Goal: Task Accomplishment & Management: Manage account settings

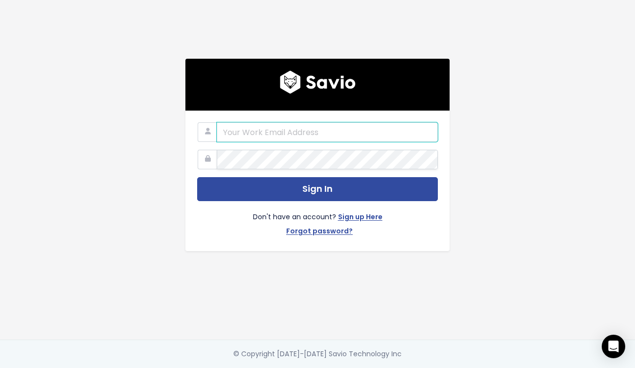
click at [274, 131] on input "email" at bounding box center [327, 132] width 221 height 20
paste input "alyssa@stanwith.me"
type input "alyssa@stanwith.me"
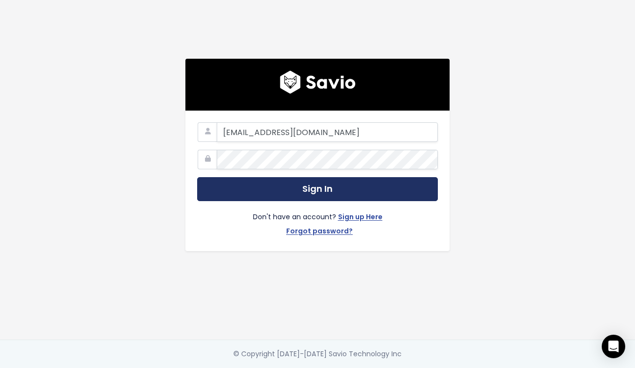
click at [287, 181] on button "Sign In" at bounding box center [317, 189] width 241 height 24
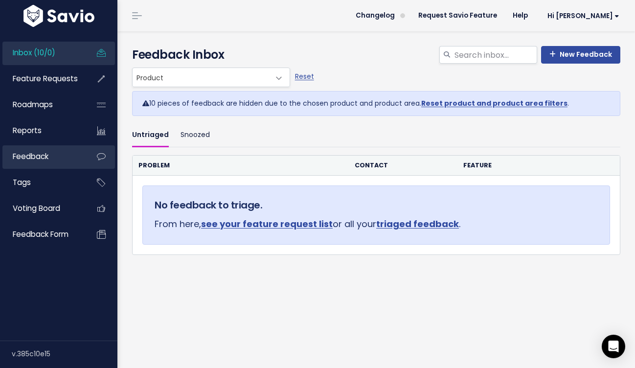
click at [38, 160] on span "Feedback" at bounding box center [31, 156] width 36 height 10
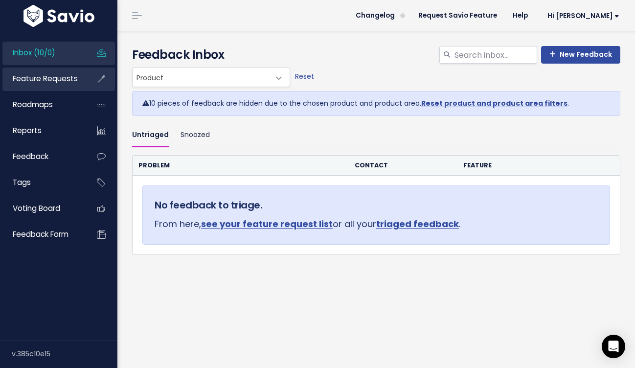
click at [45, 70] on link "Feature Requests" at bounding box center [41, 79] width 79 height 23
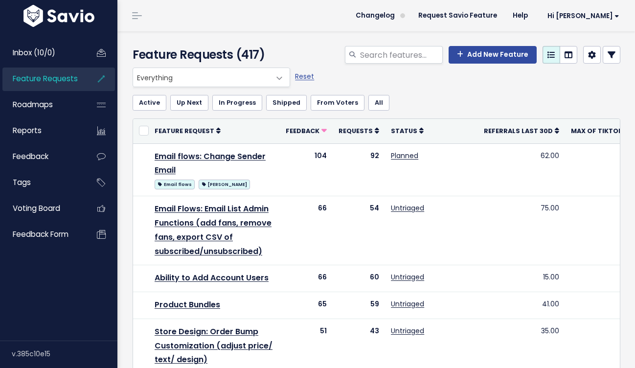
click at [268, 80] on span "Everything" at bounding box center [212, 78] width 158 height 20
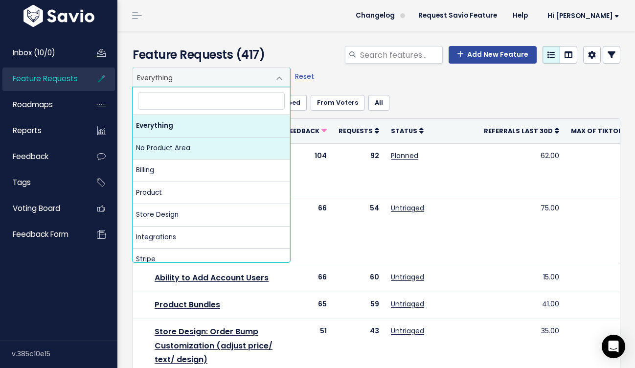
select select "NOT_SET:NOT_SET"
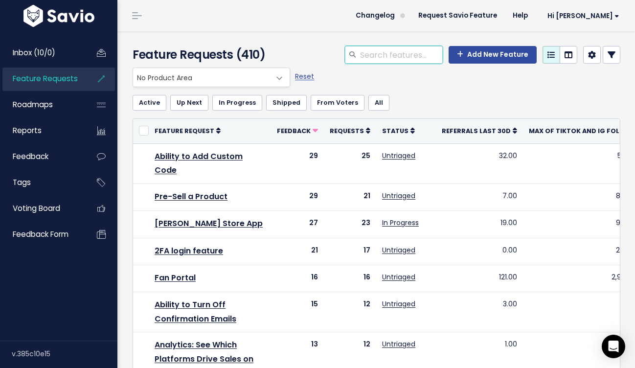
click at [372, 54] on input "search" at bounding box center [401, 55] width 84 height 18
type input "admin"
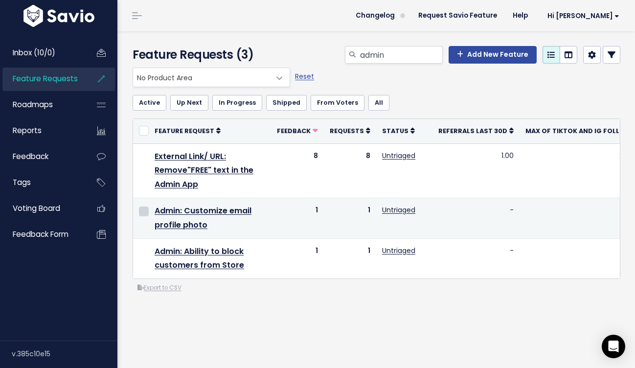
click at [143, 211] on input "checkbox" at bounding box center [144, 212] width 10 height 10
checkbox input "true"
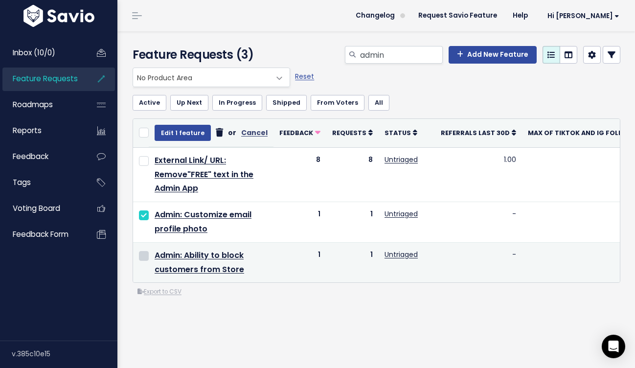
click at [143, 256] on input "checkbox" at bounding box center [144, 256] width 10 height 10
checkbox input "true"
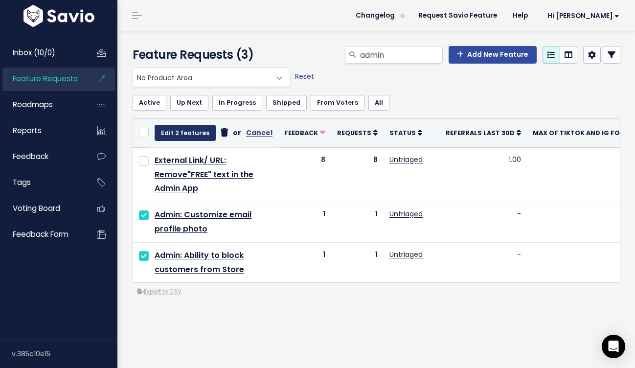
click at [181, 138] on button "Edit 2 features" at bounding box center [185, 133] width 61 height 16
select select
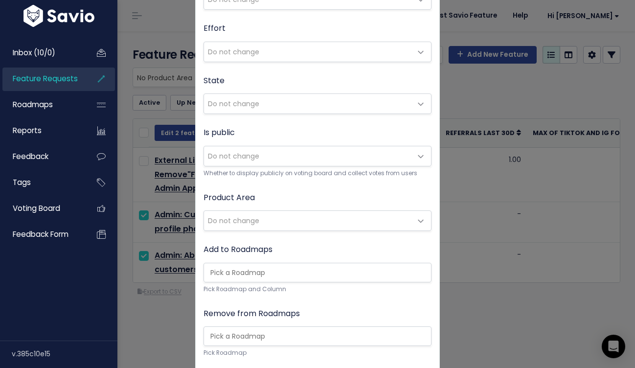
scroll to position [89, 0]
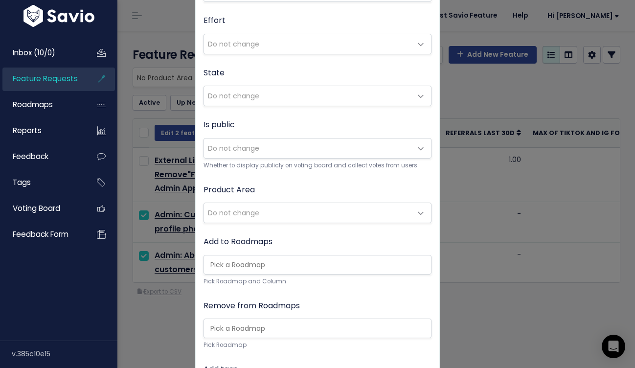
click at [336, 205] on span "Do not change" at bounding box center [308, 213] width 208 height 20
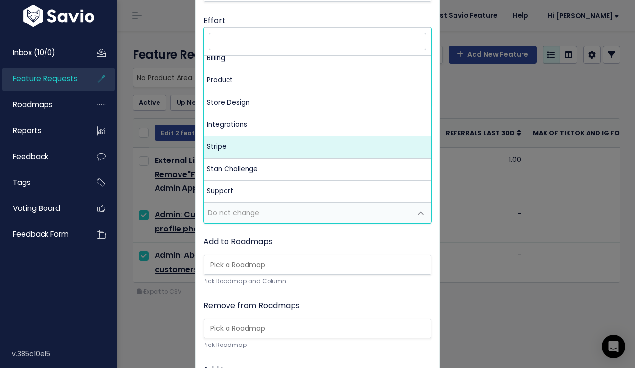
scroll to position [8, 0]
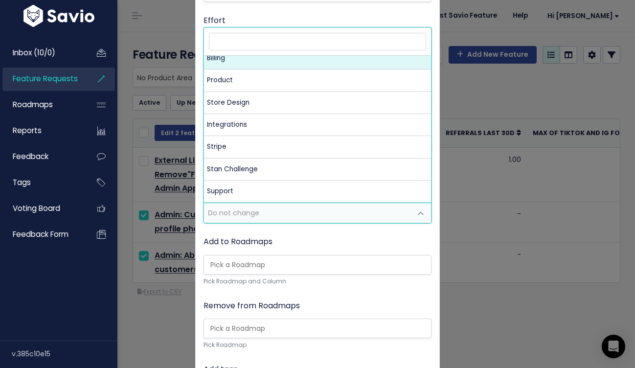
click at [262, 42] on input "search" at bounding box center [317, 41] width 217 height 17
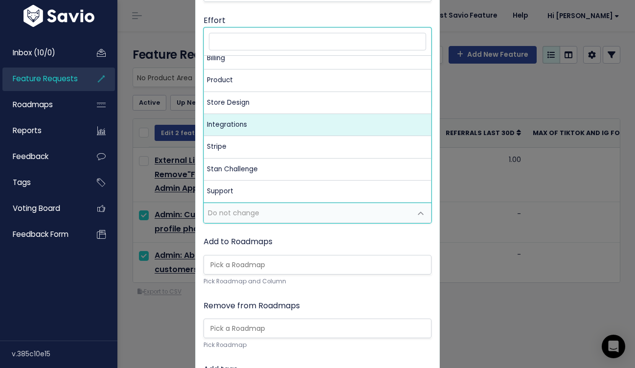
scroll to position [0, 0]
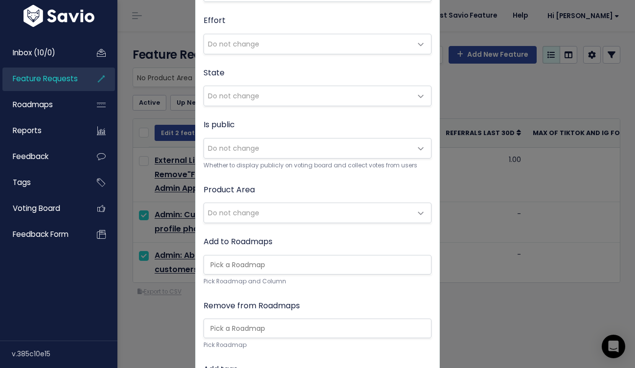
click at [329, 232] on div "Priority Do not change Low Medium High Do not change Effort Do not change Low M…" at bounding box center [318, 219] width 244 height 532
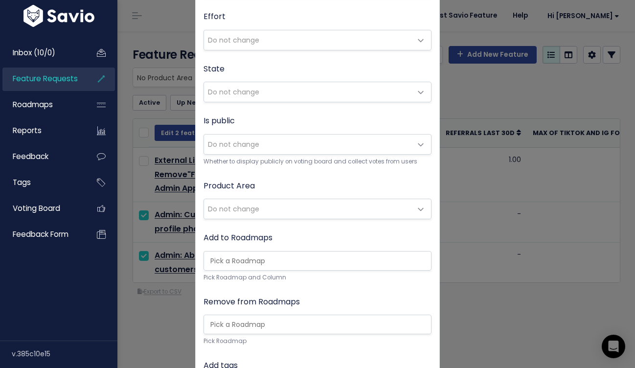
click at [319, 209] on span "Do not change" at bounding box center [308, 209] width 208 height 20
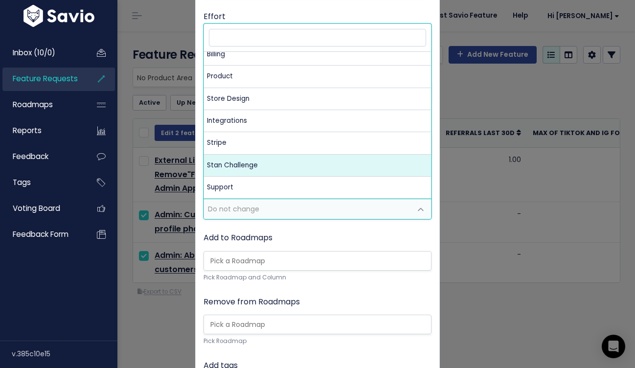
scroll to position [8, 0]
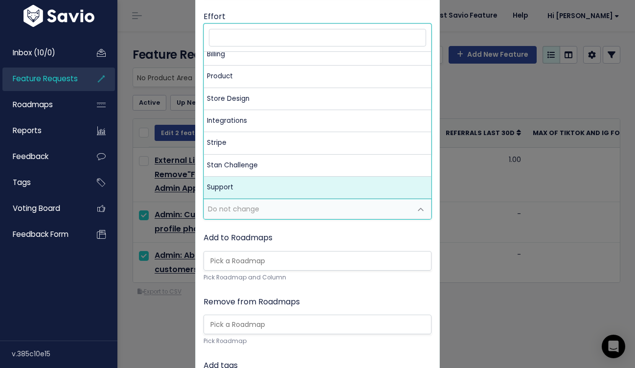
click at [506, 257] on div "2 Features Selected for Editing × Priority Do not change Low Medium High Do not…" at bounding box center [317, 184] width 635 height 368
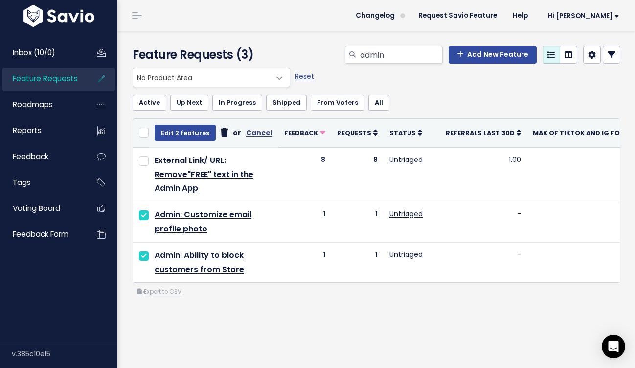
click at [499, 320] on div "Everything No Product Area Billing Product Store Design Integrations Stripe Sta…" at bounding box center [376, 222] width 503 height 308
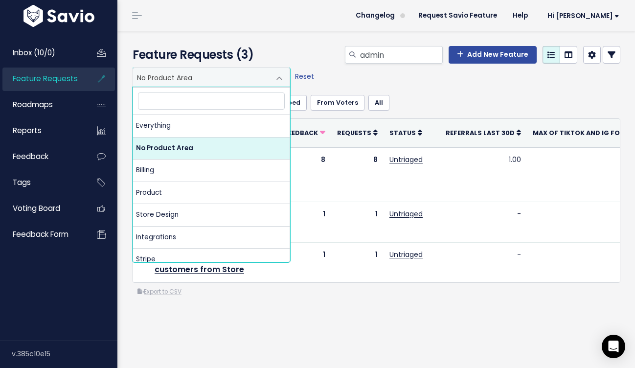
click at [278, 82] on span at bounding box center [280, 79] width 20 height 20
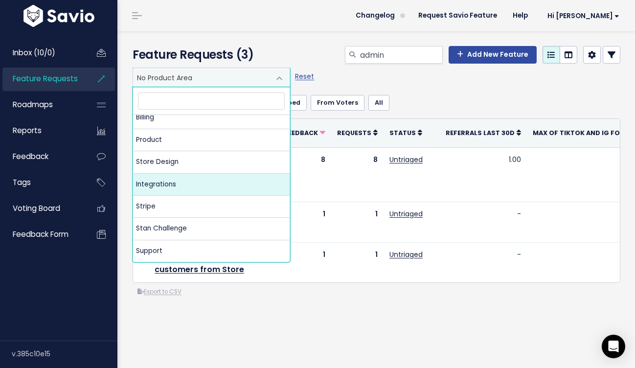
scroll to position [53, 0]
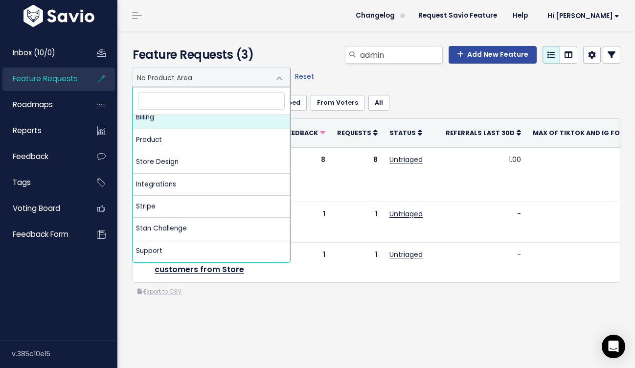
click at [298, 36] on div "Feature Requests (3) admin Add New Feature" at bounding box center [374, 49] width 515 height 36
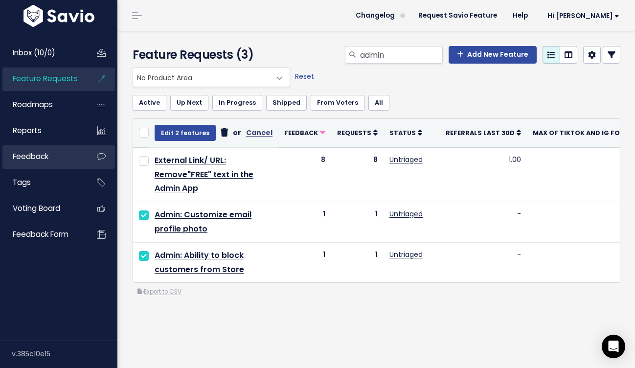
click at [65, 149] on link "Feedback" at bounding box center [41, 156] width 79 height 23
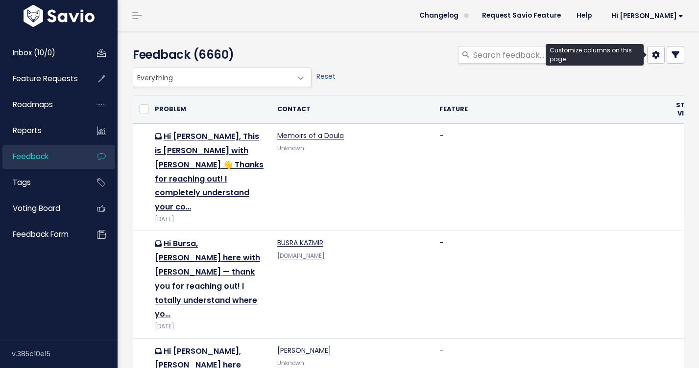
click at [635, 52] on link at bounding box center [656, 55] width 18 height 18
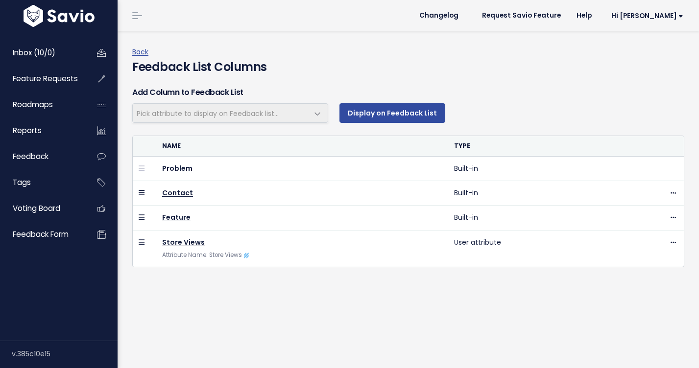
select select
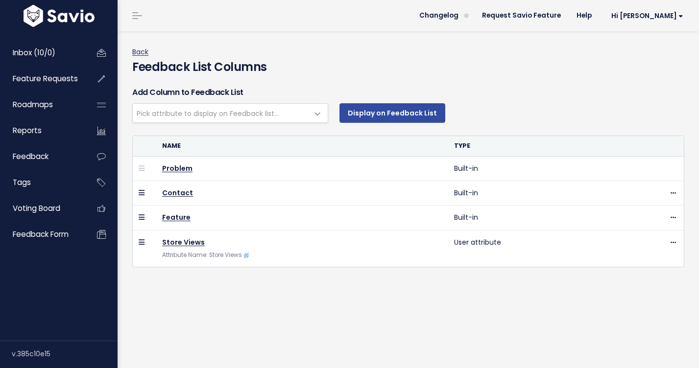
click at [142, 54] on link "Back" at bounding box center [140, 52] width 16 height 10
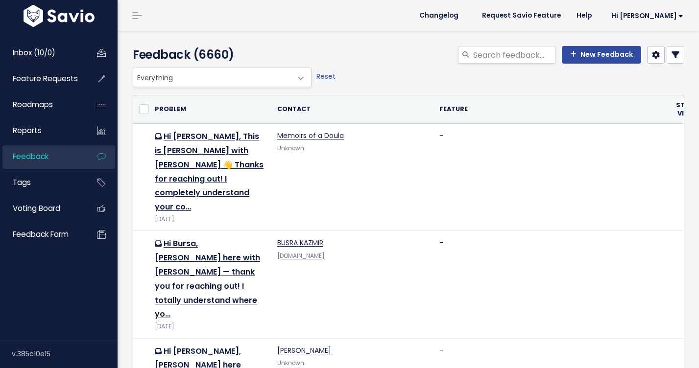
select select
click at [676, 49] on link at bounding box center [675, 55] width 18 height 18
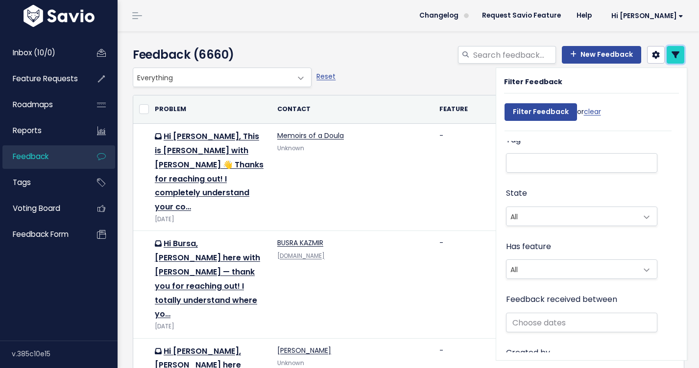
scroll to position [214, 0]
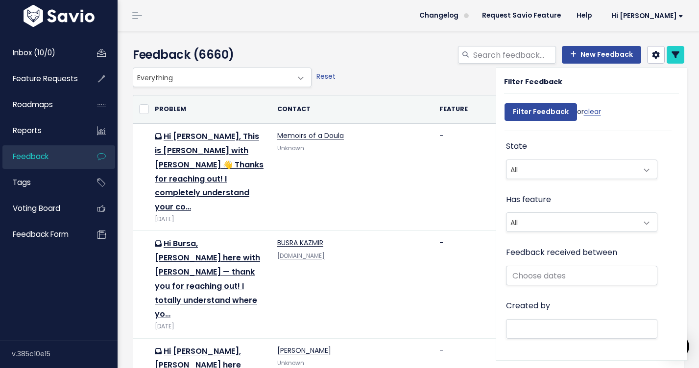
click at [381, 61] on div "New Feedback" at bounding box center [502, 57] width 377 height 22
click at [75, 228] on link "Feedback form" at bounding box center [41, 234] width 79 height 23
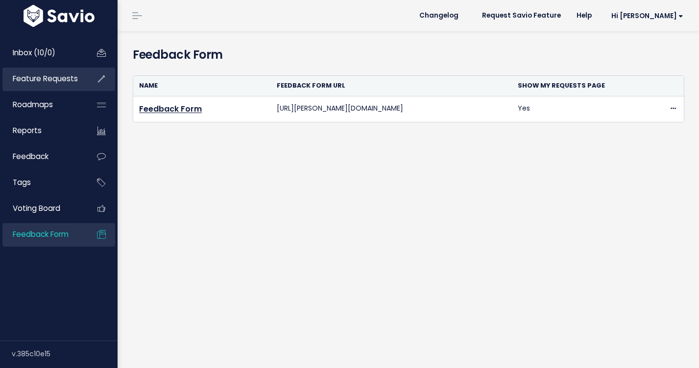
click at [59, 80] on span "Feature Requests" at bounding box center [45, 78] width 65 height 10
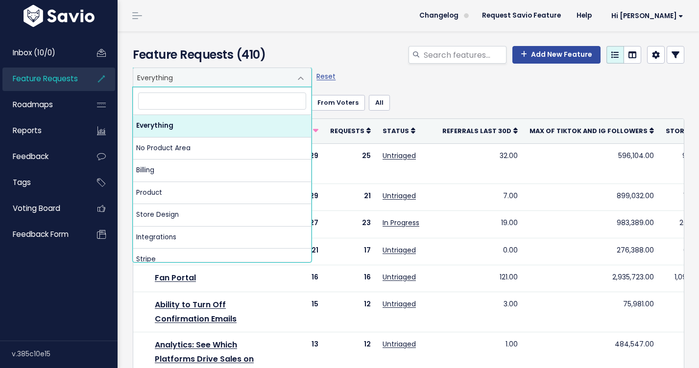
click at [228, 73] on span "Everything" at bounding box center [212, 77] width 158 height 19
click at [357, 59] on div "Add New Feature" at bounding box center [502, 57] width 377 height 22
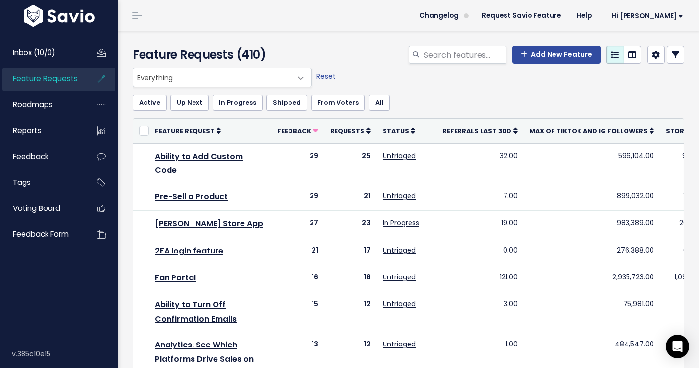
click at [299, 78] on span at bounding box center [301, 79] width 20 height 20
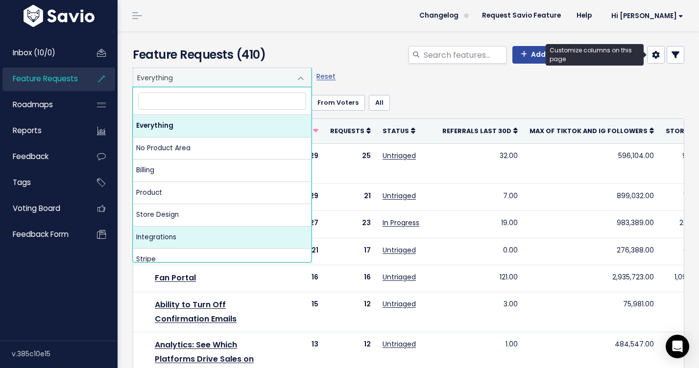
click at [653, 56] on icon at bounding box center [656, 55] width 8 height 8
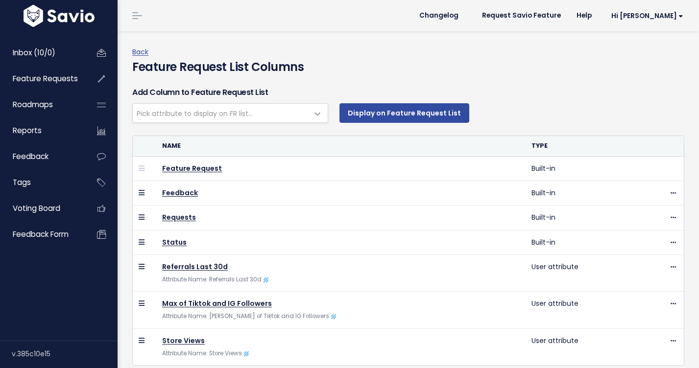
select select
click at [133, 17] on link at bounding box center [137, 15] width 16 height 9
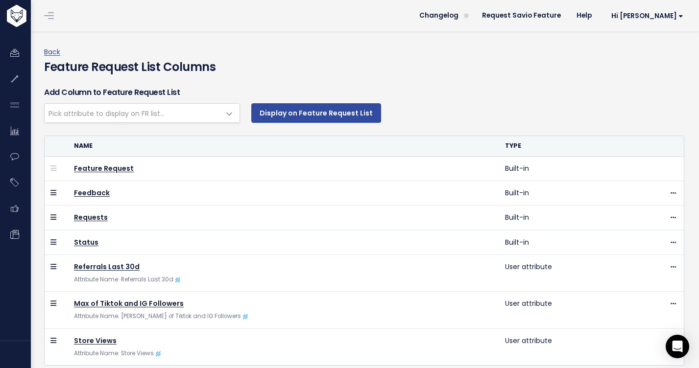
click at [51, 15] on span at bounding box center [49, 15] width 10 height 1
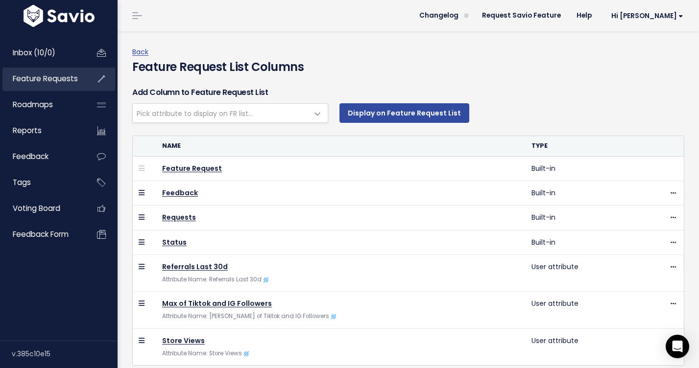
click at [42, 70] on link "Feature Requests" at bounding box center [41, 79] width 79 height 23
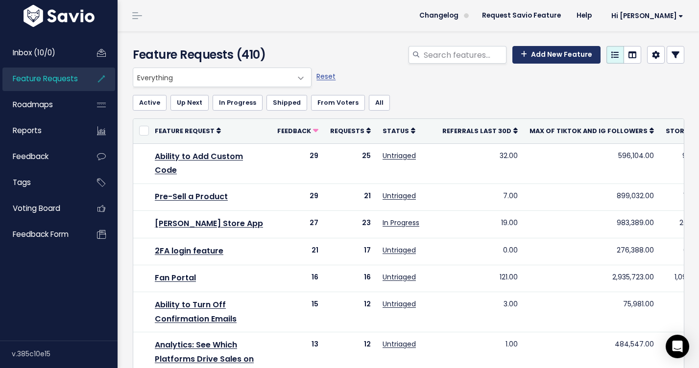
click at [577, 53] on link "Add New Feature" at bounding box center [556, 55] width 88 height 18
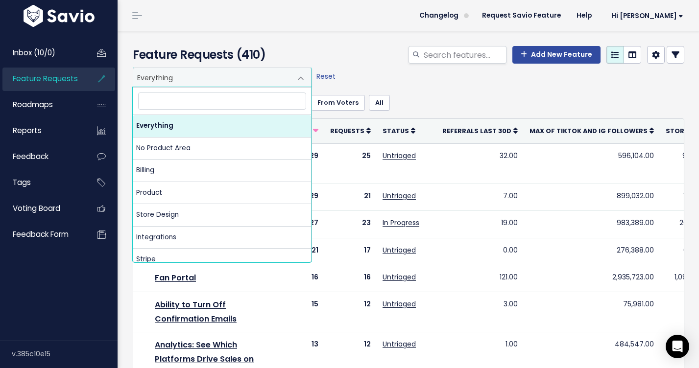
click at [308, 78] on span at bounding box center [301, 79] width 20 height 20
click at [202, 98] on input "search" at bounding box center [222, 101] width 168 height 17
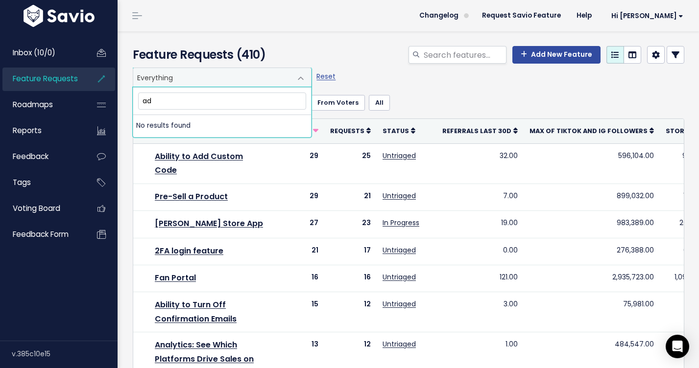
type input "a"
type input "Admin"
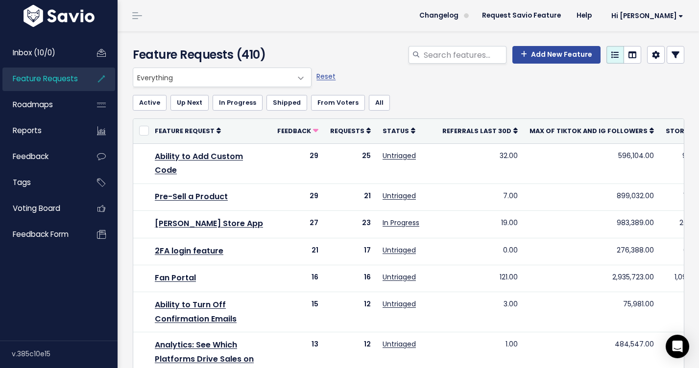
click at [382, 59] on div "Add New Feature" at bounding box center [502, 57] width 377 height 22
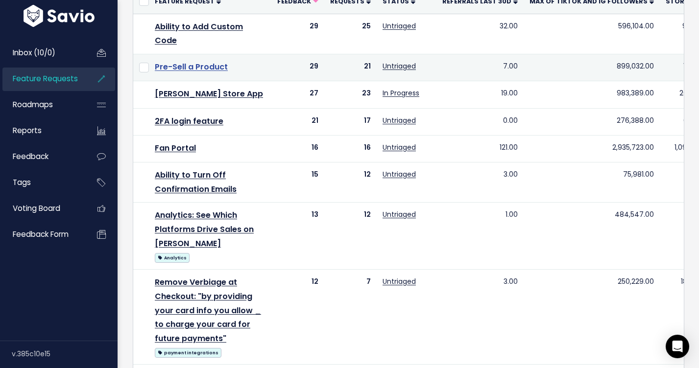
scroll to position [141, 0]
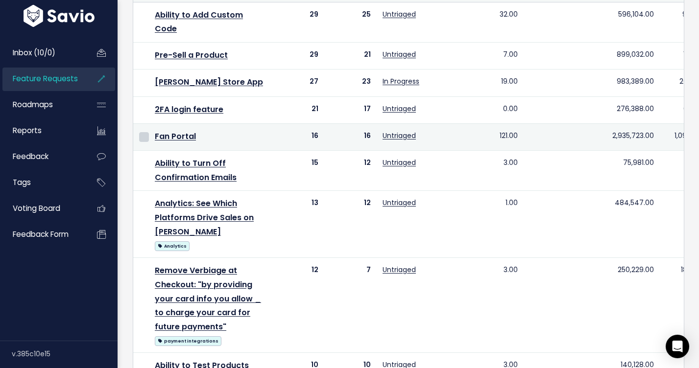
click at [142, 138] on input "checkbox" at bounding box center [144, 137] width 10 height 10
checkbox input "true"
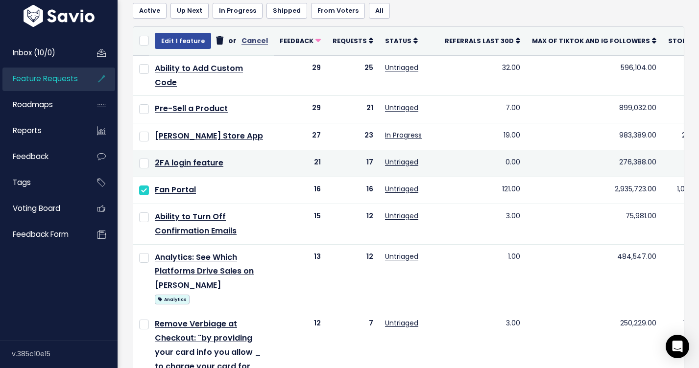
scroll to position [0, 0]
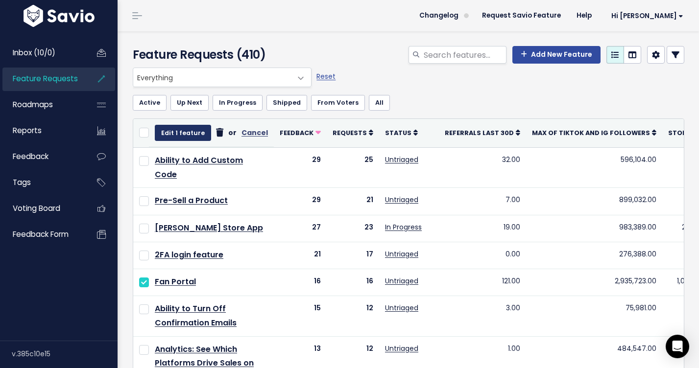
click at [193, 126] on button "Edit 1 feature" at bounding box center [183, 133] width 56 height 16
select select
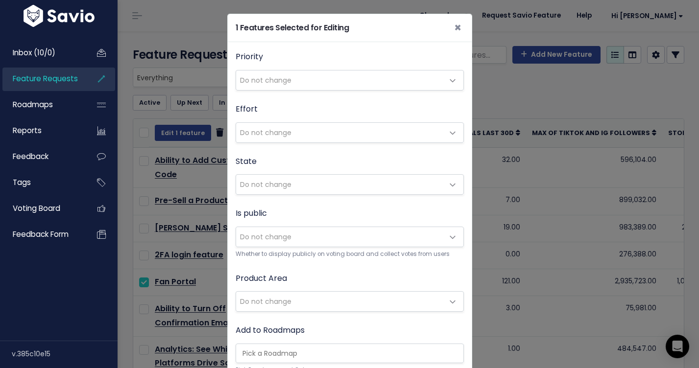
scroll to position [254, 0]
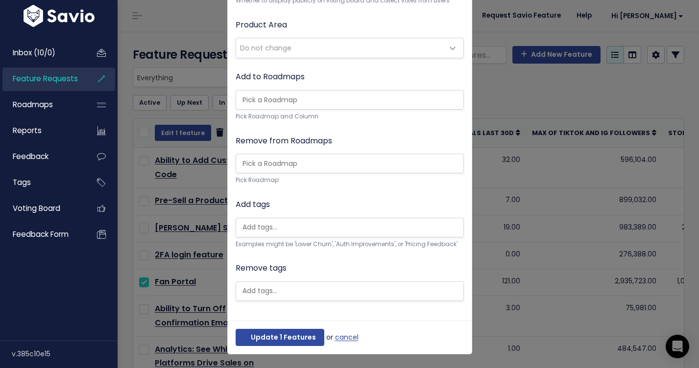
click at [273, 101] on input "search" at bounding box center [287, 100] width 98 height 12
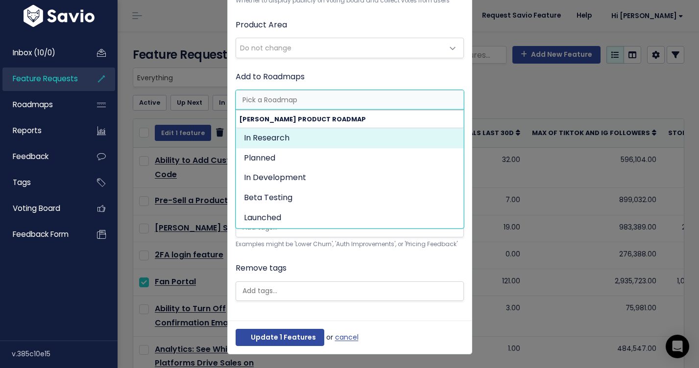
click at [278, 52] on span "Do not change" at bounding box center [265, 48] width 51 height 10
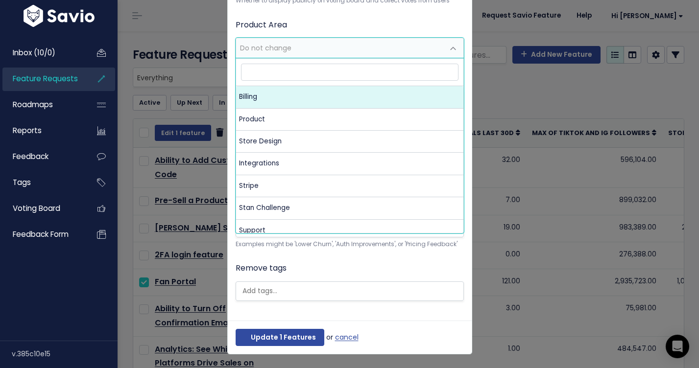
click at [256, 70] on input "search" at bounding box center [349, 72] width 217 height 17
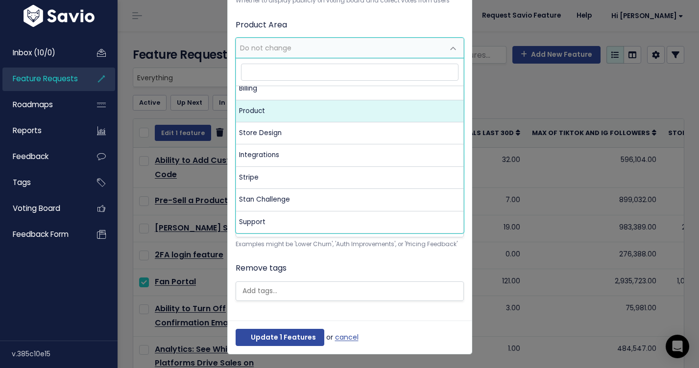
scroll to position [8, 0]
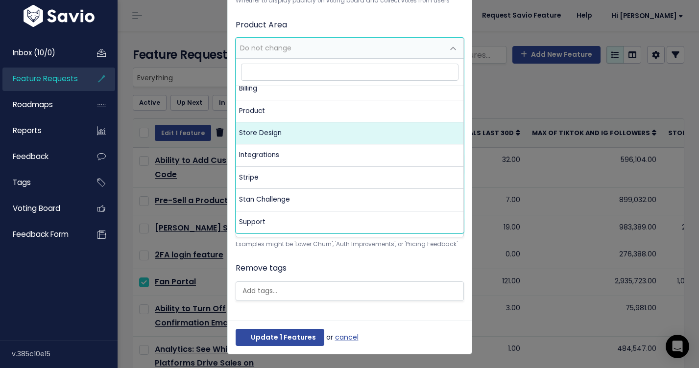
click at [531, 145] on div "1 Features Selected for Editing × Priority Do not change Low Medium High Do not…" at bounding box center [349, 184] width 699 height 368
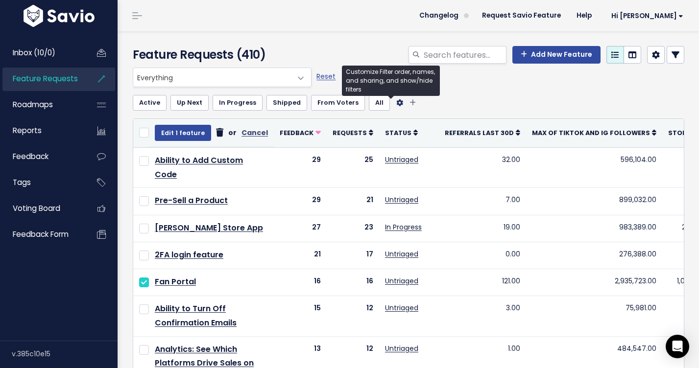
click at [396, 104] on icon "Filter feature requests" at bounding box center [399, 102] width 7 height 7
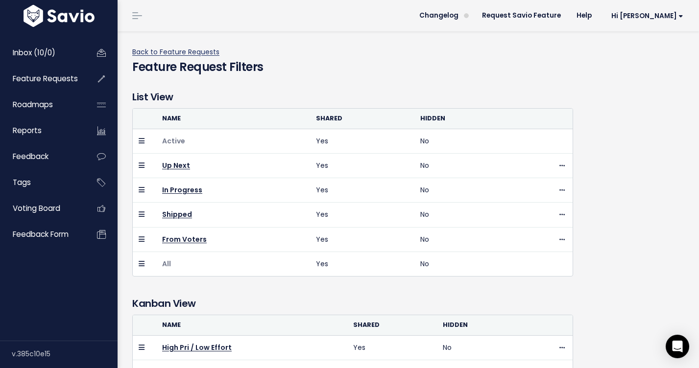
click at [204, 52] on link "Back to Feature Requests" at bounding box center [175, 52] width 87 height 10
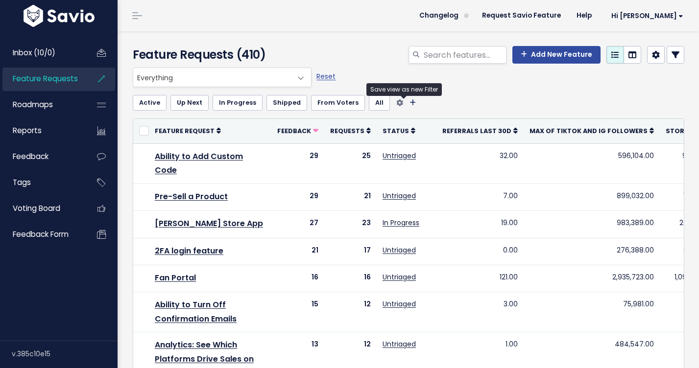
click at [409, 102] on icon "Filter feature requests" at bounding box center [412, 102] width 6 height 7
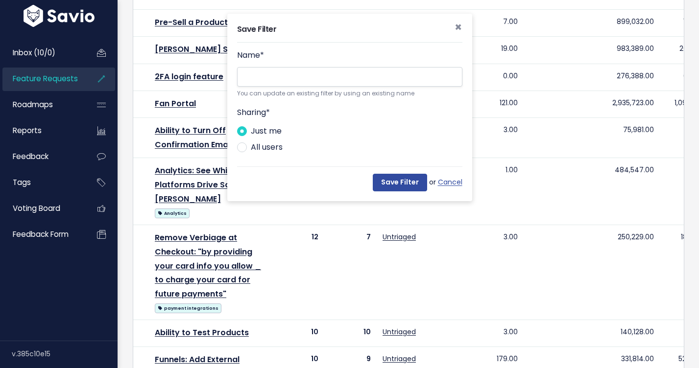
scroll to position [244, 0]
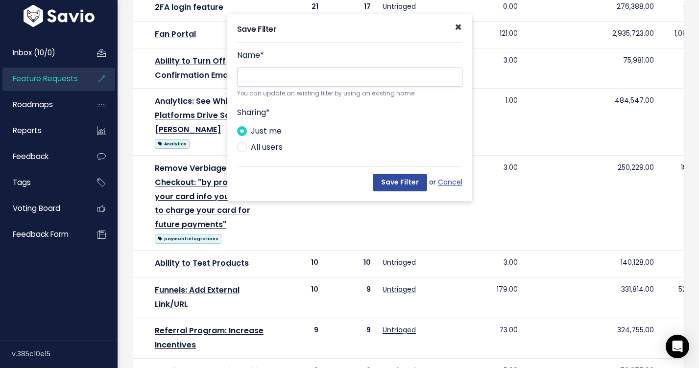
click at [455, 26] on span "×" at bounding box center [457, 27] width 7 height 16
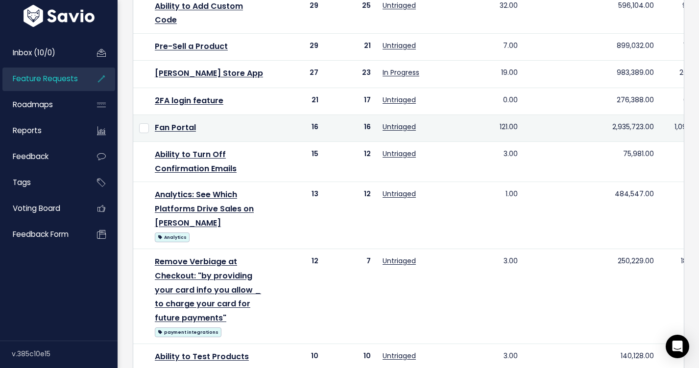
scroll to position [0, 0]
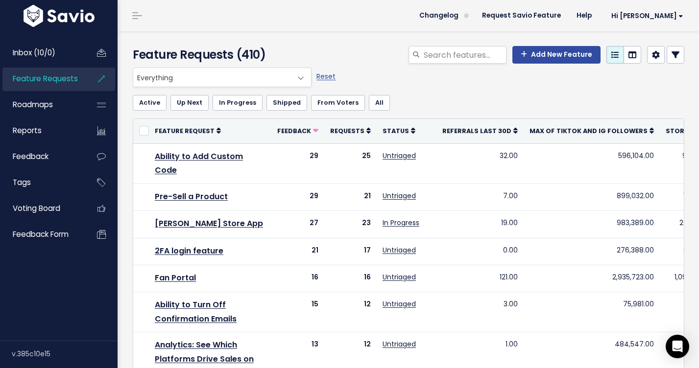
click at [283, 85] on span "Everything" at bounding box center [212, 77] width 158 height 19
click at [359, 71] on div "Reset" at bounding box center [337, 78] width 46 height 20
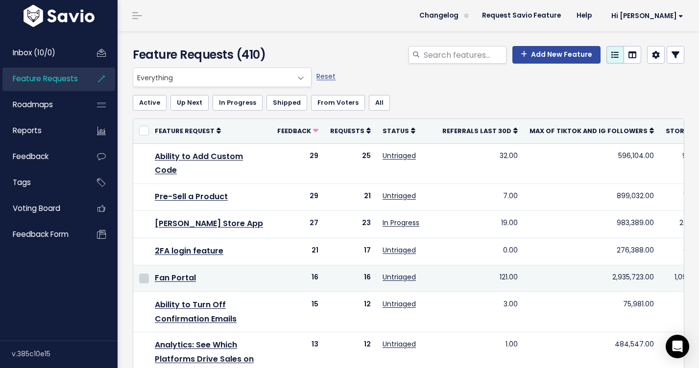
click at [145, 279] on input "checkbox" at bounding box center [144, 279] width 10 height 10
checkbox input "true"
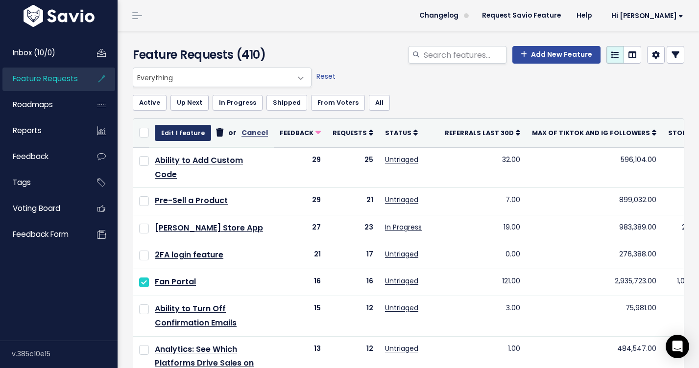
click at [198, 135] on button "Edit 1 feature" at bounding box center [183, 133] width 56 height 16
select select
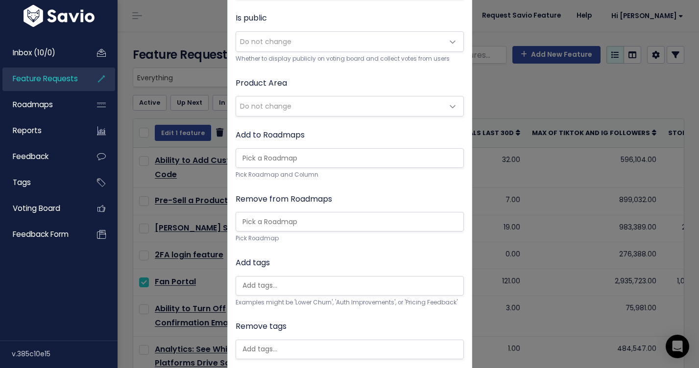
scroll to position [172, 0]
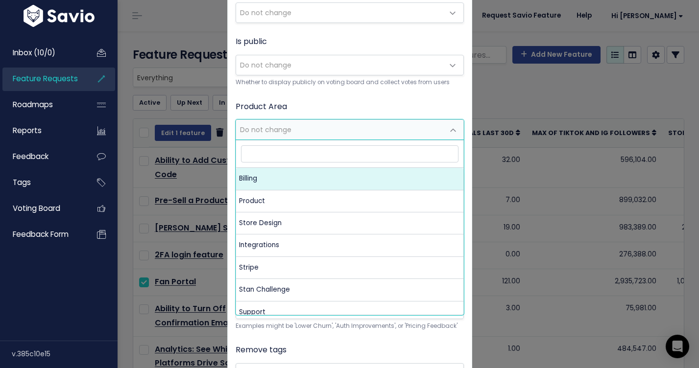
click at [432, 128] on span "Do not change" at bounding box center [340, 130] width 208 height 20
click at [517, 164] on div "1 Features Selected for Editing × Priority Do not change Low Medium High Do not…" at bounding box center [349, 184] width 699 height 368
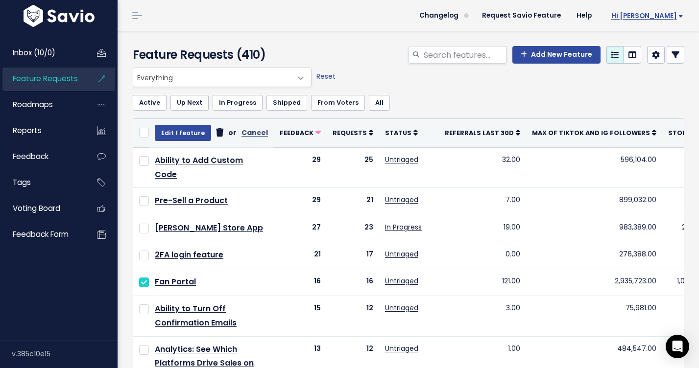
click at [653, 18] on span "Hi [PERSON_NAME]" at bounding box center [647, 15] width 72 height 7
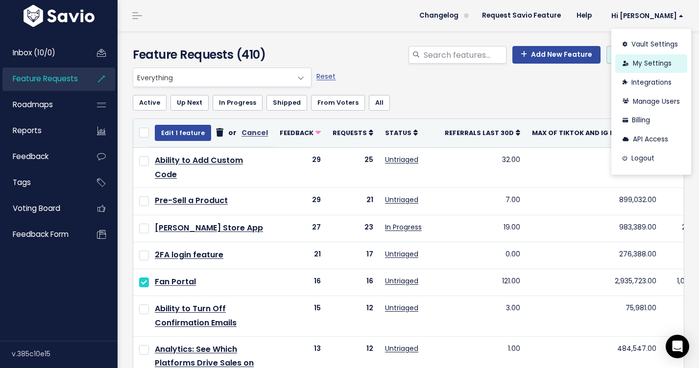
click at [651, 60] on link "My Settings" at bounding box center [651, 63] width 72 height 19
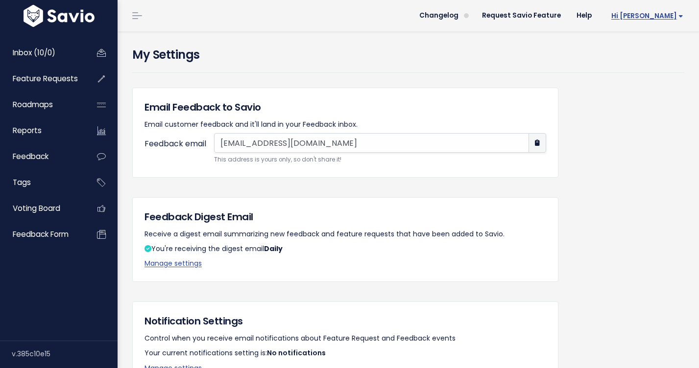
click at [668, 17] on span "Hi [PERSON_NAME]" at bounding box center [647, 15] width 72 height 7
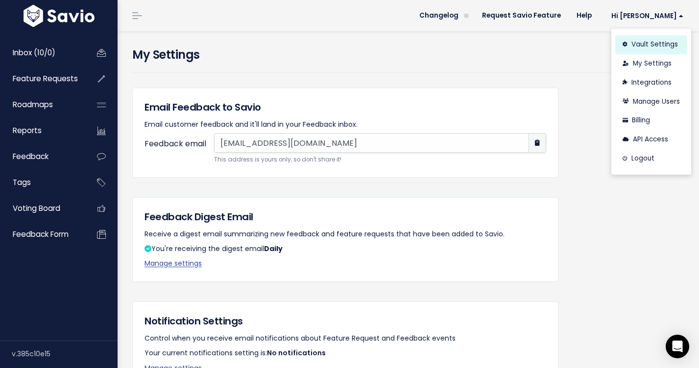
click at [667, 47] on link "Vault Settings" at bounding box center [651, 44] width 72 height 19
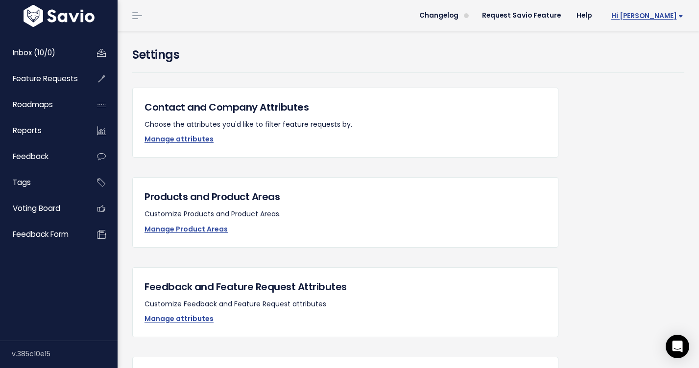
click at [670, 15] on span "Hi [PERSON_NAME]" at bounding box center [647, 15] width 72 height 7
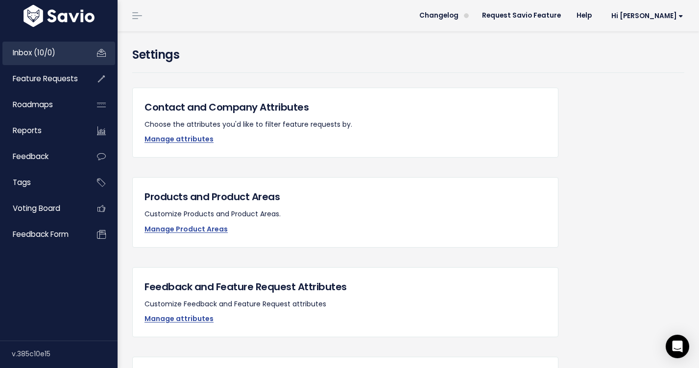
click at [67, 59] on link "Inbox (10/0)" at bounding box center [41, 53] width 79 height 23
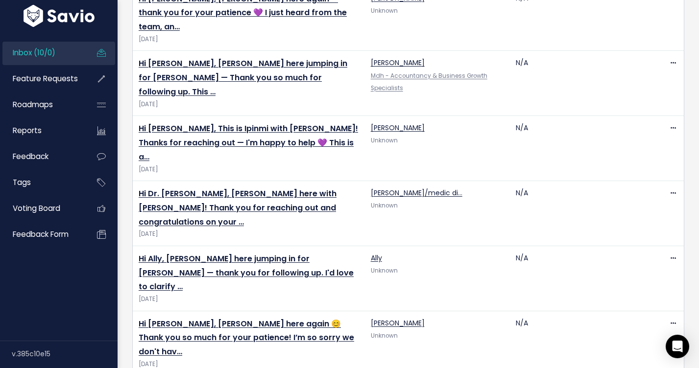
scroll to position [296, 0]
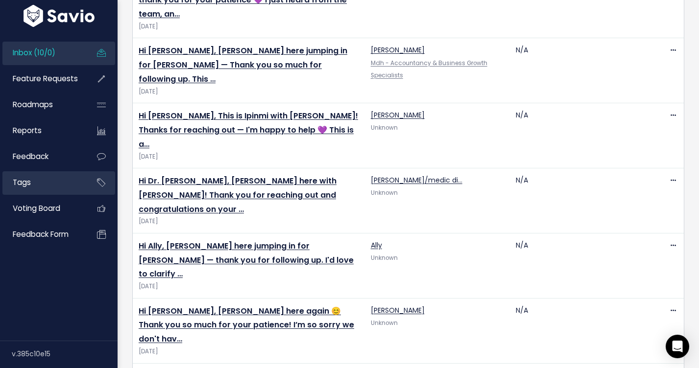
click at [42, 189] on link "Tags" at bounding box center [41, 182] width 79 height 23
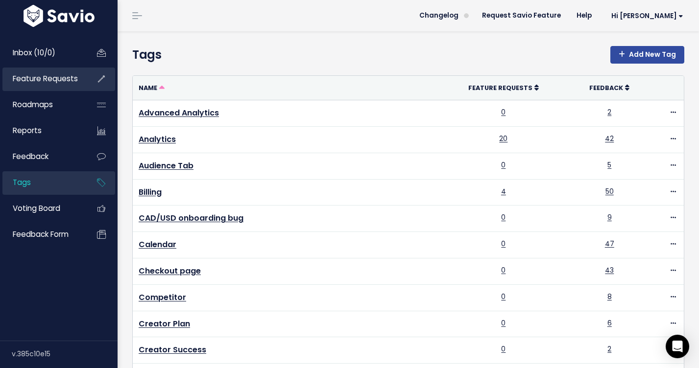
click at [53, 84] on link "Feature Requests" at bounding box center [41, 79] width 79 height 23
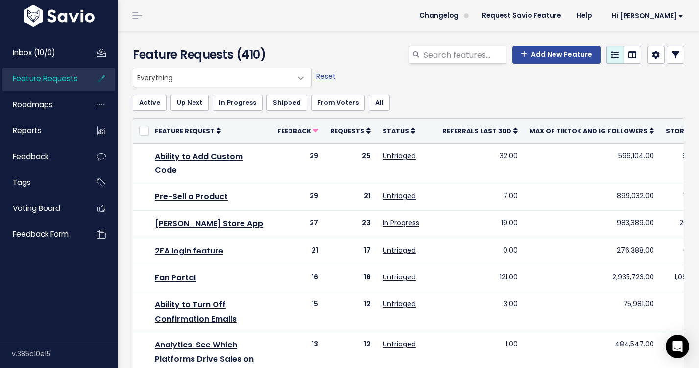
click at [672, 53] on icon at bounding box center [675, 55] width 8 height 8
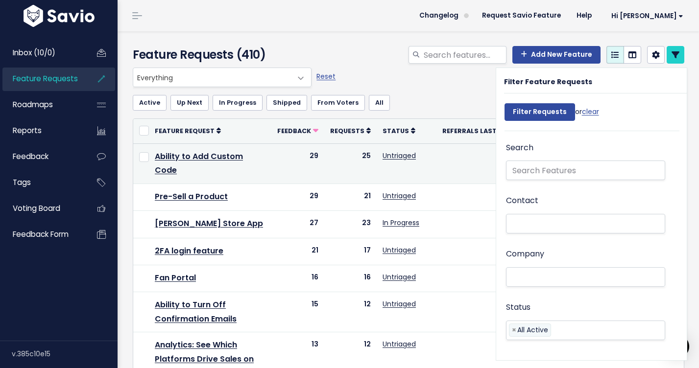
click at [436, 159] on td "32.00" at bounding box center [479, 163] width 87 height 41
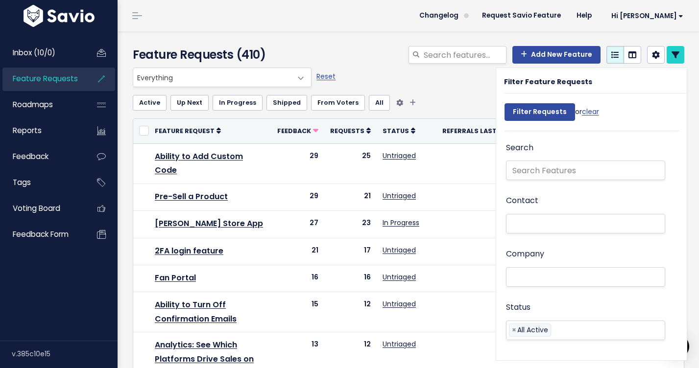
click at [421, 105] on ul "Active Up Next In Progress Shipped From Voters All" at bounding box center [408, 103] width 551 height 16
click at [676, 53] on icon at bounding box center [675, 55] width 8 height 8
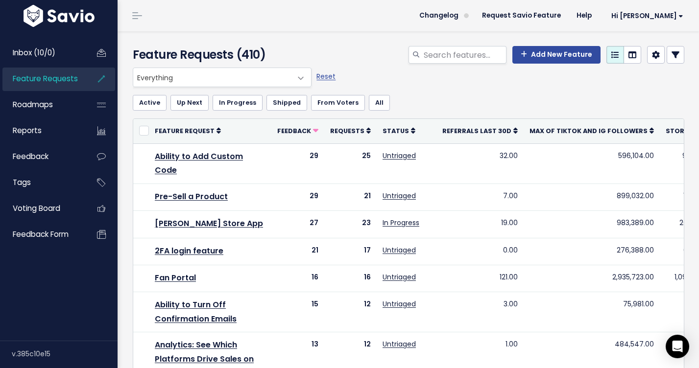
click at [234, 72] on span "Everything" at bounding box center [212, 77] width 158 height 19
click at [303, 84] on span at bounding box center [301, 79] width 20 height 20
click at [73, 179] on link "Tags" at bounding box center [41, 182] width 79 height 23
click at [97, 178] on icon at bounding box center [102, 182] width 18 height 23
click at [69, 183] on link "Tags" at bounding box center [41, 182] width 79 height 23
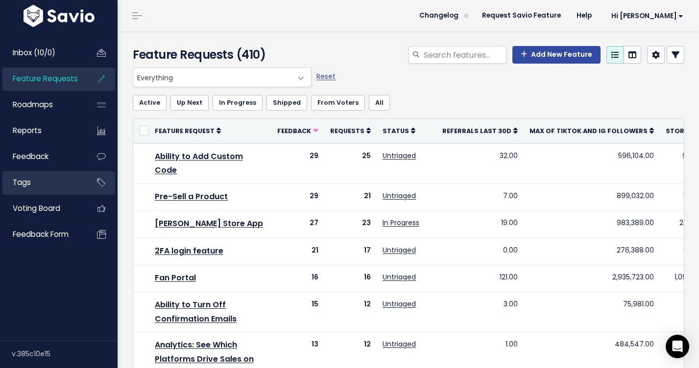
click at [60, 173] on link "Tags" at bounding box center [41, 182] width 79 height 23
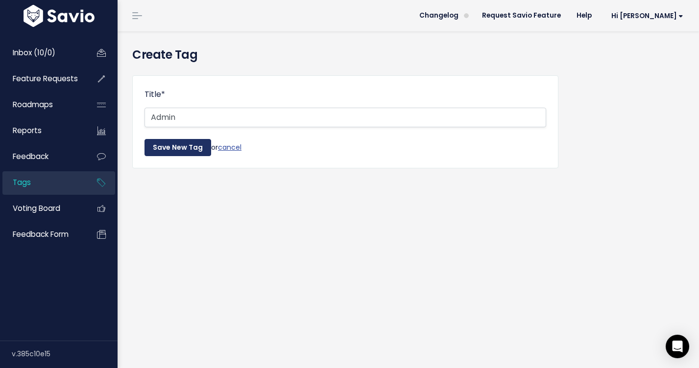
type input "Admin"
click at [186, 144] on input "Save New Tag" at bounding box center [177, 148] width 67 height 18
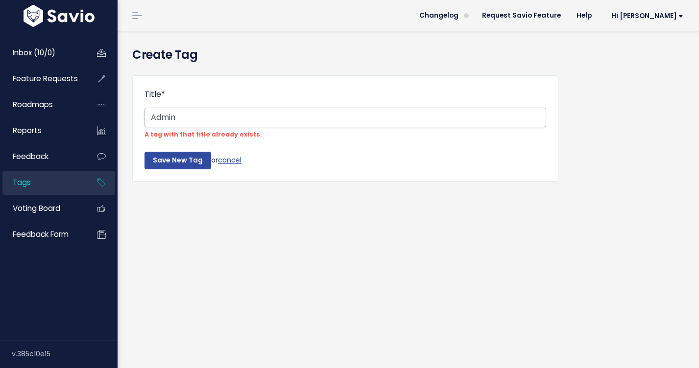
click at [291, 119] on input "Admin" at bounding box center [344, 118] width 401 height 20
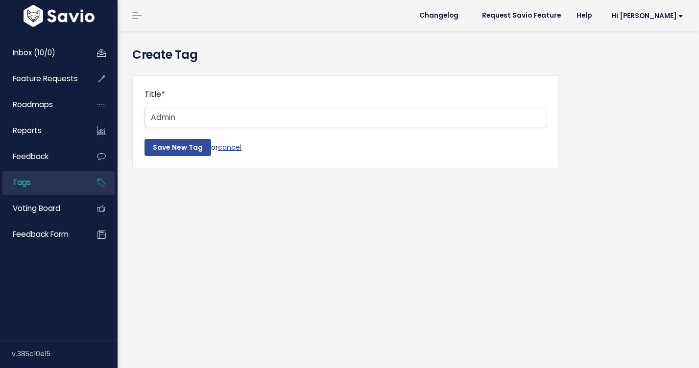
click at [245, 148] on form "Title * Admin Save New Tag or cancel" at bounding box center [344, 122] width 401 height 69
click at [229, 145] on link "cancel" at bounding box center [229, 147] width 23 height 10
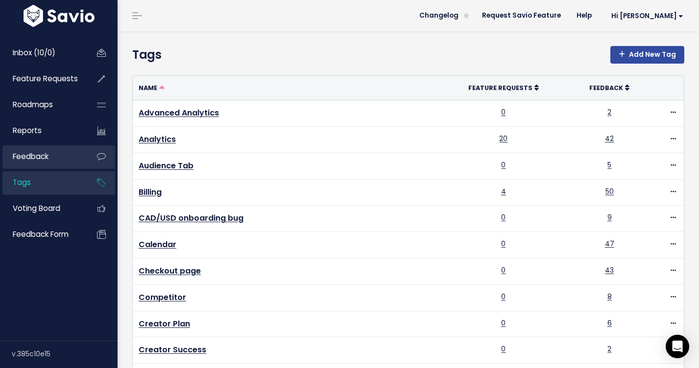
click at [83, 156] on li "Feedback" at bounding box center [58, 156] width 113 height 23
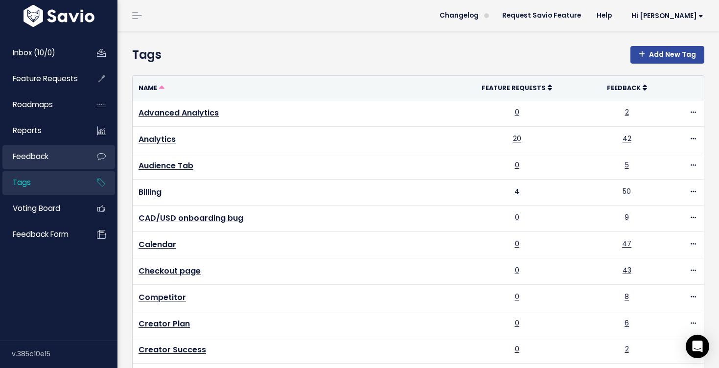
click at [32, 158] on span "Feedback" at bounding box center [31, 156] width 36 height 10
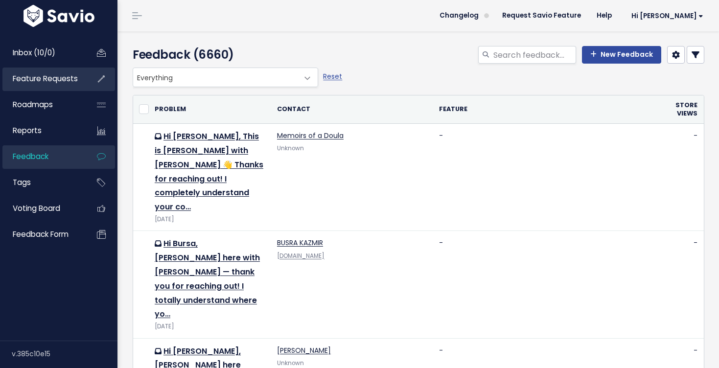
click at [31, 82] on span "Feature Requests" at bounding box center [45, 78] width 65 height 10
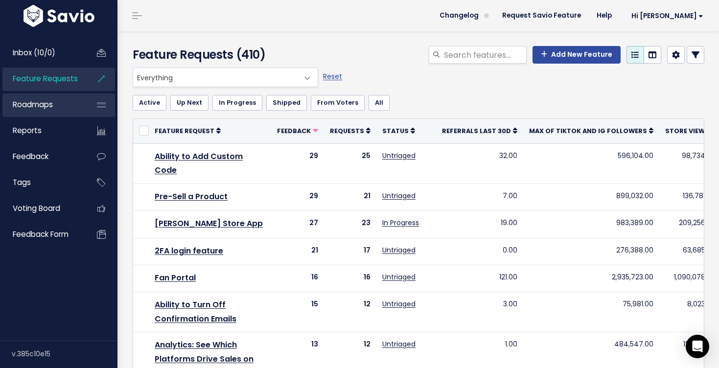
click at [63, 96] on link "Roadmaps" at bounding box center [41, 104] width 79 height 23
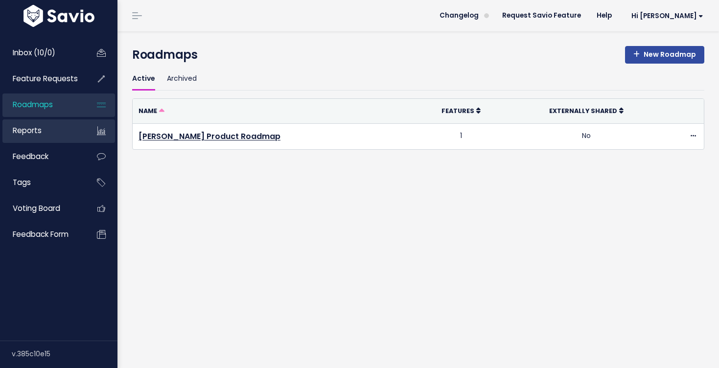
click at [53, 134] on link "Reports" at bounding box center [41, 130] width 79 height 23
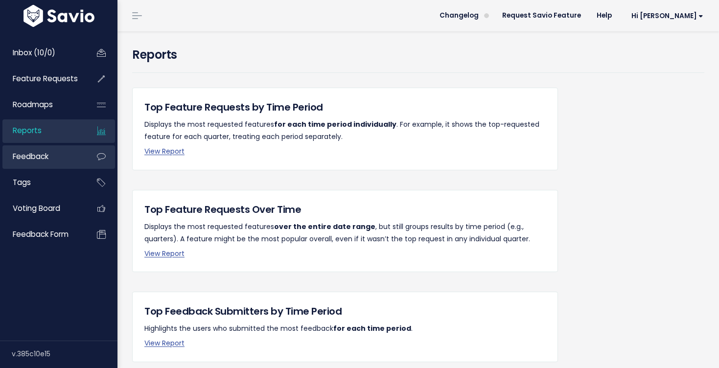
click at [68, 154] on link "Feedback" at bounding box center [41, 156] width 79 height 23
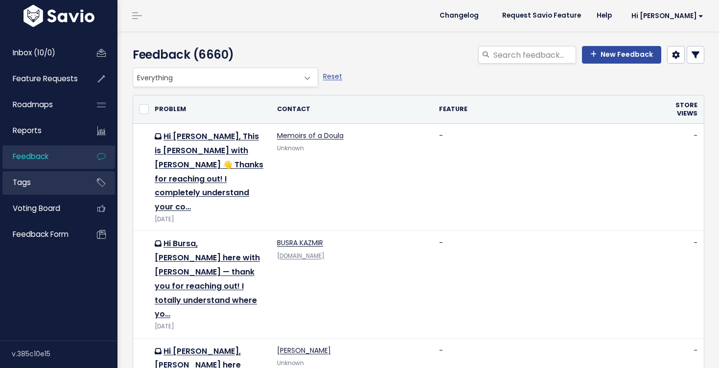
click at [71, 185] on link "Tags" at bounding box center [41, 182] width 79 height 23
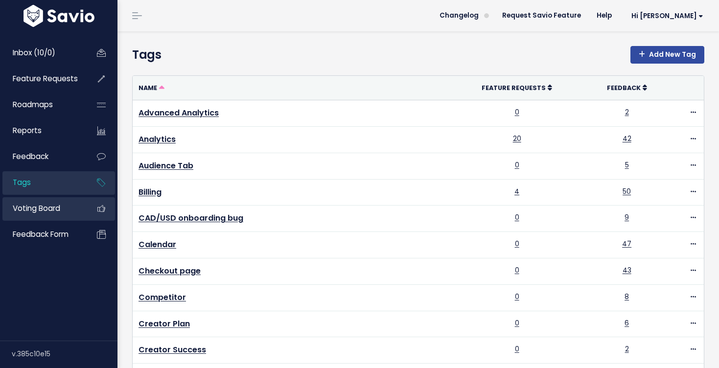
click at [63, 214] on link "Voting Board" at bounding box center [41, 208] width 79 height 23
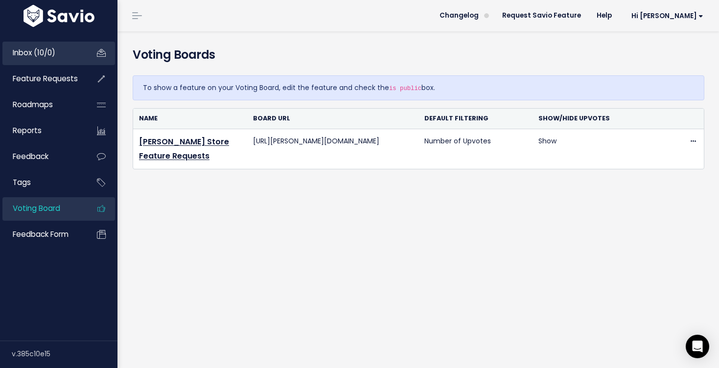
click at [37, 49] on span "Inbox (10/0)" at bounding box center [34, 52] width 43 height 10
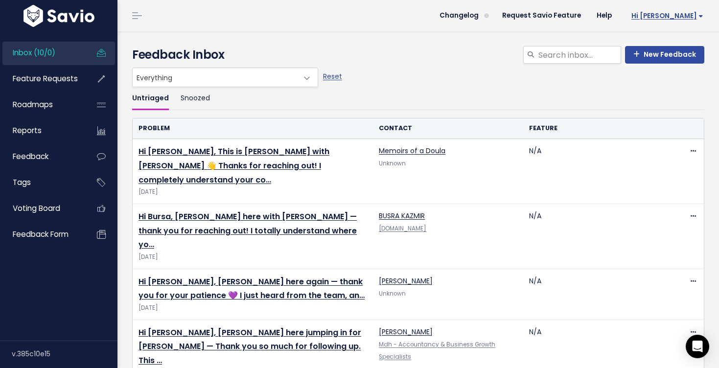
click at [674, 22] on link "Hi [PERSON_NAME]" at bounding box center [666, 15] width 92 height 15
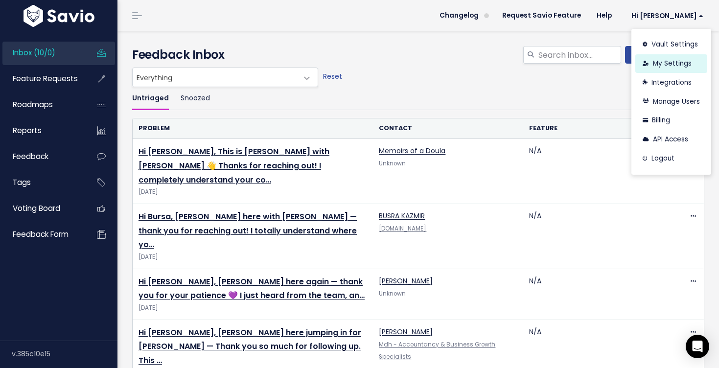
click at [666, 63] on link "My Settings" at bounding box center [671, 63] width 72 height 19
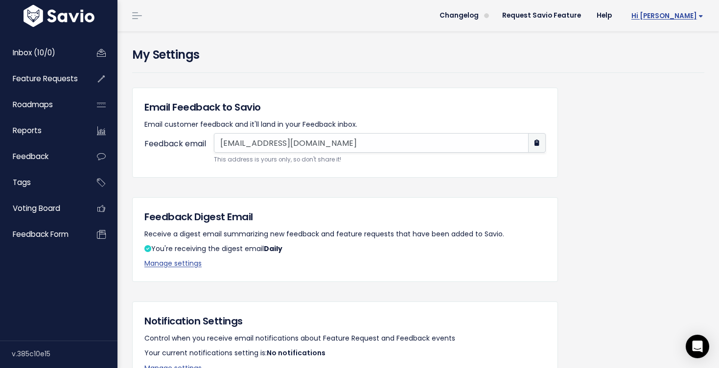
click at [678, 15] on span "Hi [PERSON_NAME]" at bounding box center [667, 15] width 72 height 7
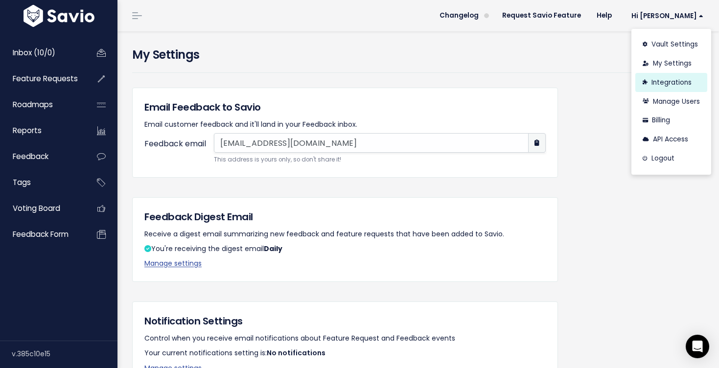
click at [680, 84] on link "Integrations" at bounding box center [671, 82] width 72 height 19
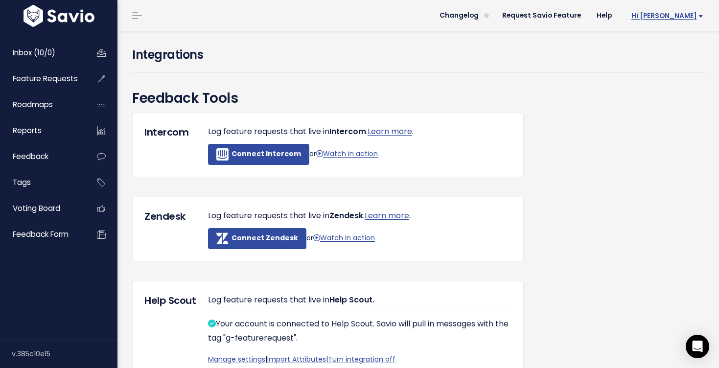
click at [689, 18] on span "Hi [PERSON_NAME]" at bounding box center [667, 15] width 72 height 7
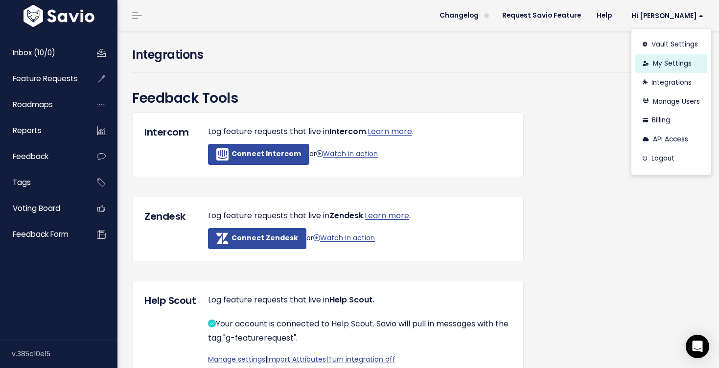
click at [677, 59] on link "My Settings" at bounding box center [671, 63] width 72 height 19
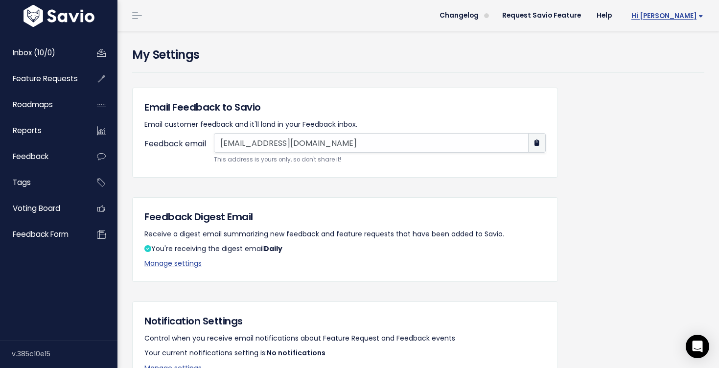
click at [672, 19] on span "Hi [PERSON_NAME]" at bounding box center [667, 15] width 72 height 7
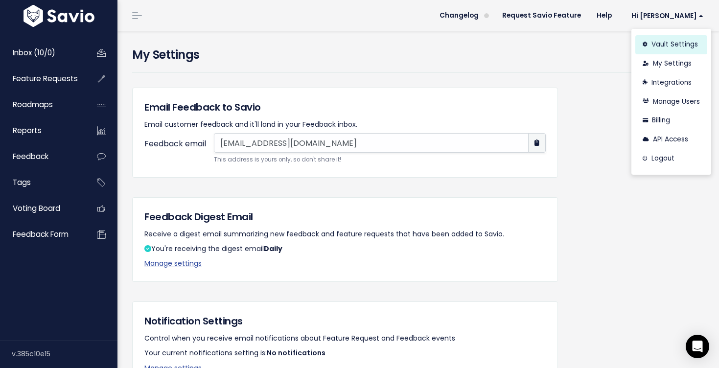
click at [676, 48] on link "Vault Settings" at bounding box center [671, 44] width 72 height 19
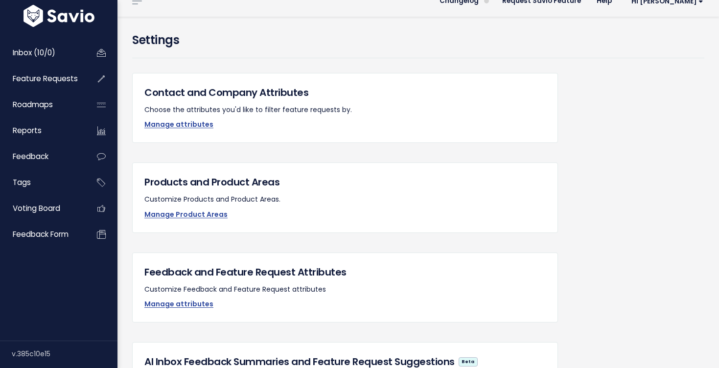
scroll to position [5, 0]
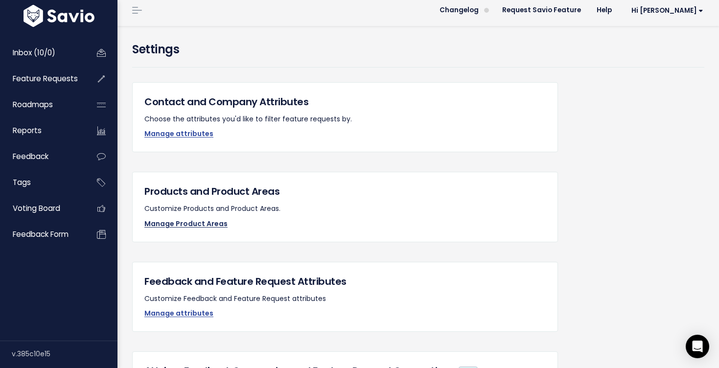
click at [179, 225] on link "Manage Product Areas" at bounding box center [185, 224] width 83 height 10
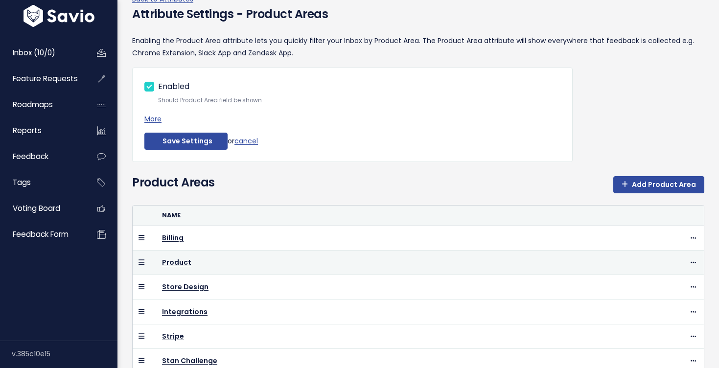
scroll to position [109, 0]
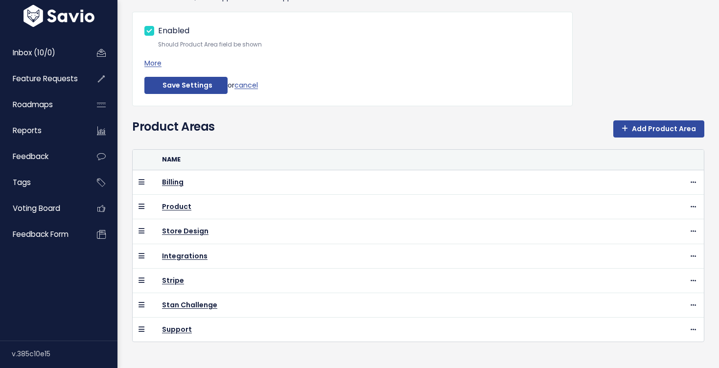
click at [648, 142] on div "Product Areas Add Product Area" at bounding box center [418, 133] width 572 height 31
click at [638, 127] on link "Add Product Area" at bounding box center [658, 129] width 91 height 18
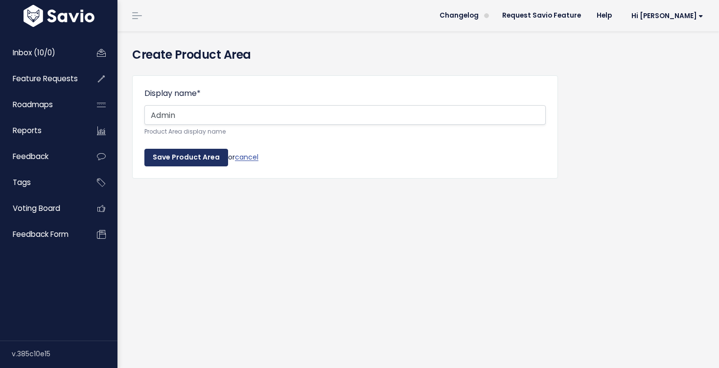
type input "Admin"
click at [202, 155] on input "Save Product Area" at bounding box center [186, 158] width 84 height 18
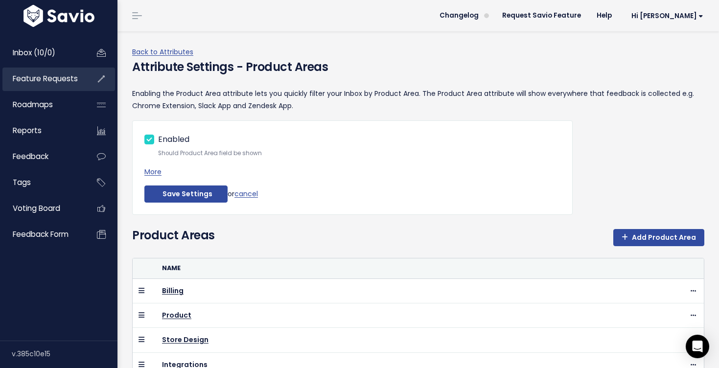
click at [63, 81] on span "Feature Requests" at bounding box center [45, 78] width 65 height 10
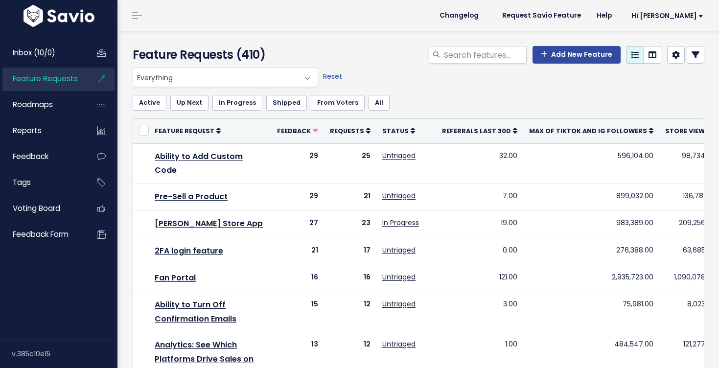
click at [247, 79] on span "Everything" at bounding box center [215, 77] width 165 height 19
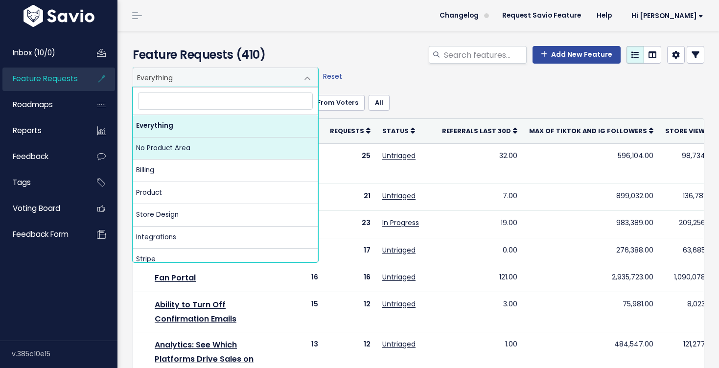
select select "NOT_SET:NOT_SET"
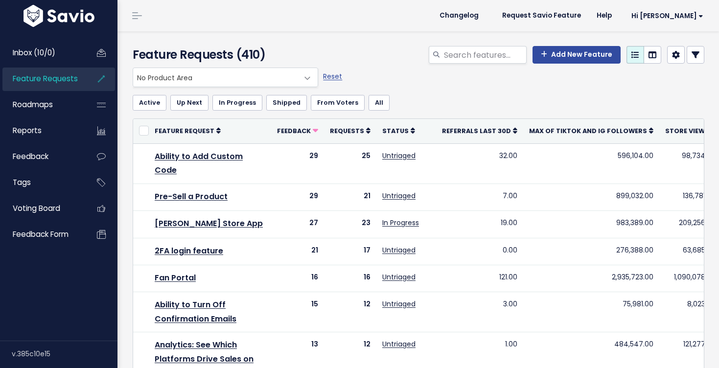
click at [491, 59] on input "search" at bounding box center [485, 55] width 84 height 18
type input "admin"
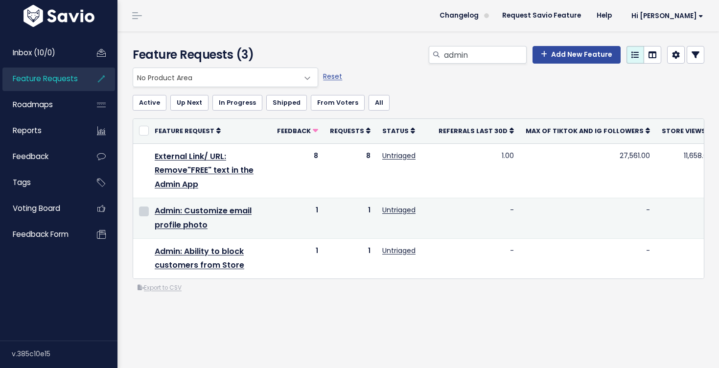
click at [147, 212] on input "checkbox" at bounding box center [144, 212] width 10 height 10
checkbox input "true"
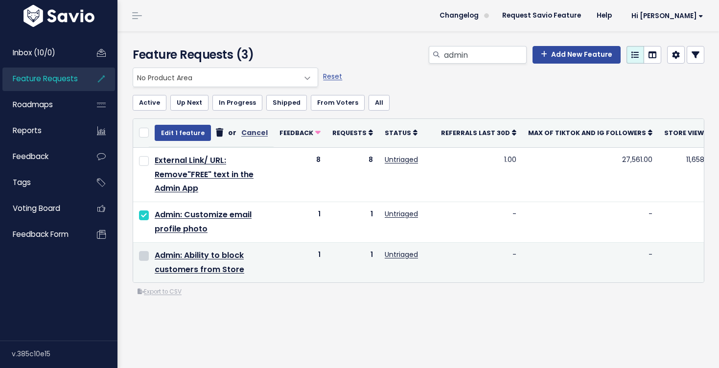
click at [141, 259] on input "checkbox" at bounding box center [144, 256] width 10 height 10
checkbox input "true"
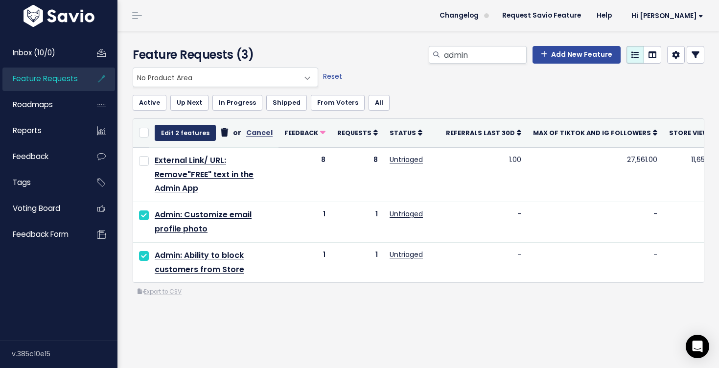
click at [184, 126] on button "Edit 2 features" at bounding box center [185, 133] width 61 height 16
select select
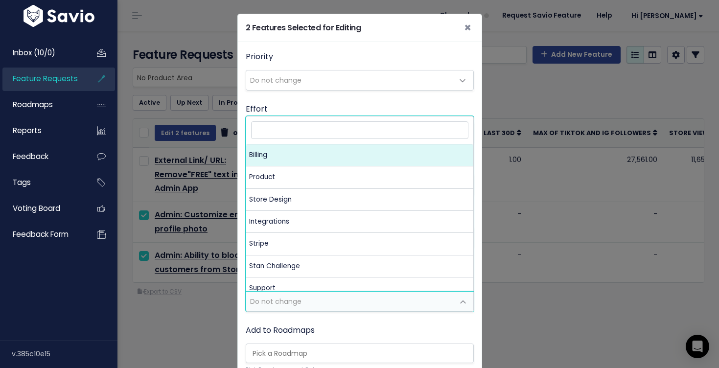
click at [305, 303] on span "Do not change" at bounding box center [350, 302] width 208 height 20
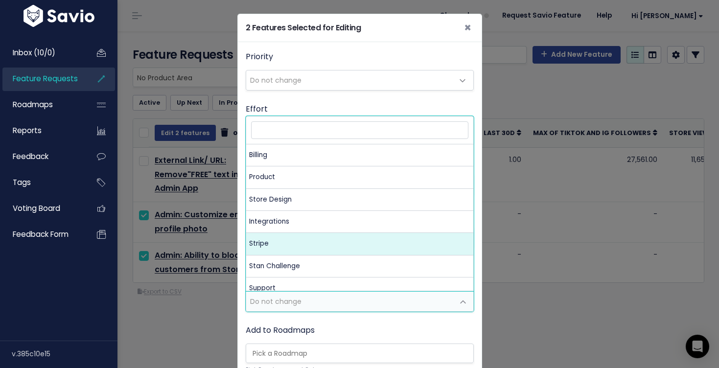
scroll to position [31, 0]
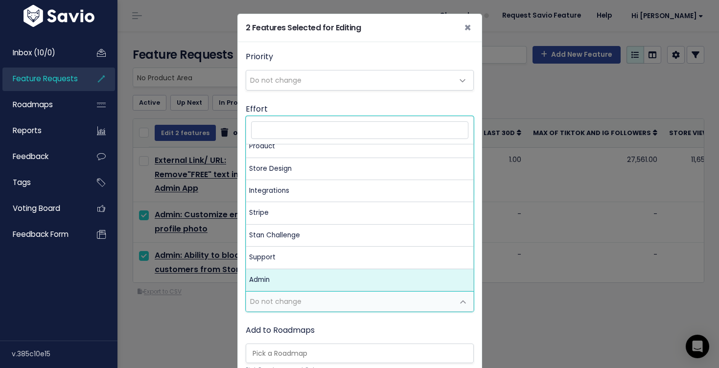
select select "MAIN:ADMIN"
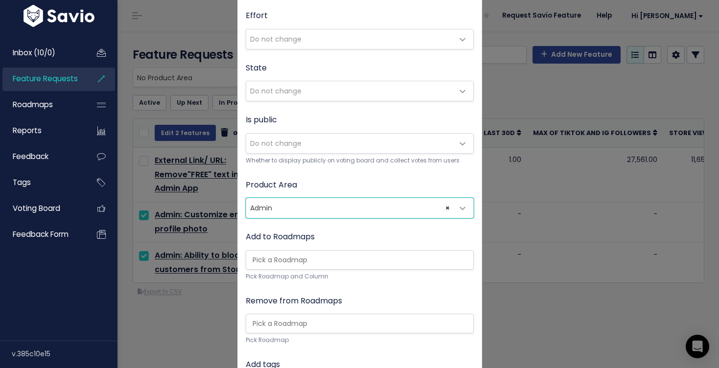
scroll to position [254, 0]
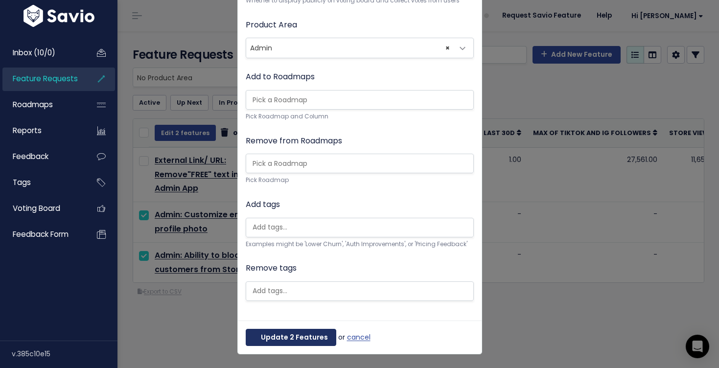
click at [310, 335] on button "Update 2 Features" at bounding box center [291, 338] width 91 height 18
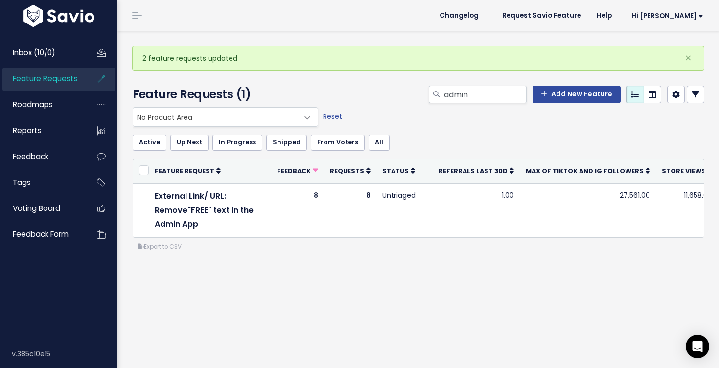
click at [274, 117] on span "No Product Area" at bounding box center [215, 117] width 165 height 19
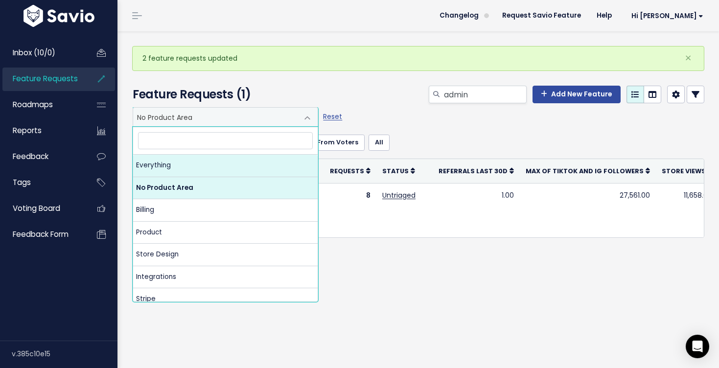
select select ":"
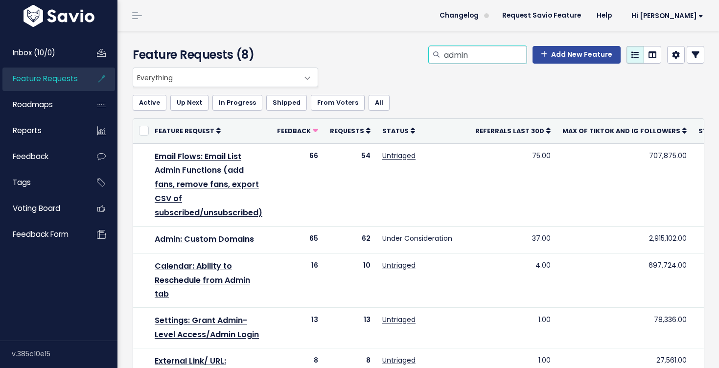
click at [478, 57] on input "admin" at bounding box center [485, 55] width 84 height 18
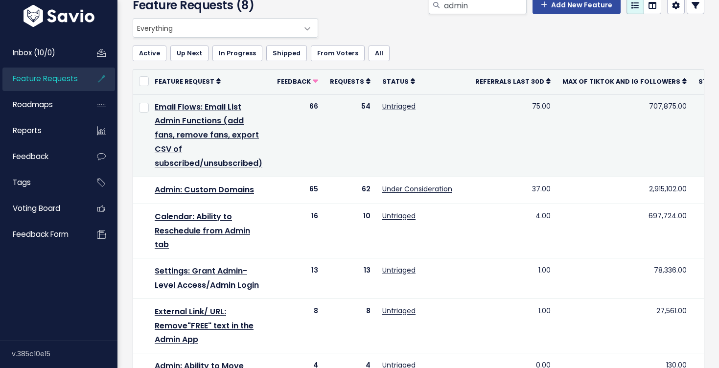
scroll to position [57, 0]
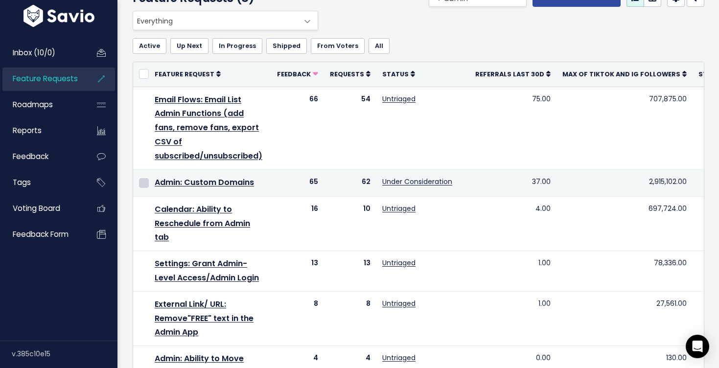
click at [144, 178] on input "checkbox" at bounding box center [144, 183] width 10 height 10
checkbox input "true"
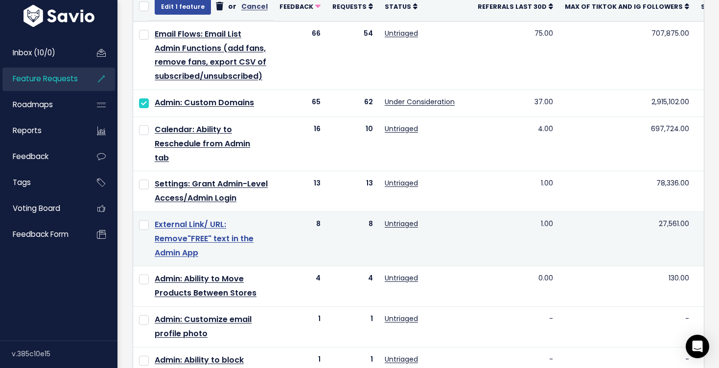
scroll to position [135, 0]
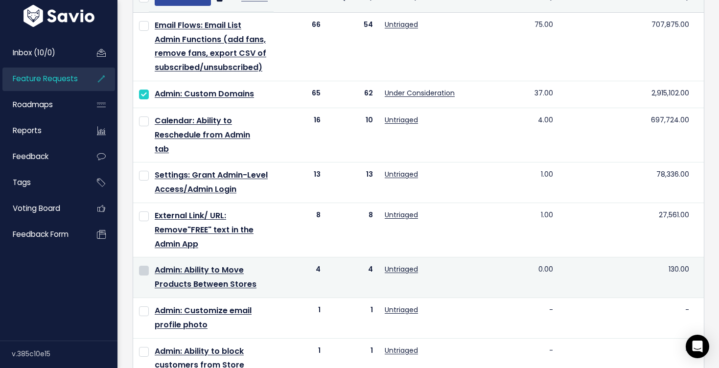
click at [143, 270] on input "checkbox" at bounding box center [144, 271] width 10 height 10
checkbox input "true"
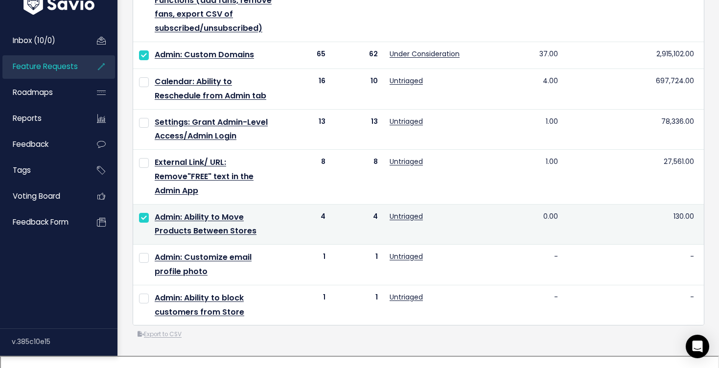
scroll to position [175, 0]
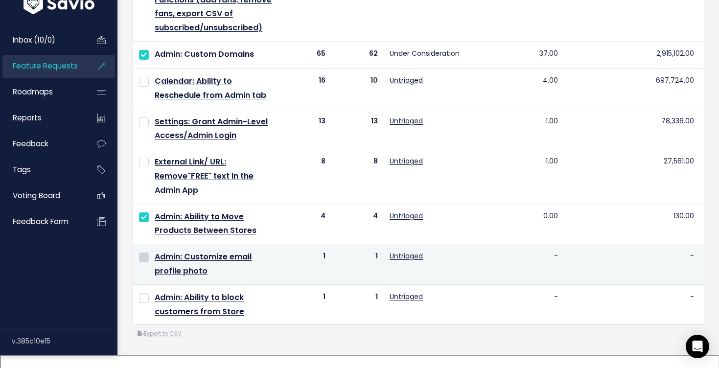
click at [145, 262] on input "checkbox" at bounding box center [144, 258] width 10 height 10
checkbox input "true"
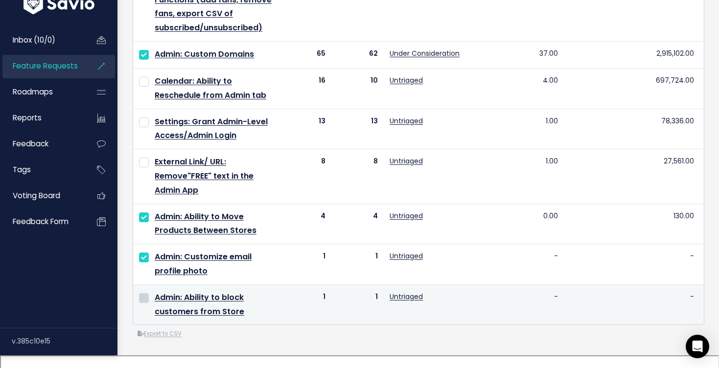
click at [144, 303] on input "checkbox" at bounding box center [144, 298] width 10 height 10
checkbox input "true"
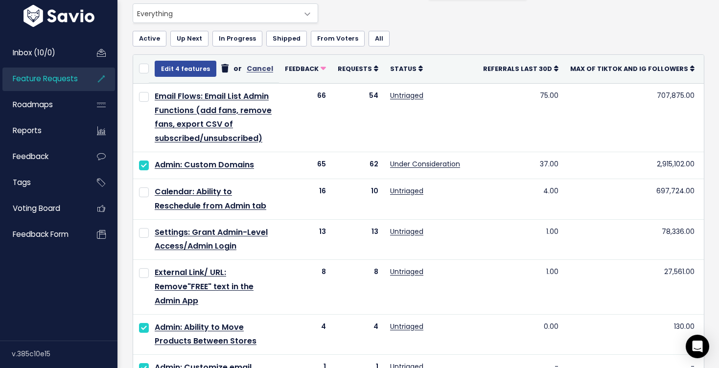
scroll to position [40, 0]
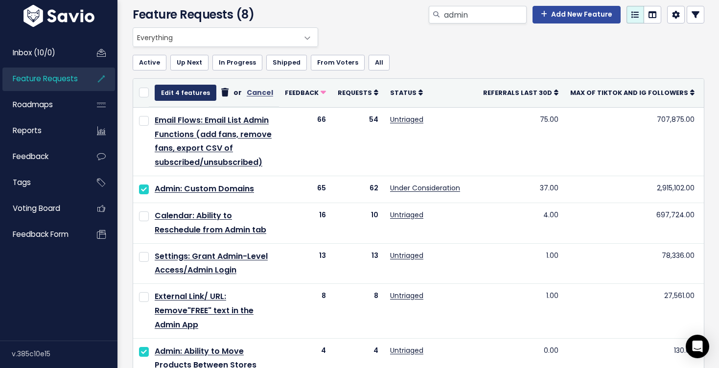
click at [193, 92] on button "Edit 4 features" at bounding box center [186, 93] width 62 height 16
select select
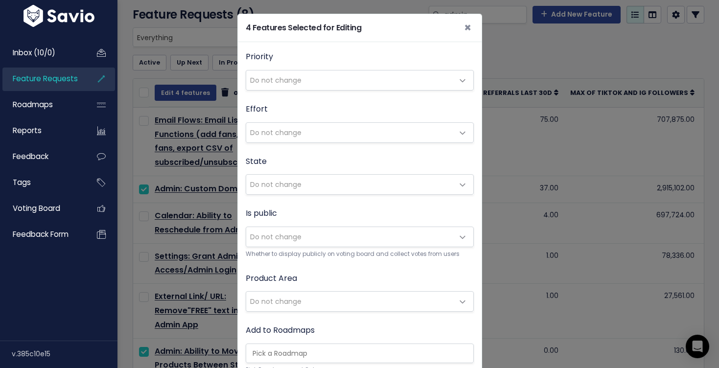
click at [307, 303] on span "Do not change" at bounding box center [350, 302] width 208 height 20
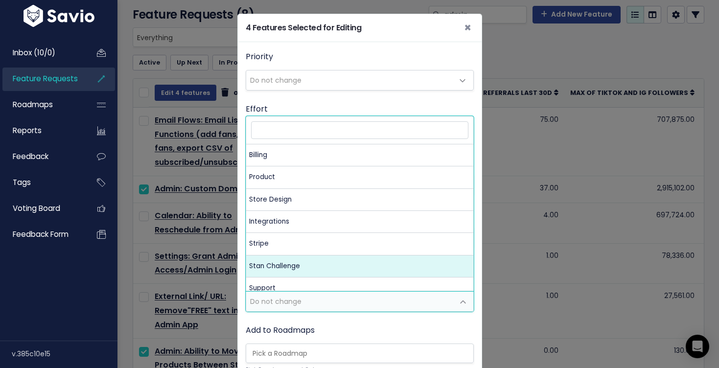
scroll to position [31, 0]
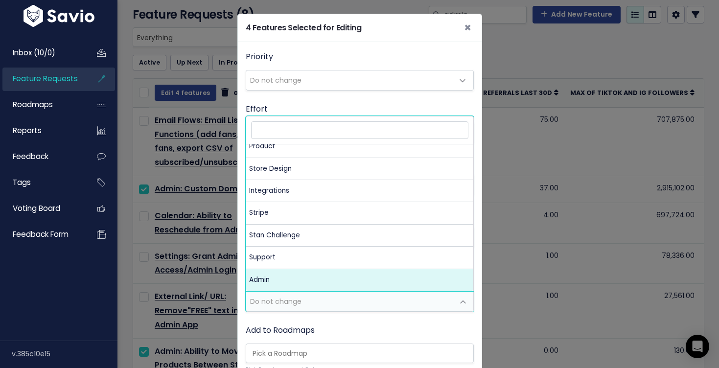
select select "MAIN:ADMIN"
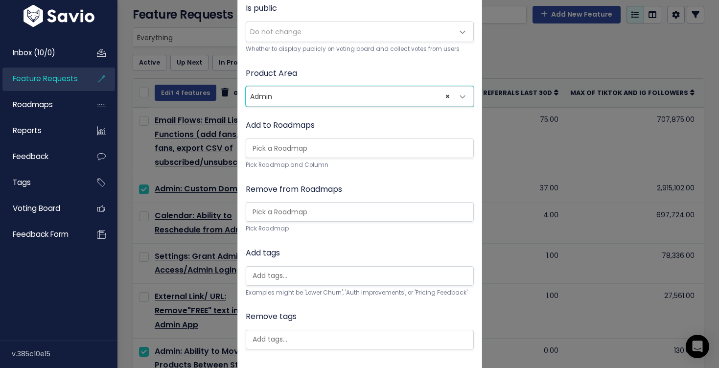
scroll to position [254, 0]
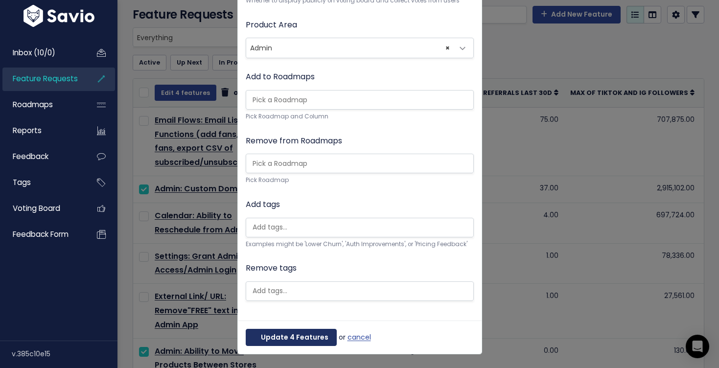
click at [309, 330] on button "Update 4 Features" at bounding box center [291, 338] width 91 height 18
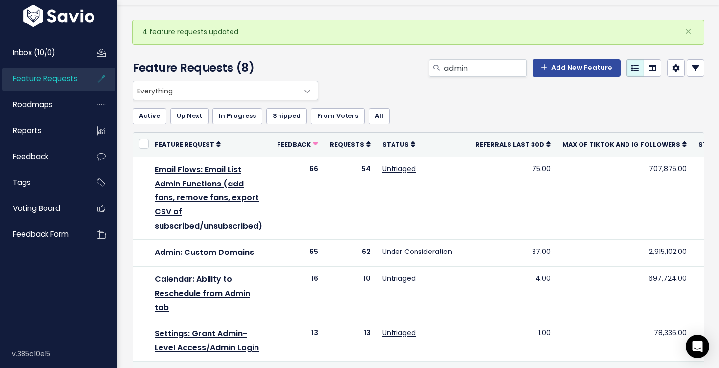
scroll to position [0, 0]
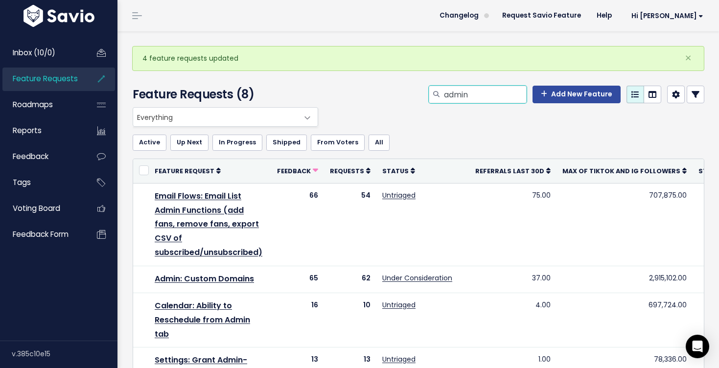
click at [461, 95] on input "admin" at bounding box center [485, 95] width 84 height 18
click at [244, 120] on span "Everything" at bounding box center [215, 117] width 165 height 19
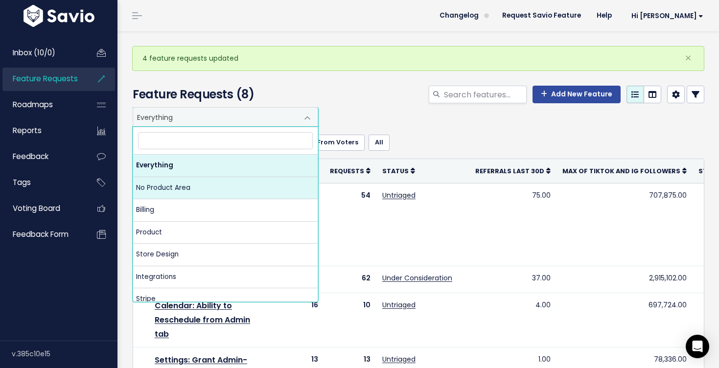
select select "NOT_SET:NOT_SET"
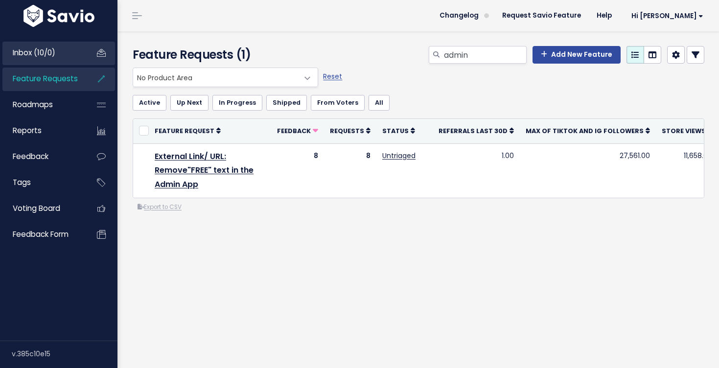
click at [47, 59] on link "Inbox (10/0)" at bounding box center [41, 53] width 79 height 23
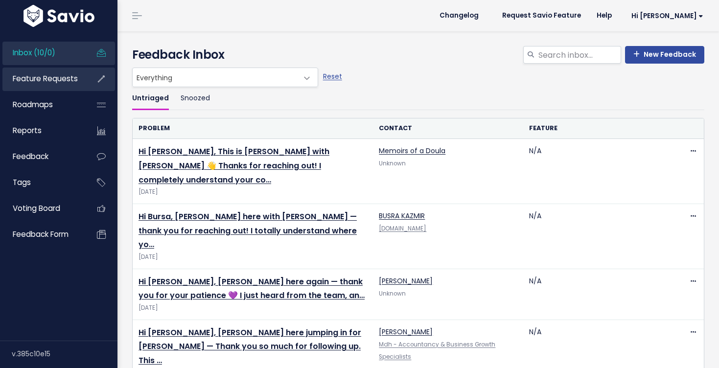
click at [49, 85] on link "Feature Requests" at bounding box center [41, 79] width 79 height 23
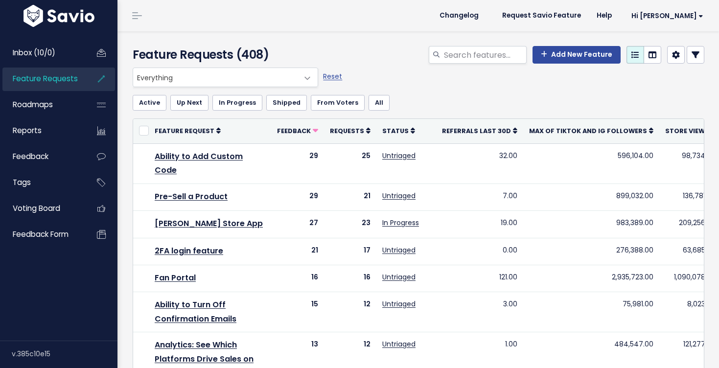
click at [188, 83] on span "Everything" at bounding box center [215, 77] width 165 height 19
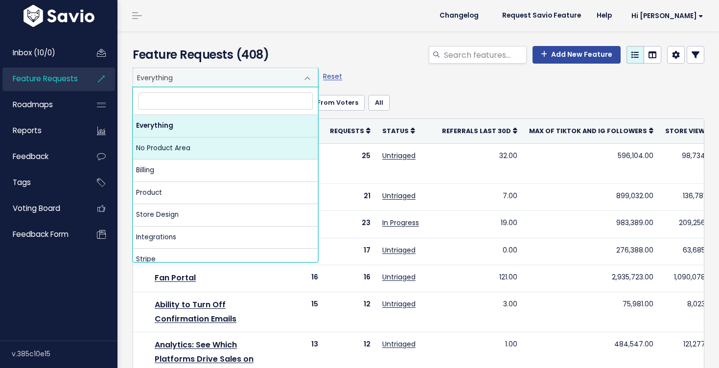
select select "NOT_SET:NOT_SET"
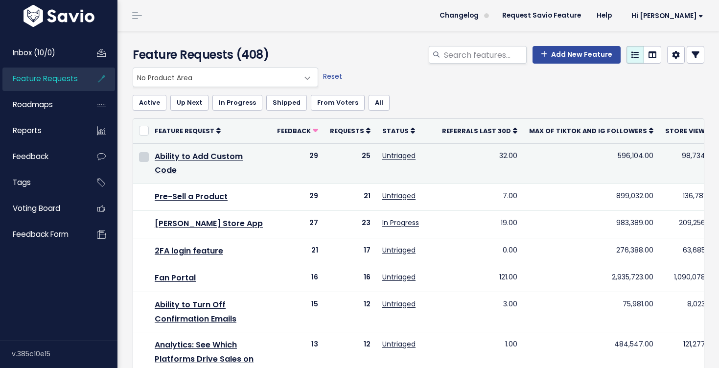
click at [145, 158] on input "checkbox" at bounding box center [144, 157] width 10 height 10
checkbox input "true"
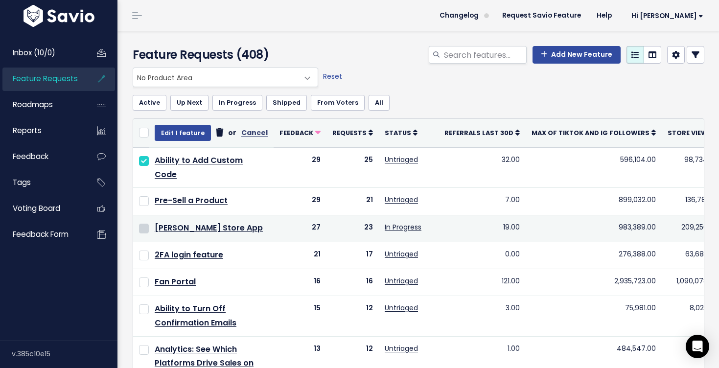
click at [146, 229] on input "checkbox" at bounding box center [144, 229] width 10 height 10
checkbox input "true"
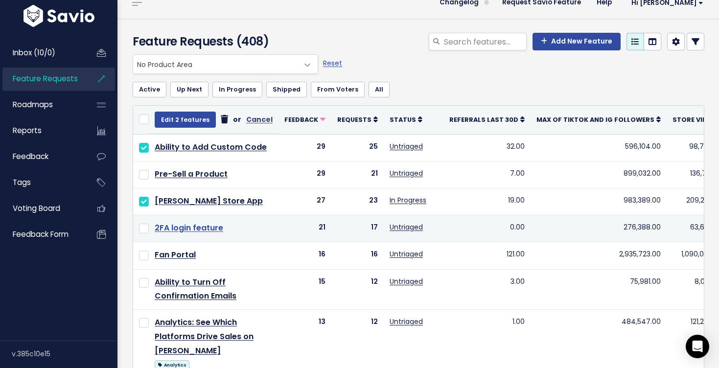
scroll to position [14, 0]
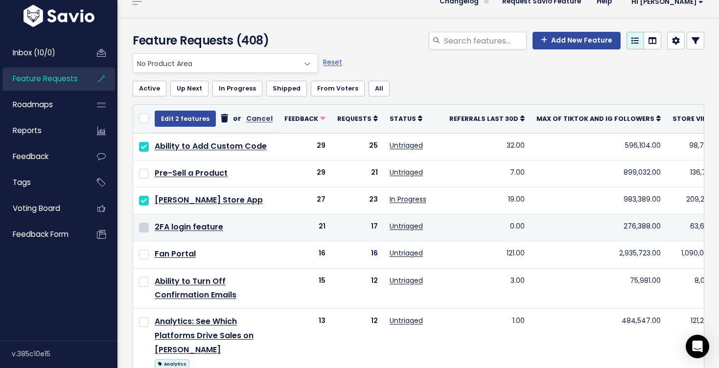
click at [139, 226] on input "checkbox" at bounding box center [144, 228] width 10 height 10
checkbox input "true"
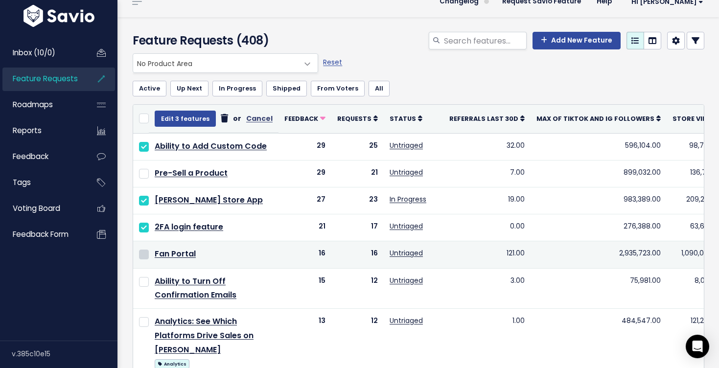
click at [145, 257] on input "checkbox" at bounding box center [144, 255] width 10 height 10
checkbox input "true"
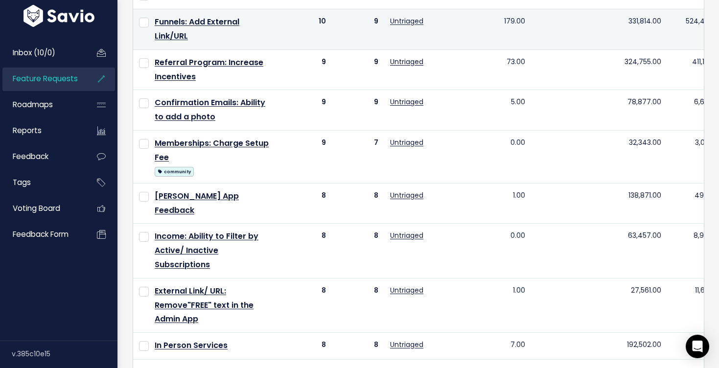
scroll to position [507, 0]
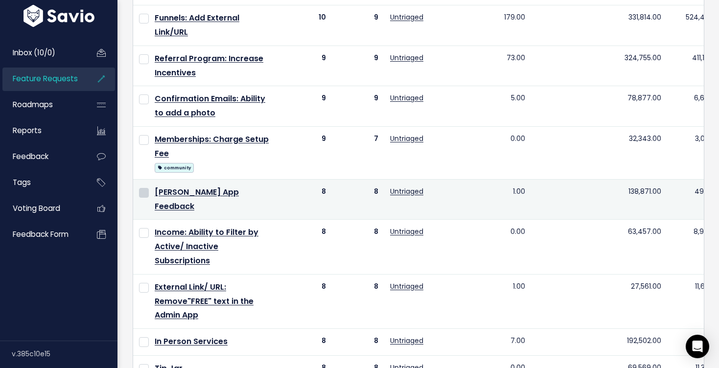
click at [145, 192] on input "checkbox" at bounding box center [144, 193] width 10 height 10
checkbox input "true"
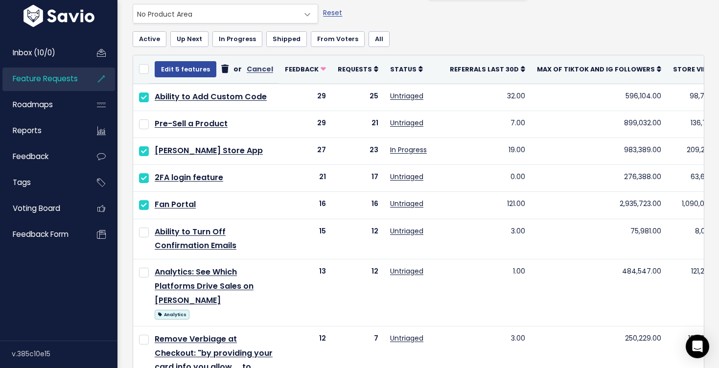
scroll to position [0, 0]
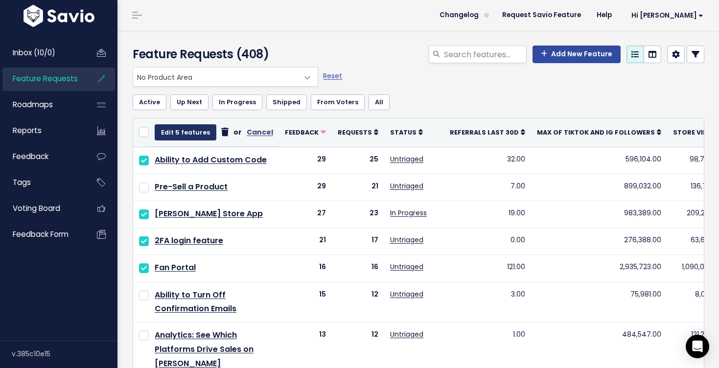
click at [192, 137] on button "Edit 5 features" at bounding box center [186, 132] width 62 height 16
select select
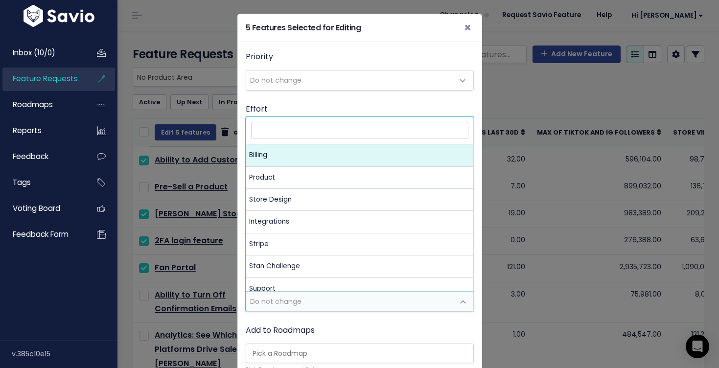
click at [316, 297] on span "Do not change" at bounding box center [350, 302] width 208 height 20
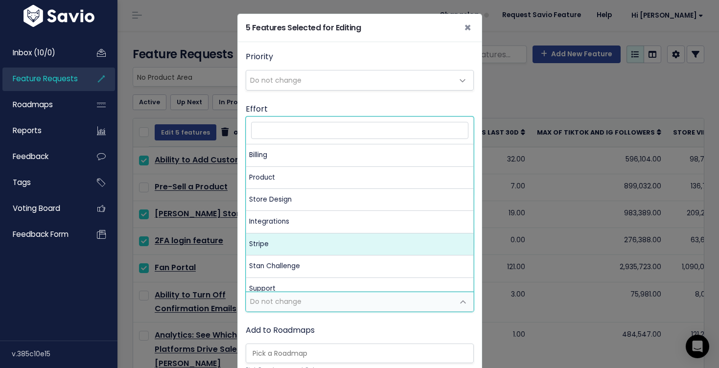
scroll to position [31, 0]
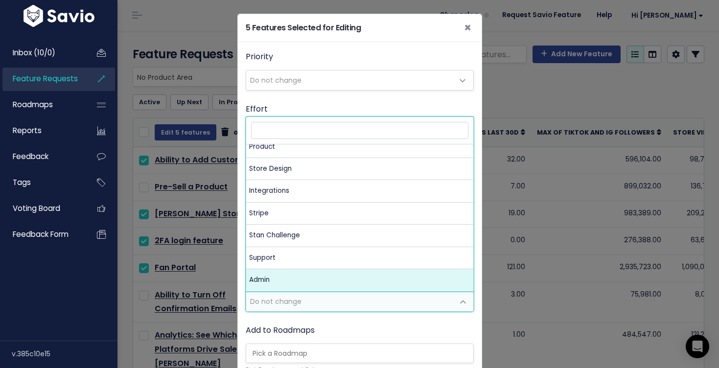
select select "MAIN:ADMIN"
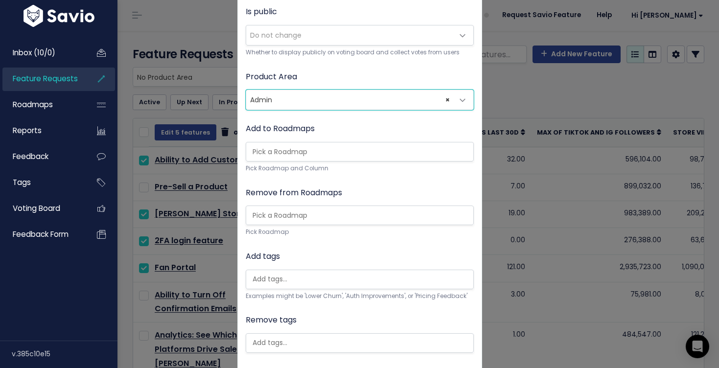
scroll to position [254, 0]
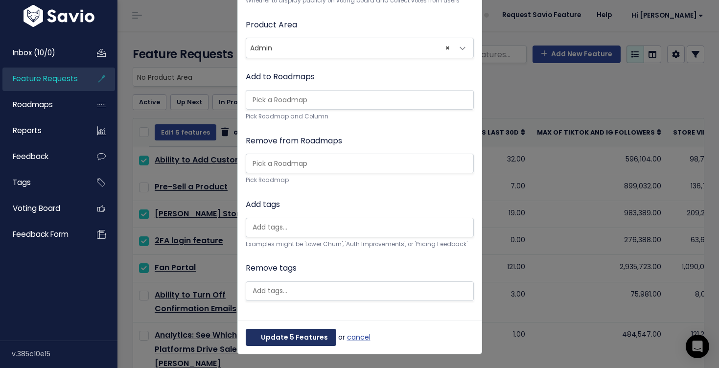
click at [312, 331] on button "Update 5 Features" at bounding box center [291, 338] width 91 height 18
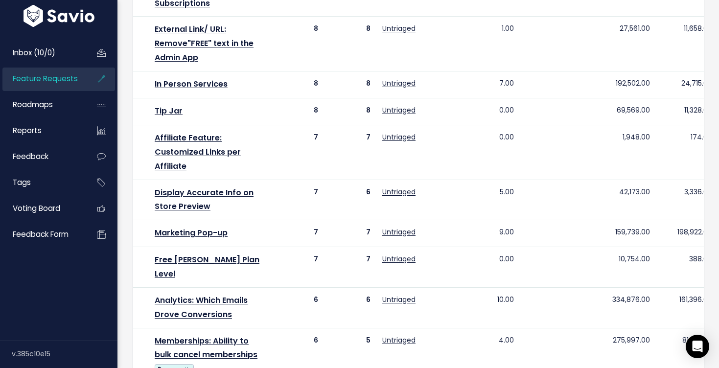
scroll to position [722, 0]
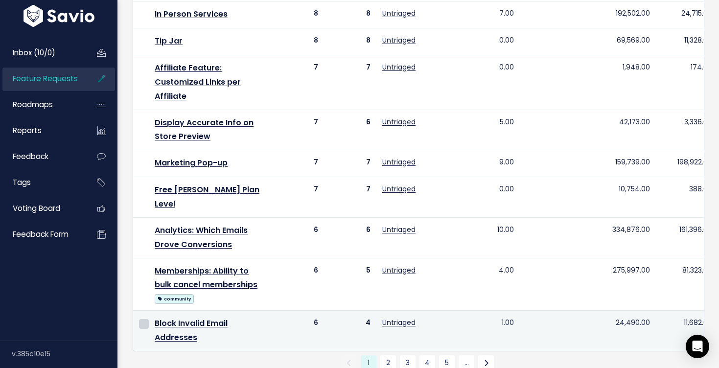
click at [145, 319] on input "checkbox" at bounding box center [144, 324] width 10 height 10
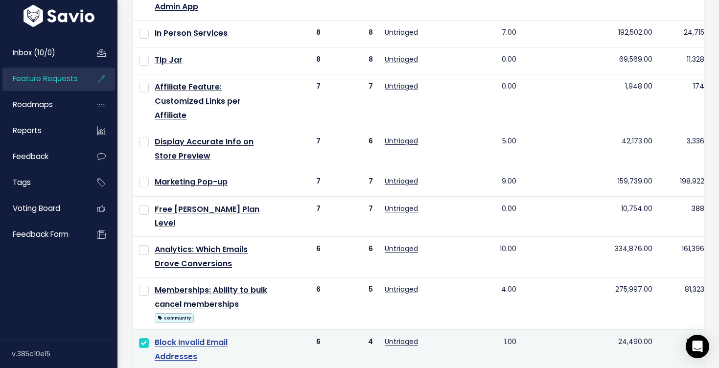
scroll to position [707, 0]
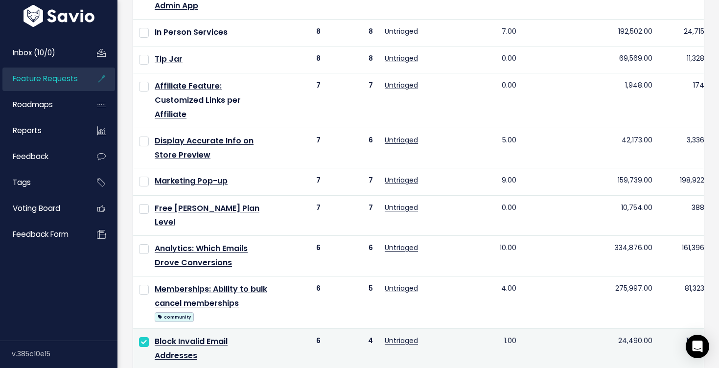
click at [144, 337] on input "checkbox" at bounding box center [144, 342] width 10 height 10
checkbox input "false"
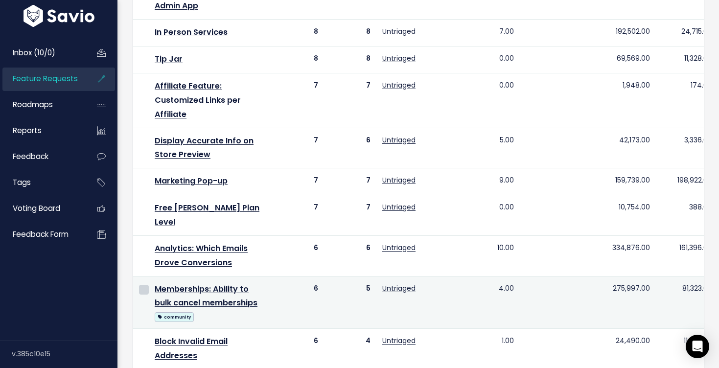
click at [143, 285] on input "checkbox" at bounding box center [144, 290] width 10 height 10
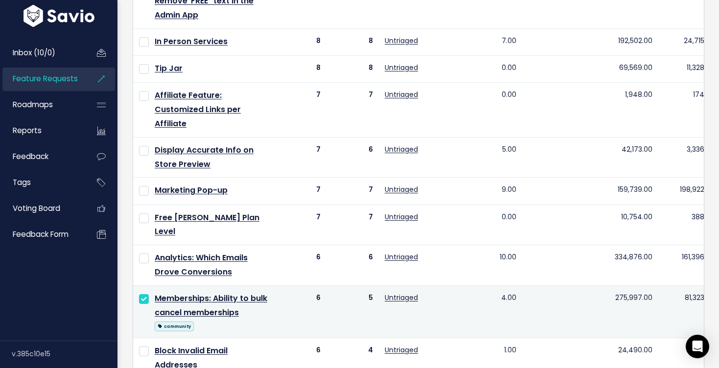
scroll to position [695, 0]
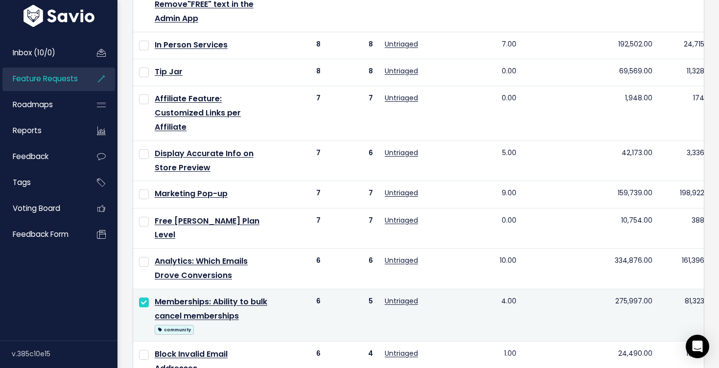
click at [143, 298] on input "checkbox" at bounding box center [144, 303] width 10 height 10
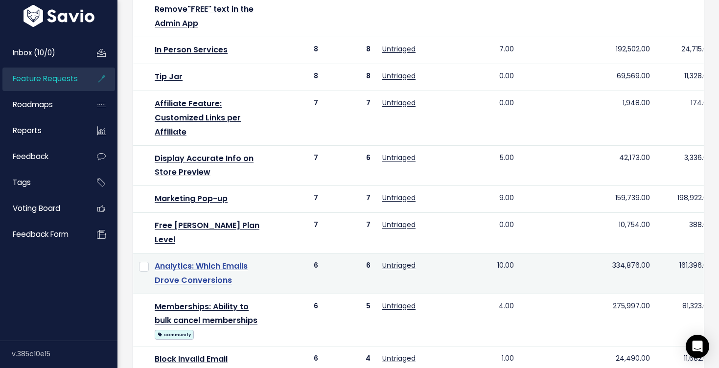
scroll to position [737, 0]
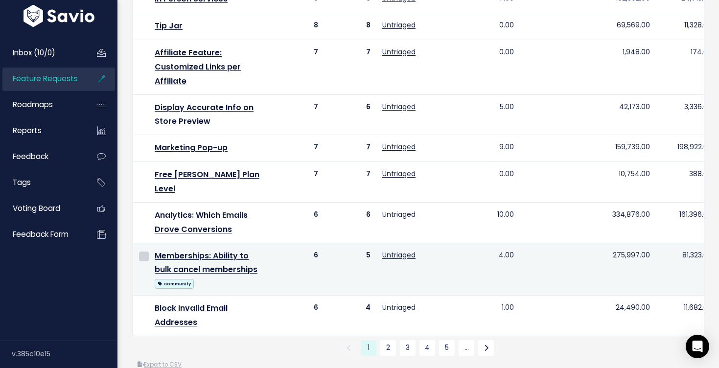
click at [146, 252] on input "checkbox" at bounding box center [144, 257] width 10 height 10
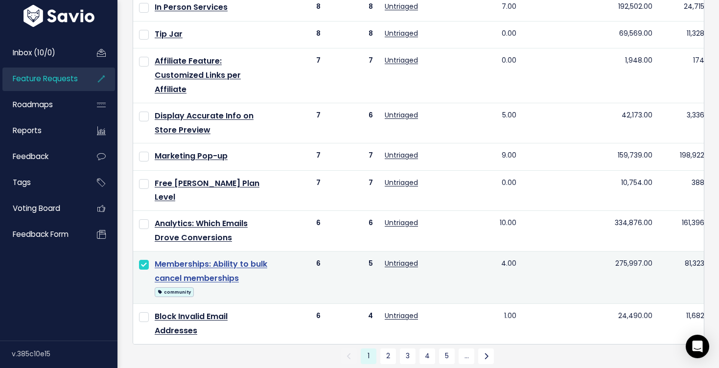
scroll to position [731, 0]
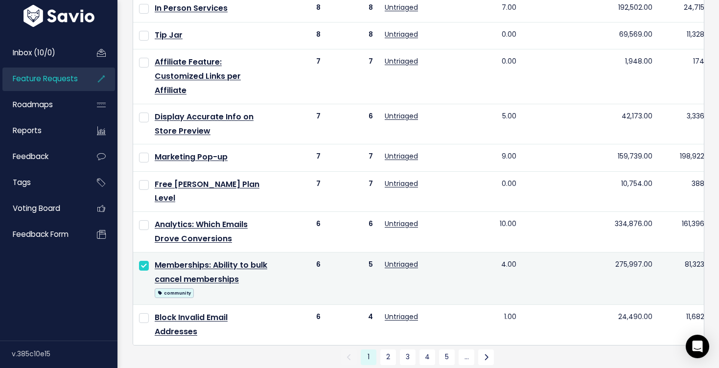
click at [144, 261] on input "checkbox" at bounding box center [144, 266] width 10 height 10
checkbox input "false"
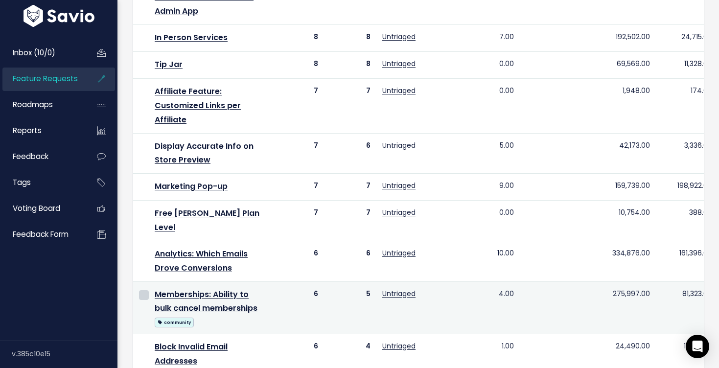
scroll to position [697, 0]
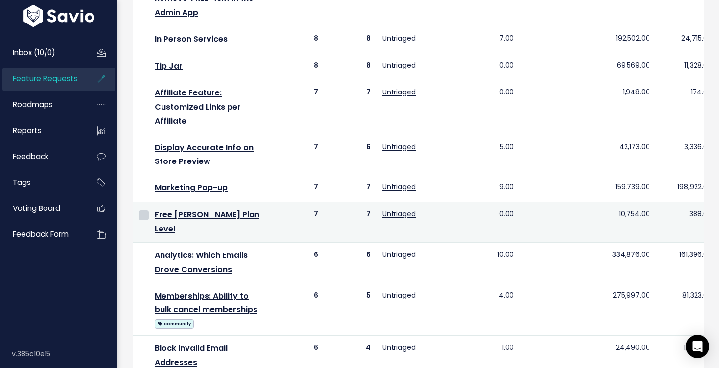
click at [142, 217] on input "checkbox" at bounding box center [144, 215] width 10 height 10
checkbox input "true"
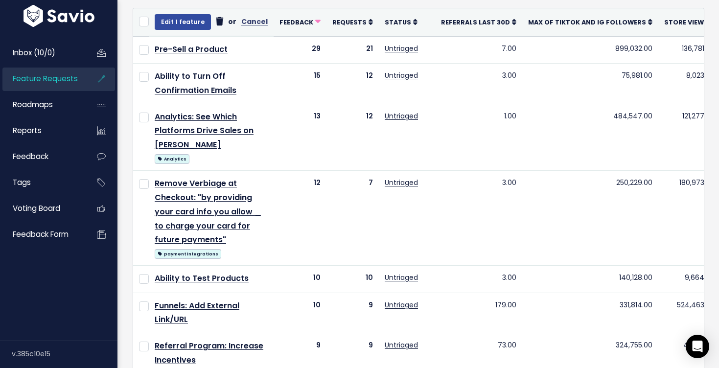
scroll to position [0, 0]
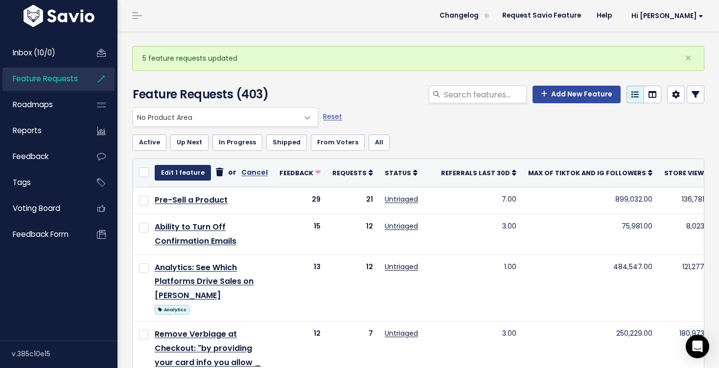
click at [180, 168] on button "Edit 1 feature" at bounding box center [183, 173] width 56 height 16
select select
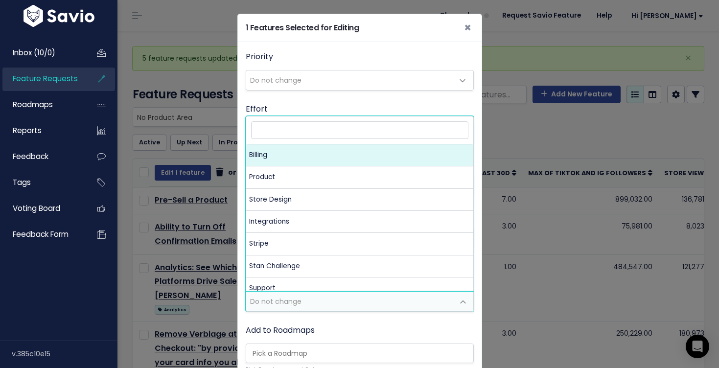
click at [290, 293] on span "Do not change" at bounding box center [350, 302] width 208 height 20
select select "MAIN:BILLING"
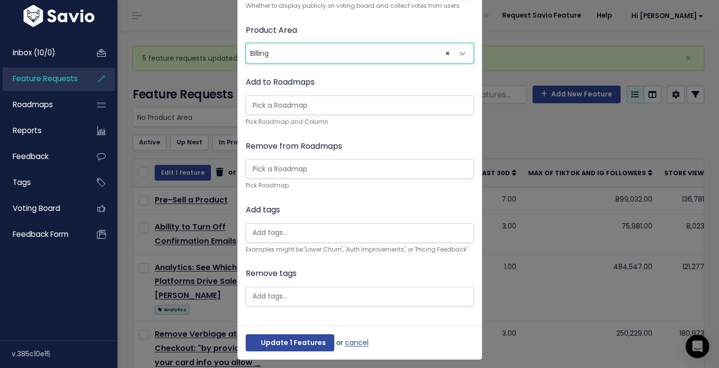
scroll to position [254, 0]
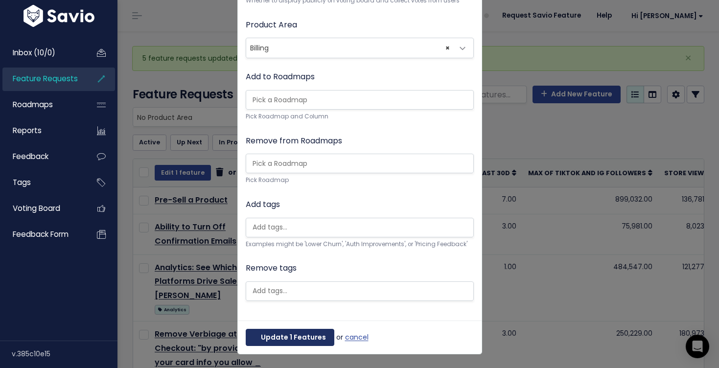
click at [314, 338] on button "Update 1 Features" at bounding box center [290, 338] width 89 height 18
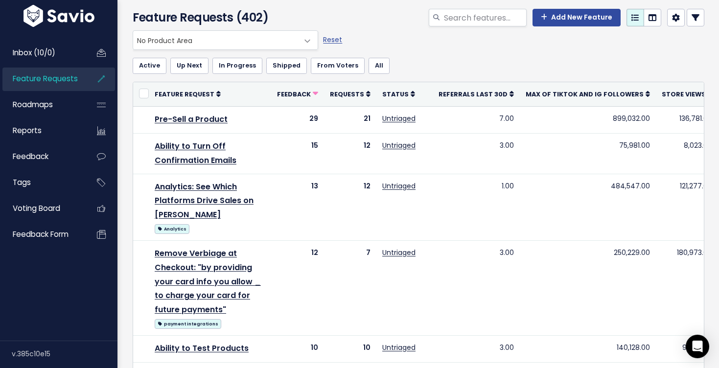
scroll to position [0, 0]
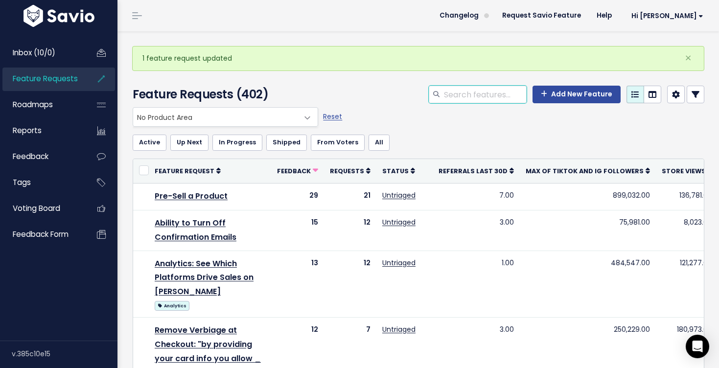
click at [510, 97] on input "search" at bounding box center [485, 95] width 84 height 18
type input "analytics"
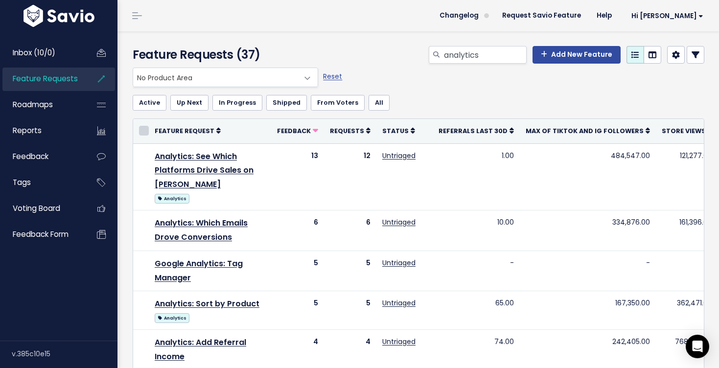
click at [141, 130] on input "checkbox" at bounding box center [144, 131] width 10 height 10
checkbox input "true"
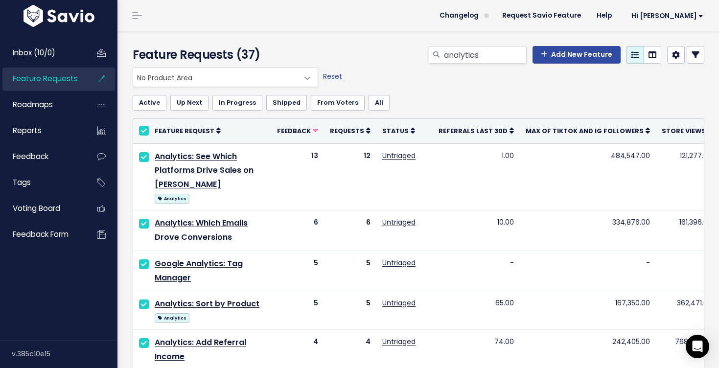
checkbox input "true"
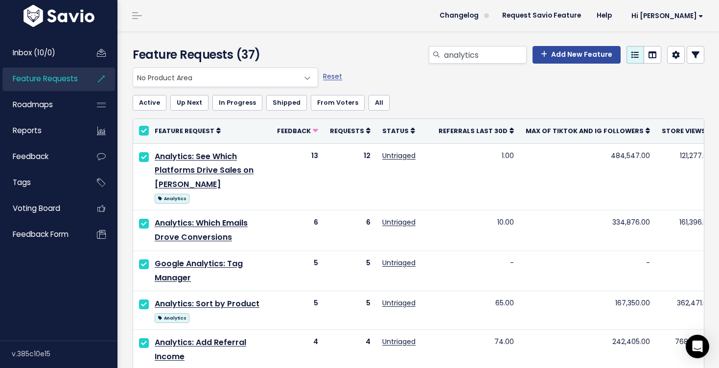
checkbox input "true"
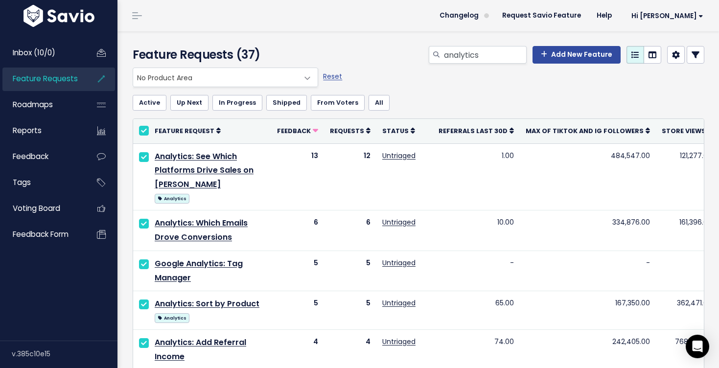
checkbox input "true"
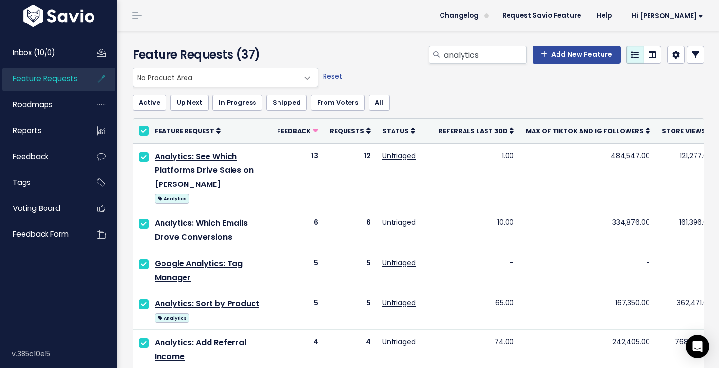
checkbox input "true"
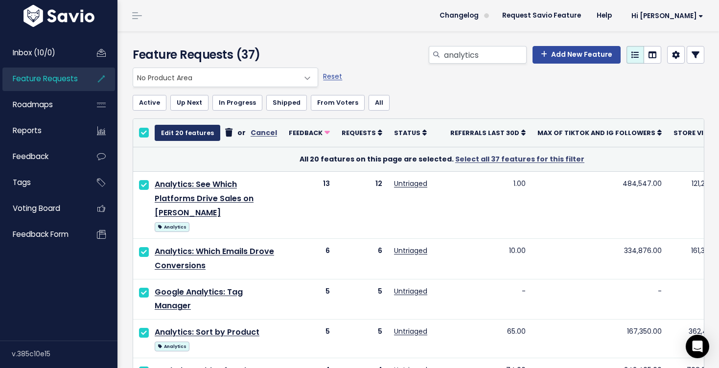
click at [196, 128] on button "Edit 20 features" at bounding box center [188, 133] width 66 height 16
select select
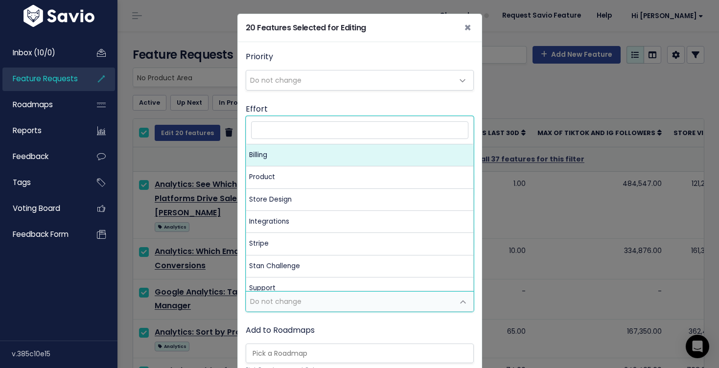
click at [328, 300] on span "Do not change" at bounding box center [350, 302] width 208 height 20
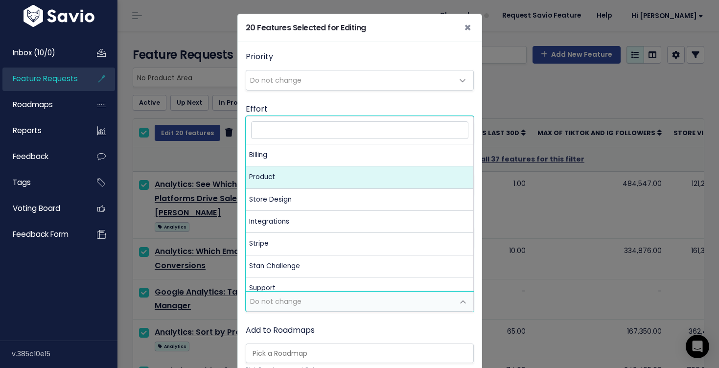
select select "MAIN:PRODUCT"
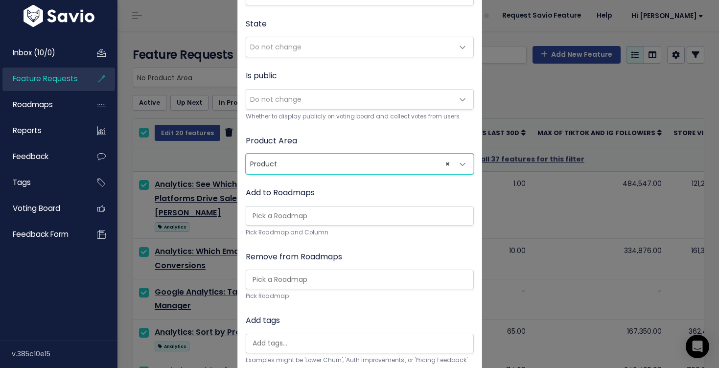
scroll to position [254, 0]
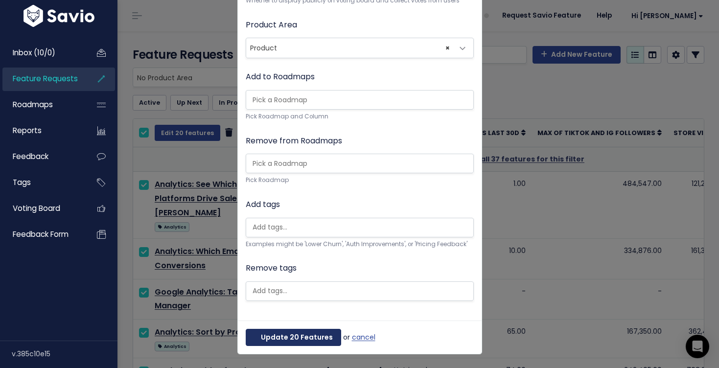
click at [310, 335] on button "Update 20 Features" at bounding box center [293, 338] width 95 height 18
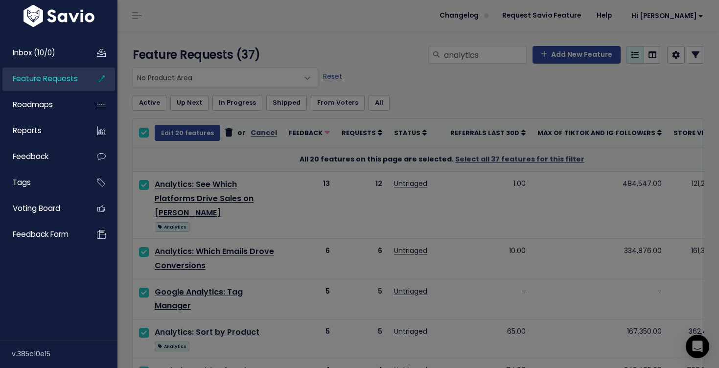
scroll to position [0, 0]
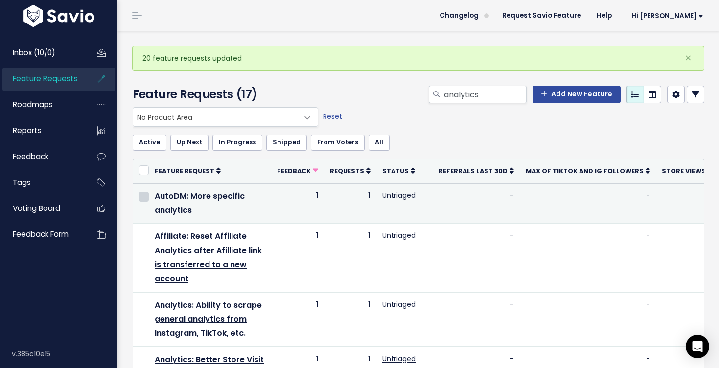
click at [145, 199] on input "checkbox" at bounding box center [144, 197] width 10 height 10
checkbox input "true"
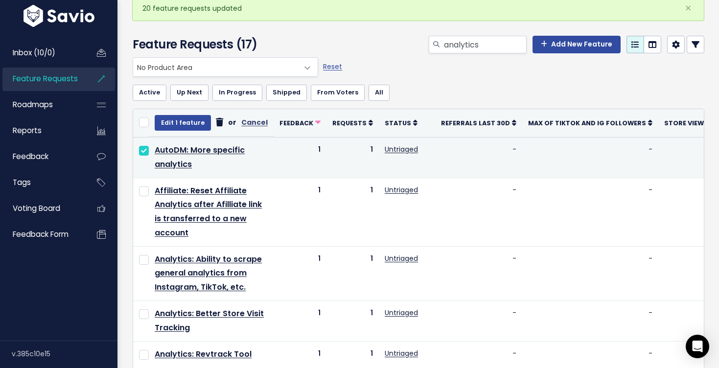
scroll to position [62, 0]
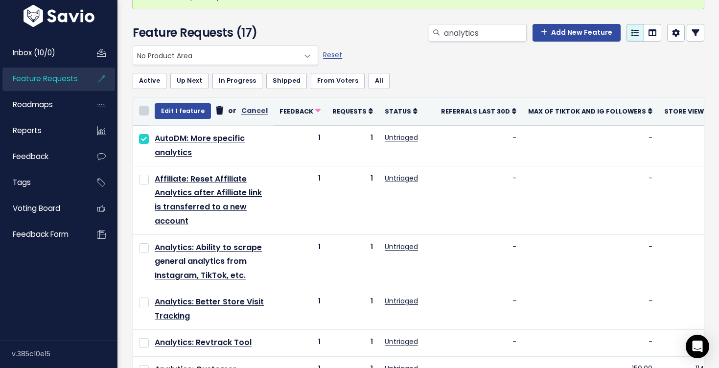
click at [145, 114] on input "checkbox" at bounding box center [144, 111] width 10 height 10
checkbox input "true"
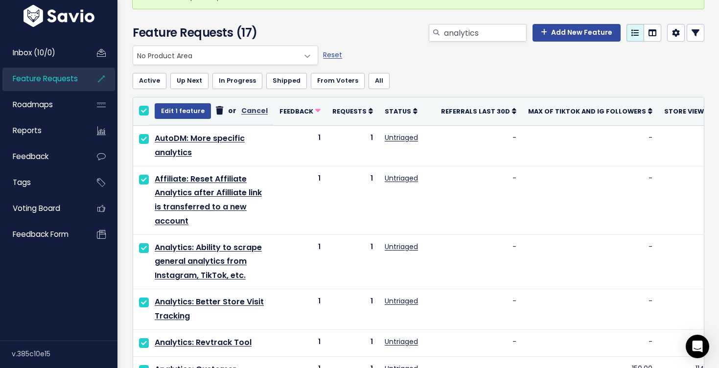
checkbox input "true"
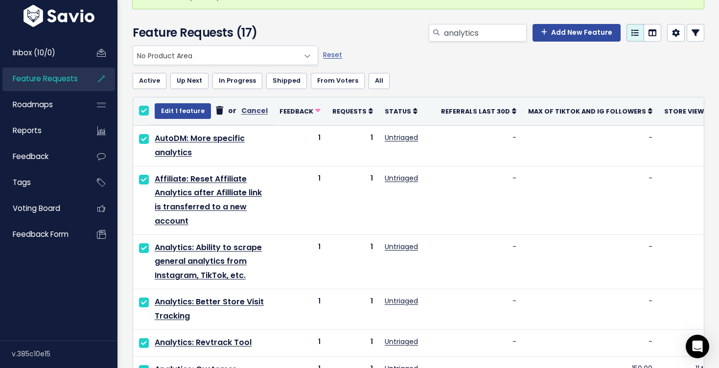
checkbox input "true"
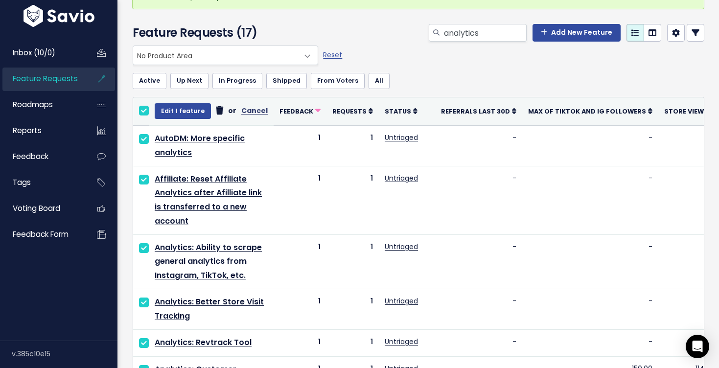
checkbox input "true"
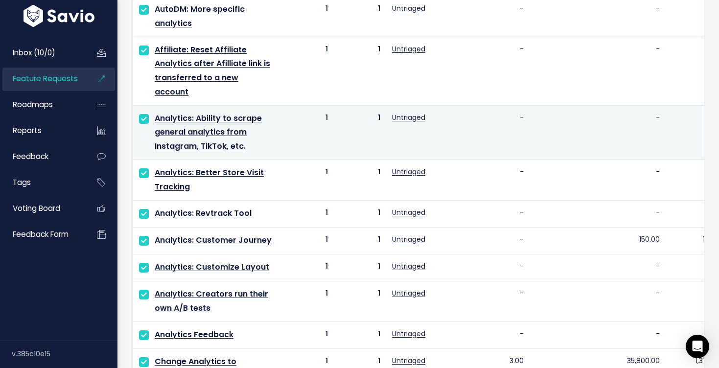
scroll to position [0, 0]
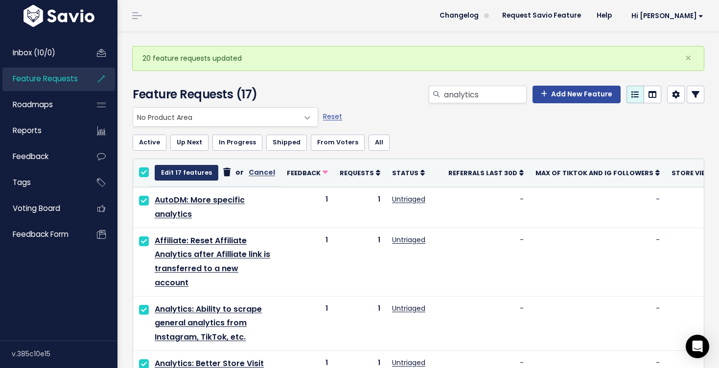
click at [180, 171] on button "Edit 17 features" at bounding box center [187, 173] width 64 height 16
select select
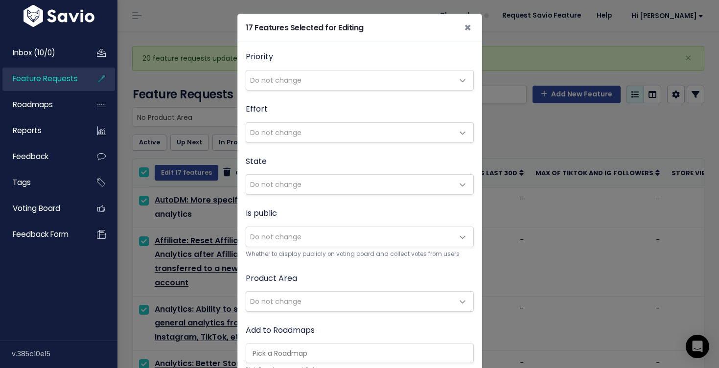
click at [313, 300] on span "Do not change" at bounding box center [350, 302] width 208 height 20
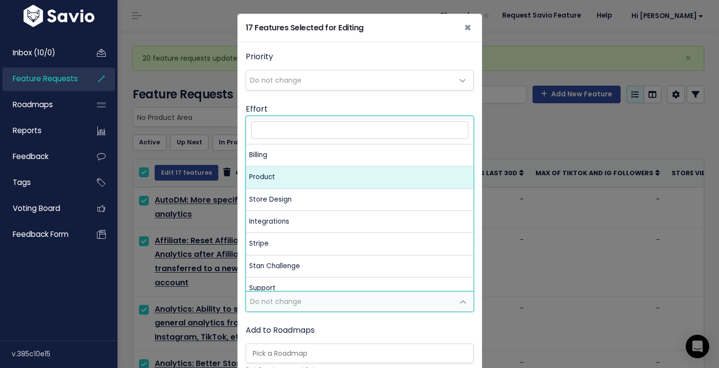
select select "MAIN:PRODUCT"
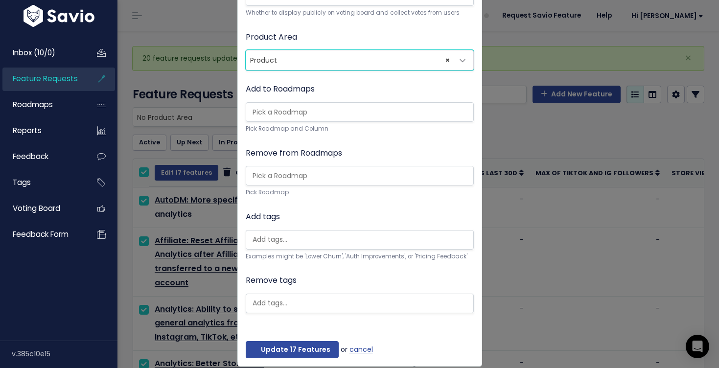
scroll to position [254, 0]
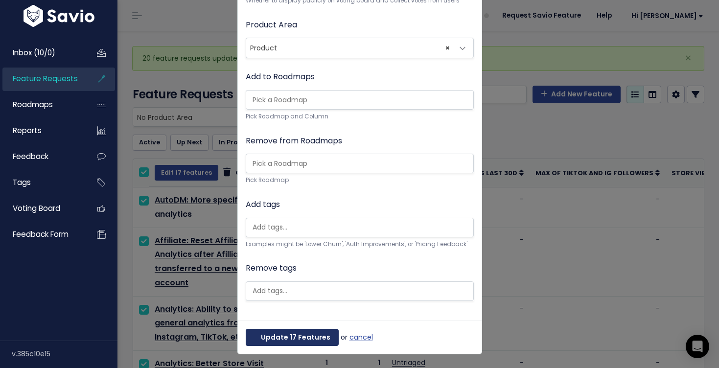
click at [316, 339] on button "Update 17 Features" at bounding box center [292, 338] width 93 height 18
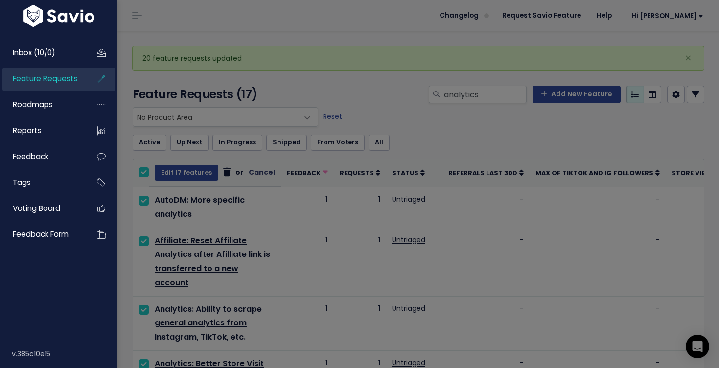
scroll to position [0, 0]
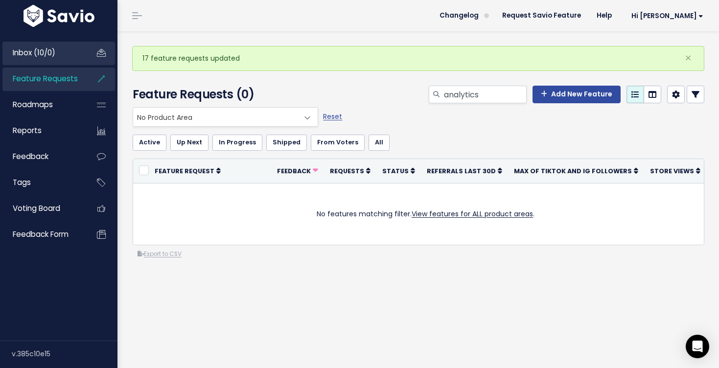
click at [50, 57] on span "Inbox (10/0)" at bounding box center [34, 52] width 43 height 10
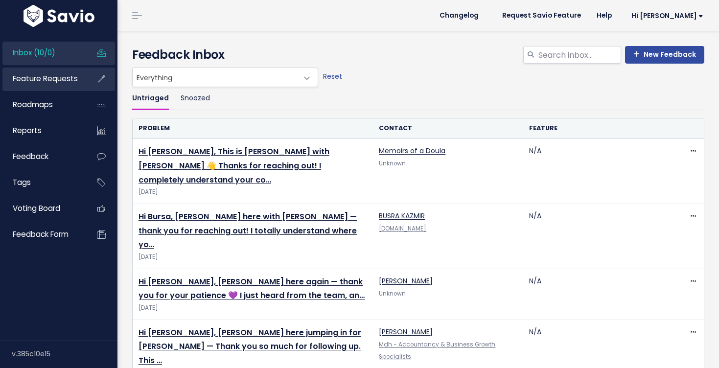
click at [62, 80] on span "Feature Requests" at bounding box center [45, 78] width 65 height 10
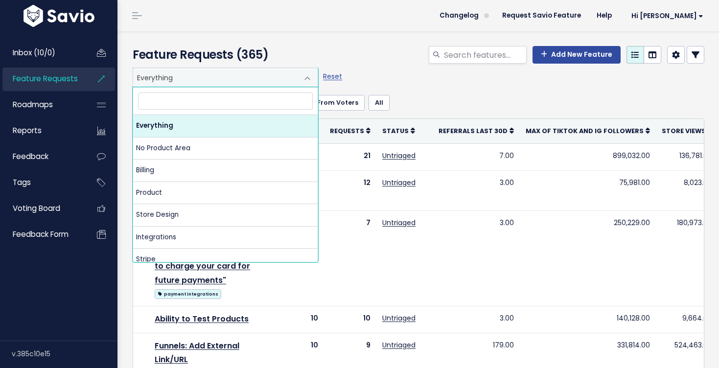
click at [207, 80] on span "Everything" at bounding box center [215, 77] width 165 height 19
click at [421, 60] on div "Add New Feature" at bounding box center [516, 57] width 391 height 22
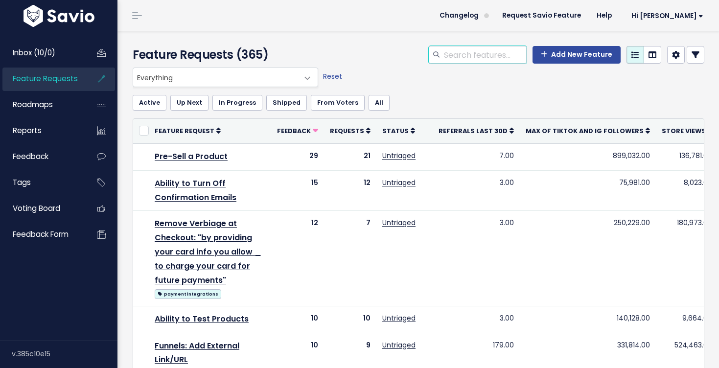
click at [461, 58] on input "search" at bounding box center [485, 55] width 84 height 18
type input "admin"
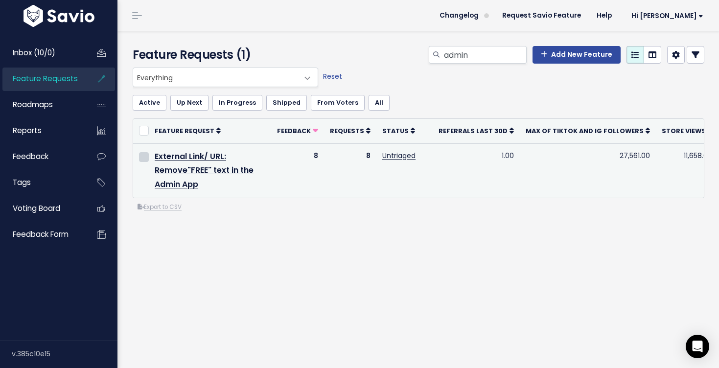
click at [143, 159] on input "checkbox" at bounding box center [144, 157] width 10 height 10
checkbox input "true"
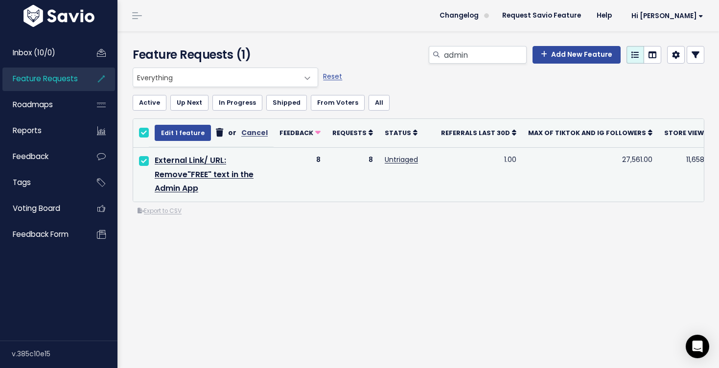
click at [141, 164] on input "checkbox" at bounding box center [144, 161] width 10 height 10
checkbox input "false"
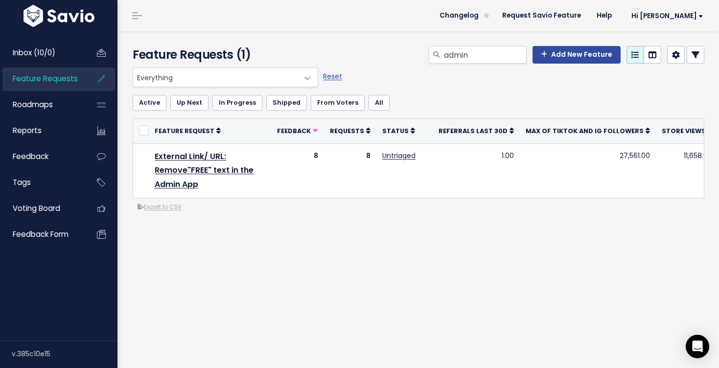
click at [57, 77] on span "Feature Requests" at bounding box center [45, 78] width 65 height 10
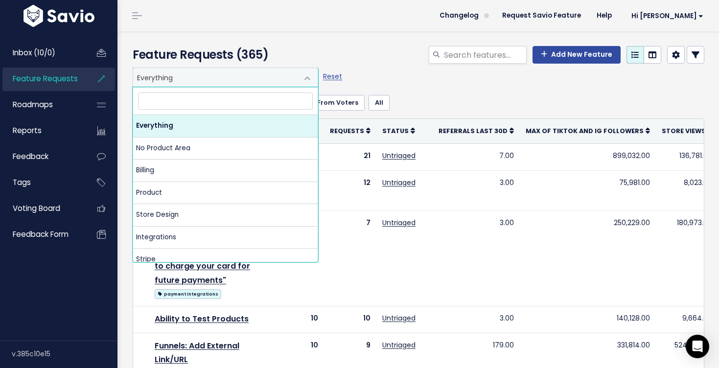
click at [217, 80] on span "Everything" at bounding box center [215, 77] width 165 height 19
select select "NOT_SET:NOT_SET"
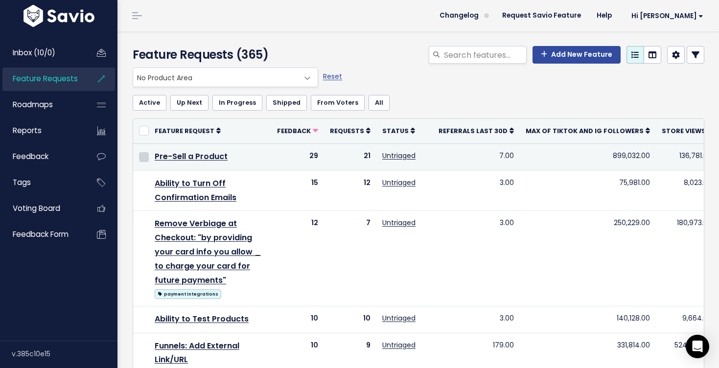
click at [147, 157] on input "checkbox" at bounding box center [144, 157] width 10 height 10
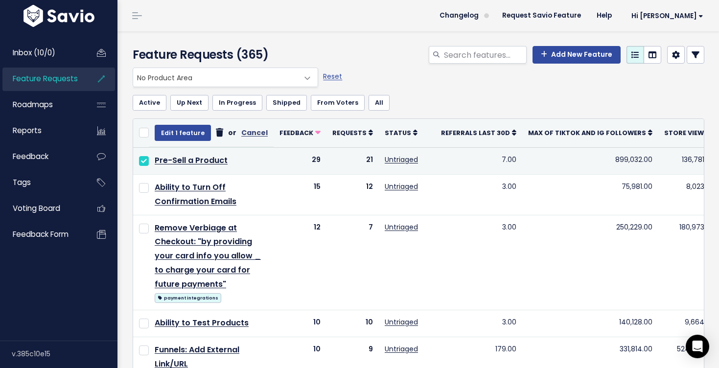
click at [145, 163] on input "checkbox" at bounding box center [144, 161] width 10 height 10
checkbox input "false"
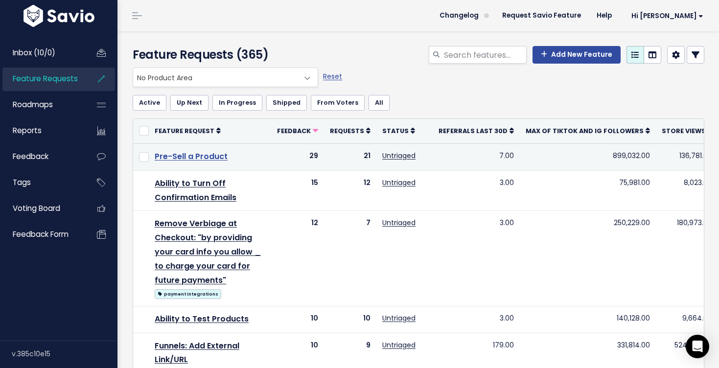
click at [215, 157] on link "Pre-Sell a Product" at bounding box center [191, 156] width 73 height 11
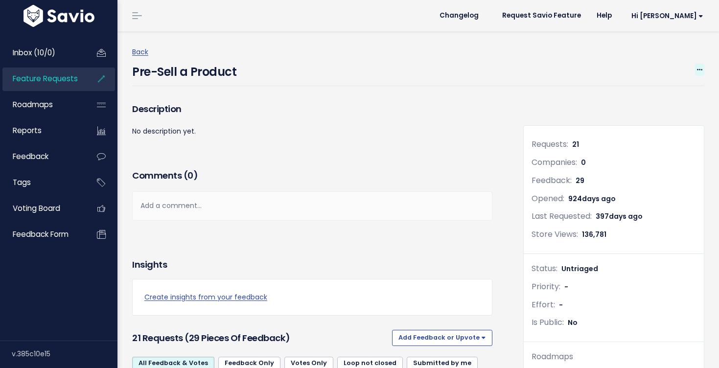
click at [703, 69] on span at bounding box center [699, 70] width 9 height 12
click at [651, 99] on link "Edit" at bounding box center [666, 96] width 72 height 19
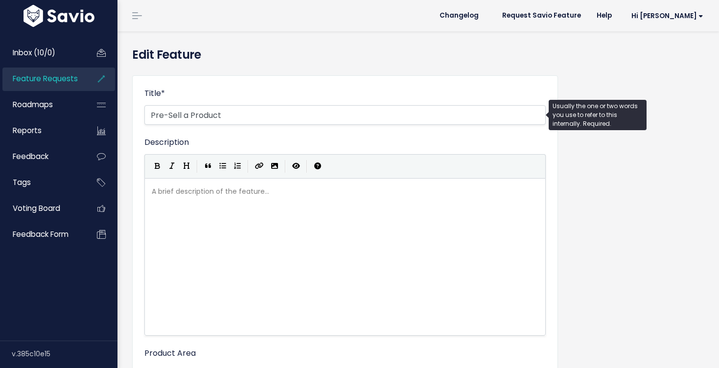
select select
click at [232, 119] on input "Product: Pre-Sell a Product" at bounding box center [344, 115] width 401 height 20
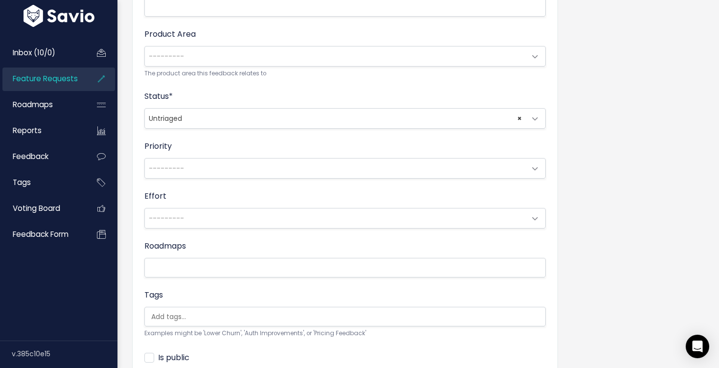
scroll to position [408, 0]
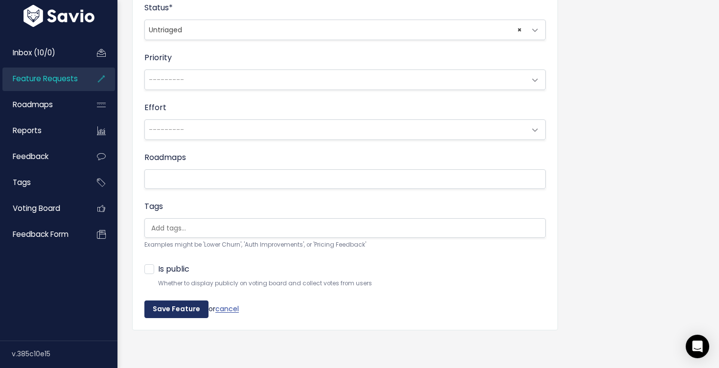
type input "Product: Pre-Sell function"
click at [161, 312] on input "Save Feature" at bounding box center [176, 310] width 64 height 18
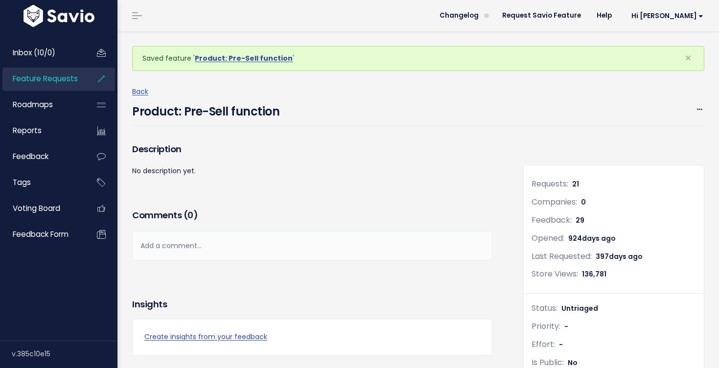
click at [98, 79] on icon at bounding box center [102, 79] width 18 height 23
click at [74, 77] on span "Feature Requests" at bounding box center [45, 78] width 65 height 10
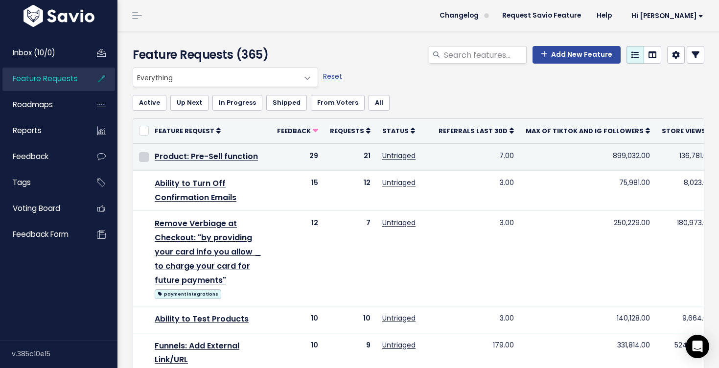
click at [142, 154] on input "checkbox" at bounding box center [144, 157] width 10 height 10
checkbox input "true"
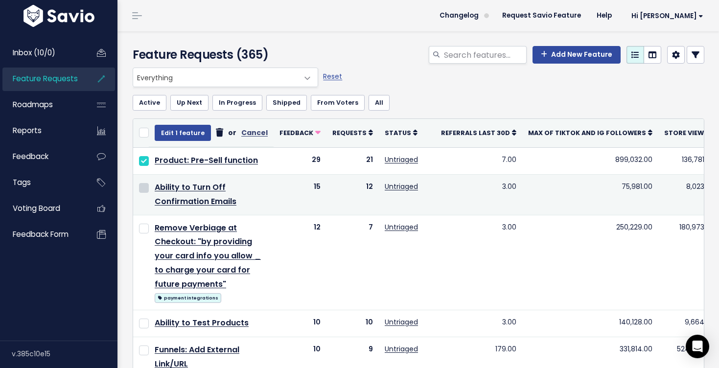
click at [142, 190] on input "checkbox" at bounding box center [144, 188] width 10 height 10
checkbox input "true"
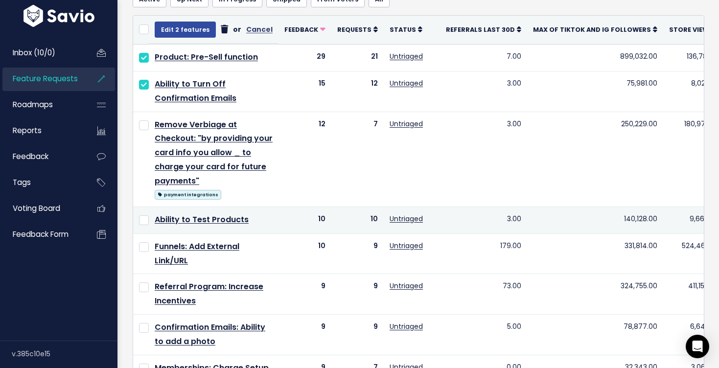
scroll to position [105, 0]
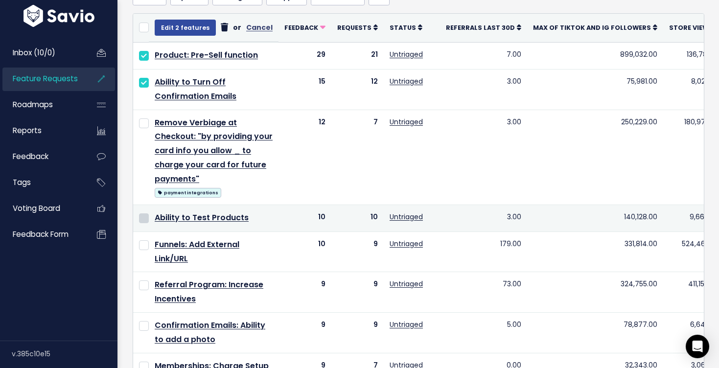
click at [146, 216] on input "checkbox" at bounding box center [144, 218] width 10 height 10
checkbox input "true"
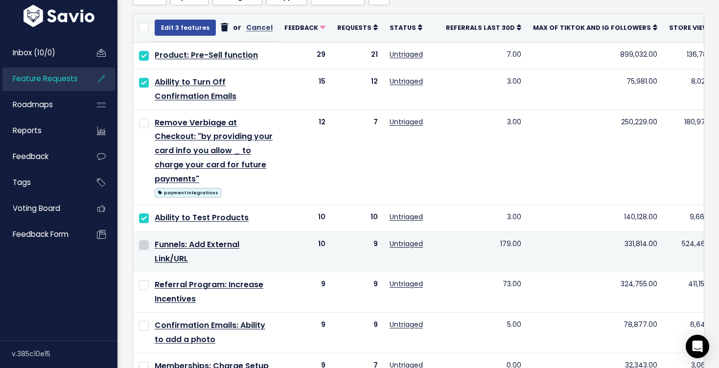
click at [145, 248] on input "checkbox" at bounding box center [144, 245] width 10 height 10
checkbox input "true"
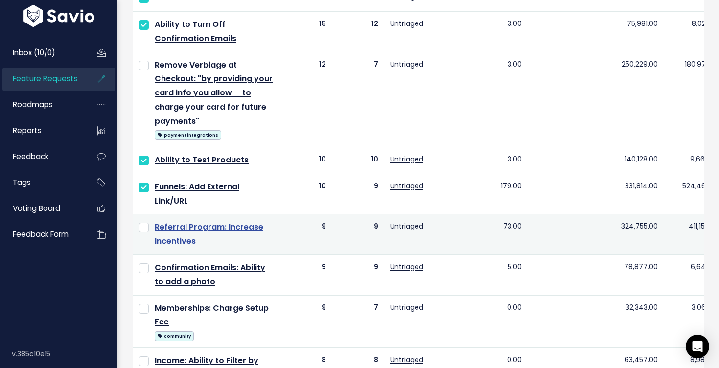
scroll to position [163, 0]
click at [144, 233] on td at bounding box center [141, 235] width 16 height 41
click at [143, 229] on input "checkbox" at bounding box center [144, 228] width 10 height 10
checkbox input "true"
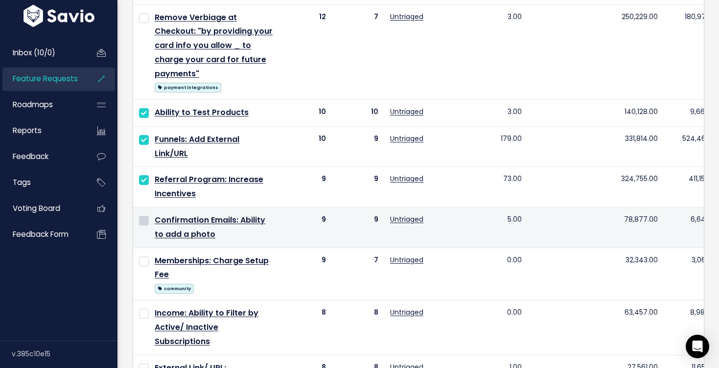
click at [147, 222] on input "checkbox" at bounding box center [144, 221] width 10 height 10
checkbox input "true"
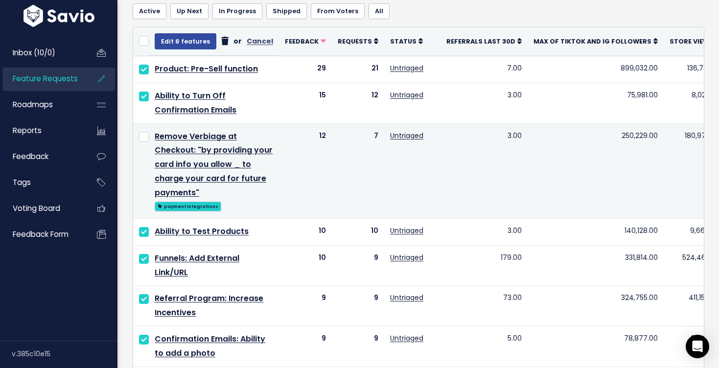
scroll to position [29, 0]
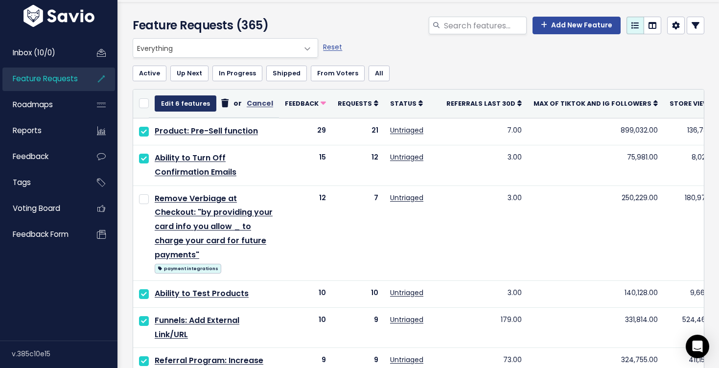
click at [173, 107] on button "Edit 6 features" at bounding box center [186, 103] width 62 height 16
select select
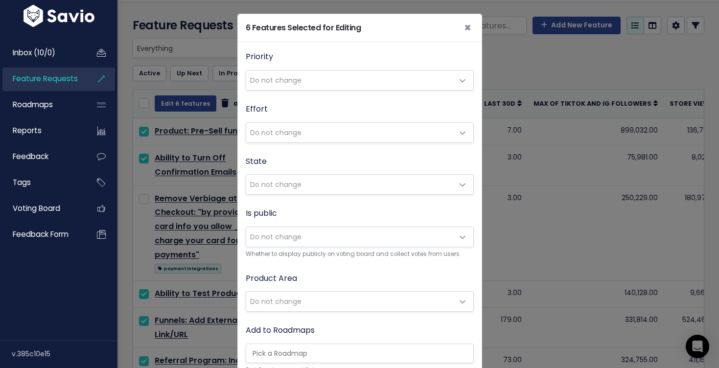
scroll to position [55, 0]
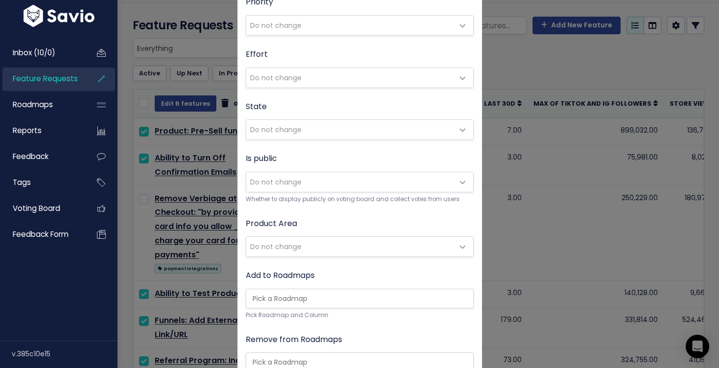
click at [308, 245] on span "Do not change" at bounding box center [350, 247] width 208 height 20
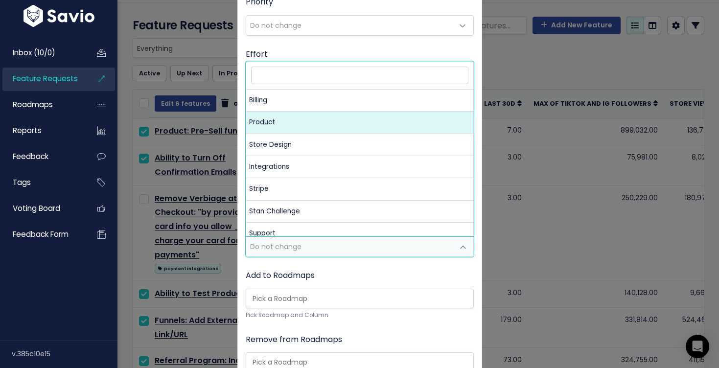
select select "MAIN:PRODUCT"
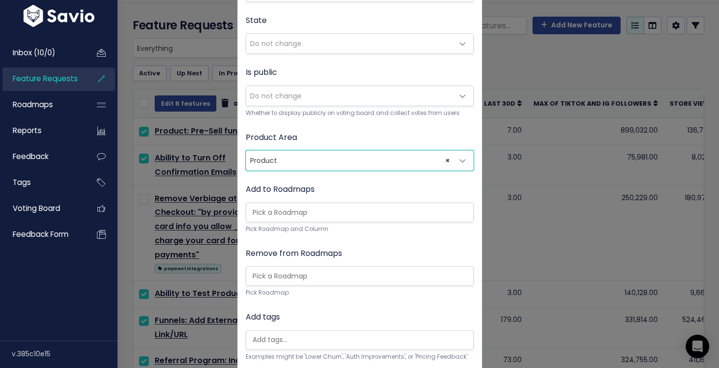
scroll to position [254, 0]
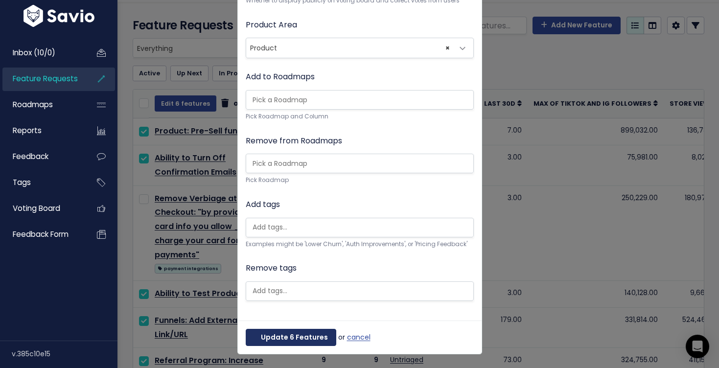
click at [272, 330] on button "Update 6 Features" at bounding box center [291, 338] width 91 height 18
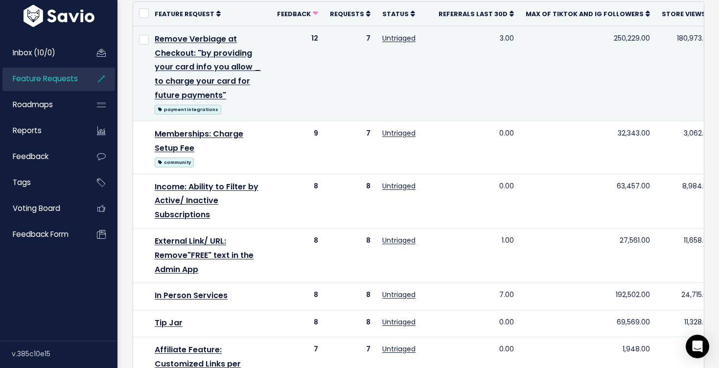
scroll to position [158, 0]
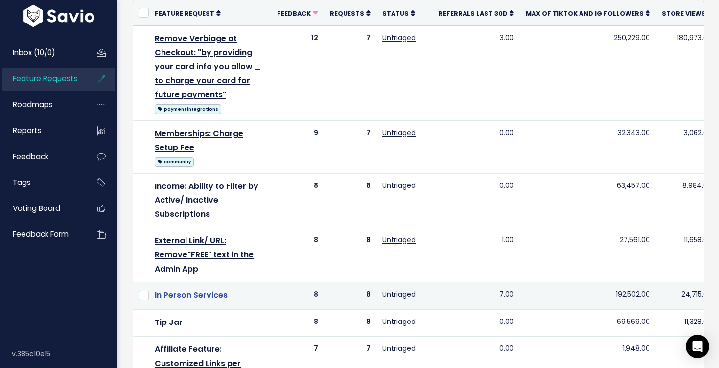
click at [221, 296] on link "In Person Services" at bounding box center [191, 294] width 73 height 11
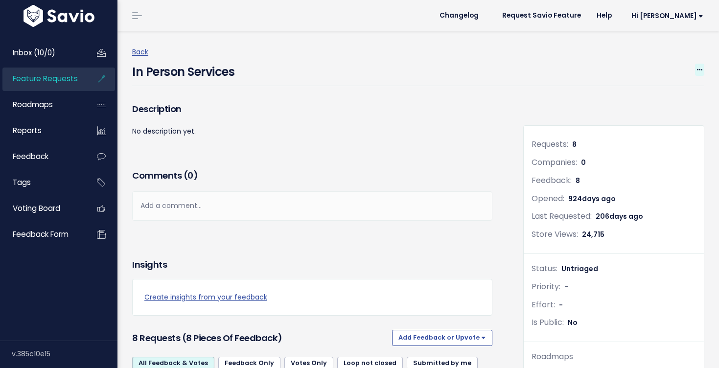
click at [699, 67] on icon at bounding box center [699, 70] width 5 height 6
click at [657, 93] on link "Edit" at bounding box center [666, 96] width 72 height 19
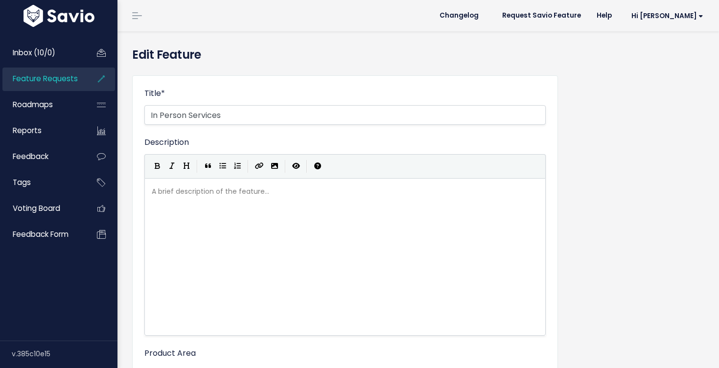
select select
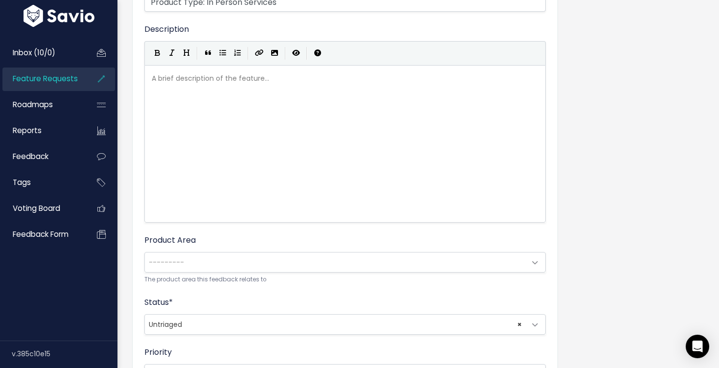
scroll to position [202, 0]
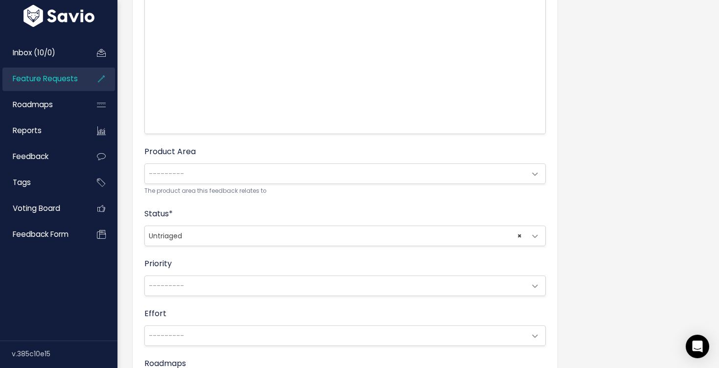
type input "Product Type: In Person Services"
click at [185, 178] on span "---------" at bounding box center [335, 174] width 381 height 20
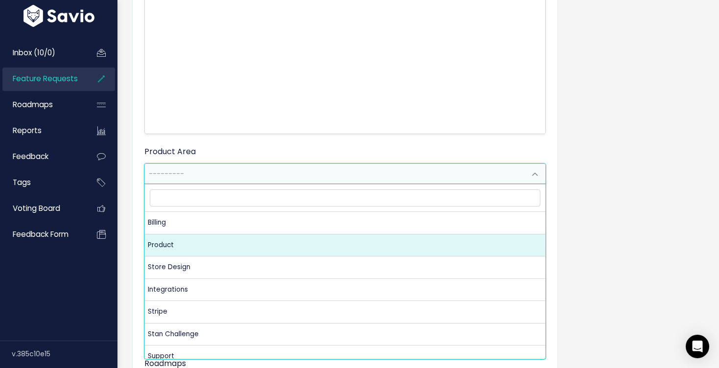
select select "MAIN:PRODUCT"
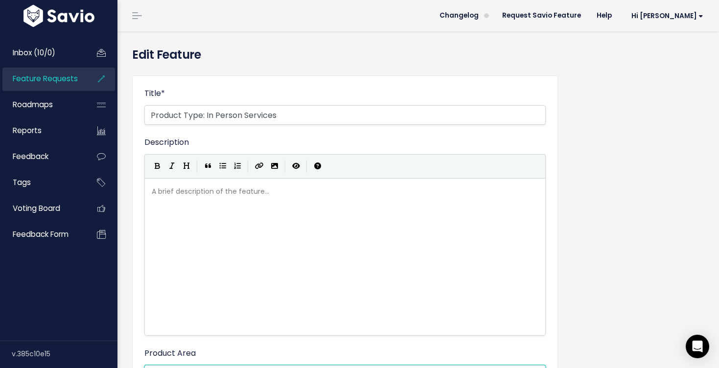
scroll to position [408, 0]
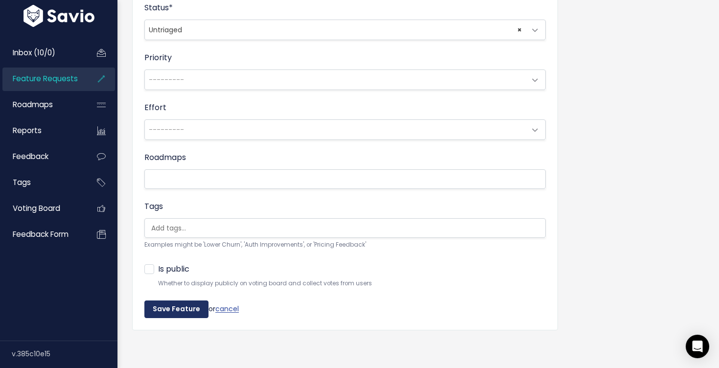
click at [186, 310] on input "Save Feature" at bounding box center [176, 310] width 64 height 18
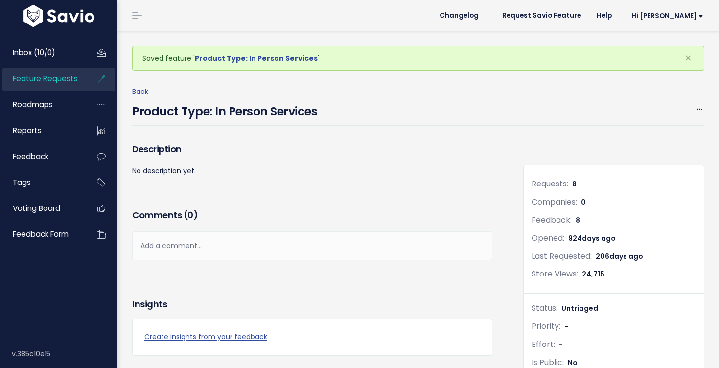
click at [78, 84] on link "Feature Requests" at bounding box center [41, 79] width 79 height 23
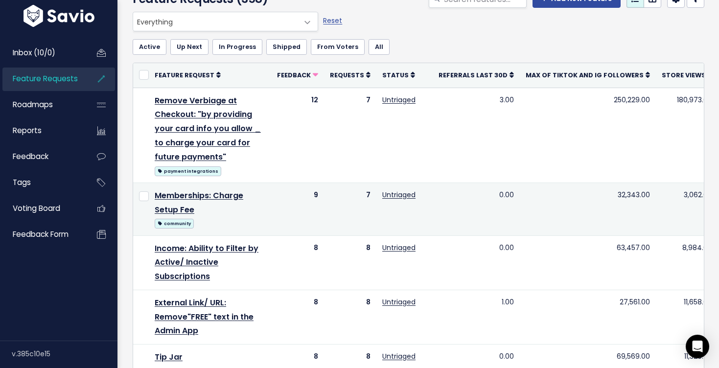
scroll to position [56, 0]
click at [141, 193] on input "checkbox" at bounding box center [144, 196] width 10 height 10
checkbox input "true"
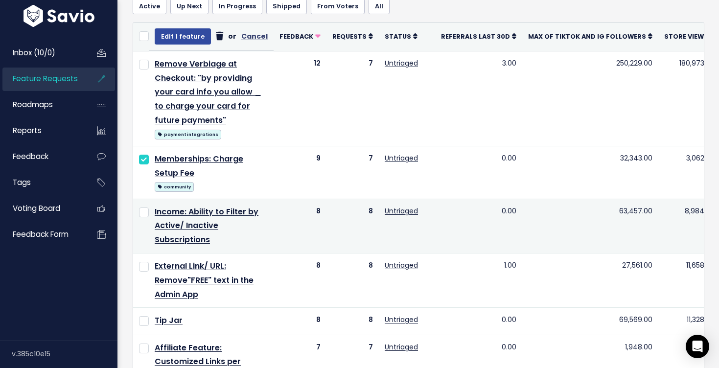
scroll to position [97, 0]
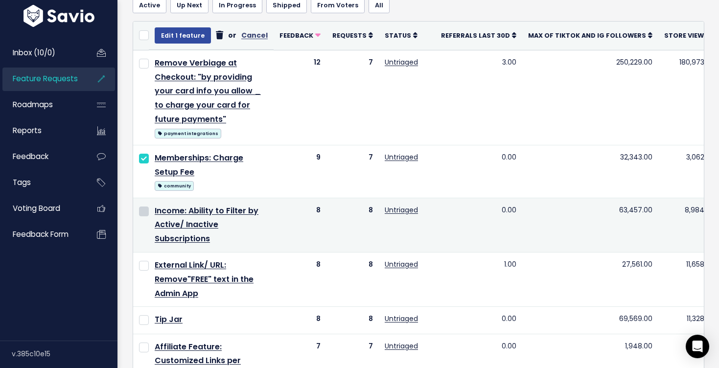
click at [146, 212] on input "checkbox" at bounding box center [144, 212] width 10 height 10
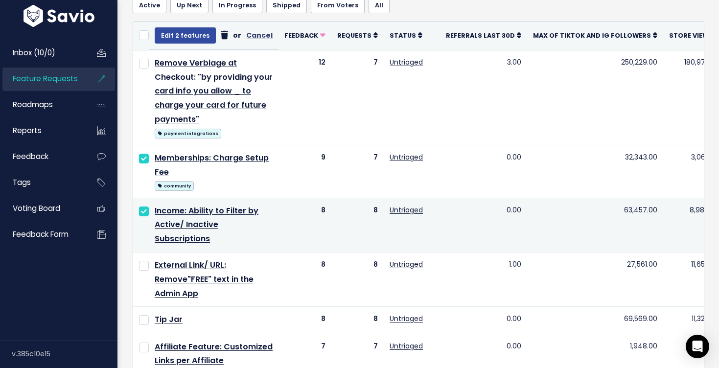
click at [143, 212] on input "checkbox" at bounding box center [144, 212] width 10 height 10
checkbox input "false"
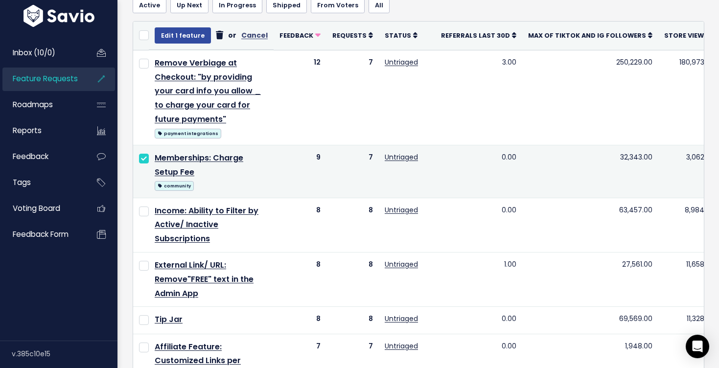
click at [145, 164] on td at bounding box center [141, 171] width 16 height 53
click at [143, 160] on input "checkbox" at bounding box center [144, 159] width 10 height 10
checkbox input "false"
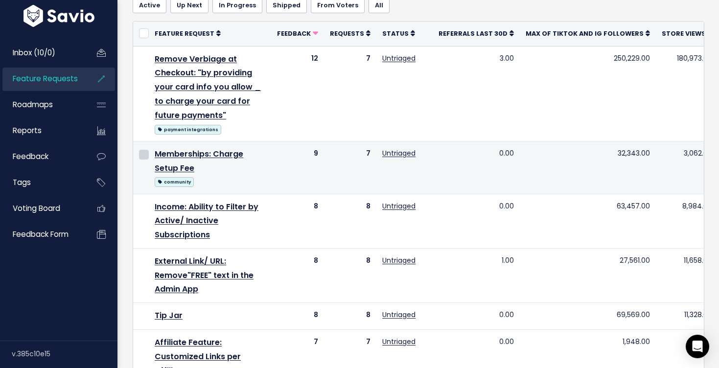
scroll to position [0, 0]
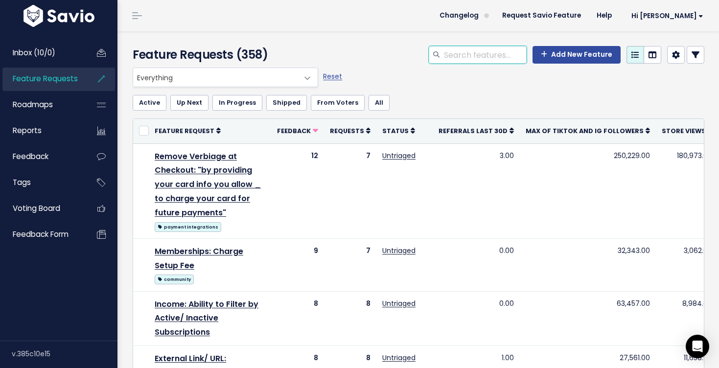
click at [450, 57] on input "search" at bounding box center [485, 55] width 84 height 18
type input "income tab"
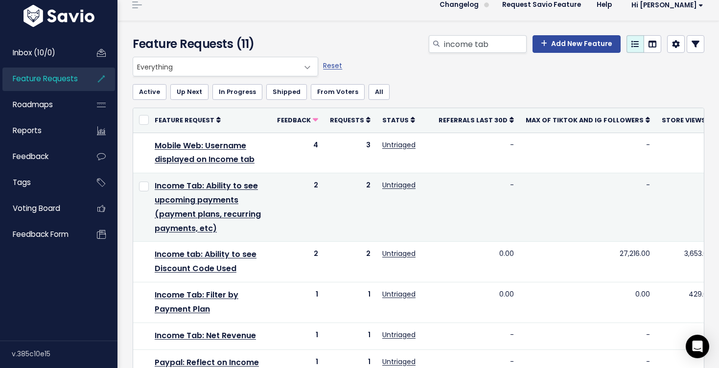
scroll to position [14, 0]
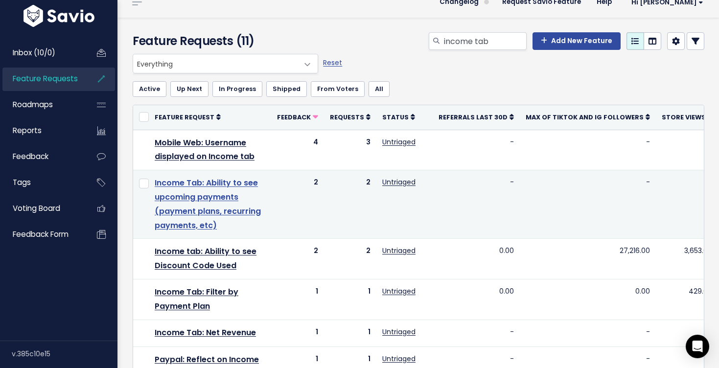
click at [211, 213] on link "Income Tab: Ability to see upcoming payments (payment plans, recurring payments…" at bounding box center [208, 203] width 106 height 53
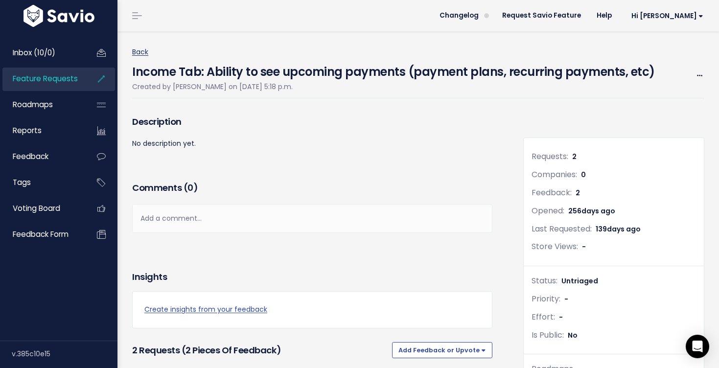
click at [139, 47] on link "Back" at bounding box center [140, 52] width 16 height 10
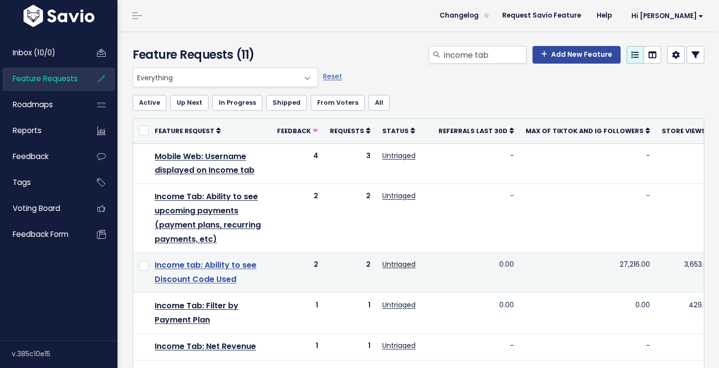
click at [203, 278] on link "Income tab: Ability to see Discount Code Used" at bounding box center [206, 271] width 102 height 25
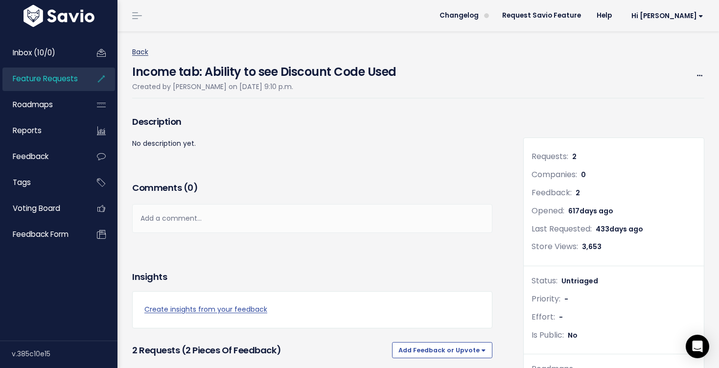
click at [135, 53] on link "Back" at bounding box center [140, 52] width 16 height 10
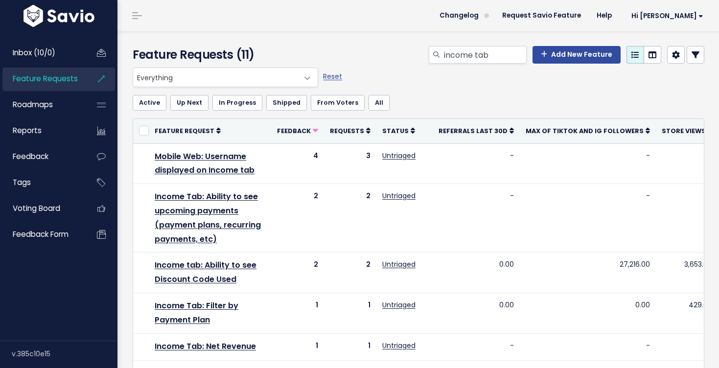
click at [212, 80] on span "Everything" at bounding box center [215, 77] width 165 height 19
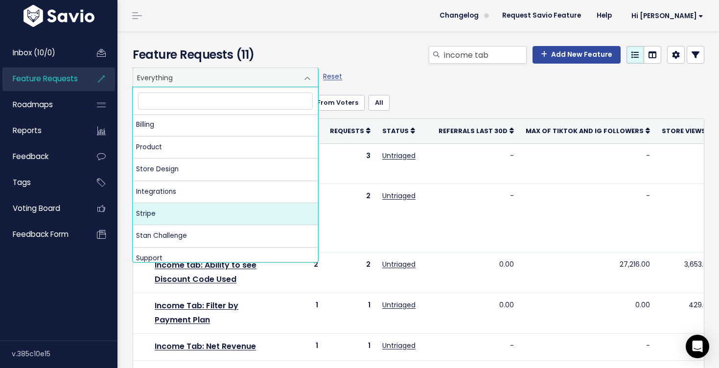
scroll to position [45, 0]
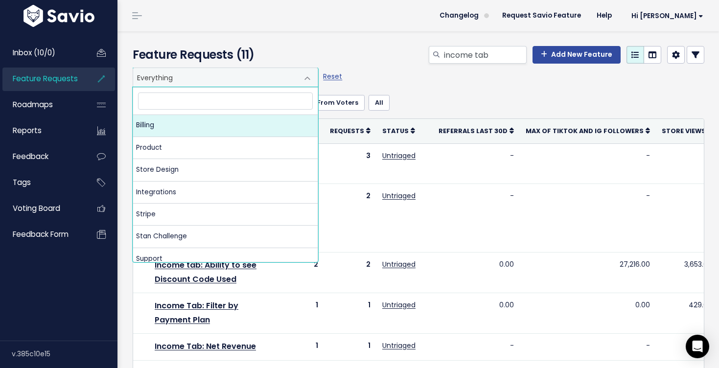
select select "MAIN:BILLING"
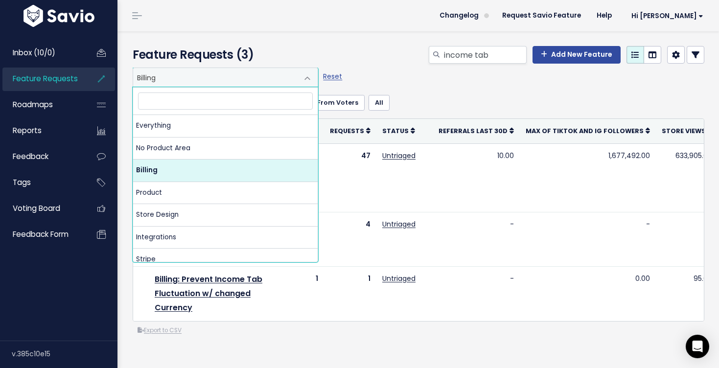
click at [263, 73] on span "Billing" at bounding box center [215, 77] width 165 height 19
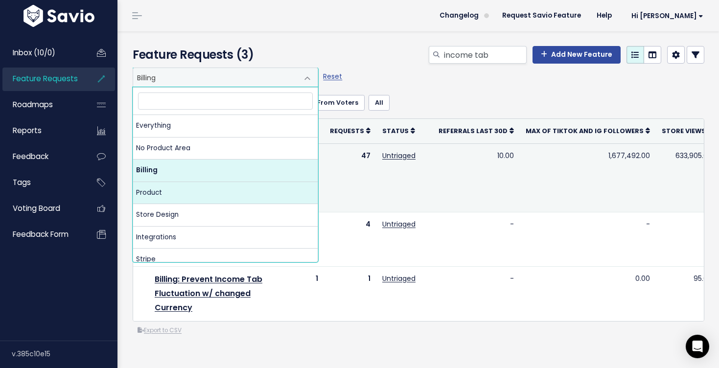
select select "MAIN:PRODUCT"
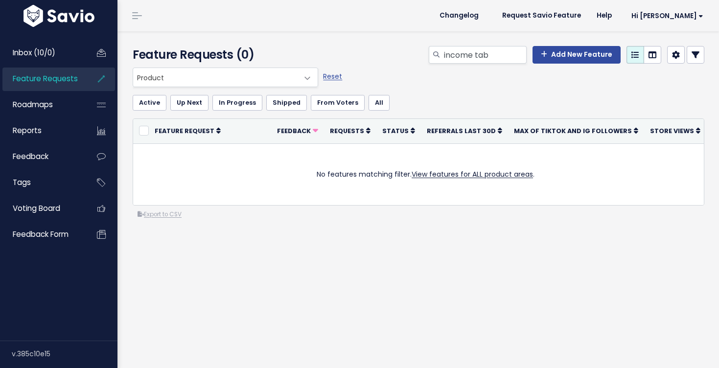
click at [232, 79] on span "Product" at bounding box center [215, 77] width 165 height 19
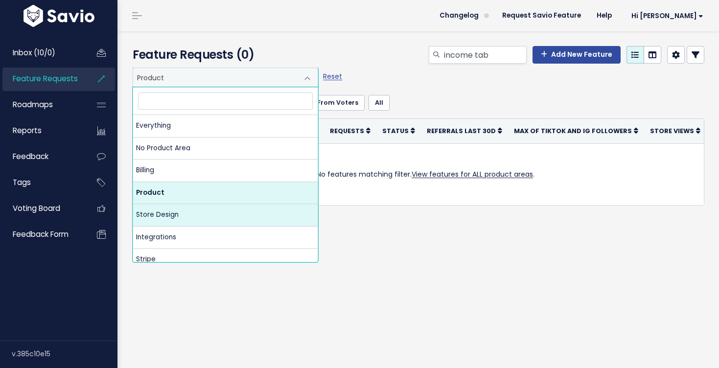
select select "MAIN:STORE_DESIGN"
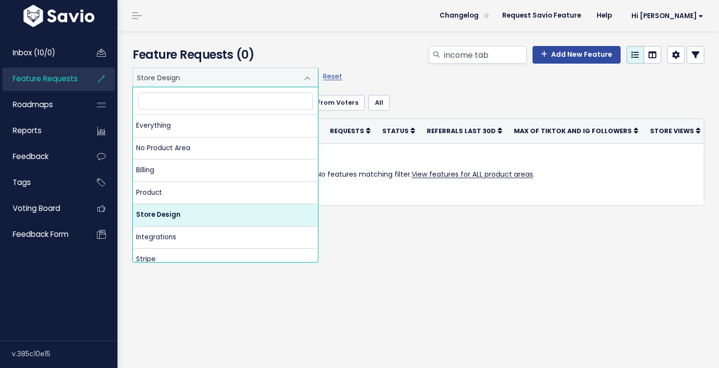
click at [253, 73] on span "Store Design" at bounding box center [215, 77] width 165 height 19
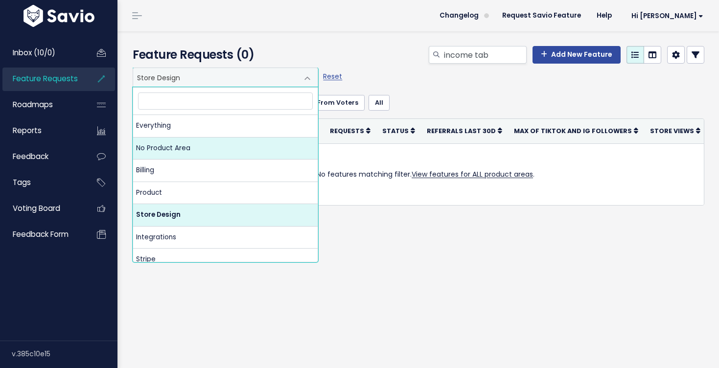
select select "NOT_SET:NOT_SET"
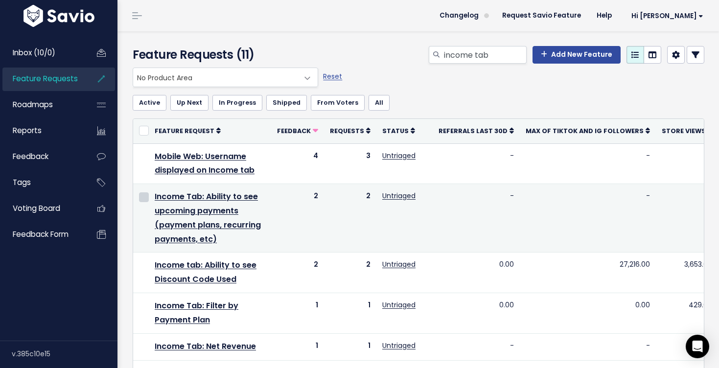
click at [147, 196] on input "checkbox" at bounding box center [144, 197] width 10 height 10
checkbox input "true"
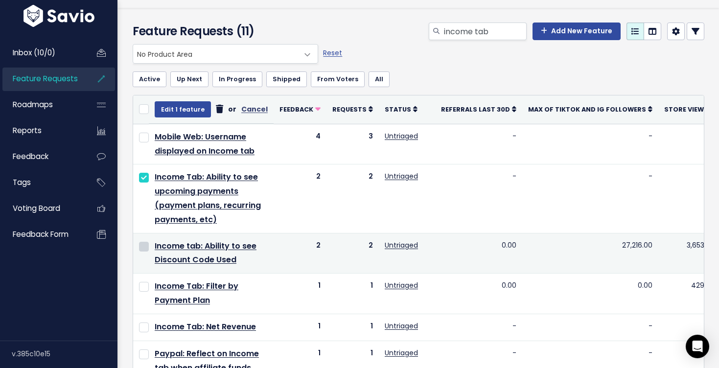
click at [147, 246] on input "checkbox" at bounding box center [144, 247] width 10 height 10
checkbox input "true"
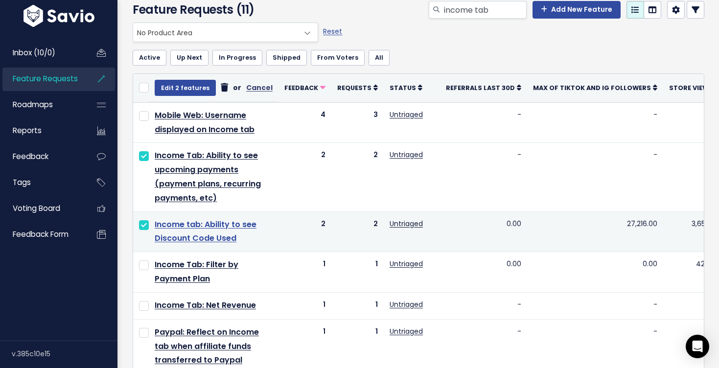
scroll to position [47, 0]
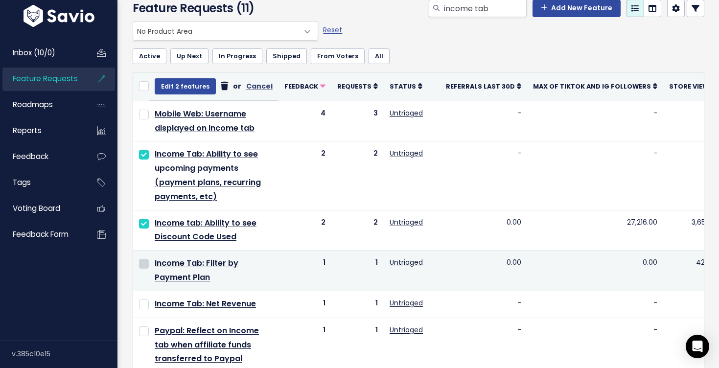
click at [145, 264] on input "checkbox" at bounding box center [144, 264] width 10 height 10
checkbox input "true"
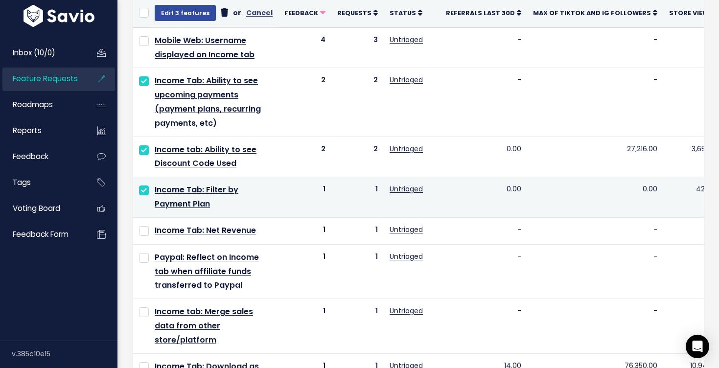
scroll to position [125, 0]
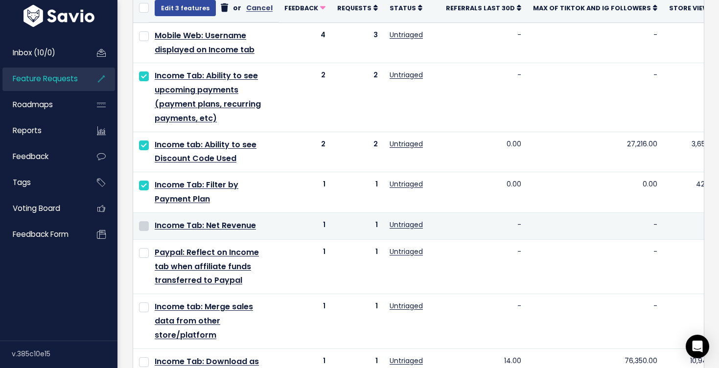
click at [143, 229] on input "checkbox" at bounding box center [144, 226] width 10 height 10
checkbox input "true"
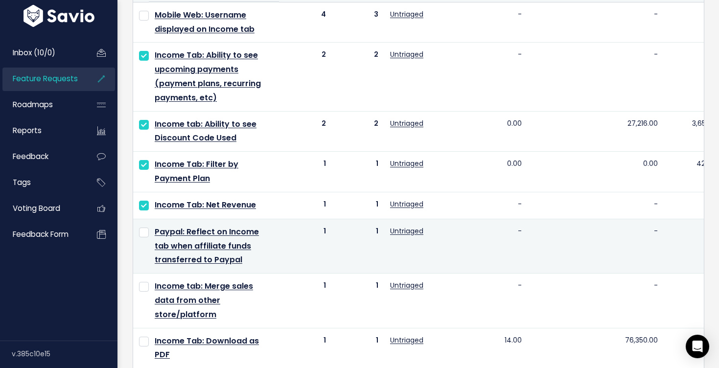
scroll to position [146, 0]
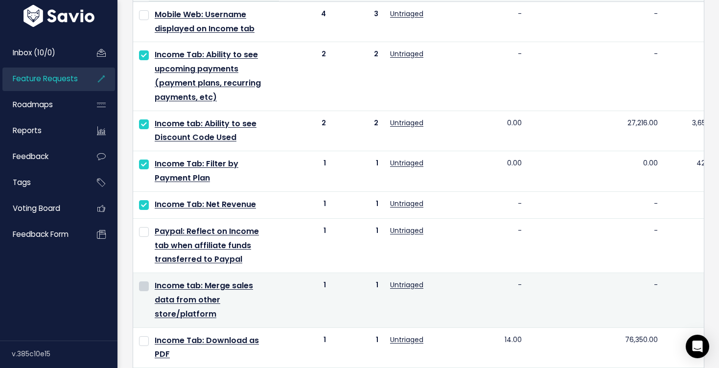
click at [144, 286] on input "checkbox" at bounding box center [144, 286] width 10 height 10
checkbox input "true"
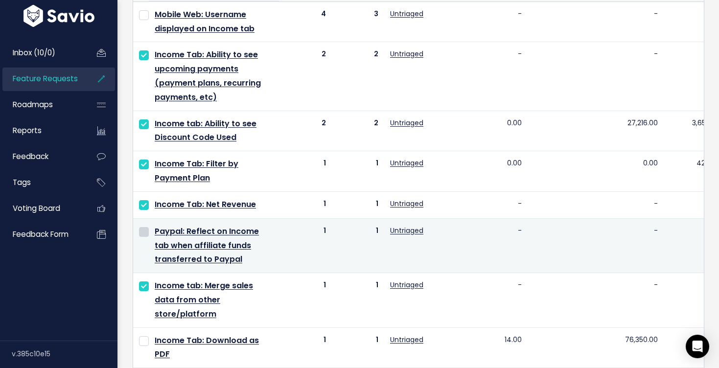
click at [143, 231] on input "checkbox" at bounding box center [144, 232] width 10 height 10
checkbox input "true"
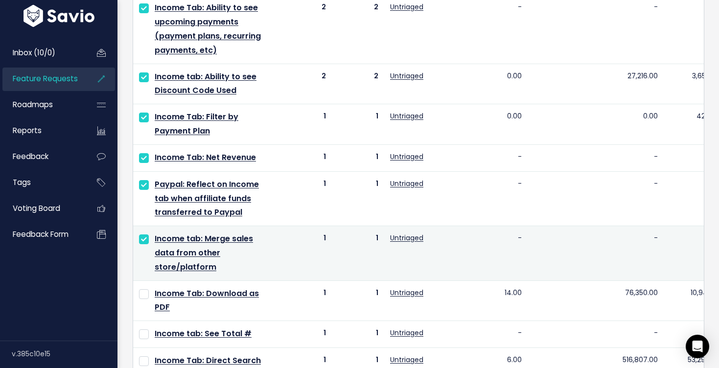
scroll to position [235, 0]
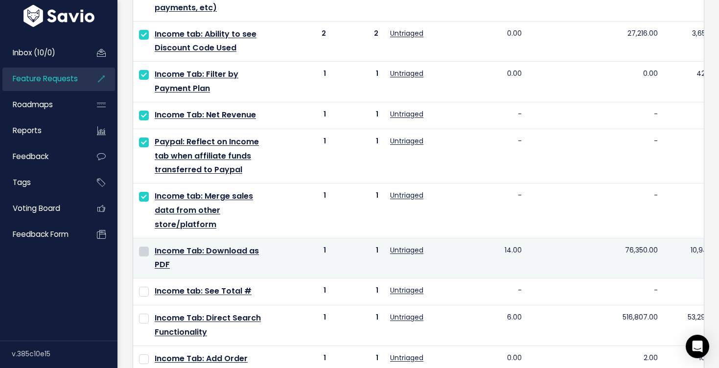
click at [144, 253] on input "checkbox" at bounding box center [144, 252] width 10 height 10
checkbox input "true"
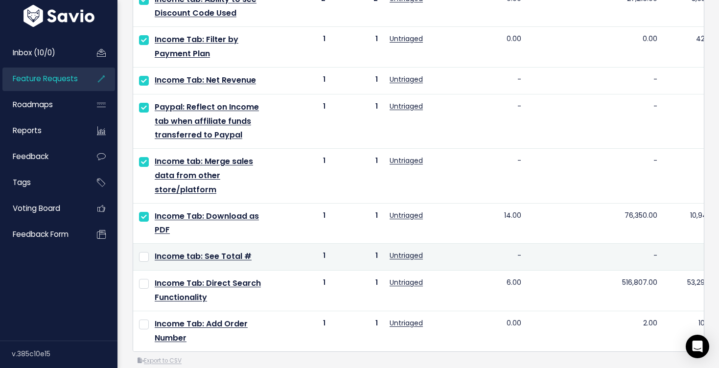
scroll to position [271, 0]
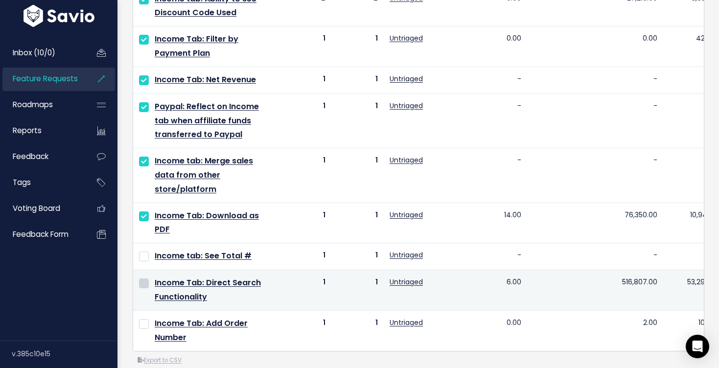
click at [144, 284] on input "checkbox" at bounding box center [144, 284] width 10 height 10
checkbox input "true"
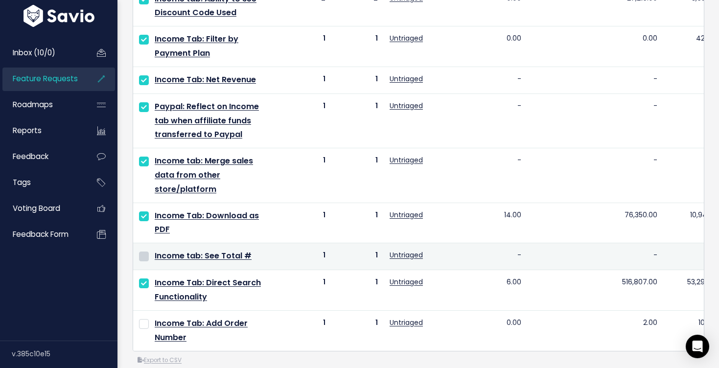
click at [145, 258] on input "checkbox" at bounding box center [144, 257] width 10 height 10
checkbox input "true"
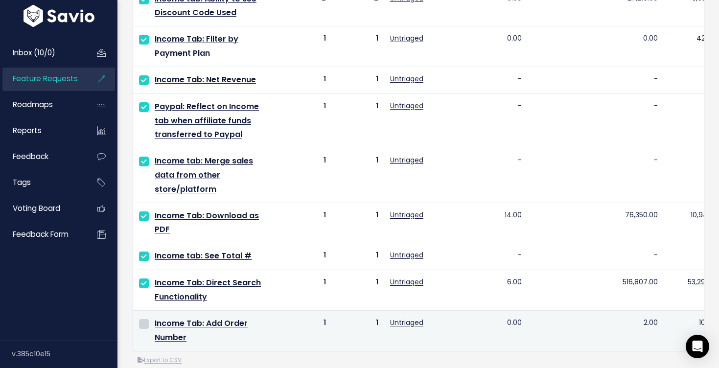
click at [141, 325] on input "checkbox" at bounding box center [144, 324] width 10 height 10
checkbox input "true"
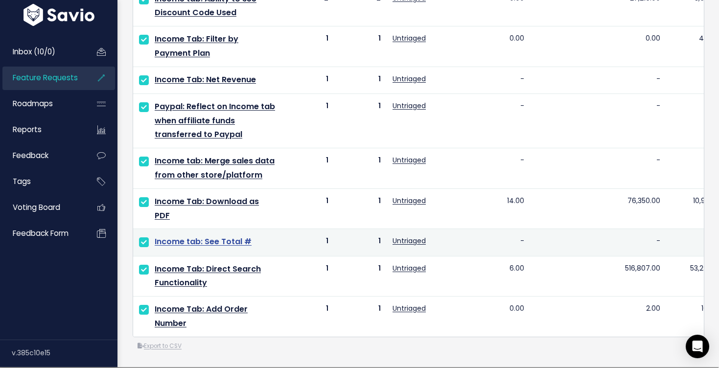
scroll to position [0, 0]
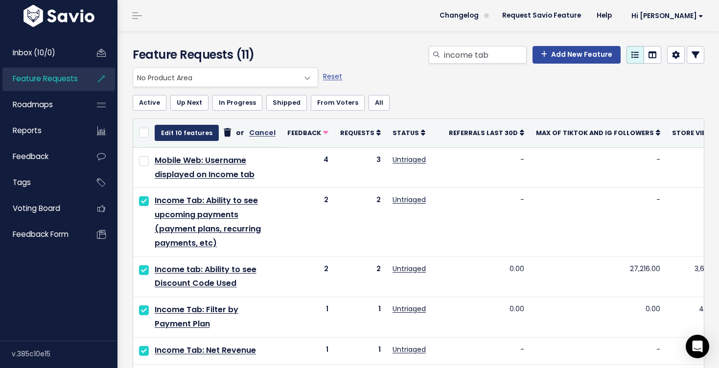
click at [185, 131] on button "Edit 10 features" at bounding box center [187, 133] width 64 height 16
select select
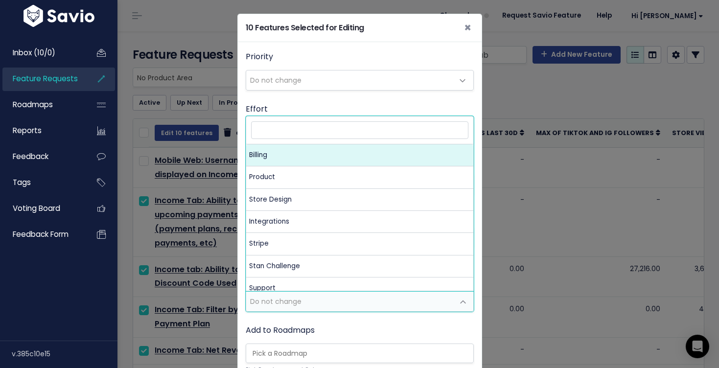
click at [327, 297] on span "Do not change" at bounding box center [350, 302] width 208 height 20
select select "MAIN:BILLING"
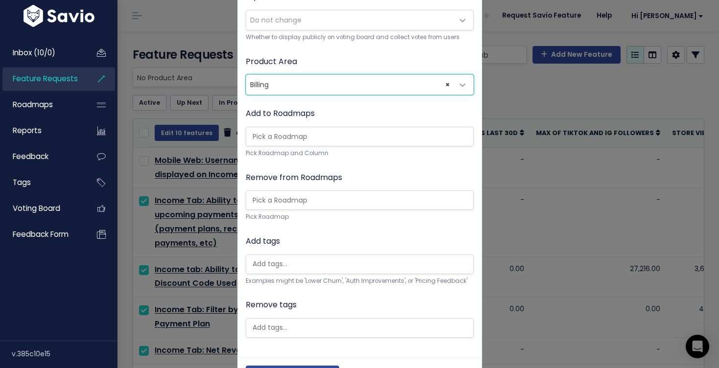
scroll to position [254, 0]
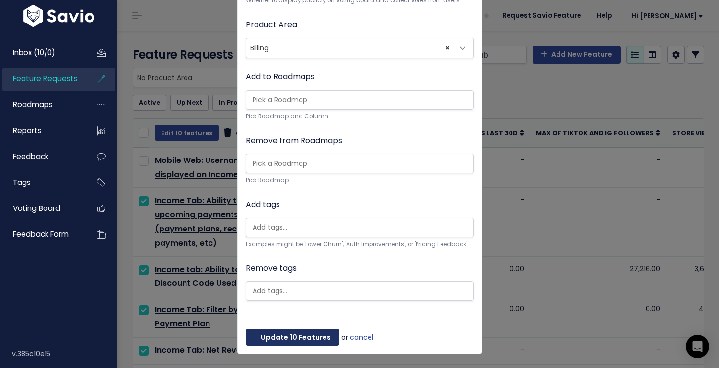
click at [303, 339] on button "Update 10 Features" at bounding box center [292, 338] width 93 height 18
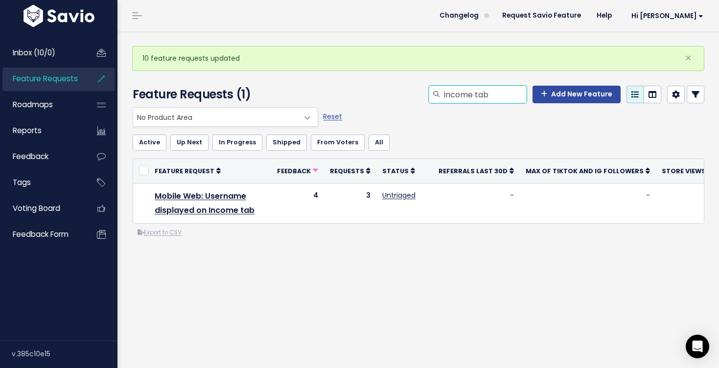
click at [482, 93] on input "income tab" at bounding box center [485, 95] width 84 height 18
type input "income"
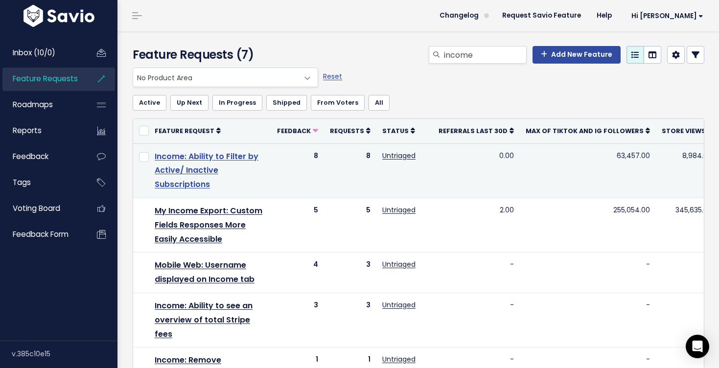
click at [226, 157] on link "Income: Ability to Filter by Active/ Inactive Subscriptions" at bounding box center [207, 171] width 104 height 40
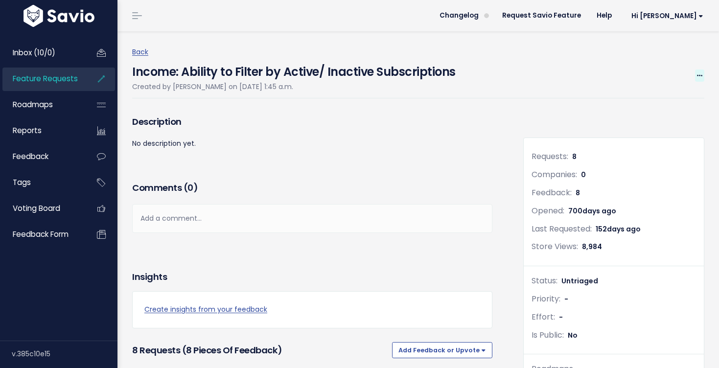
click at [697, 76] on icon at bounding box center [699, 76] width 5 height 6
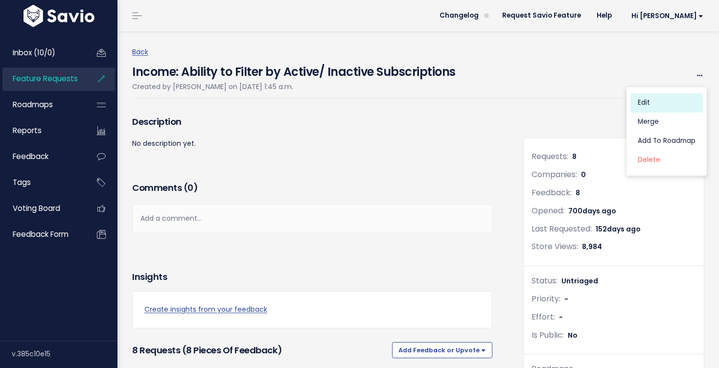
click at [654, 102] on link "Edit" at bounding box center [666, 102] width 72 height 19
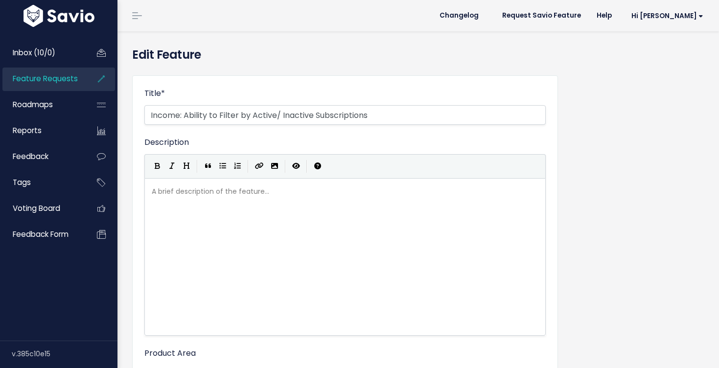
select select
click at [180, 115] on input "Income: Ability to Filter by Active/ Inactive Subscriptions" at bounding box center [344, 115] width 401 height 20
click at [178, 115] on input "IncomeTab : Ability to Filter by Active/ Inactive Subscriptions" at bounding box center [344, 115] width 401 height 20
click at [180, 115] on input "IncomeTab : Ability to Filter by Active/ Inactive Subscriptions" at bounding box center [344, 115] width 401 height 20
click at [200, 114] on input "Income Tab : Ability to Filter by Active/ Inactive Subscriptions" at bounding box center [344, 115] width 401 height 20
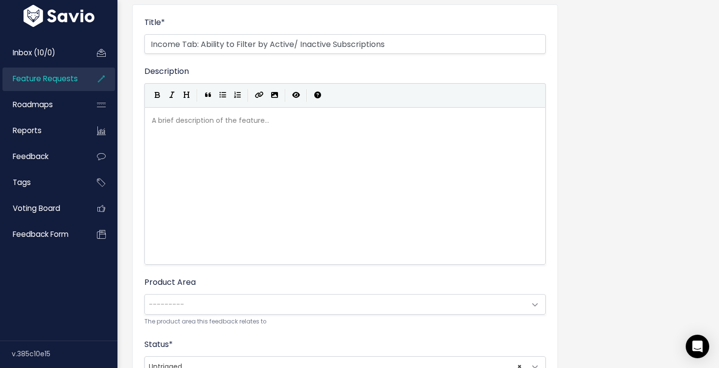
scroll to position [155, 0]
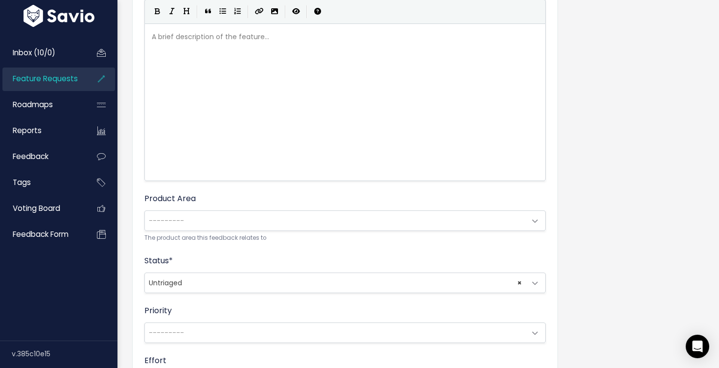
type input "Income Tab: Ability to Filter by Active/ Inactive Subscriptions"
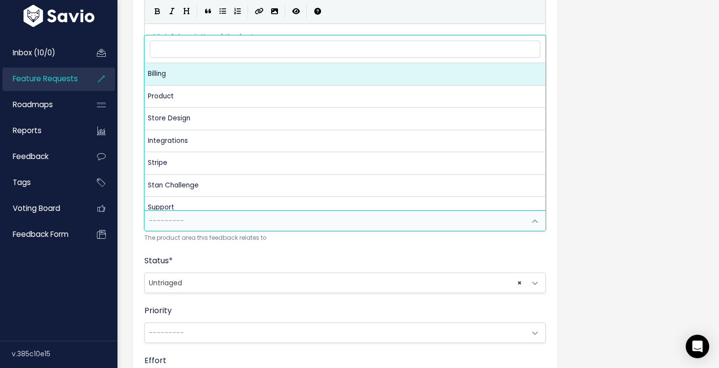
click at [207, 215] on span "---------" at bounding box center [335, 221] width 381 height 20
select select "MAIN:BILLING"
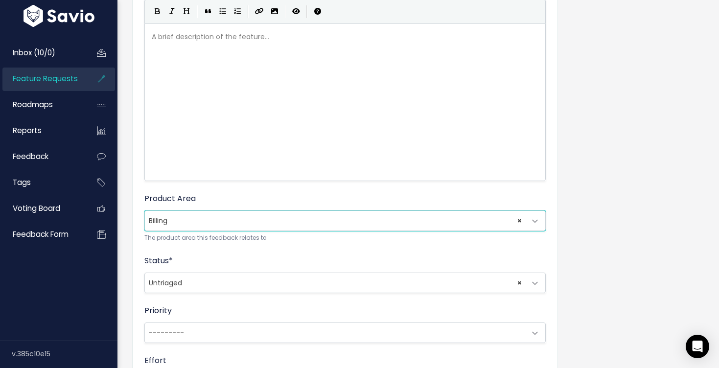
scroll to position [37, 0]
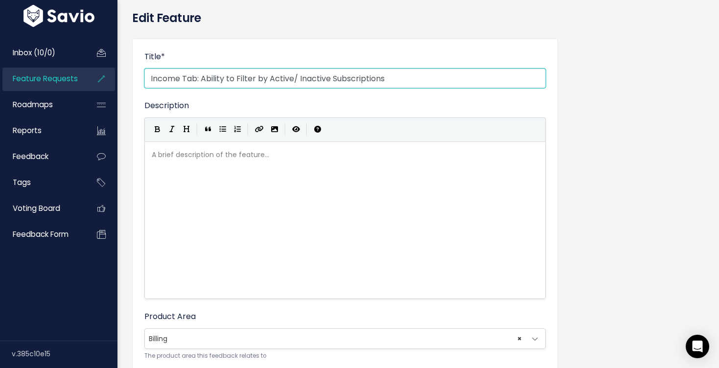
click at [299, 81] on input "Income Tab: Ability to Filter by Active/ Inactive Subscriptions" at bounding box center [344, 79] width 401 height 20
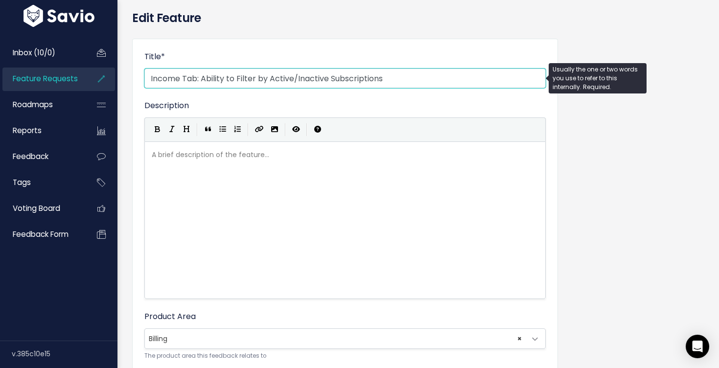
scroll to position [408, 0]
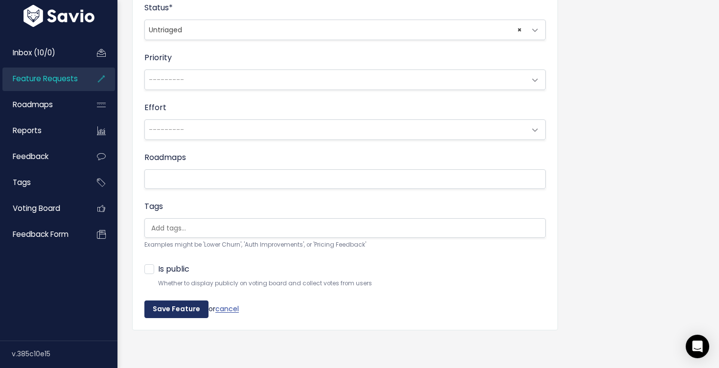
type input "Income Tab: Ability to Filter by Active/Inactive Subscriptions"
click at [196, 301] on input "Save Feature" at bounding box center [176, 310] width 64 height 18
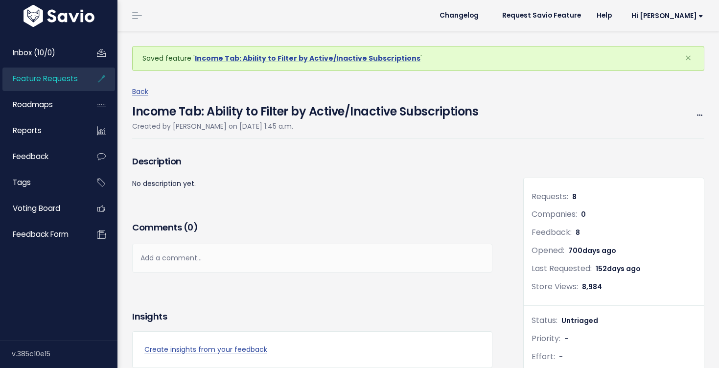
scroll to position [9, 0]
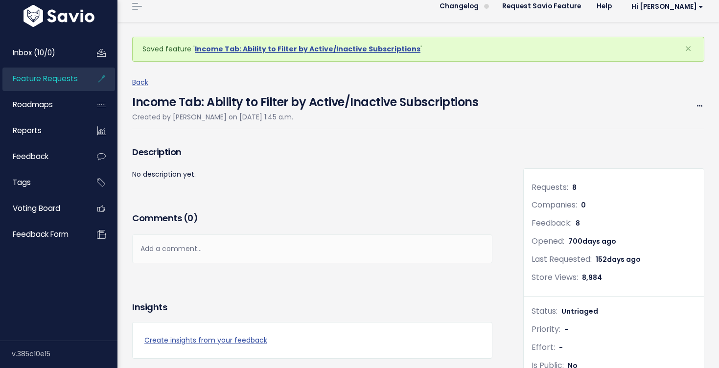
click at [93, 87] on icon at bounding box center [102, 79] width 18 height 23
click at [74, 72] on link "Feature Requests" at bounding box center [41, 79] width 79 height 23
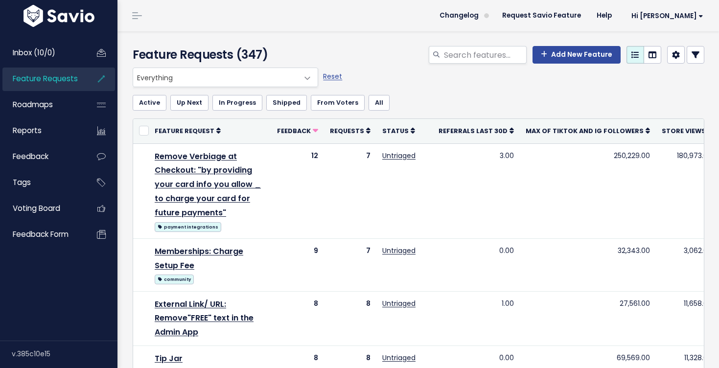
click at [223, 74] on span "Everything" at bounding box center [215, 77] width 165 height 19
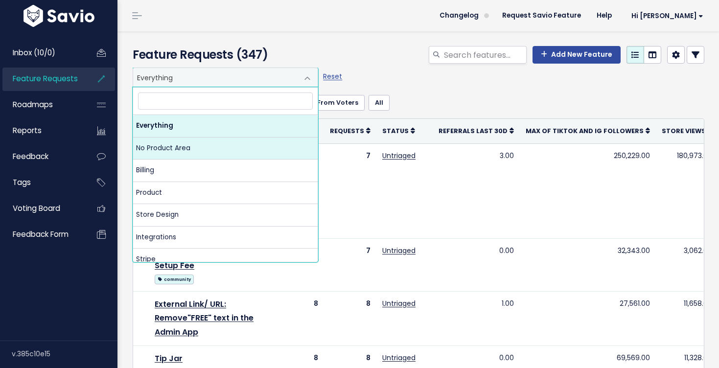
select select "NOT_SET:NOT_SET"
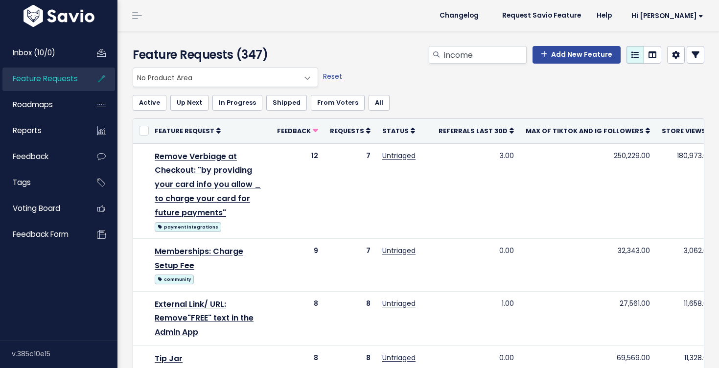
type input "income"
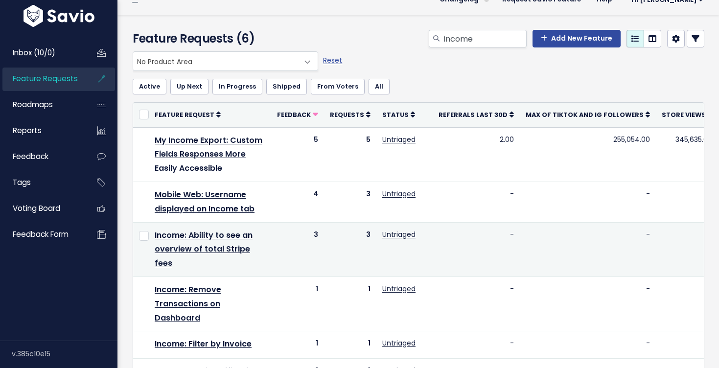
scroll to position [19, 0]
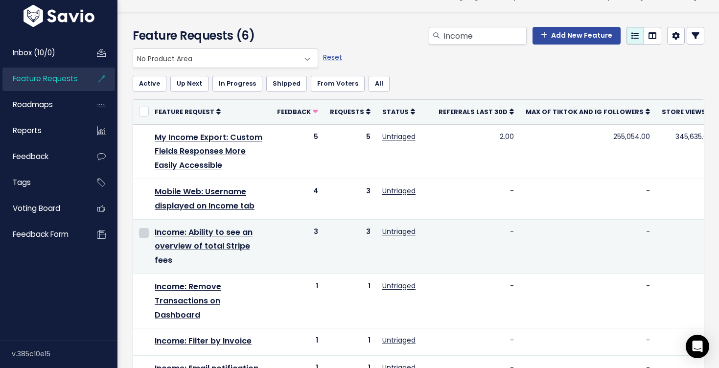
click at [144, 234] on input "checkbox" at bounding box center [144, 233] width 10 height 10
checkbox input "true"
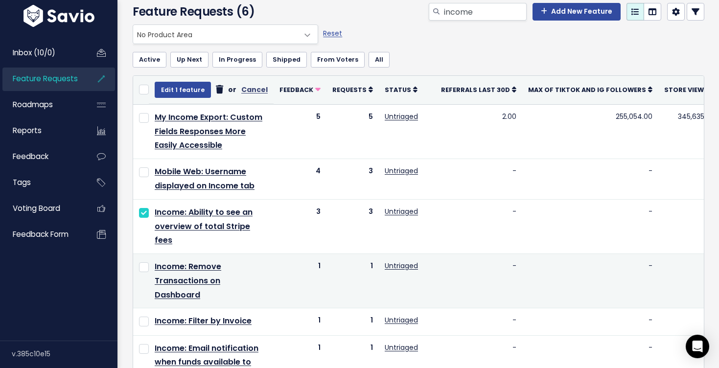
scroll to position [49, 0]
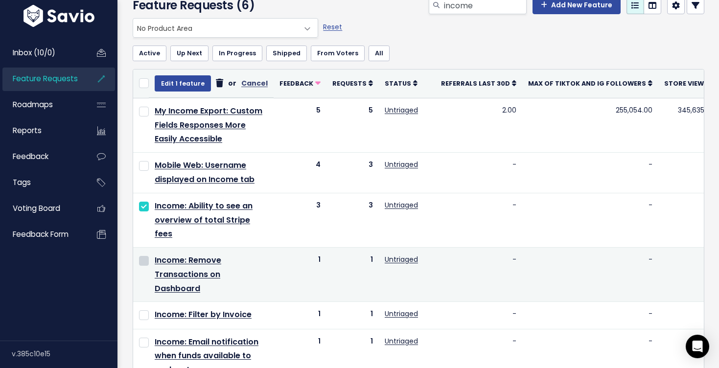
click at [143, 265] on input "checkbox" at bounding box center [144, 261] width 10 height 10
checkbox input "true"
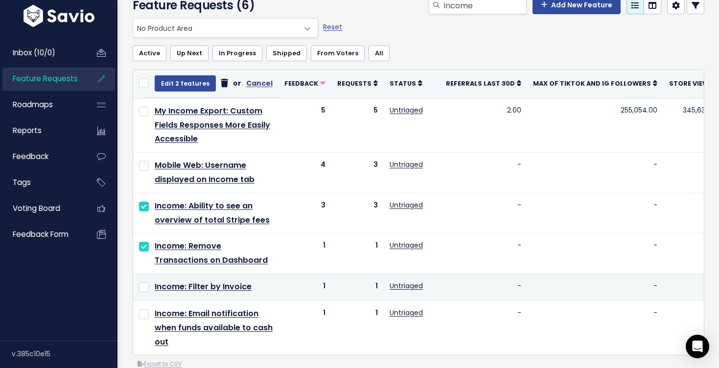
scroll to position [81, 0]
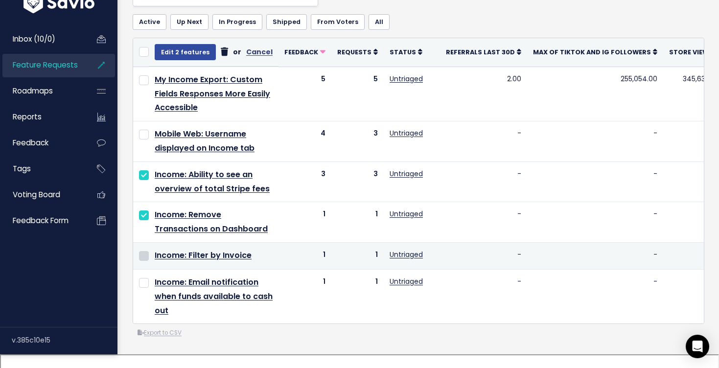
click at [144, 261] on input "checkbox" at bounding box center [144, 256] width 10 height 10
checkbox input "true"
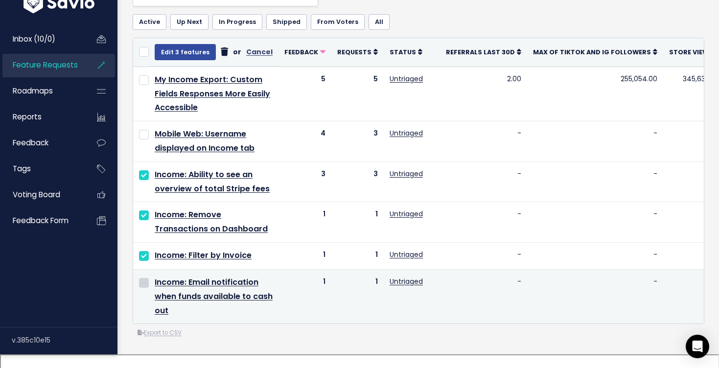
click at [140, 288] on input "checkbox" at bounding box center [144, 283] width 10 height 10
checkbox input "true"
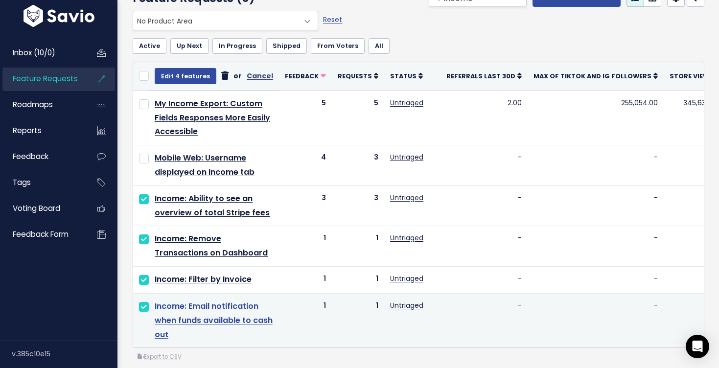
scroll to position [53, 0]
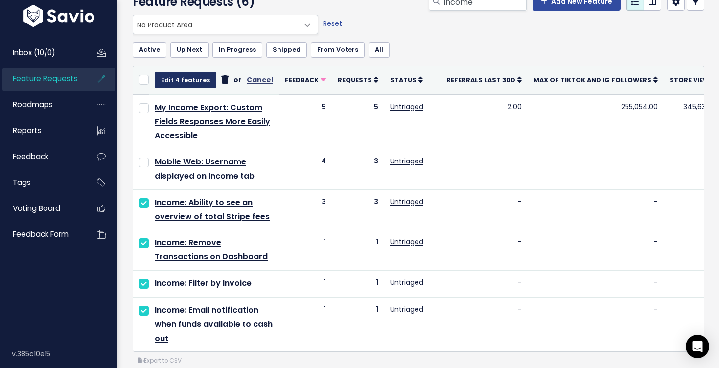
click at [184, 81] on button "Edit 4 features" at bounding box center [186, 80] width 62 height 16
select select
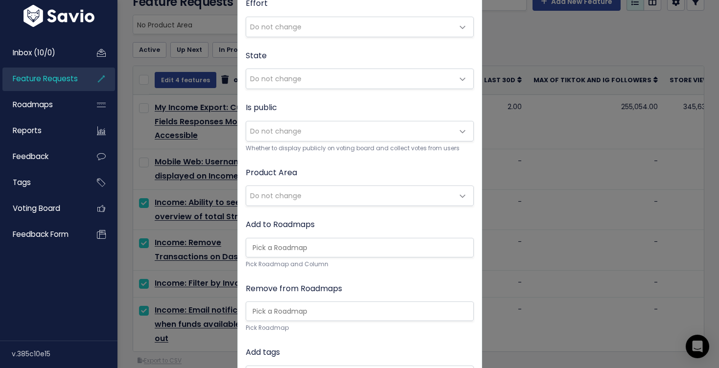
scroll to position [115, 0]
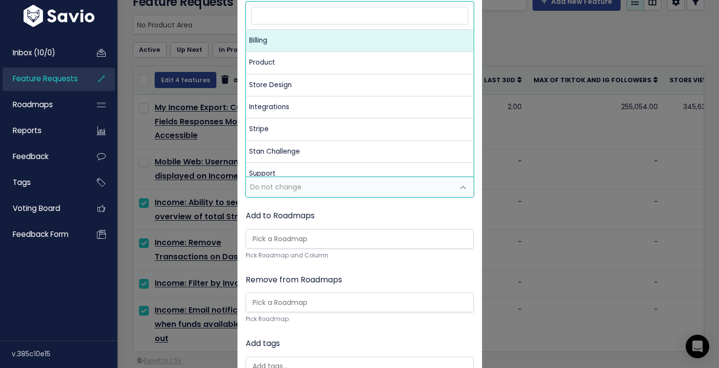
click at [286, 193] on span "Do not change" at bounding box center [350, 187] width 208 height 20
select select "MAIN:BILLING"
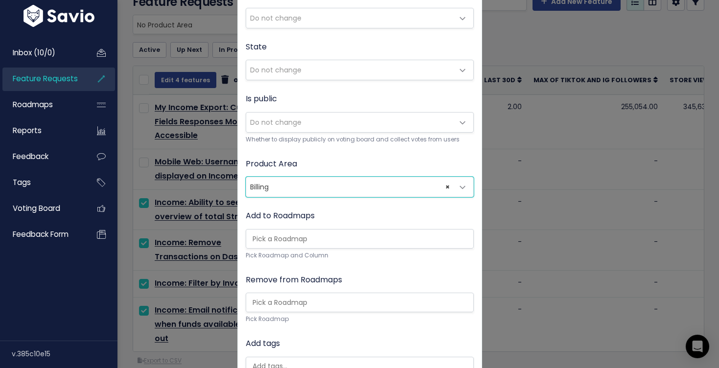
scroll to position [254, 0]
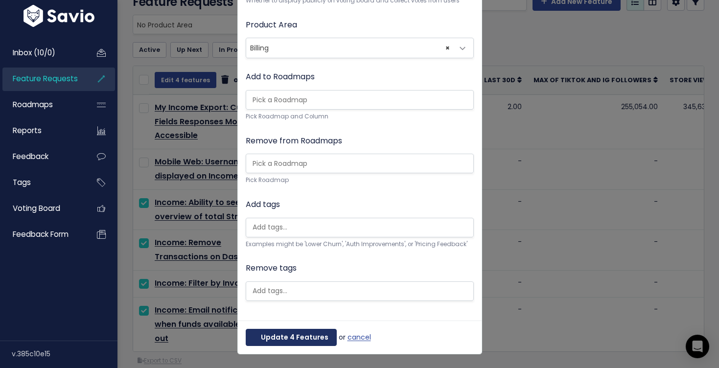
click at [277, 333] on button "Update 4 Features" at bounding box center [291, 338] width 91 height 18
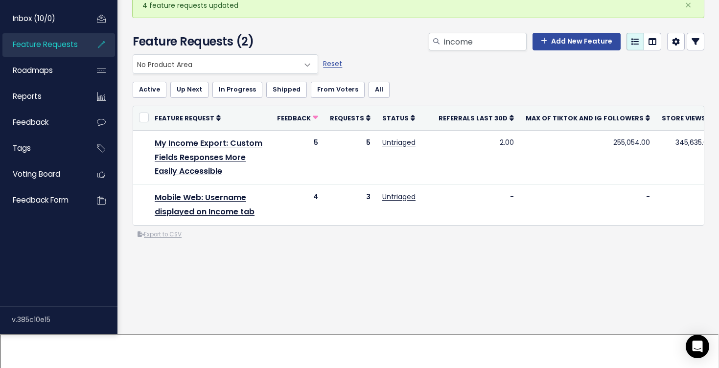
scroll to position [19, 0]
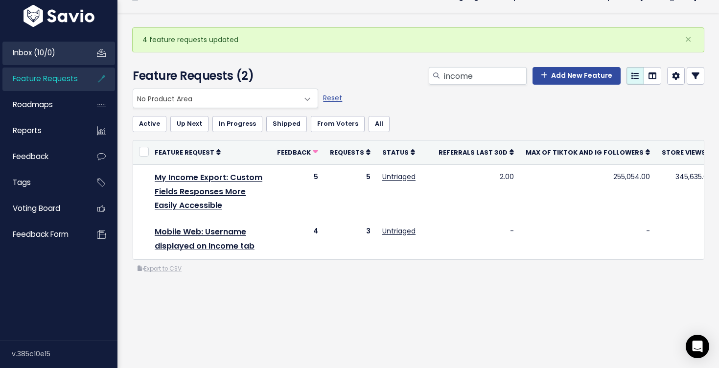
click at [59, 58] on link "Inbox (10/0)" at bounding box center [41, 53] width 79 height 23
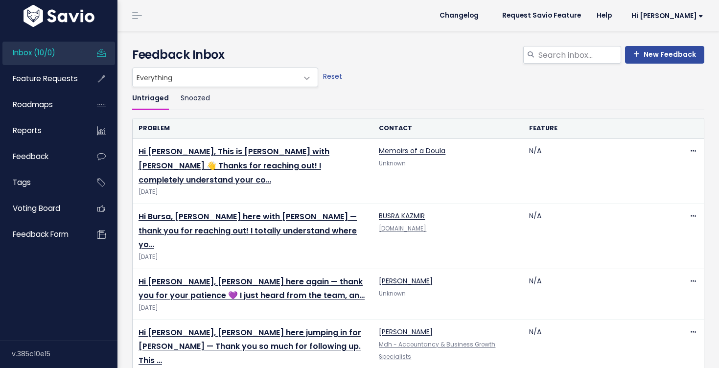
click at [60, 76] on span "Feature Requests" at bounding box center [45, 78] width 65 height 10
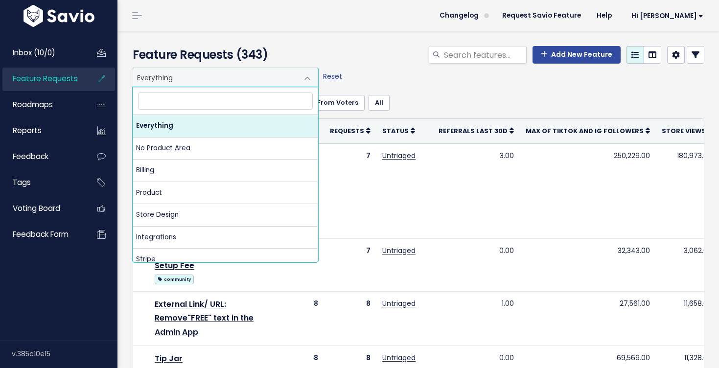
click at [190, 77] on span "Everything" at bounding box center [215, 77] width 165 height 19
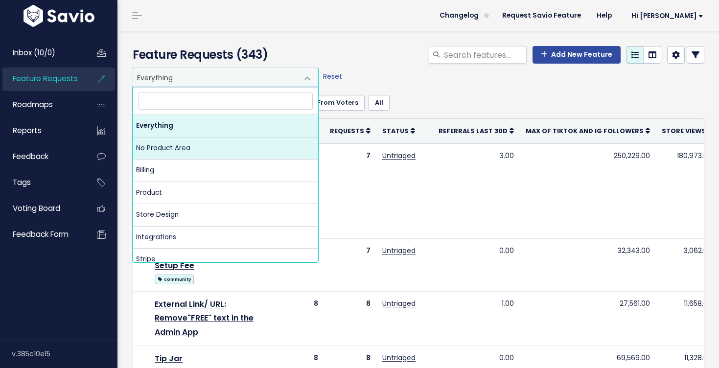
select select "NOT_SET:NOT_SET"
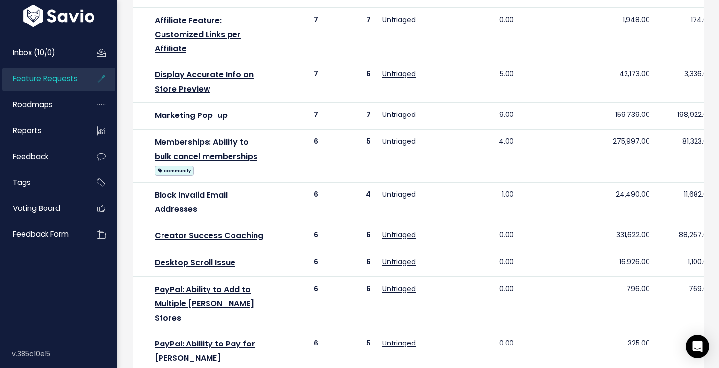
scroll to position [399, 0]
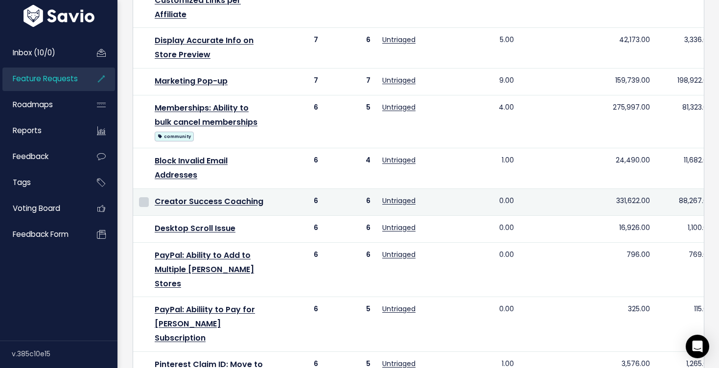
click at [145, 203] on input "checkbox" at bounding box center [144, 202] width 10 height 10
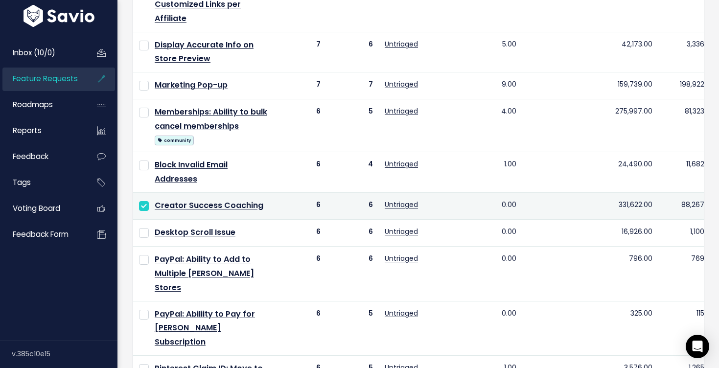
scroll to position [403, 0]
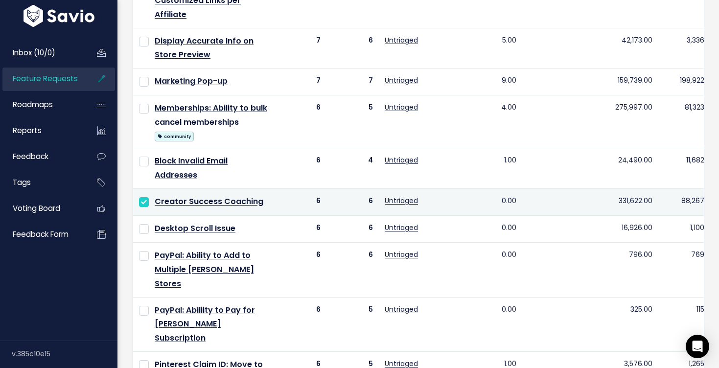
click at [144, 200] on input "checkbox" at bounding box center [144, 202] width 10 height 10
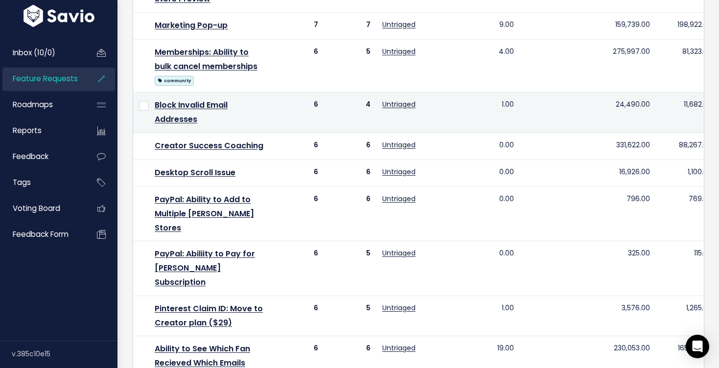
scroll to position [457, 0]
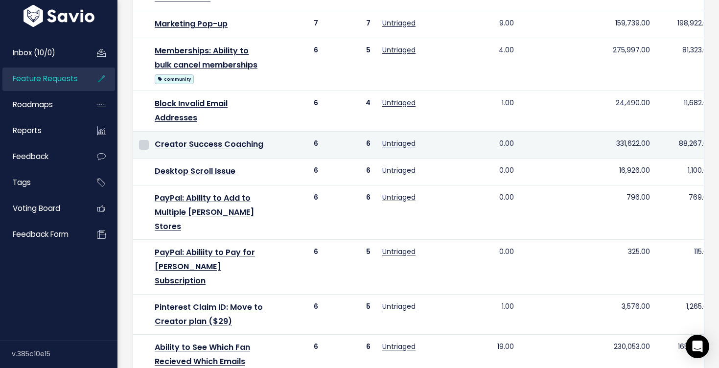
click at [142, 145] on input "checkbox" at bounding box center [144, 145] width 10 height 10
checkbox input "true"
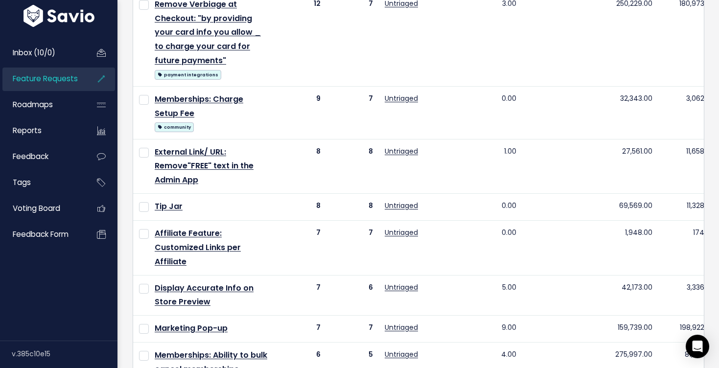
scroll to position [0, 0]
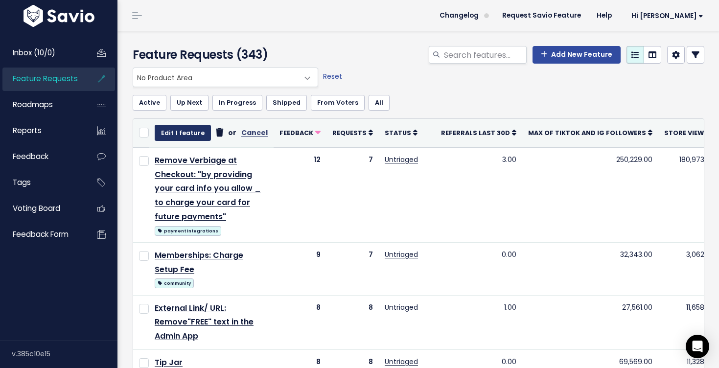
click at [182, 129] on button "Edit 1 feature" at bounding box center [183, 133] width 56 height 16
select select
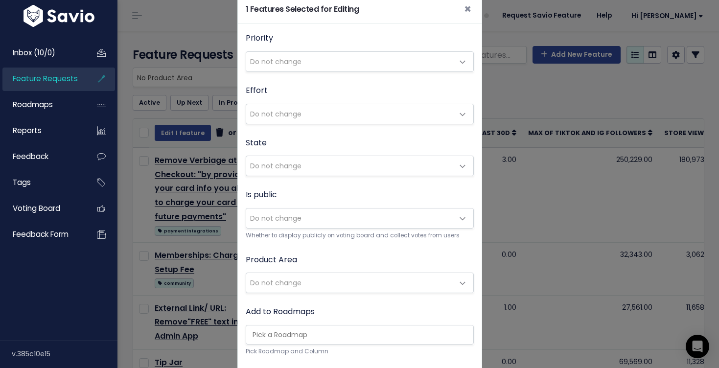
scroll to position [20, 0]
click at [289, 284] on span "Do not change" at bounding box center [275, 282] width 51 height 10
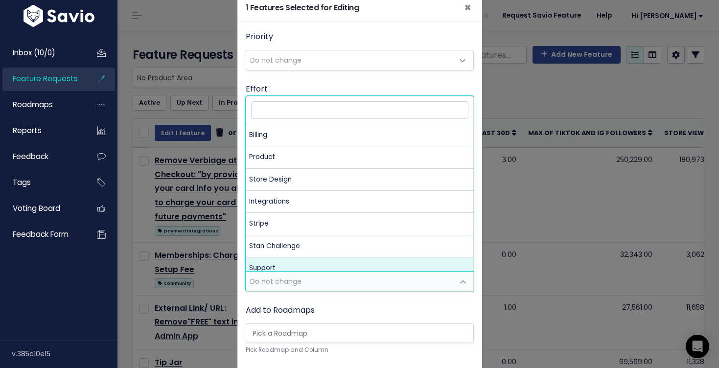
scroll to position [31, 0]
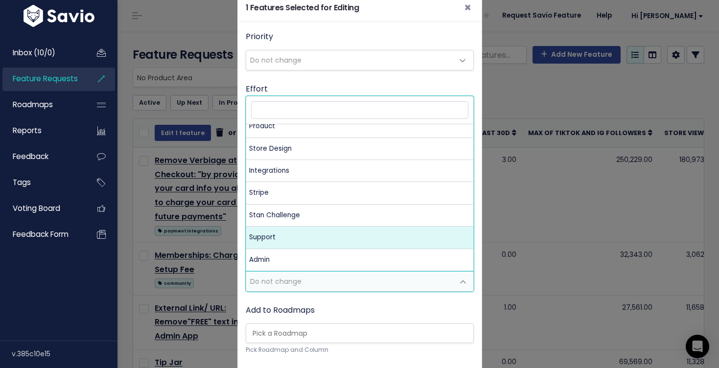
select select "MAIN:SUPPORT"
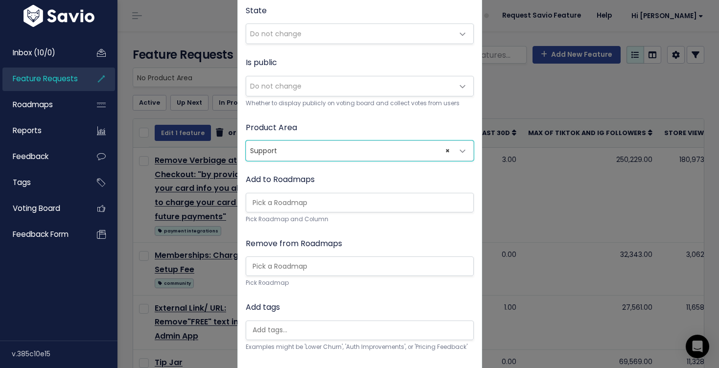
scroll to position [254, 0]
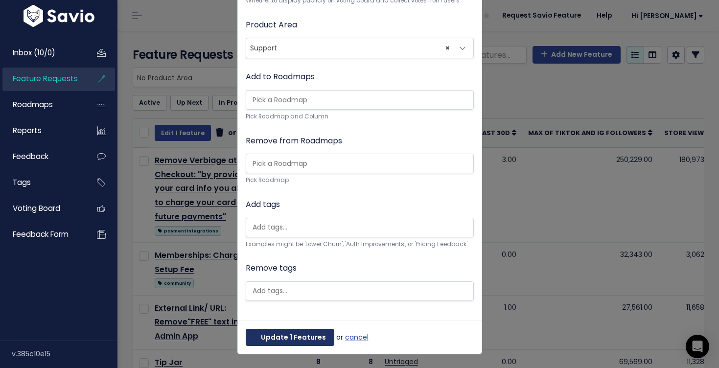
click at [300, 331] on button "Update 1 Features" at bounding box center [290, 338] width 89 height 18
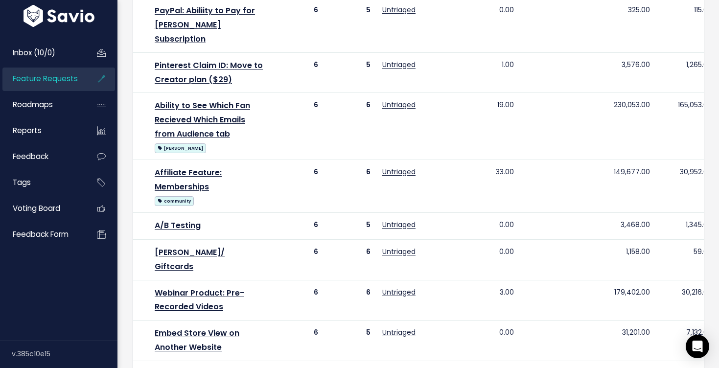
scroll to position [739, 0]
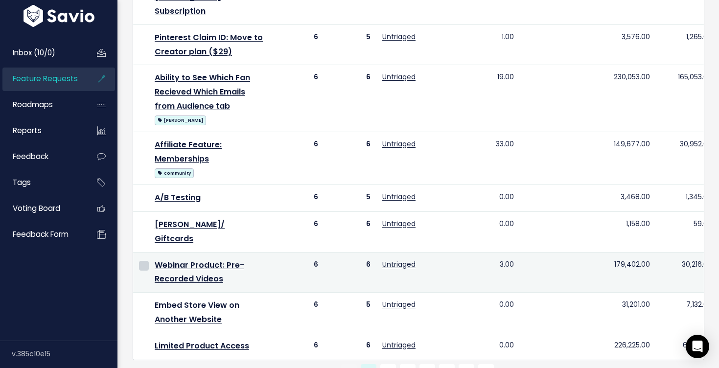
click at [142, 261] on input "checkbox" at bounding box center [144, 266] width 10 height 10
checkbox input "true"
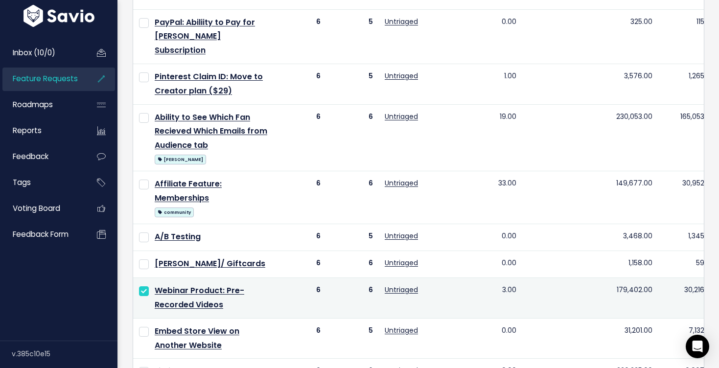
scroll to position [698, 0]
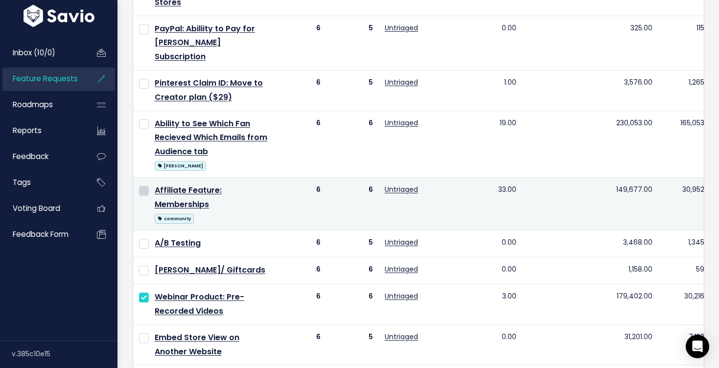
click at [142, 186] on input "checkbox" at bounding box center [144, 191] width 10 height 10
checkbox input "true"
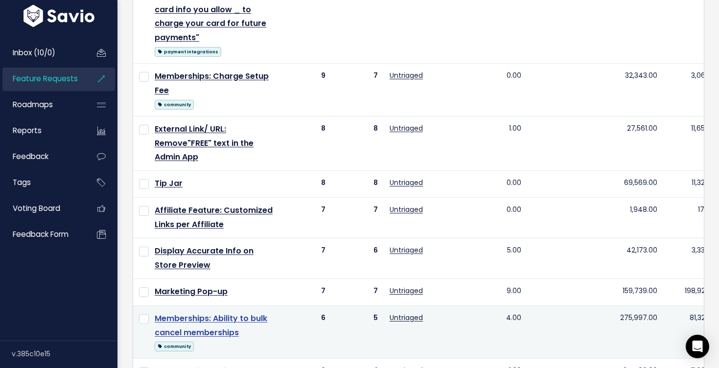
scroll to position [217, 0]
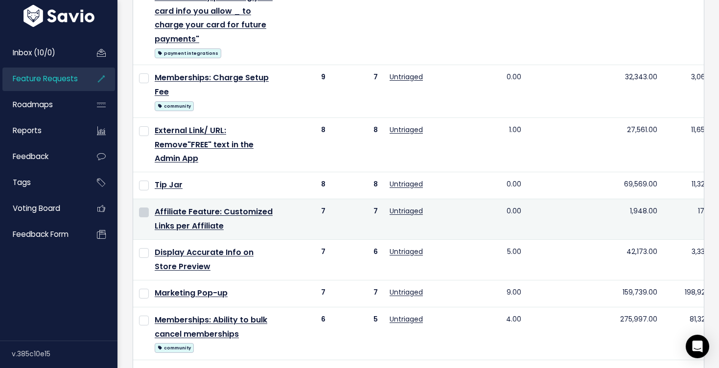
click at [146, 212] on input "checkbox" at bounding box center [144, 213] width 10 height 10
checkbox input "true"
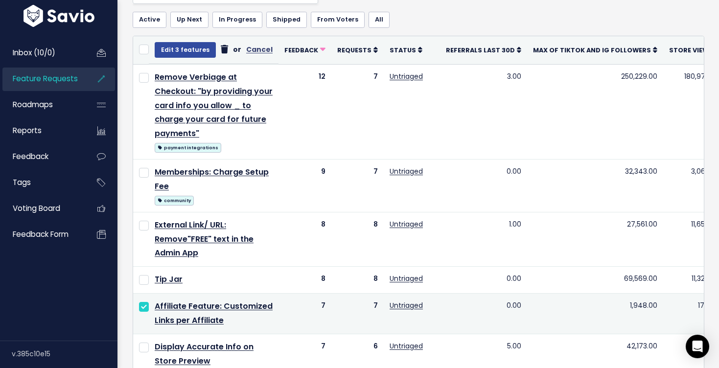
scroll to position [118, 0]
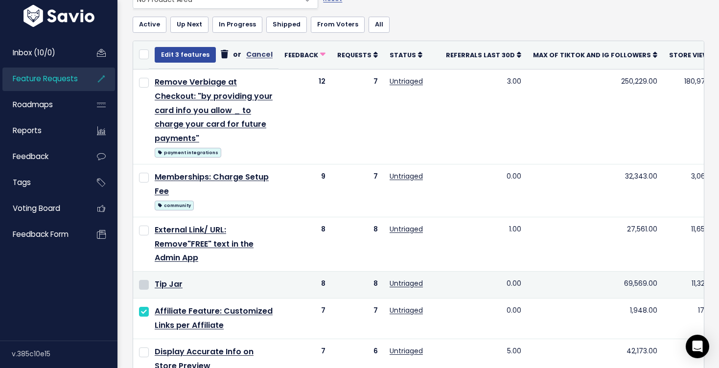
click at [145, 284] on input "checkbox" at bounding box center [144, 285] width 10 height 10
checkbox input "true"
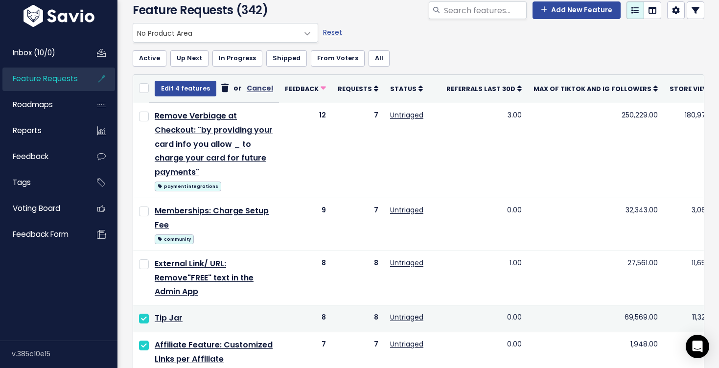
scroll to position [64, 0]
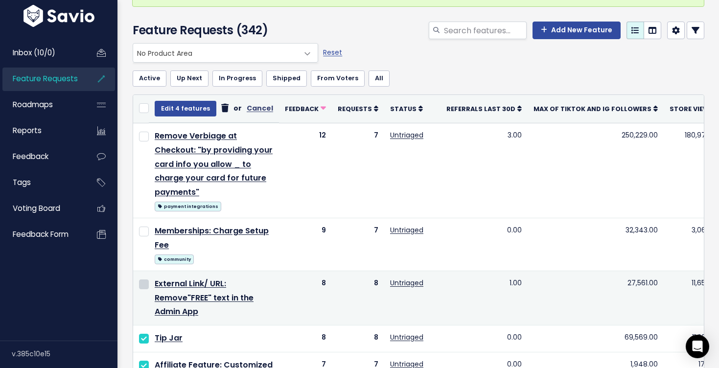
click at [143, 281] on input "checkbox" at bounding box center [144, 285] width 10 height 10
checkbox input "true"
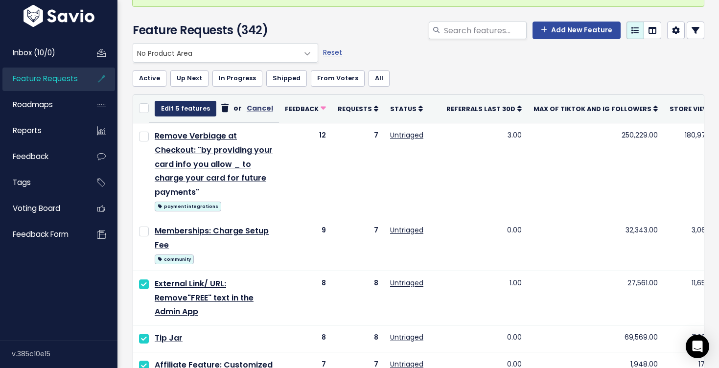
click at [171, 107] on button "Edit 5 features" at bounding box center [186, 109] width 62 height 16
select select
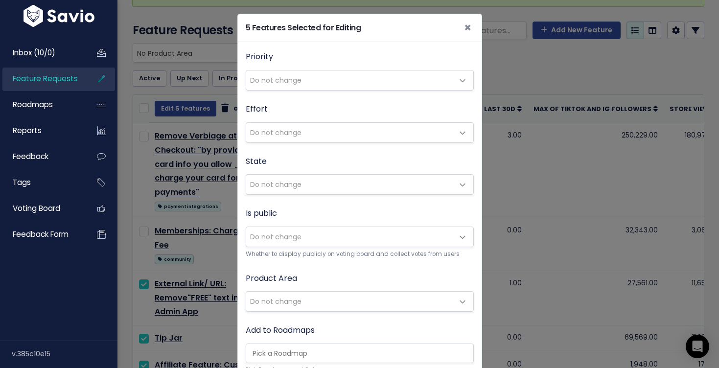
click at [290, 284] on label "Product Area" at bounding box center [271, 279] width 51 height 14
click at [133, 43] on select "Everything No Product Area Billing Product Store Design Integrations Stripe Sta…" at bounding box center [132, 43] width 0 height 0
click at [288, 288] on div "Product Area Do not change Billing Product Store Design Integrations Stripe Sta…" at bounding box center [360, 292] width 228 height 41
click at [288, 295] on span "Do not change" at bounding box center [350, 302] width 208 height 20
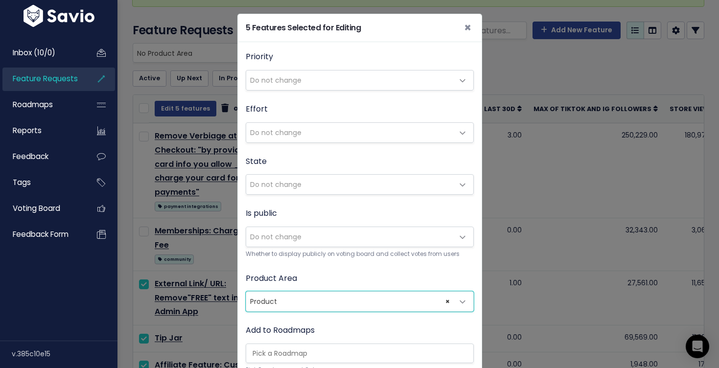
select select "MAIN:PRODUCT"
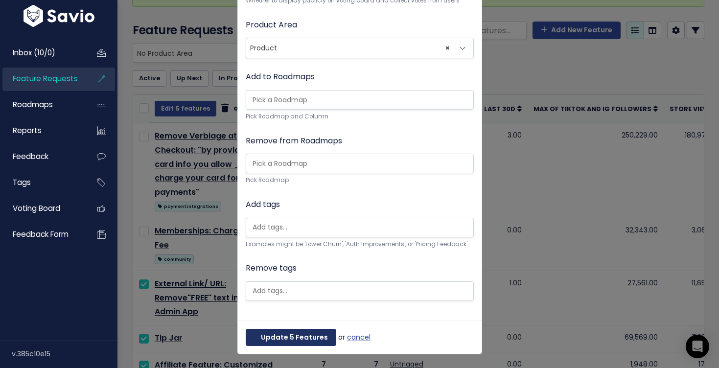
click at [290, 333] on button "Update 5 Features" at bounding box center [291, 338] width 91 height 18
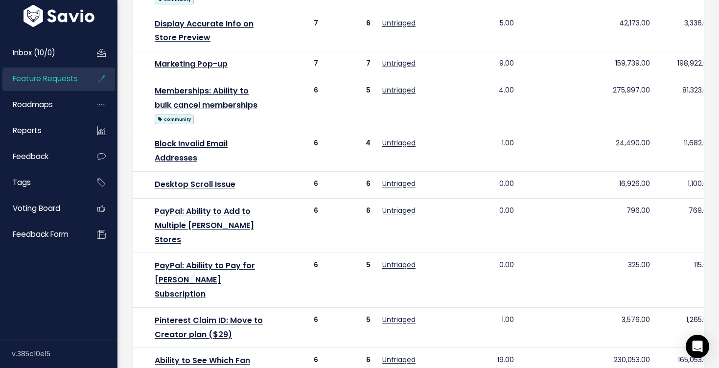
scroll to position [321, 0]
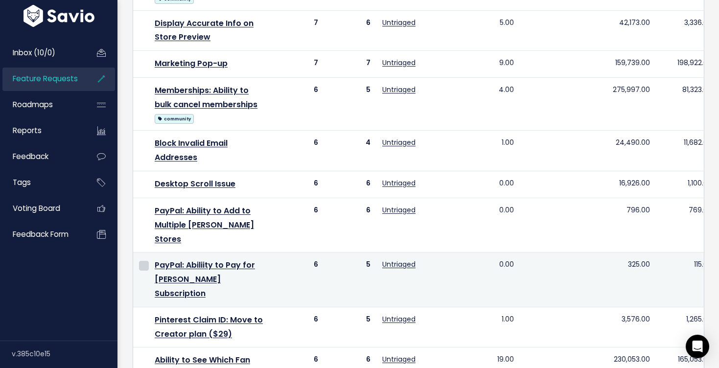
click at [142, 261] on input "checkbox" at bounding box center [144, 266] width 10 height 10
checkbox input "true"
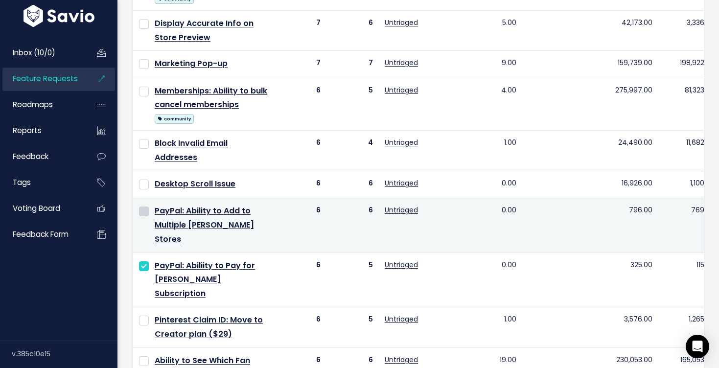
click at [145, 215] on input "checkbox" at bounding box center [144, 212] width 10 height 10
checkbox input "true"
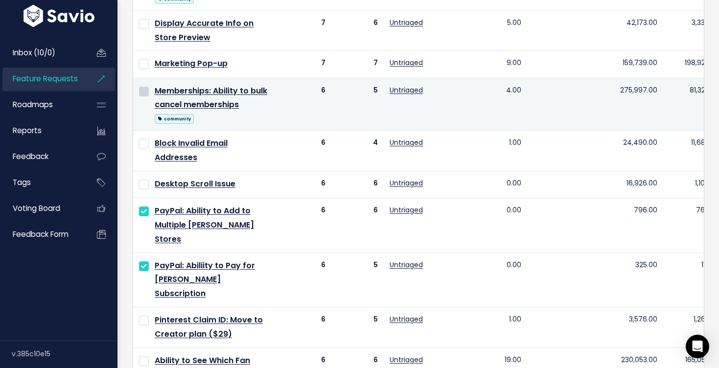
click at [143, 89] on input "checkbox" at bounding box center [144, 92] width 10 height 10
checkbox input "true"
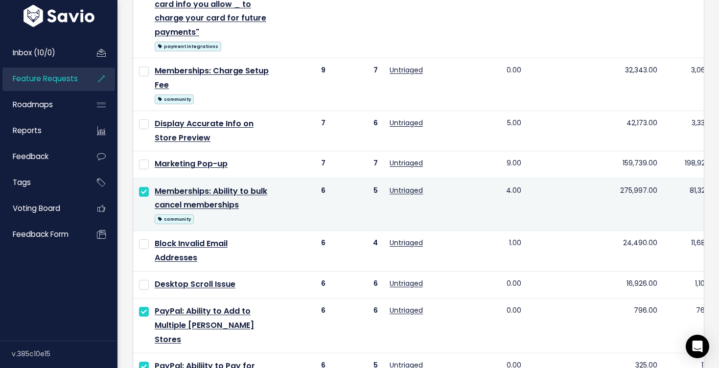
scroll to position [217, 0]
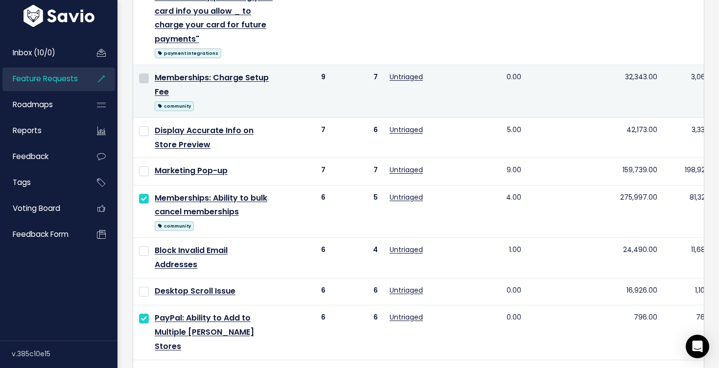
click at [145, 74] on input "checkbox" at bounding box center [144, 78] width 10 height 10
checkbox input "true"
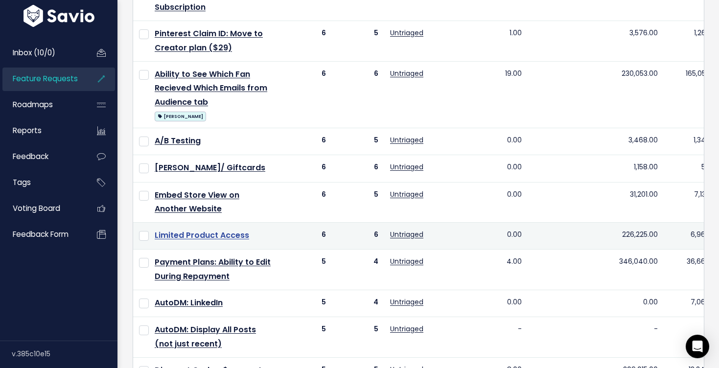
scroll to position [615, 0]
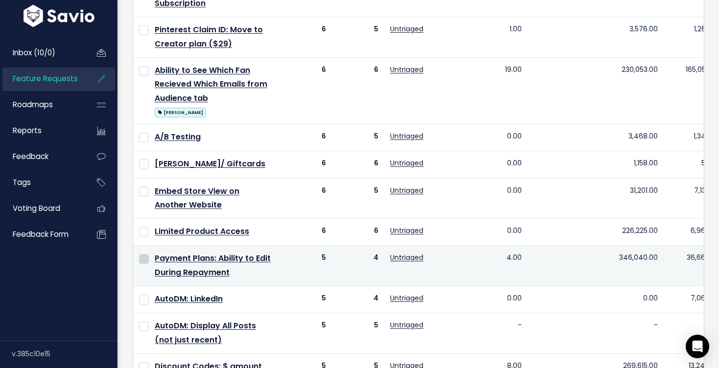
click at [146, 254] on input "checkbox" at bounding box center [144, 259] width 10 height 10
checkbox input "true"
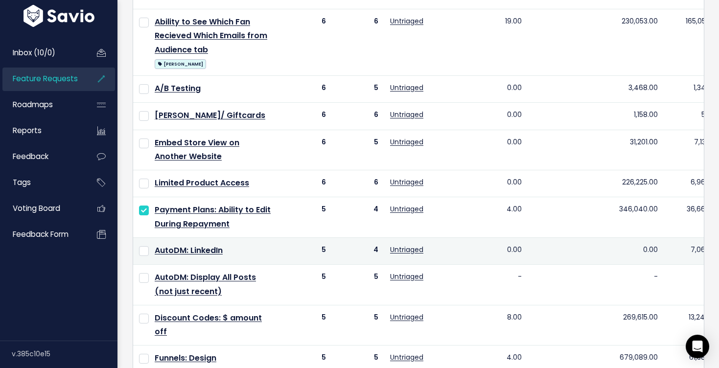
scroll to position [668, 0]
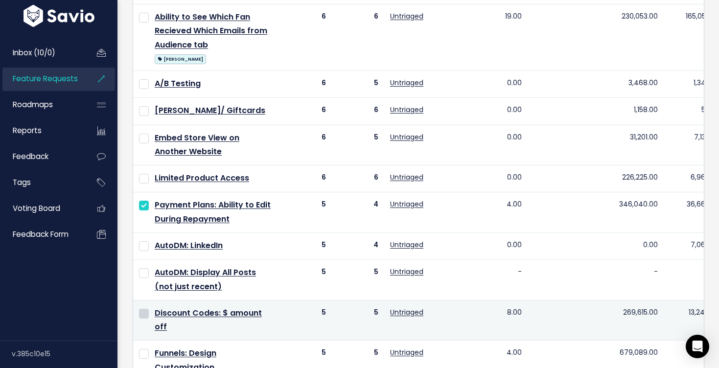
click at [145, 309] on input "checkbox" at bounding box center [144, 314] width 10 height 10
checkbox input "true"
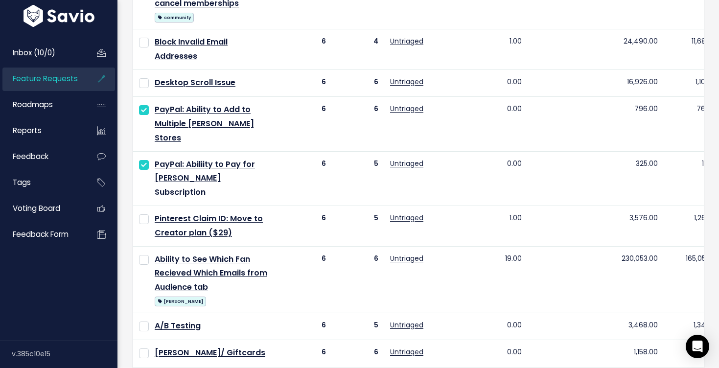
scroll to position [0, 0]
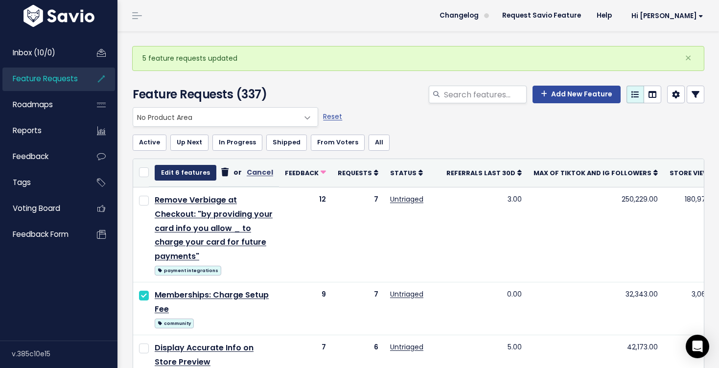
click at [167, 172] on button "Edit 6 features" at bounding box center [186, 173] width 62 height 16
select select
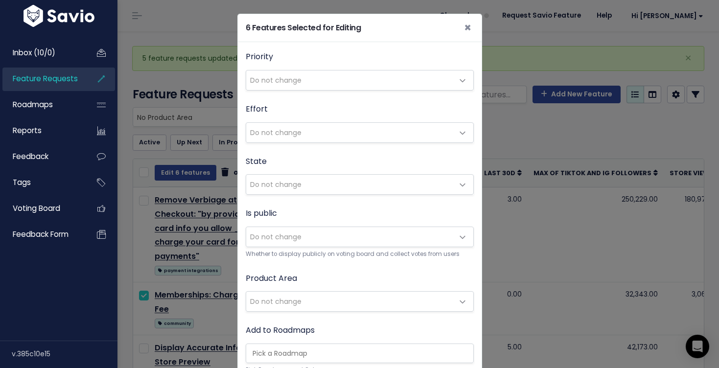
click at [259, 298] on span "Do not change" at bounding box center [275, 302] width 51 height 10
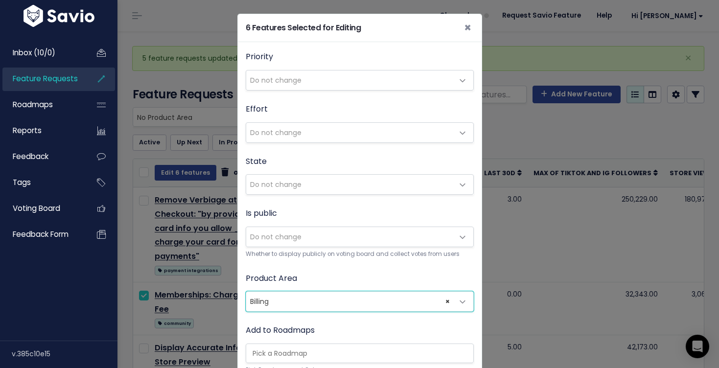
select select "MAIN:BILLING"
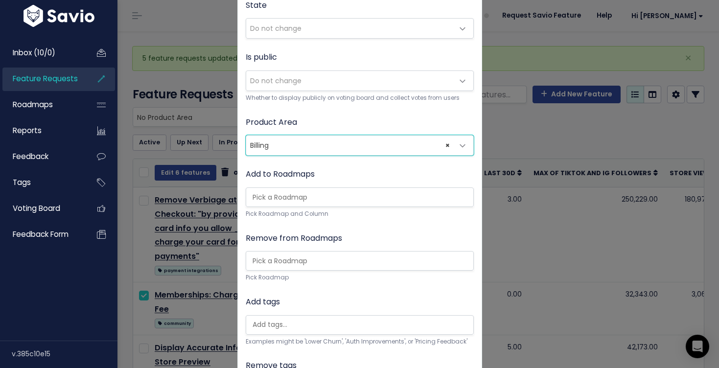
scroll to position [254, 0]
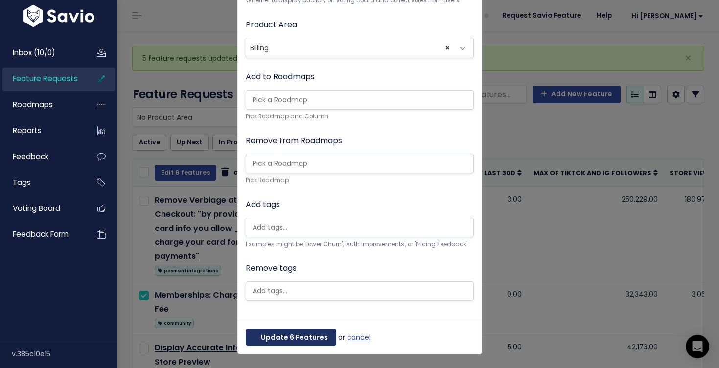
click at [273, 333] on button "Update 6 Features" at bounding box center [291, 338] width 91 height 18
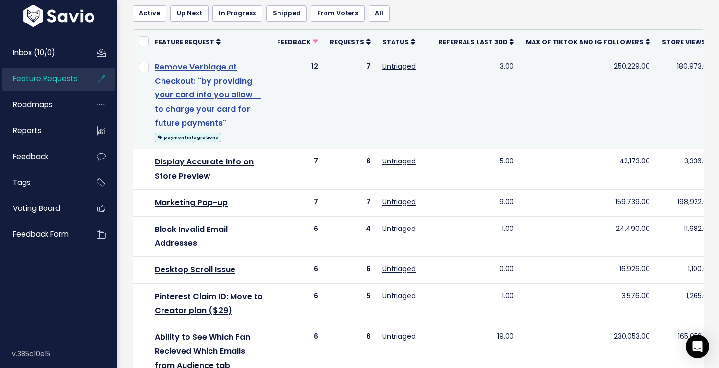
scroll to position [281, 0]
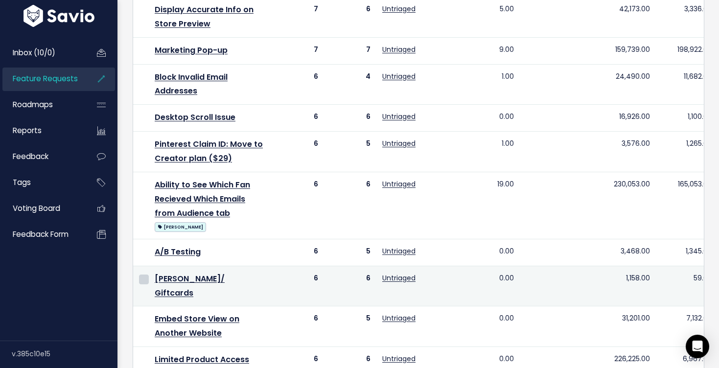
click at [145, 282] on input "checkbox" at bounding box center [144, 280] width 10 height 10
checkbox input "true"
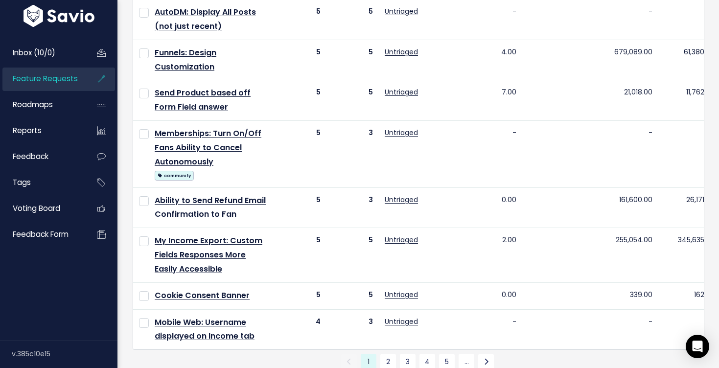
scroll to position [678, 0]
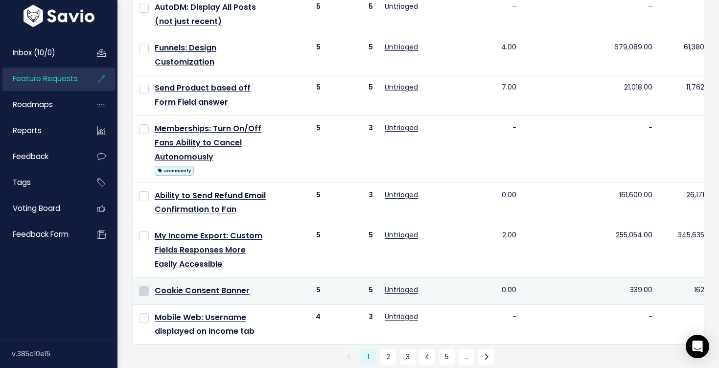
click at [144, 289] on input "checkbox" at bounding box center [144, 291] width 10 height 10
checkbox input "true"
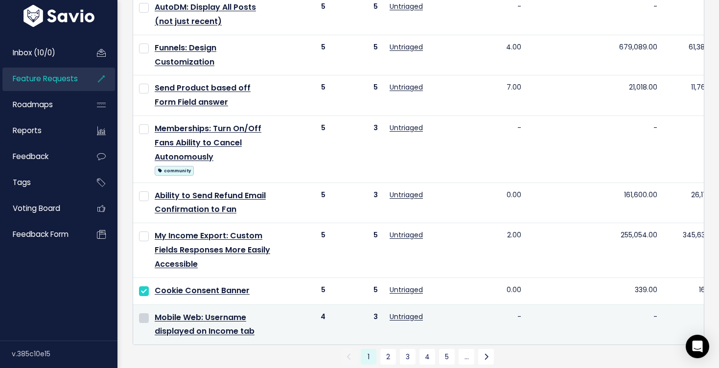
click at [144, 318] on input "checkbox" at bounding box center [144, 318] width 10 height 10
checkbox input "true"
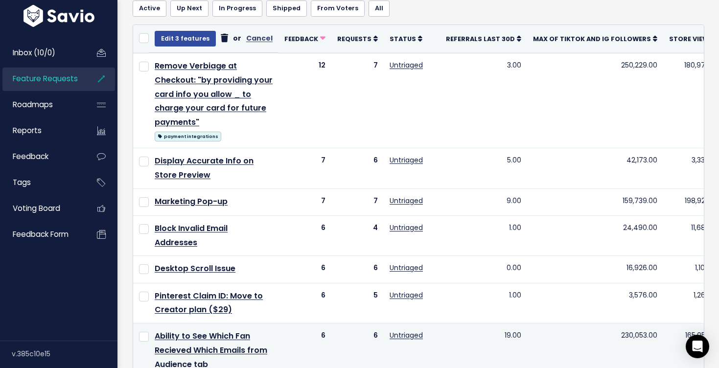
scroll to position [91, 0]
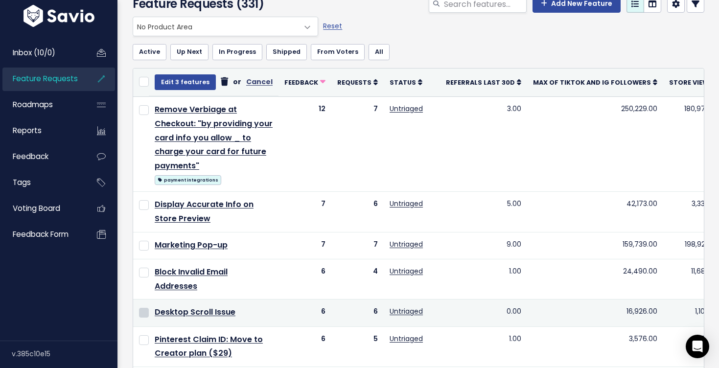
click at [144, 316] on input "checkbox" at bounding box center [144, 313] width 10 height 10
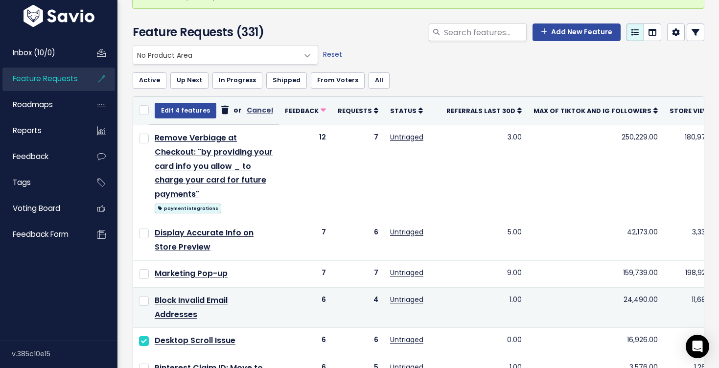
scroll to position [66, 0]
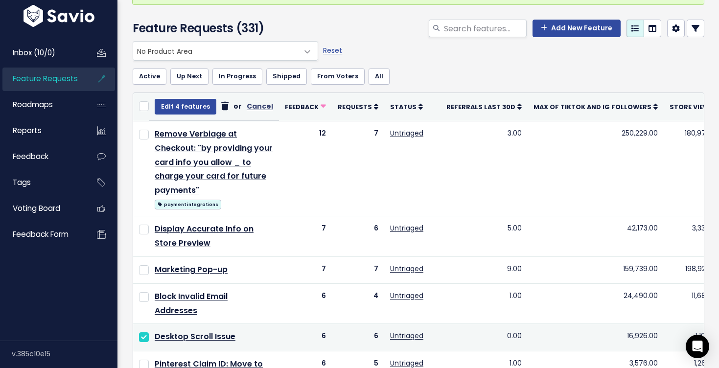
click at [141, 339] on input "checkbox" at bounding box center [144, 337] width 10 height 10
checkbox input "false"
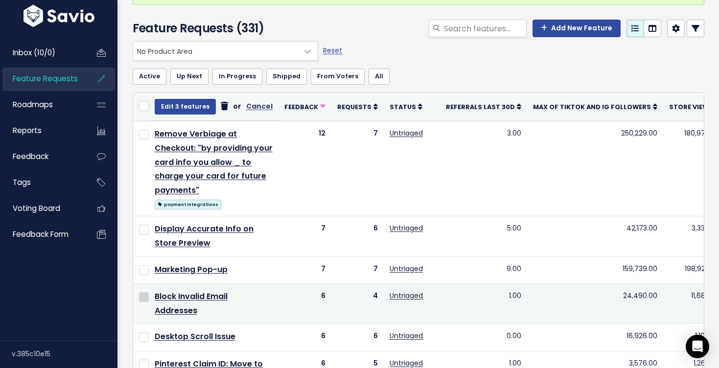
click at [147, 295] on input "checkbox" at bounding box center [144, 297] width 10 height 10
checkbox input "true"
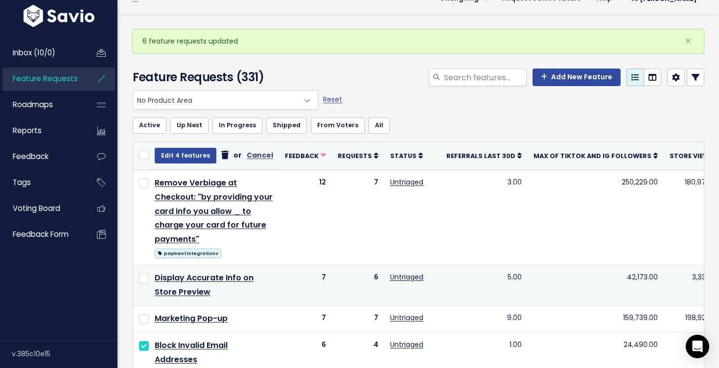
scroll to position [11, 0]
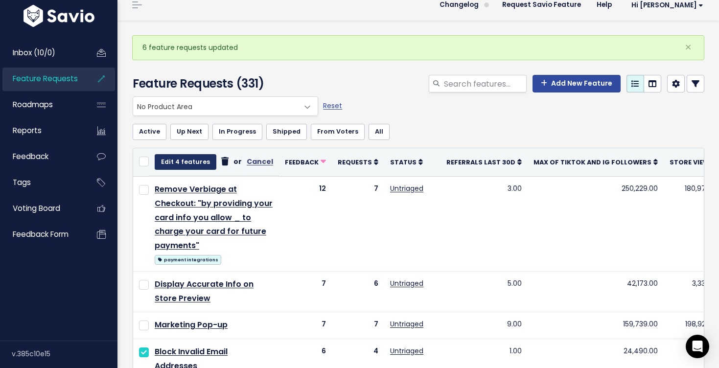
click at [177, 163] on button "Edit 4 features" at bounding box center [186, 162] width 62 height 16
select select
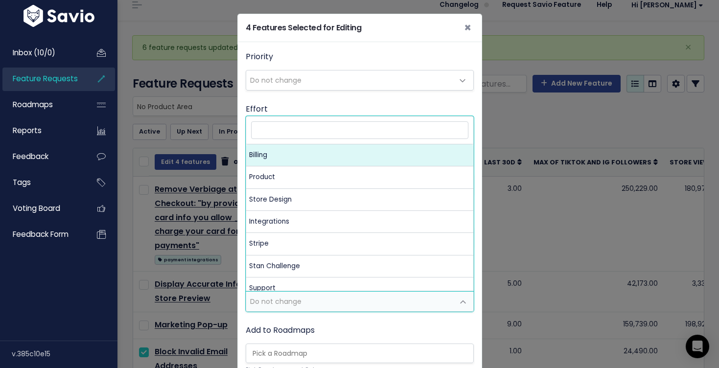
click at [284, 301] on span "Do not change" at bounding box center [275, 302] width 51 height 10
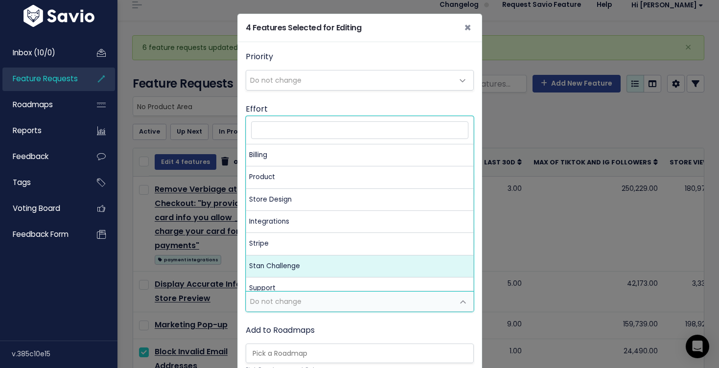
scroll to position [31, 0]
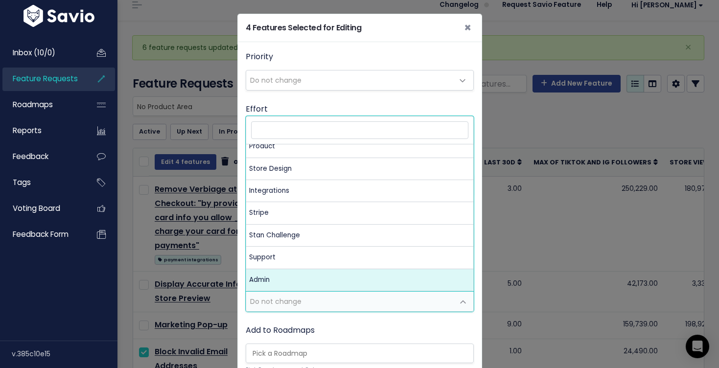
select select "MAIN:ADMIN"
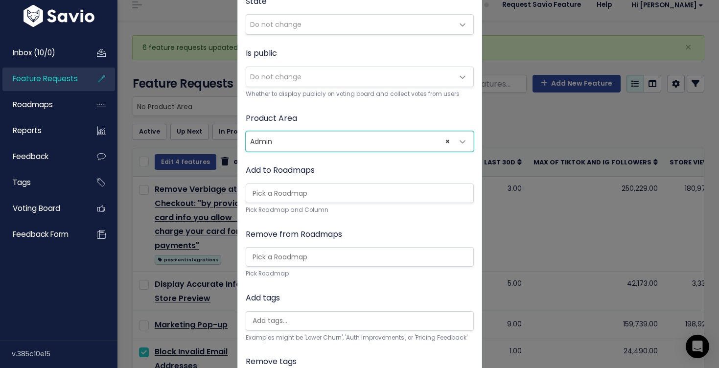
scroll to position [254, 0]
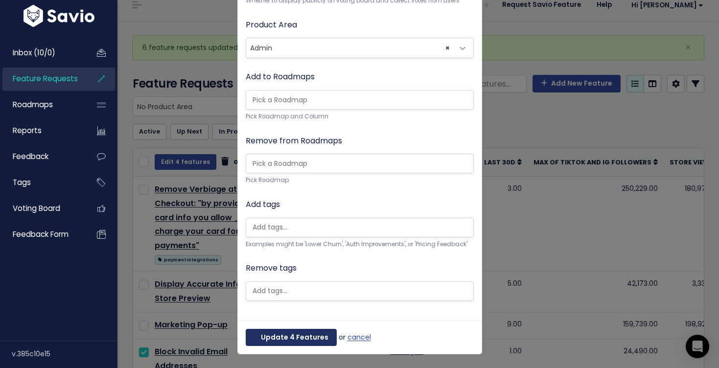
click at [279, 335] on button "Update 4 Features" at bounding box center [291, 338] width 91 height 18
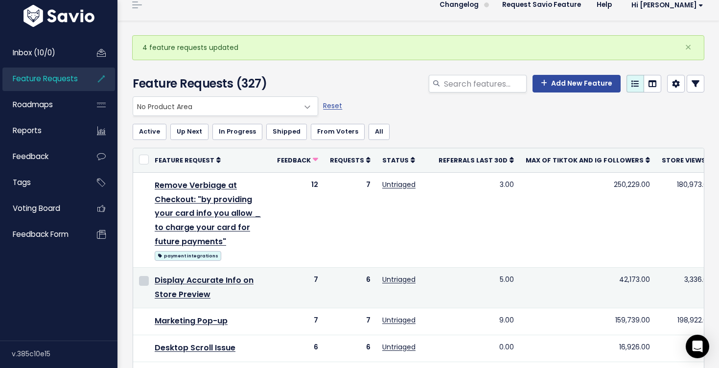
click at [146, 279] on input "checkbox" at bounding box center [144, 281] width 10 height 10
checkbox input "true"
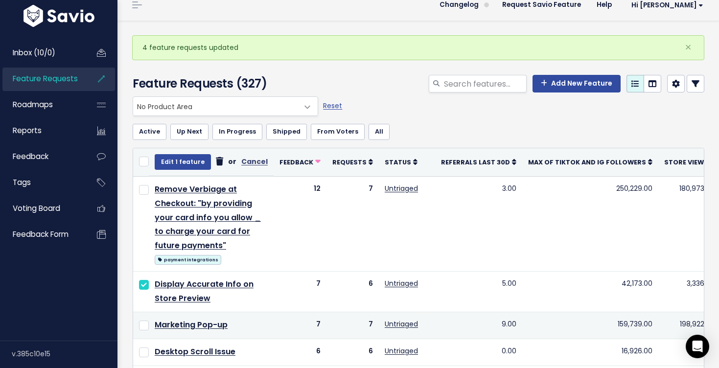
scroll to position [58, 0]
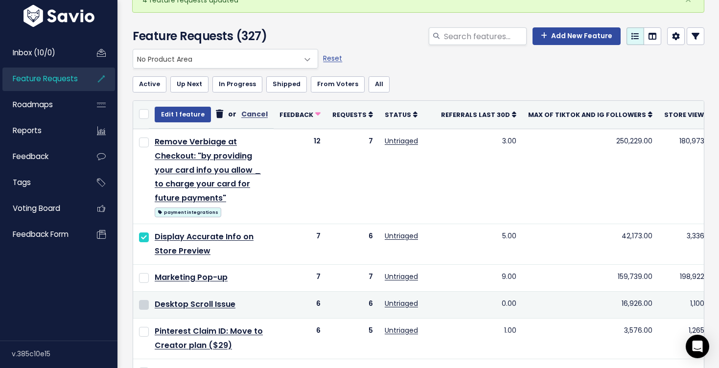
click at [146, 307] on input "checkbox" at bounding box center [144, 305] width 10 height 10
checkbox input "true"
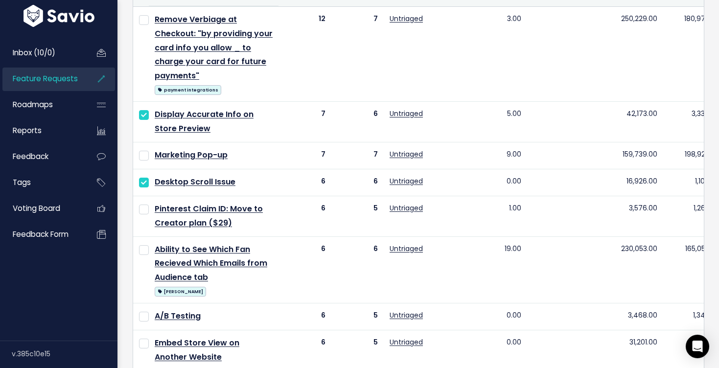
scroll to position [15, 0]
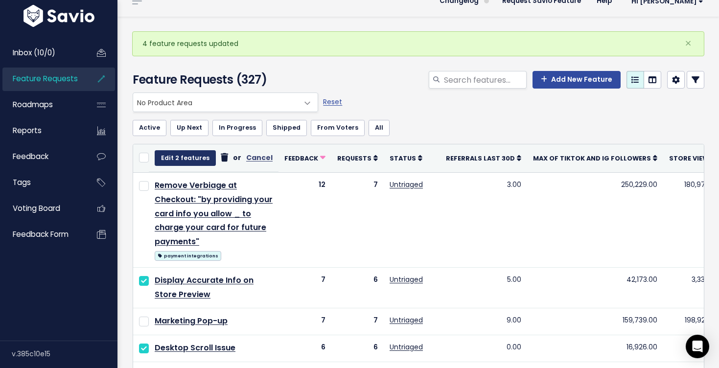
click at [181, 159] on button "Edit 2 features" at bounding box center [185, 158] width 61 height 16
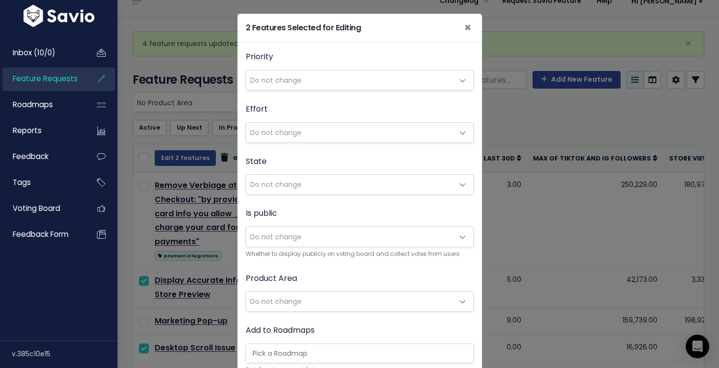
click at [324, 295] on span "Do not change" at bounding box center [350, 302] width 208 height 20
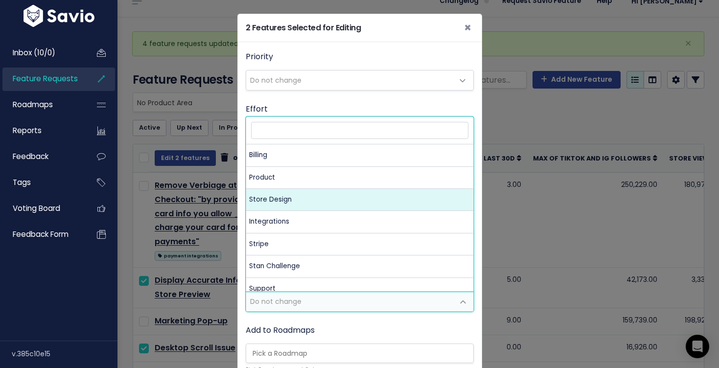
select select "MAIN:STORE_DESIGN"
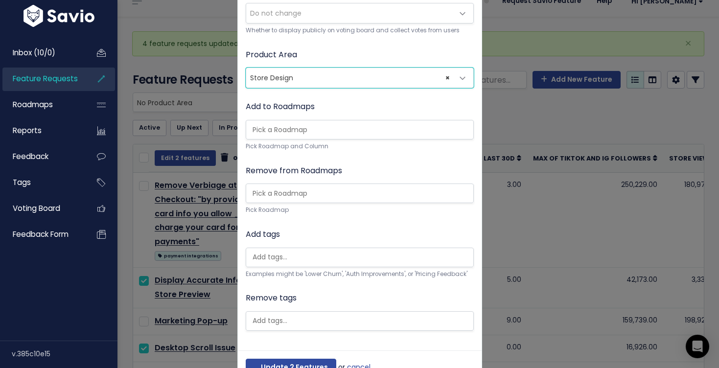
scroll to position [254, 0]
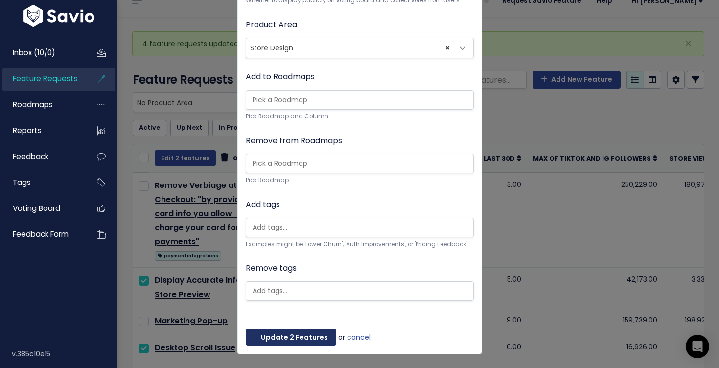
click at [282, 336] on button "Update 2 Features" at bounding box center [291, 338] width 91 height 18
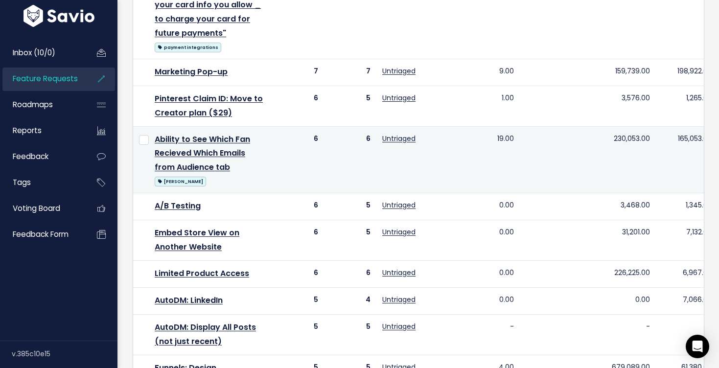
scroll to position [257, 0]
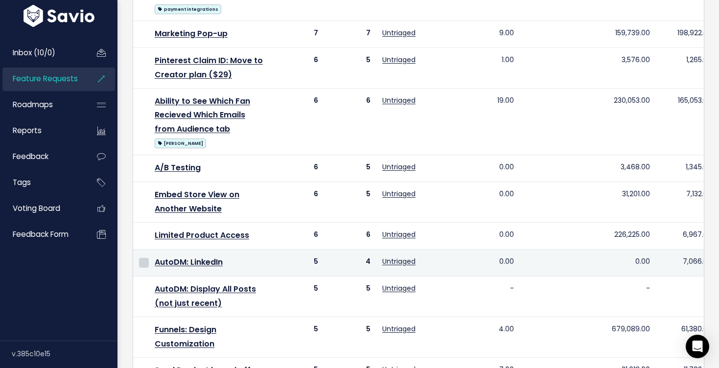
click at [142, 262] on input "checkbox" at bounding box center [144, 263] width 10 height 10
checkbox input "true"
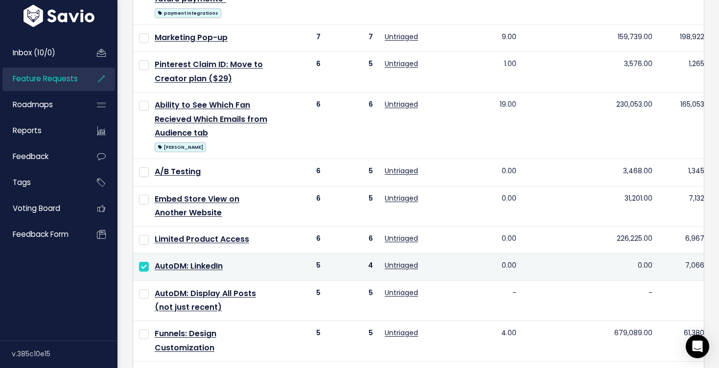
scroll to position [261, 0]
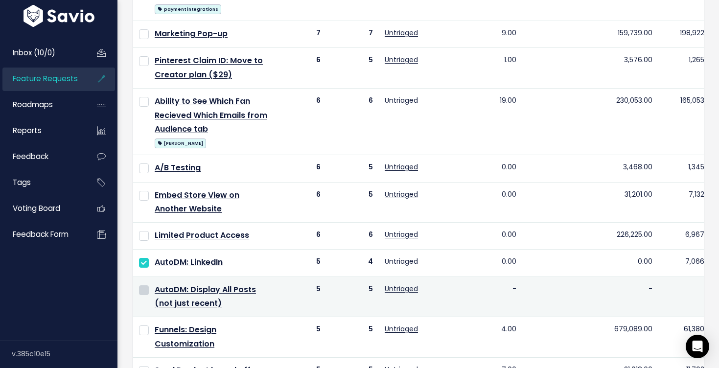
click at [143, 290] on input "checkbox" at bounding box center [144, 290] width 10 height 10
checkbox input "true"
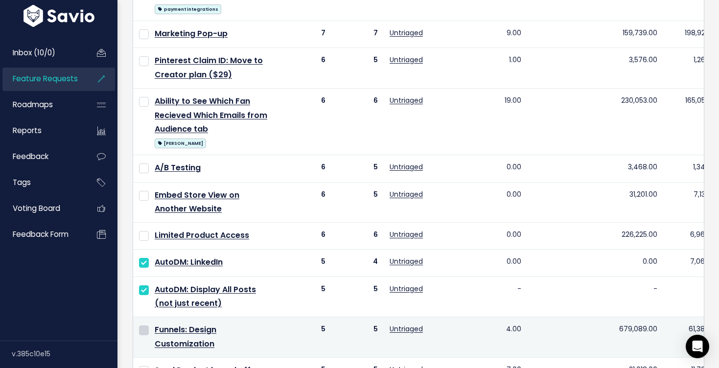
click at [146, 331] on input "checkbox" at bounding box center [144, 331] width 10 height 10
checkbox input "true"
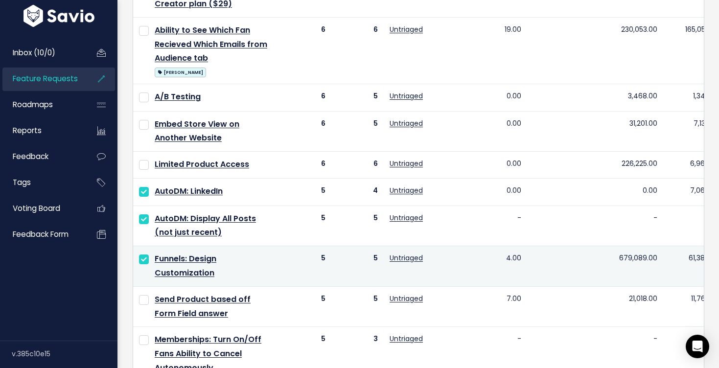
scroll to position [334, 0]
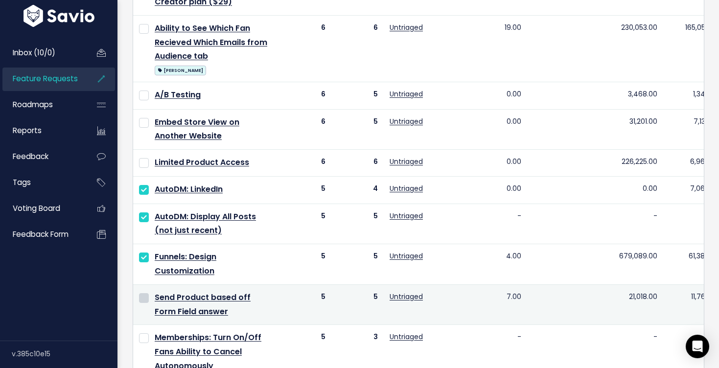
click at [141, 301] on input "checkbox" at bounding box center [144, 298] width 10 height 10
checkbox input "true"
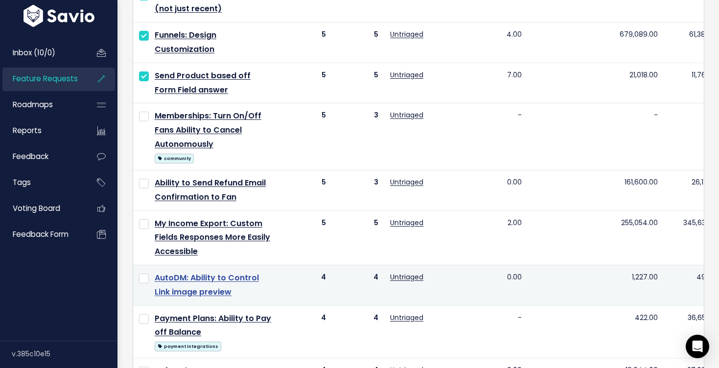
scroll to position [557, 0]
click at [143, 276] on input "checkbox" at bounding box center [144, 278] width 10 height 10
checkbox input "true"
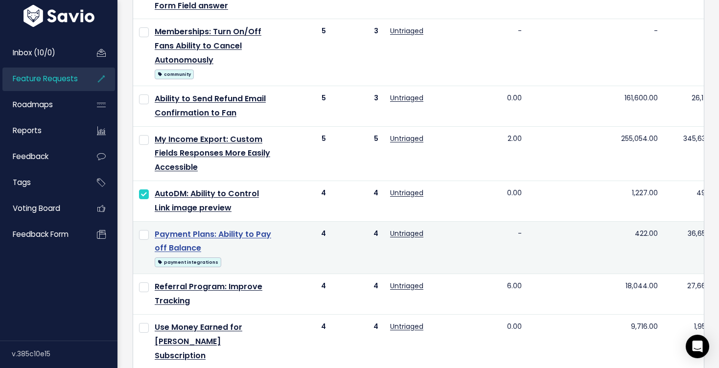
scroll to position [641, 0]
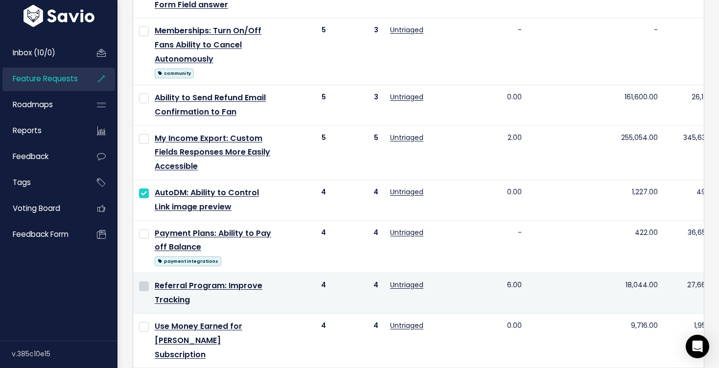
click at [145, 287] on input "checkbox" at bounding box center [144, 286] width 10 height 10
checkbox input "true"
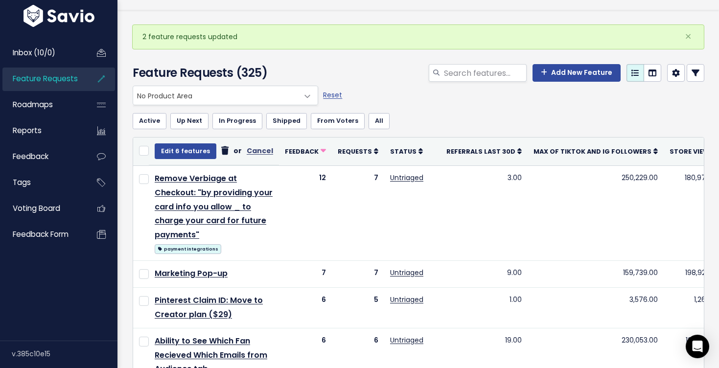
scroll to position [0, 0]
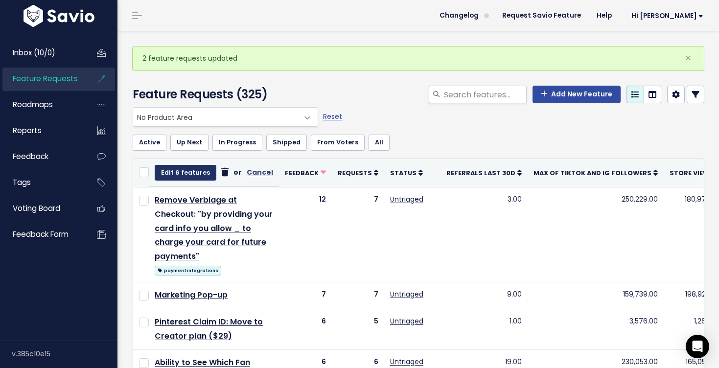
click at [171, 173] on button "Edit 6 features" at bounding box center [186, 173] width 62 height 16
select select
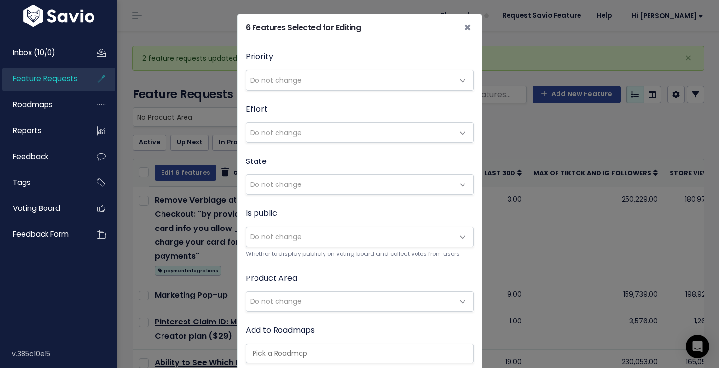
click at [293, 301] on span "Do not change" at bounding box center [275, 302] width 51 height 10
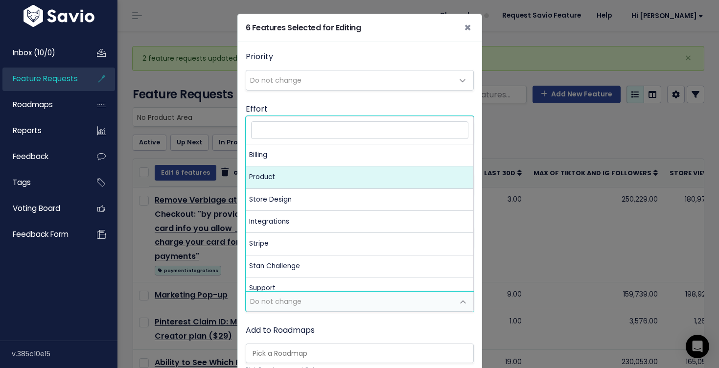
select select "MAIN:PRODUCT"
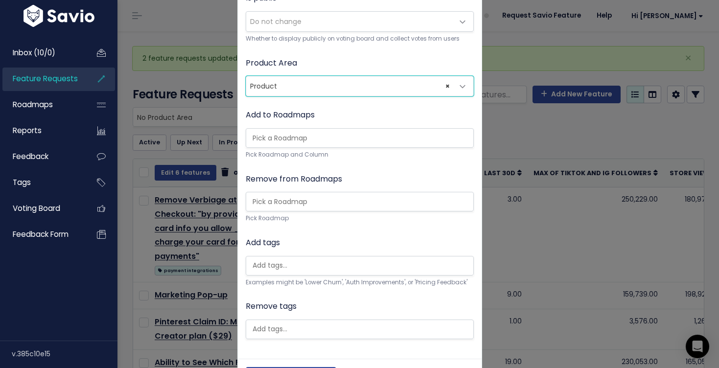
scroll to position [234, 0]
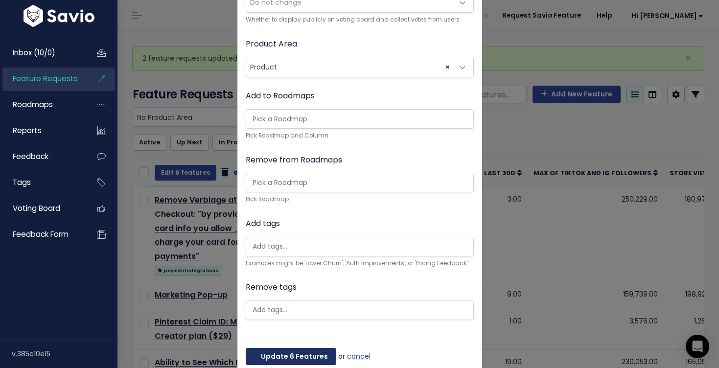
click at [287, 357] on button "Update 6 Features" at bounding box center [291, 357] width 91 height 18
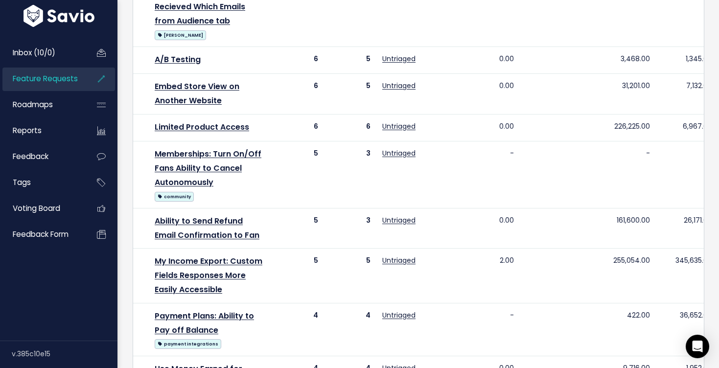
scroll to position [727, 0]
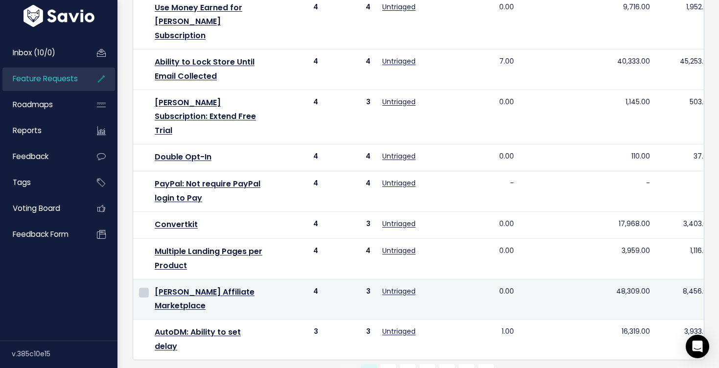
click at [145, 288] on input "checkbox" at bounding box center [144, 293] width 10 height 10
checkbox input "true"
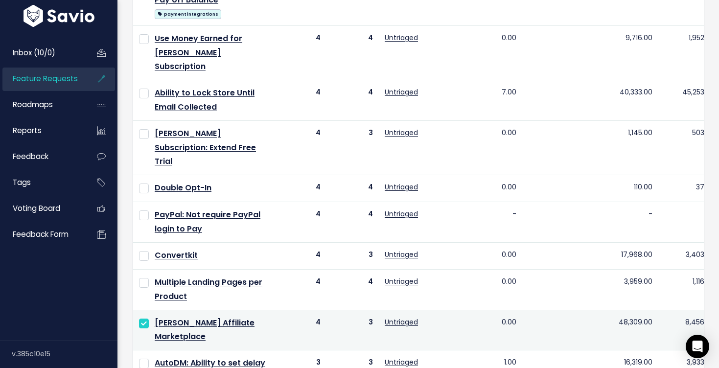
scroll to position [699, 0]
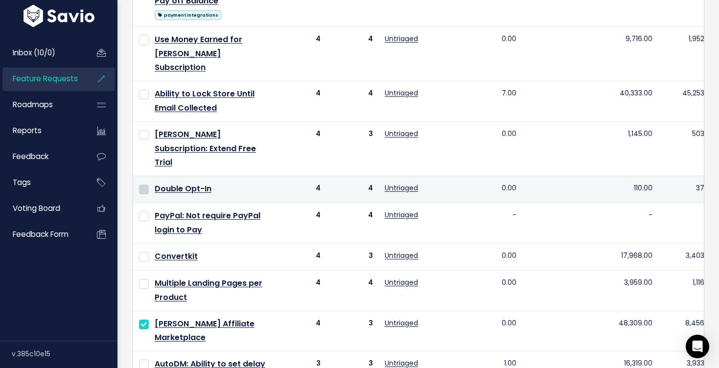
click at [143, 185] on input "checkbox" at bounding box center [144, 190] width 10 height 10
checkbox input "true"
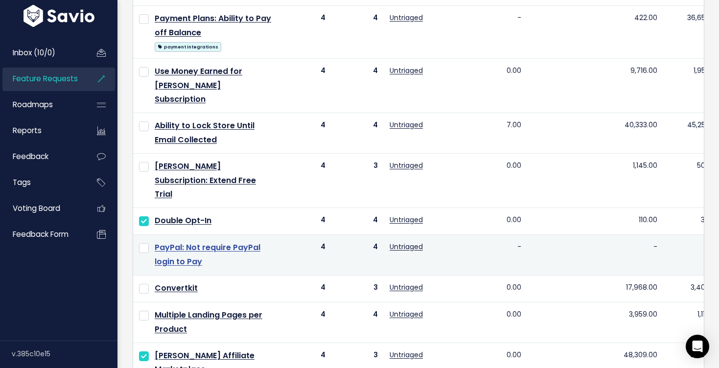
scroll to position [665, 0]
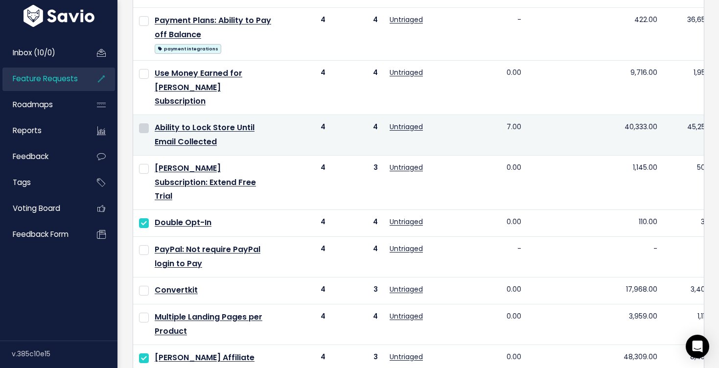
click at [146, 123] on input "checkbox" at bounding box center [144, 128] width 10 height 10
checkbox input "true"
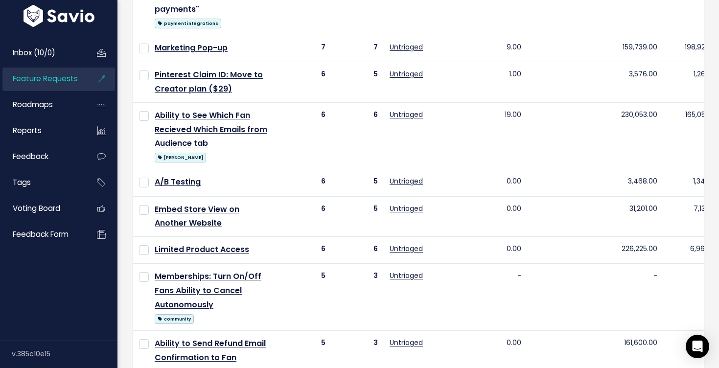
scroll to position [9, 0]
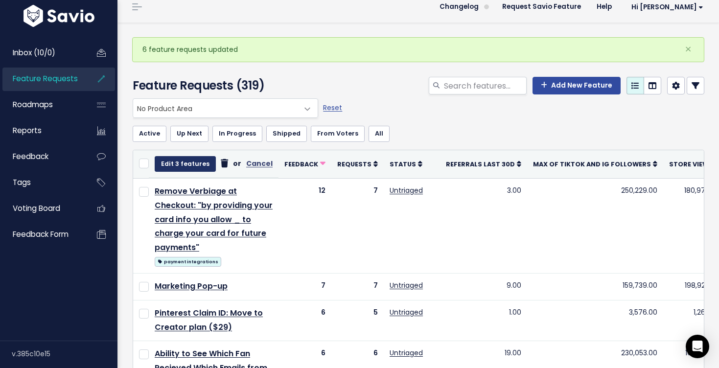
click at [178, 160] on button "Edit 3 features" at bounding box center [185, 164] width 61 height 16
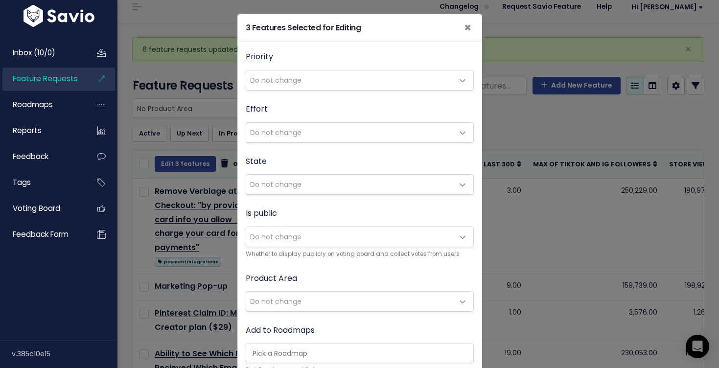
click at [309, 297] on span "Do not change" at bounding box center [350, 302] width 208 height 20
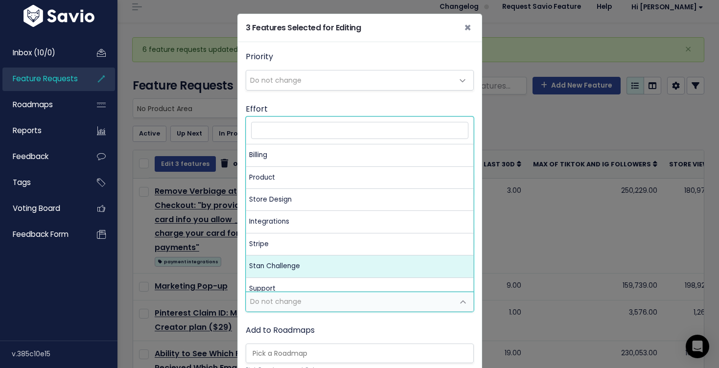
scroll to position [31, 0]
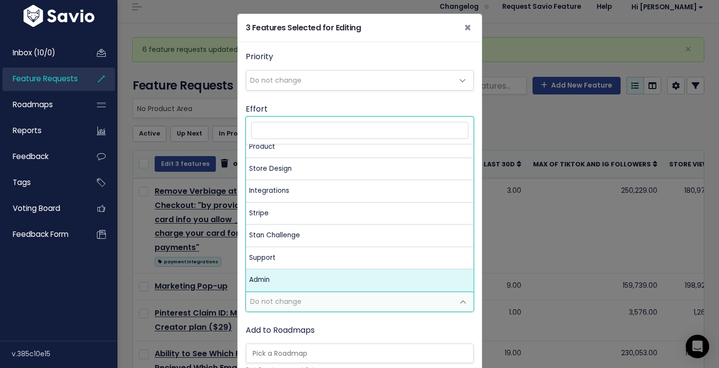
select select "MAIN:ADMIN"
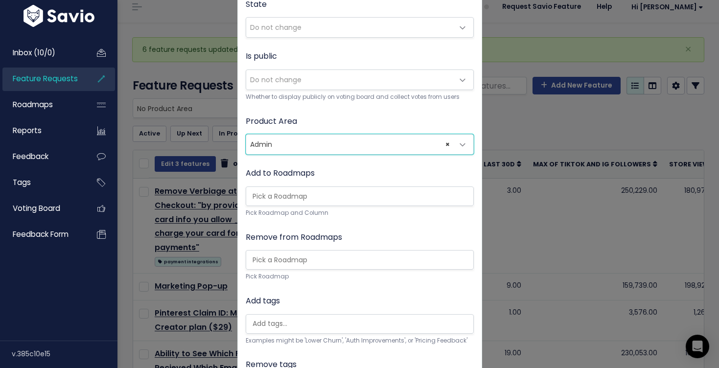
scroll to position [254, 0]
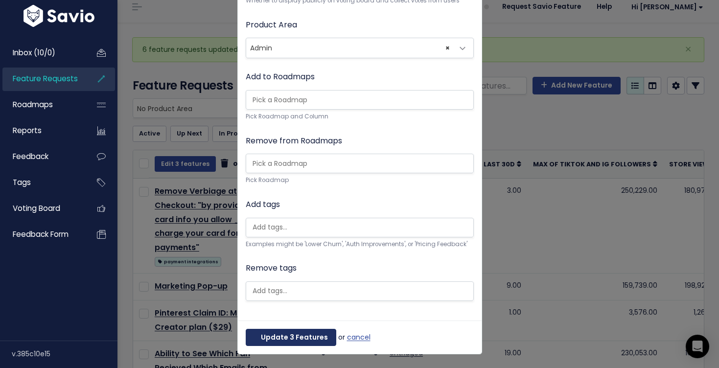
click at [294, 333] on button "Update 3 Features" at bounding box center [291, 338] width 91 height 18
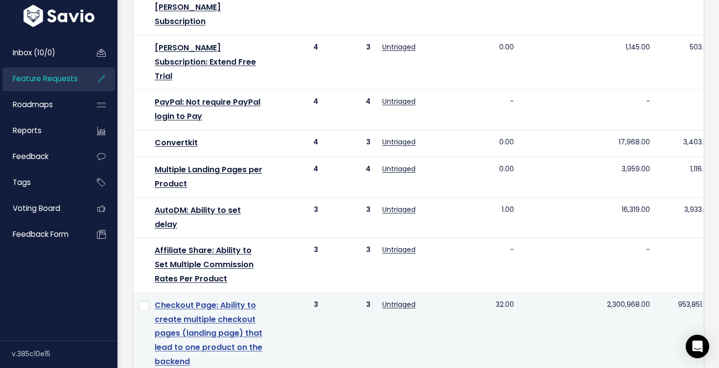
scroll to position [780, 0]
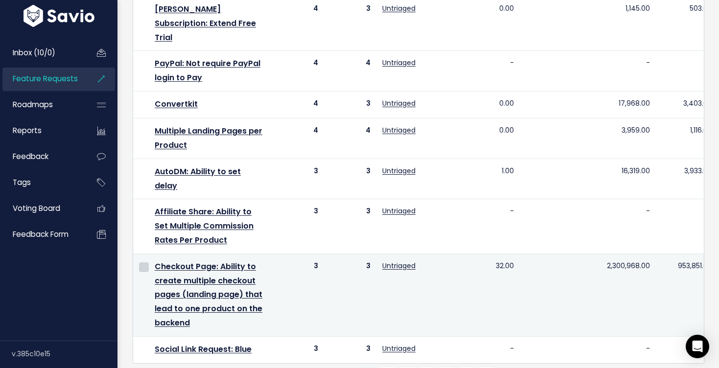
click at [143, 262] on input "checkbox" at bounding box center [144, 267] width 10 height 10
checkbox input "true"
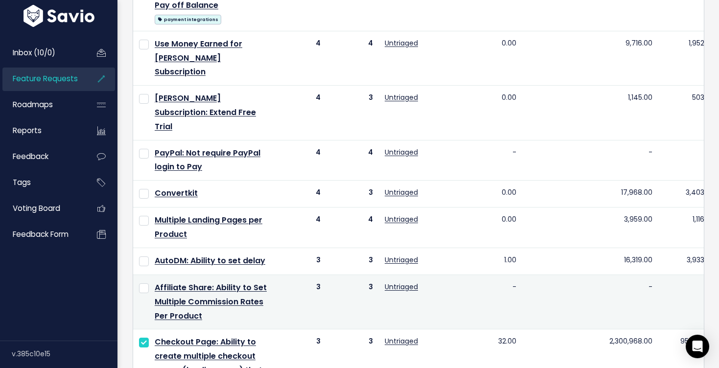
scroll to position [670, 0]
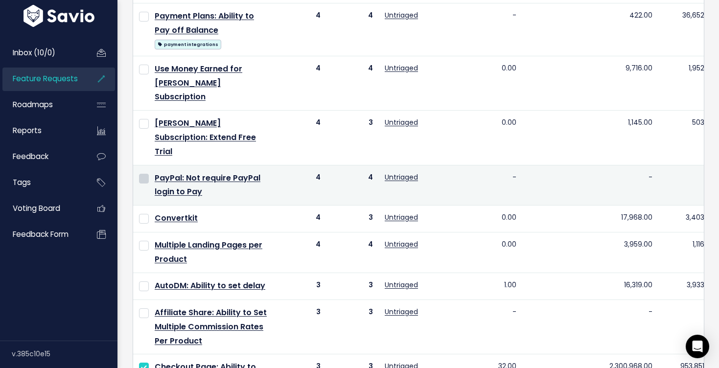
click at [146, 174] on input "checkbox" at bounding box center [144, 179] width 10 height 10
checkbox input "true"
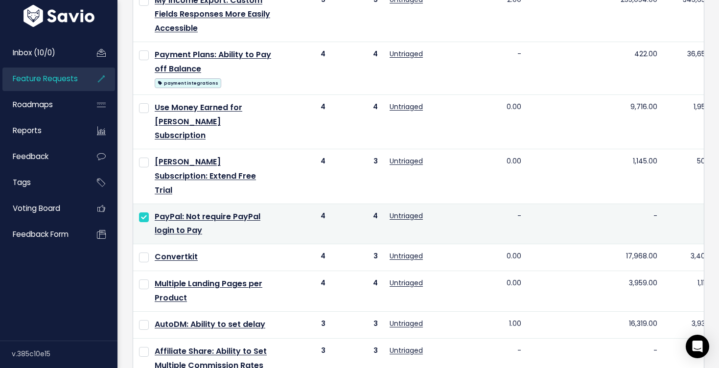
scroll to position [628, 0]
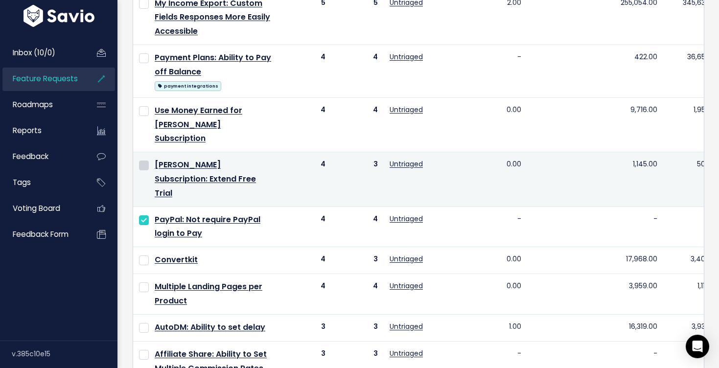
click at [144, 161] on input "checkbox" at bounding box center [144, 166] width 10 height 10
checkbox input "true"
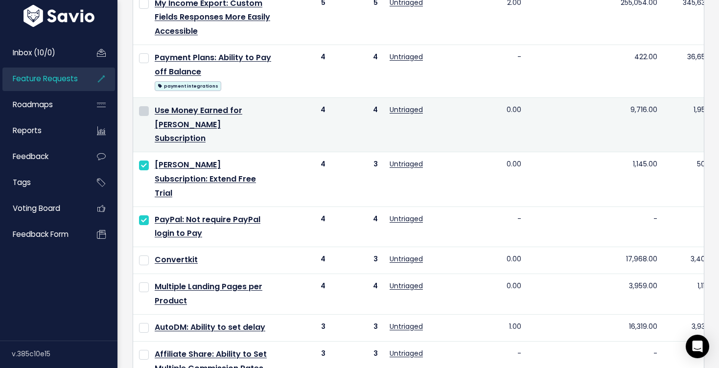
click at [142, 109] on input "checkbox" at bounding box center [144, 111] width 10 height 10
checkbox input "true"
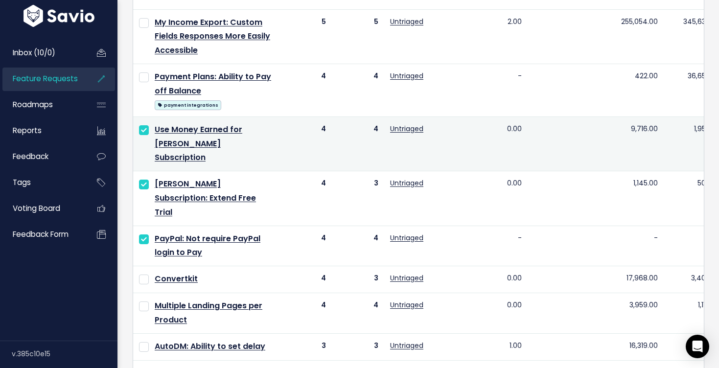
scroll to position [606, 0]
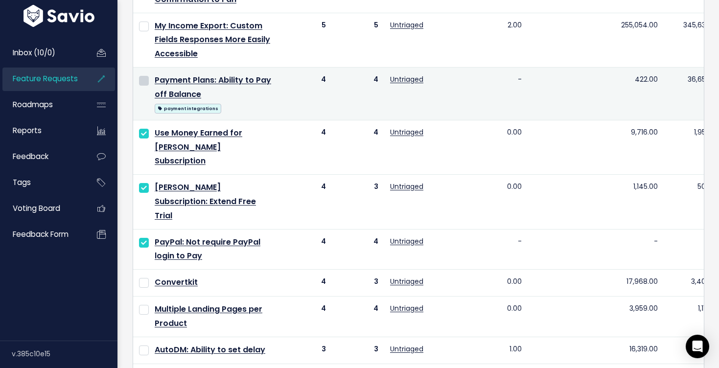
click at [146, 83] on input "checkbox" at bounding box center [144, 81] width 10 height 10
checkbox input "true"
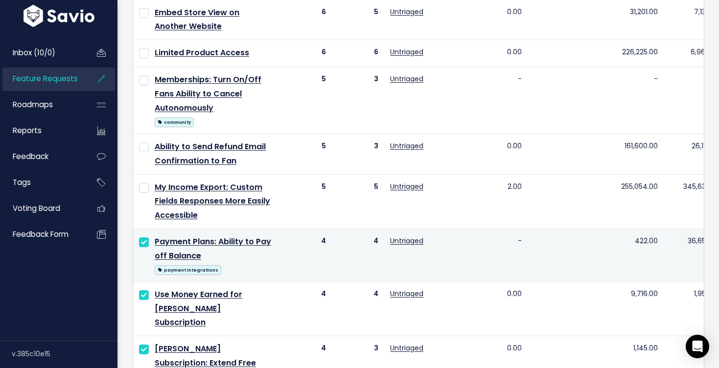
scroll to position [431, 0]
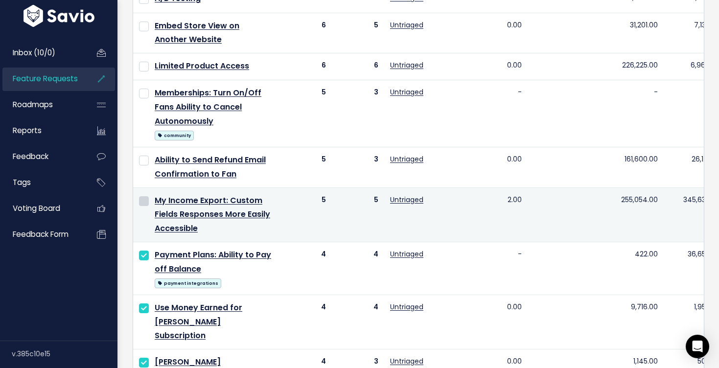
click at [143, 198] on input "checkbox" at bounding box center [144, 201] width 10 height 10
checkbox input "true"
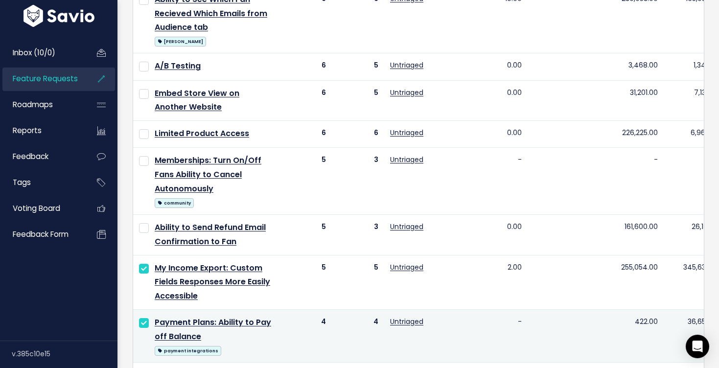
scroll to position [361, 0]
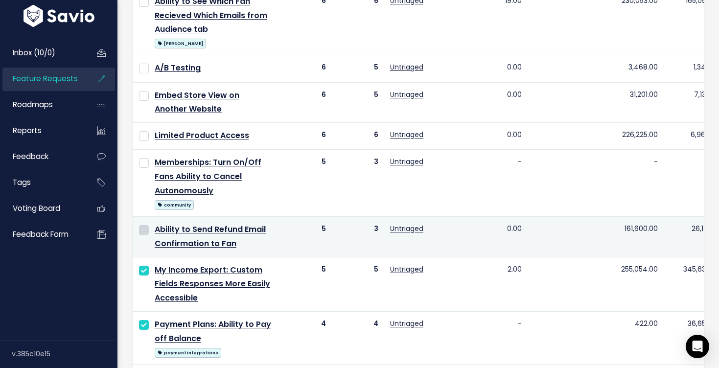
click at [145, 230] on input "checkbox" at bounding box center [144, 230] width 10 height 10
checkbox input "true"
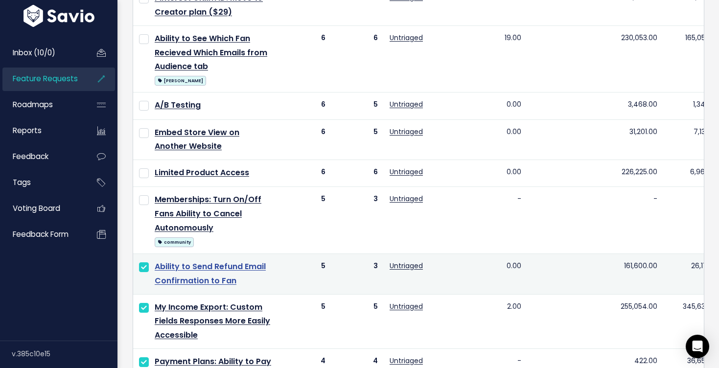
scroll to position [324, 0]
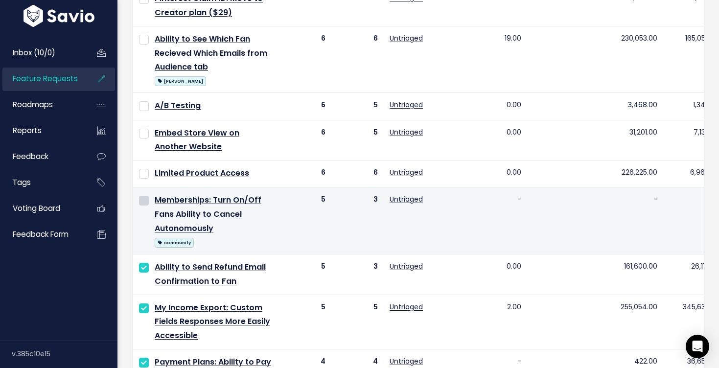
click at [145, 200] on input "checkbox" at bounding box center [144, 201] width 10 height 10
checkbox input "true"
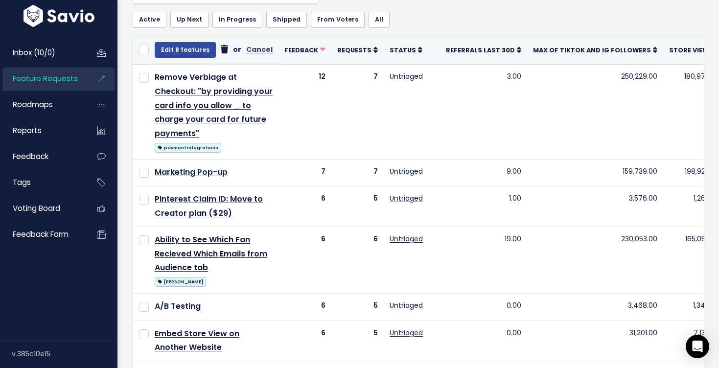
scroll to position [121, 0]
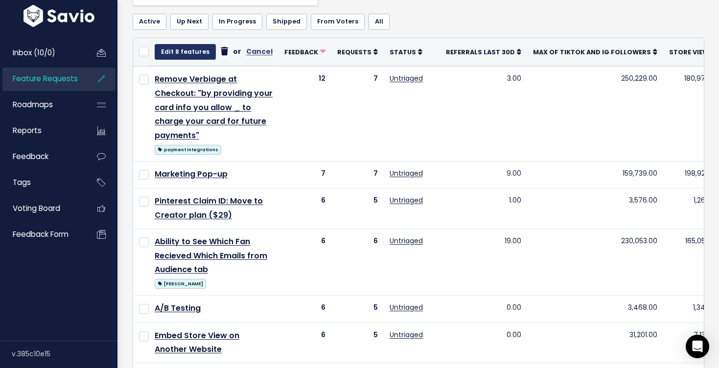
click at [173, 47] on button "Edit 8 features" at bounding box center [185, 52] width 61 height 16
select select
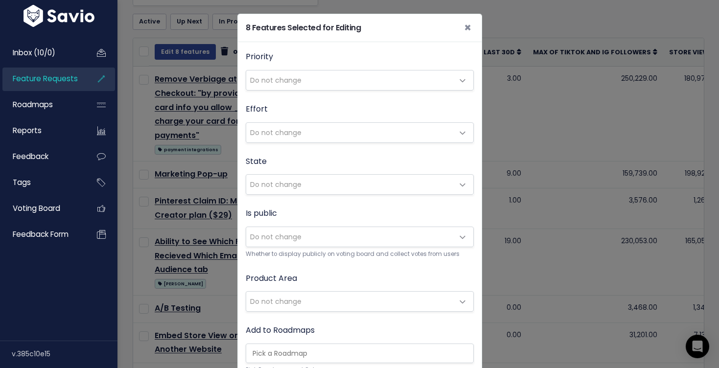
click at [286, 297] on span "Do not change" at bounding box center [275, 302] width 51 height 10
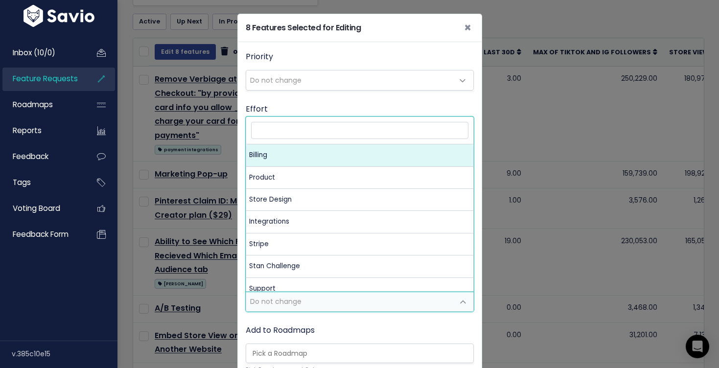
select select "MAIN:BILLING"
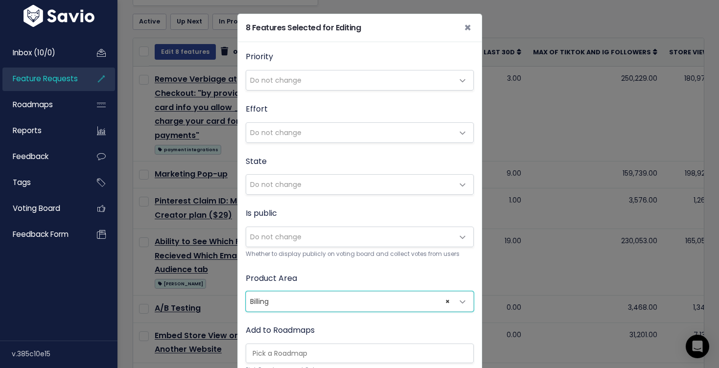
scroll to position [254, 0]
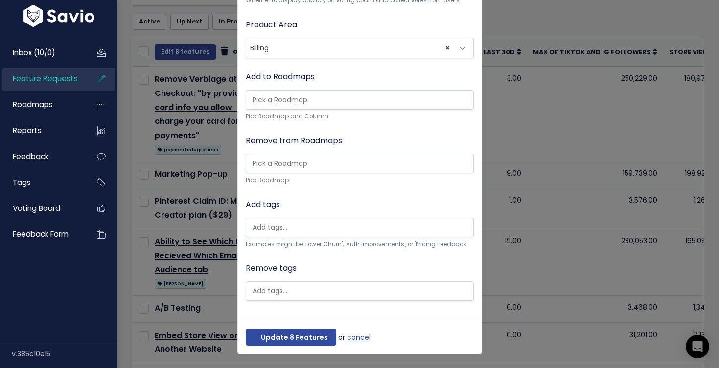
click at [284, 328] on div "Update 8 Features or cancel" at bounding box center [360, 338] width 244 height 34
click at [283, 335] on button "Update 8 Features" at bounding box center [291, 338] width 91 height 18
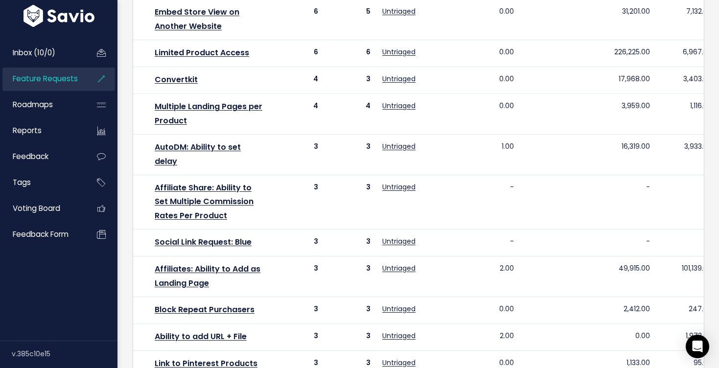
scroll to position [648, 0]
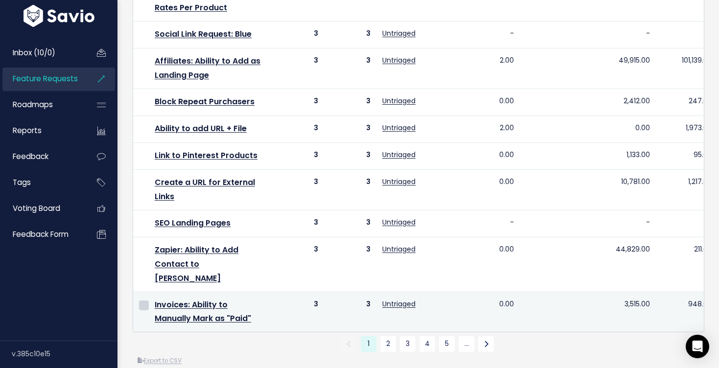
click at [143, 301] on input "checkbox" at bounding box center [144, 306] width 10 height 10
checkbox input "true"
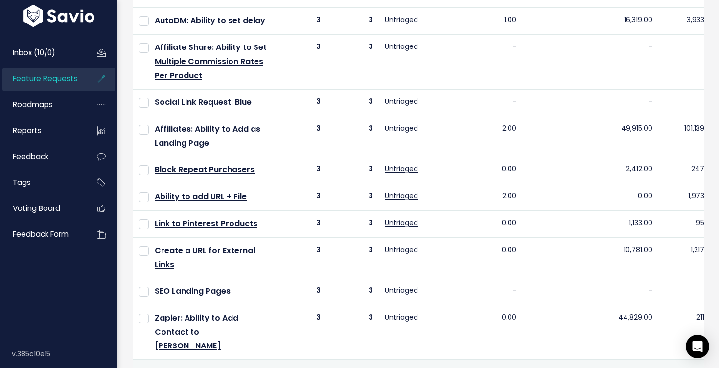
scroll to position [569, 0]
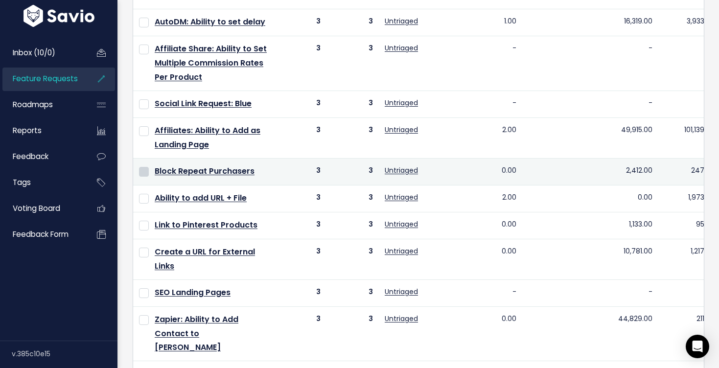
click at [142, 177] on input "checkbox" at bounding box center [144, 172] width 10 height 10
checkbox input "true"
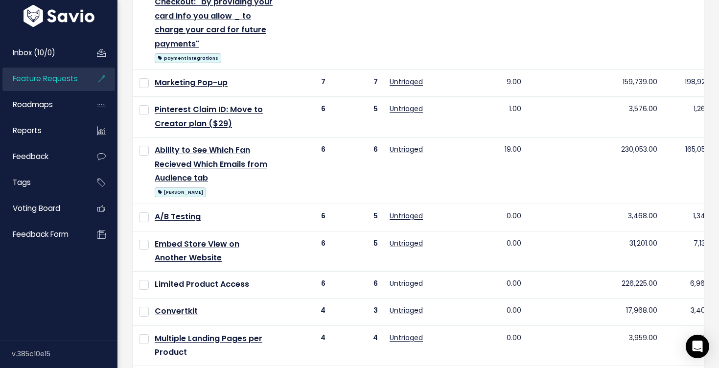
scroll to position [0, 0]
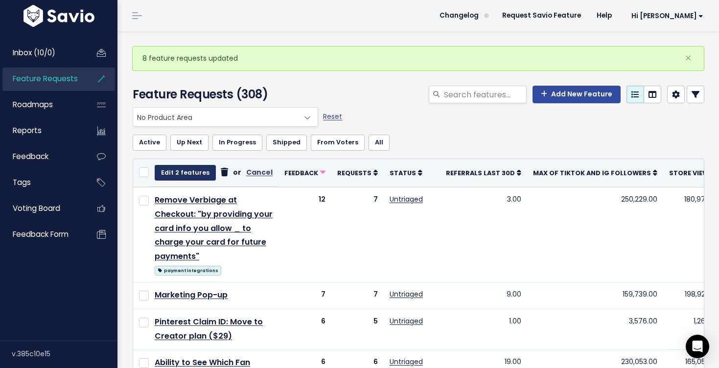
click at [182, 174] on button "Edit 2 features" at bounding box center [185, 173] width 61 height 16
select select
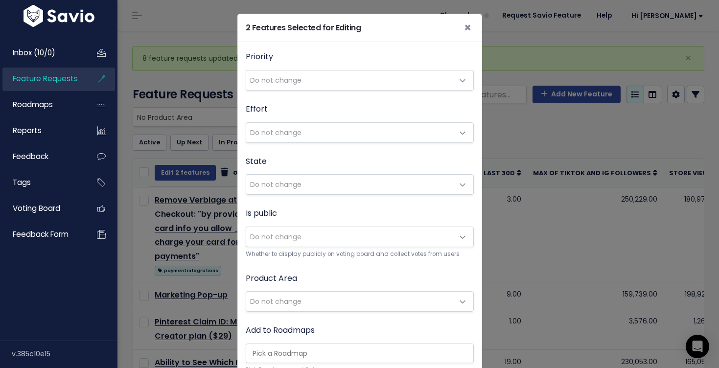
click at [278, 303] on span "Do not change" at bounding box center [275, 302] width 51 height 10
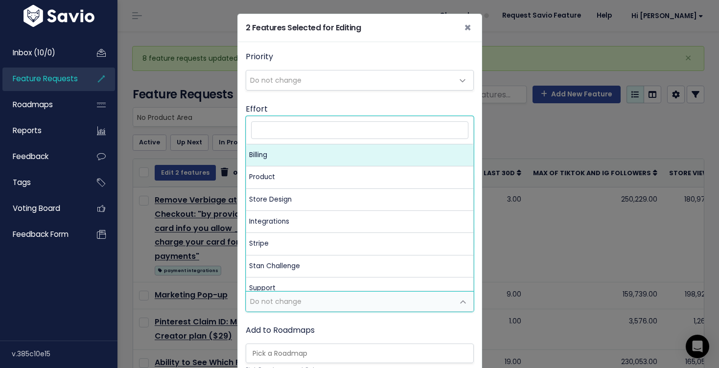
select select "MAIN:BILLING"
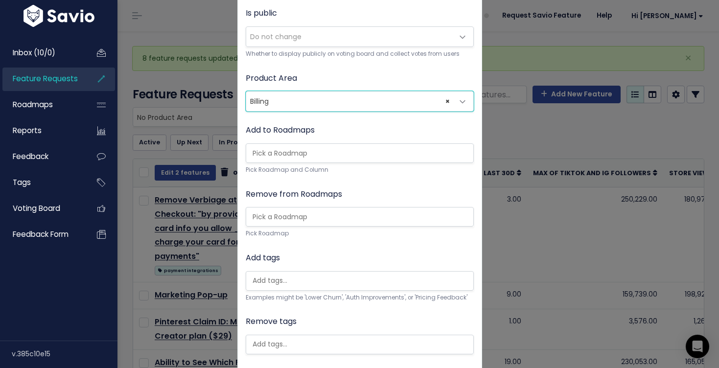
scroll to position [254, 0]
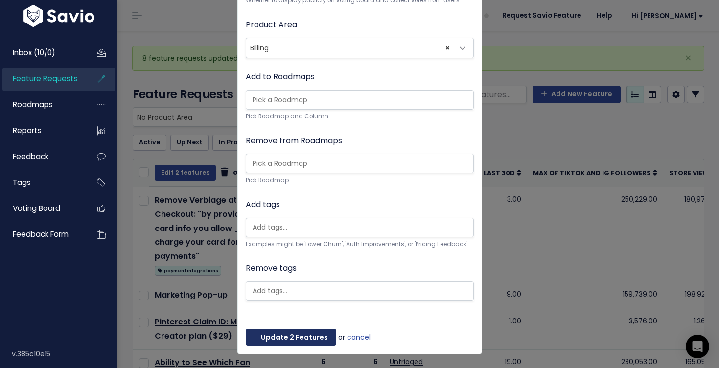
click at [303, 335] on button "Update 2 Features" at bounding box center [291, 338] width 91 height 18
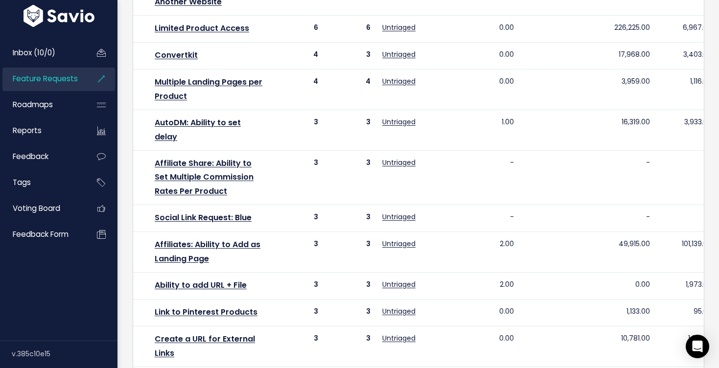
scroll to position [648, 0]
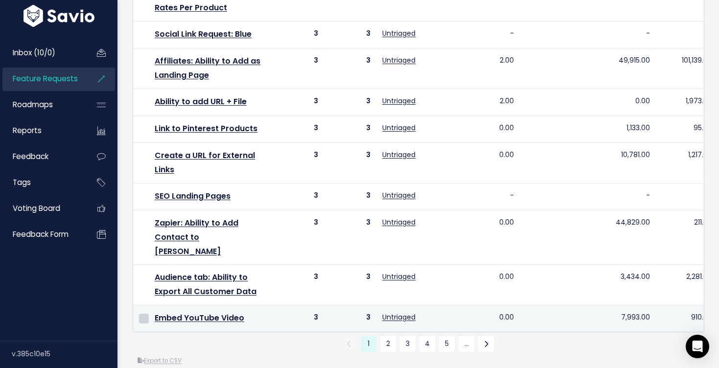
click at [142, 314] on input "checkbox" at bounding box center [144, 319] width 10 height 10
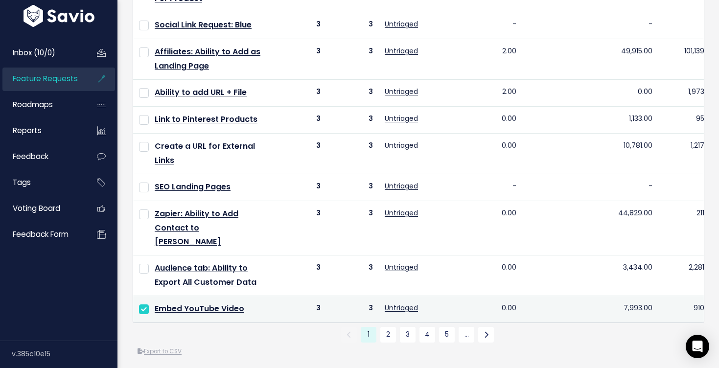
scroll to position [652, 0]
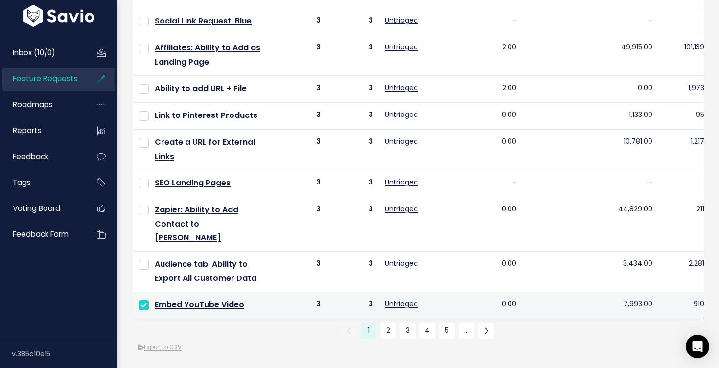
click at [144, 305] on input "checkbox" at bounding box center [144, 306] width 10 height 10
checkbox input "false"
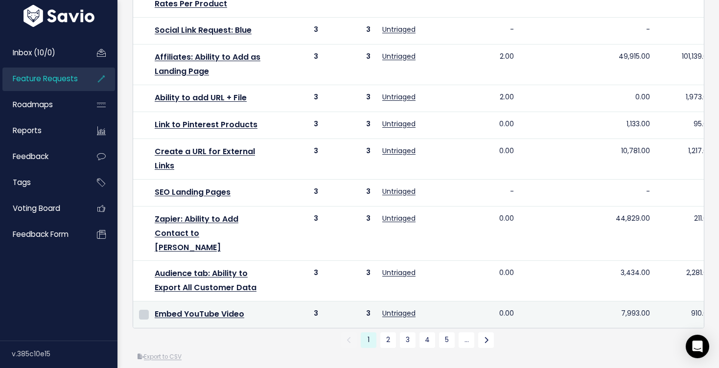
scroll to position [648, 0]
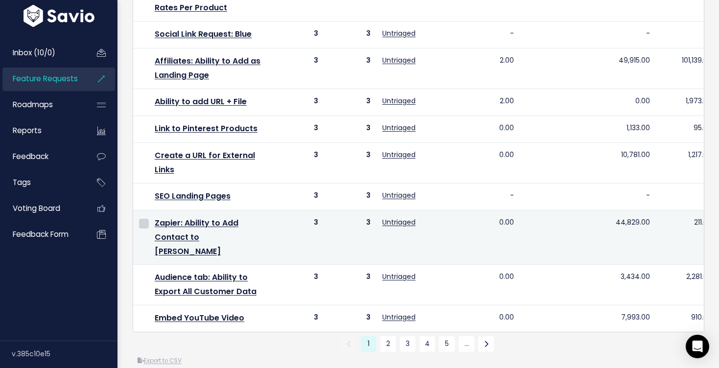
click at [143, 226] on input "checkbox" at bounding box center [144, 224] width 10 height 10
checkbox input "true"
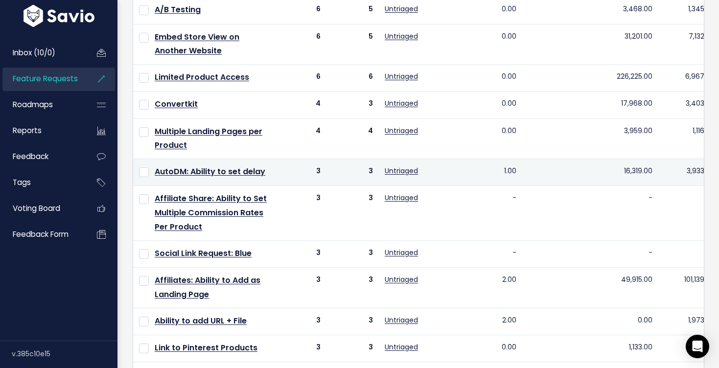
scroll to position [414, 0]
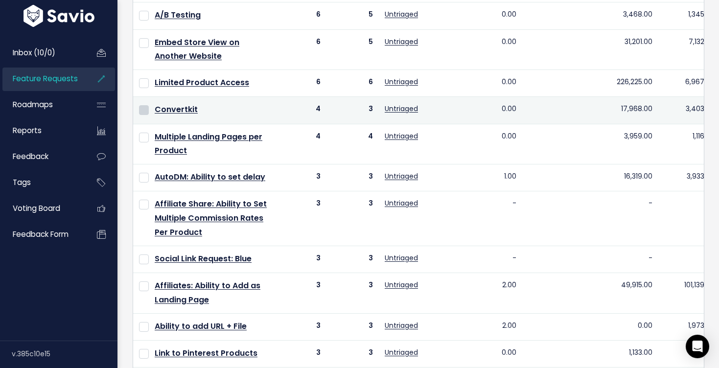
click at [140, 109] on input "checkbox" at bounding box center [144, 110] width 10 height 10
checkbox input "true"
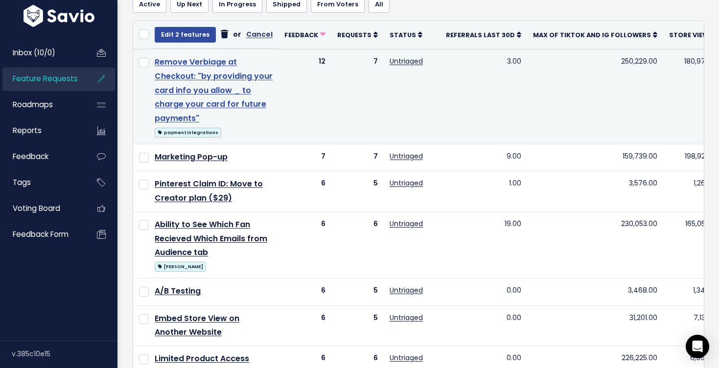
scroll to position [132, 0]
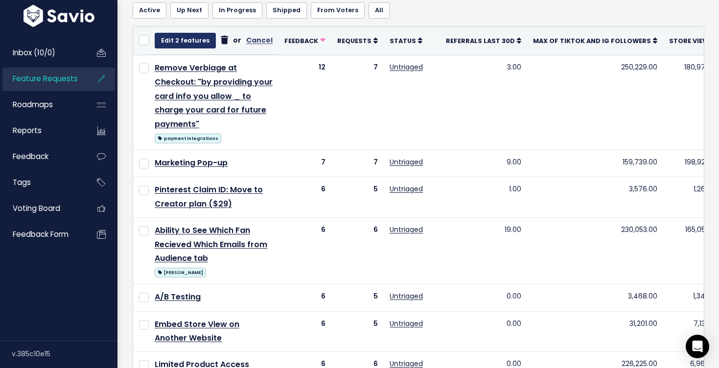
click at [180, 40] on button "Edit 2 features" at bounding box center [185, 41] width 61 height 16
select select
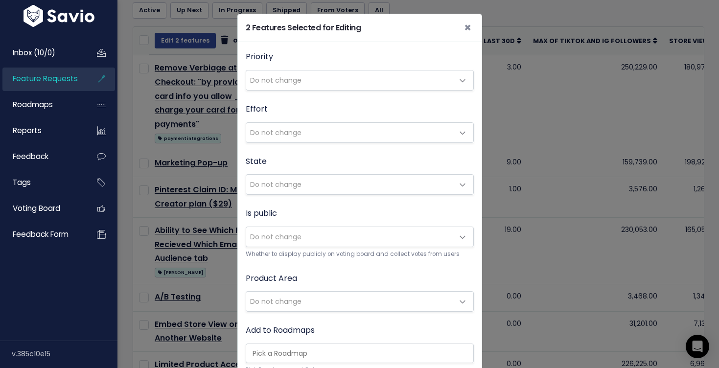
click at [280, 301] on span "Do not change" at bounding box center [275, 302] width 51 height 10
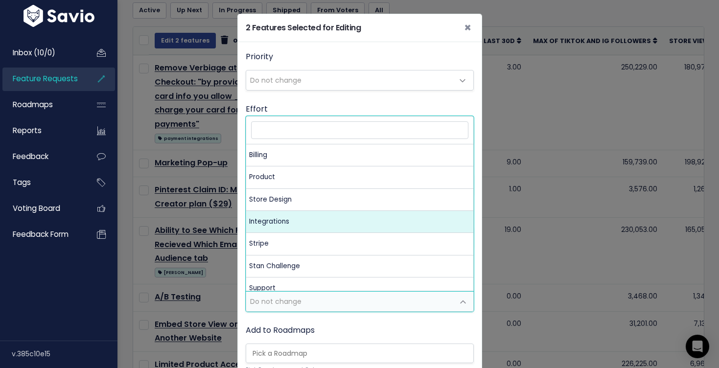
select select "MAIN:INTEGRATIONS"
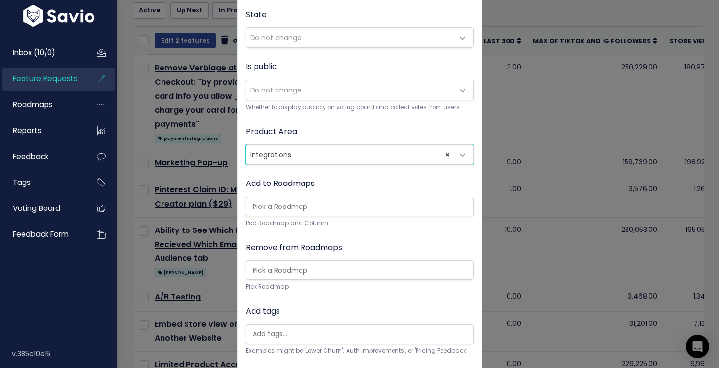
scroll to position [254, 0]
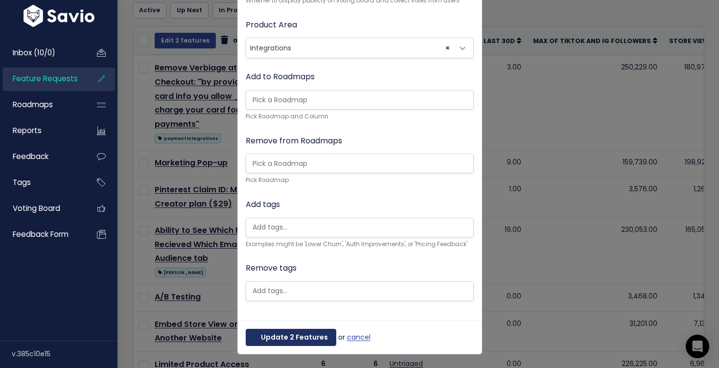
click at [285, 332] on button "Update 2 Features" at bounding box center [291, 338] width 91 height 18
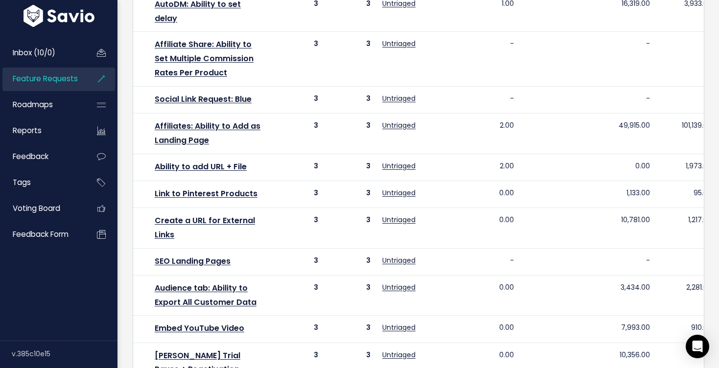
scroll to position [661, 0]
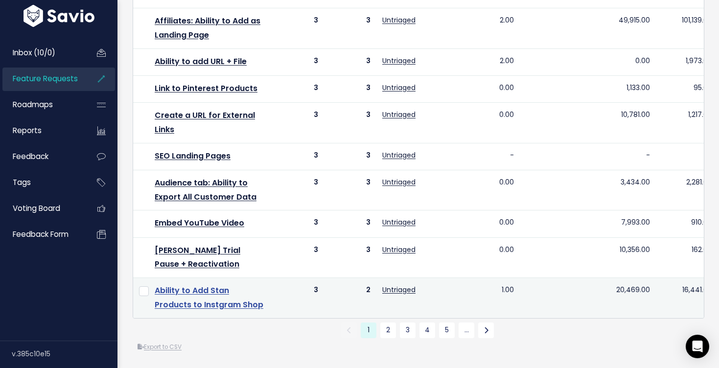
click at [195, 288] on link "Ability to Add Stan Products to Instgram Shop" at bounding box center [209, 297] width 109 height 25
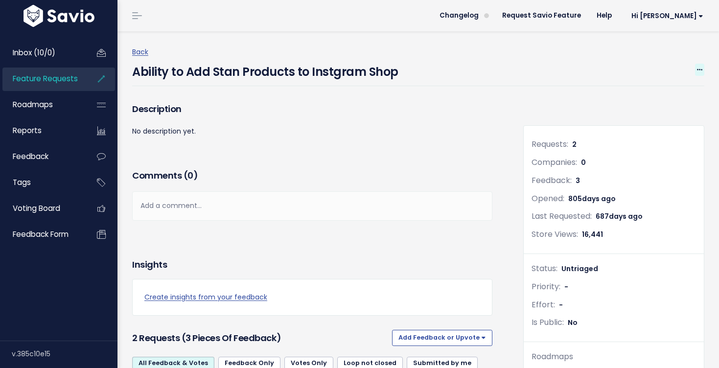
click at [703, 70] on span at bounding box center [699, 70] width 9 height 12
click at [659, 96] on link "Edit" at bounding box center [666, 96] width 72 height 19
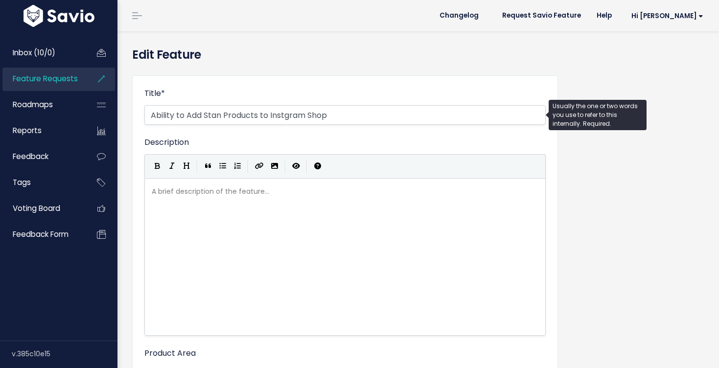
select select
click at [283, 117] on input "Ability to Add Stan Products to Instgram Shop" at bounding box center [344, 115] width 401 height 20
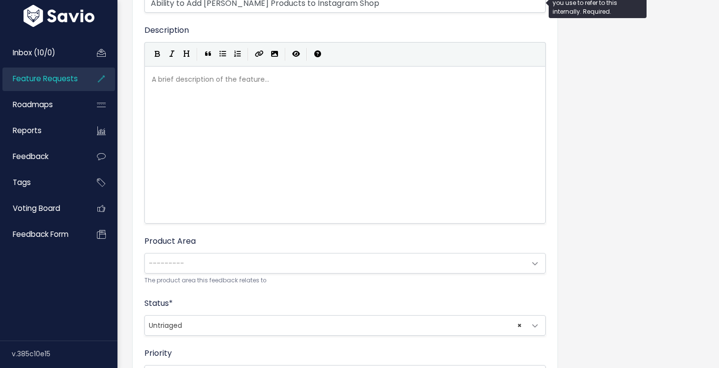
scroll to position [174, 0]
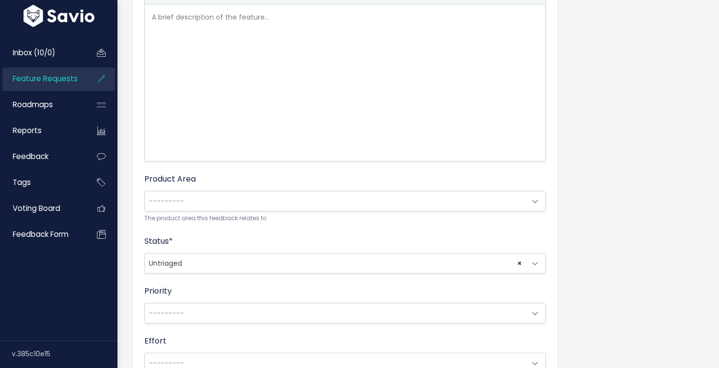
type input "Ability to Add [PERSON_NAME] Products to Instagram Shop"
click at [226, 201] on span "---------" at bounding box center [335, 201] width 381 height 20
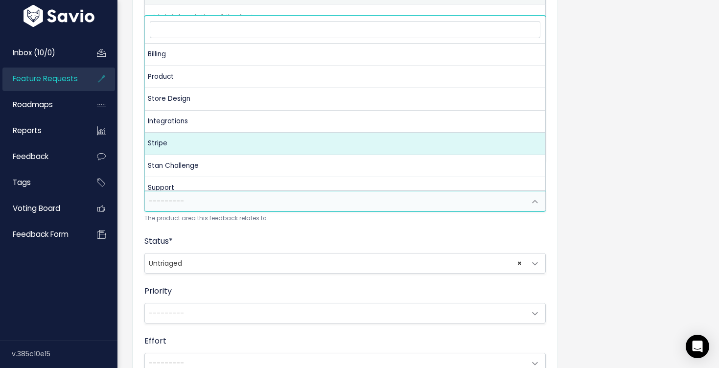
scroll to position [31, 0]
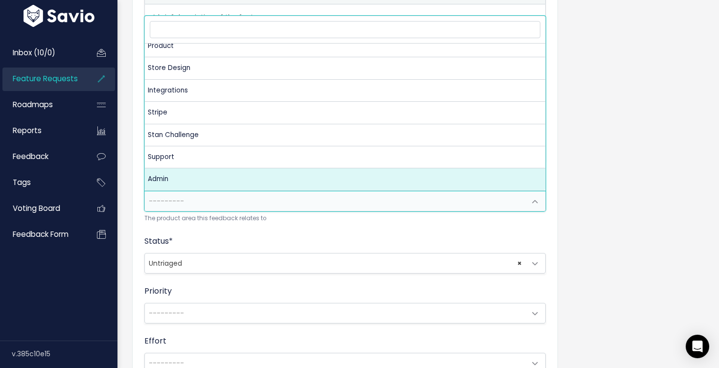
select select "MAIN:ADMIN"
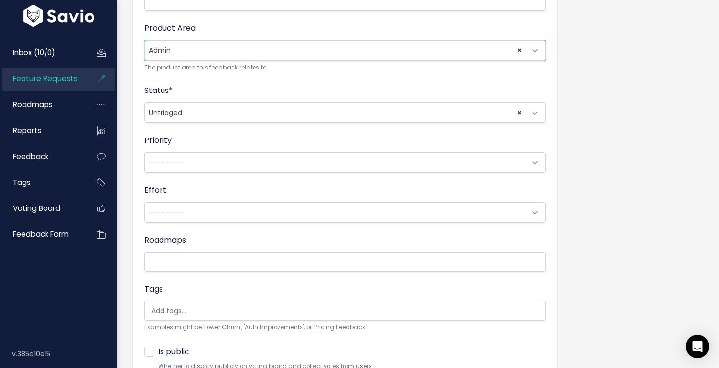
scroll to position [408, 0]
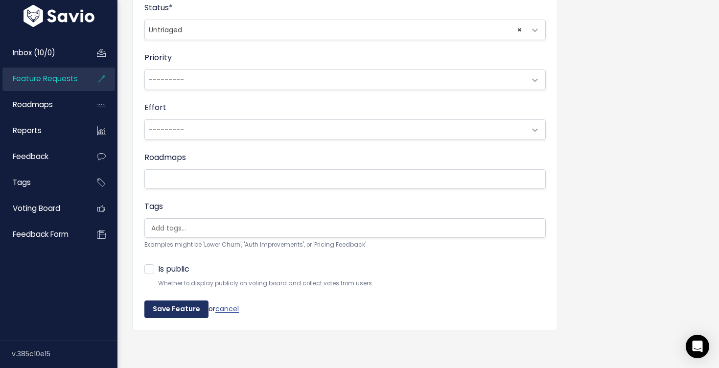
click at [163, 309] on input "Save Feature" at bounding box center [176, 310] width 64 height 18
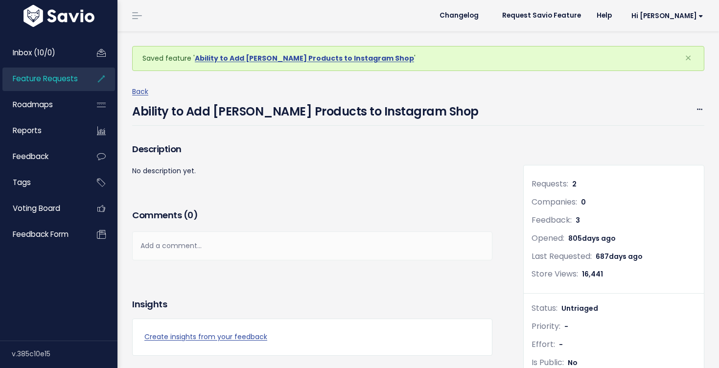
click at [62, 81] on span "Feature Requests" at bounding box center [45, 78] width 65 height 10
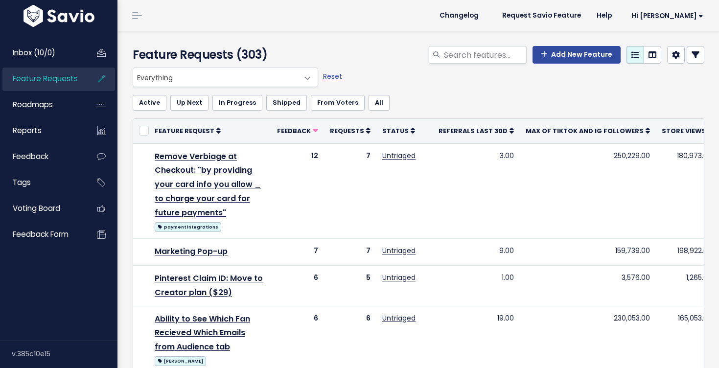
click at [188, 76] on span "Everything" at bounding box center [215, 77] width 165 height 19
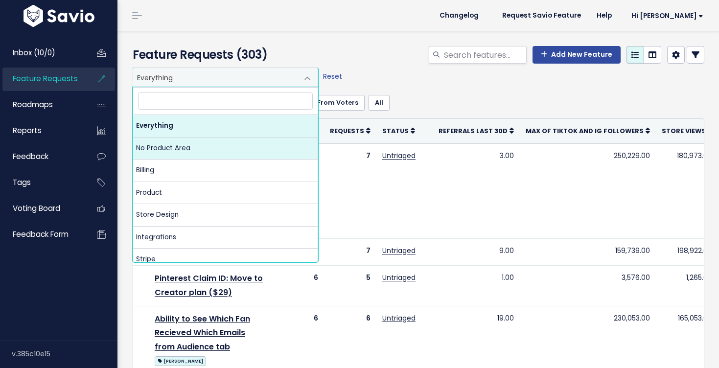
select select "NOT_SET:NOT_SET"
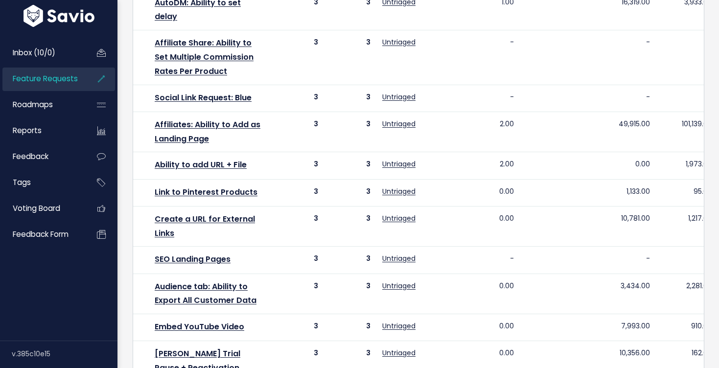
scroll to position [608, 0]
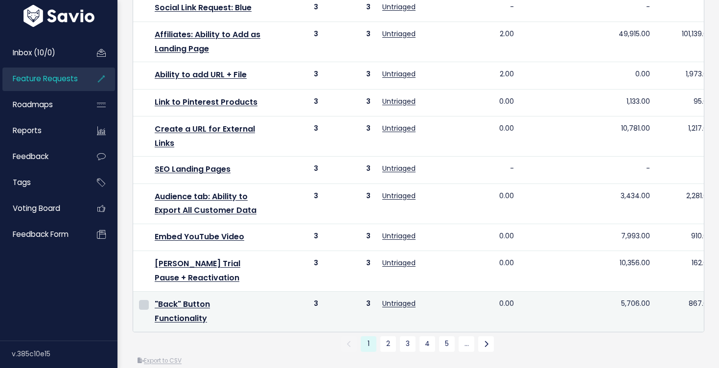
click at [145, 305] on input "checkbox" at bounding box center [144, 305] width 10 height 10
checkbox input "true"
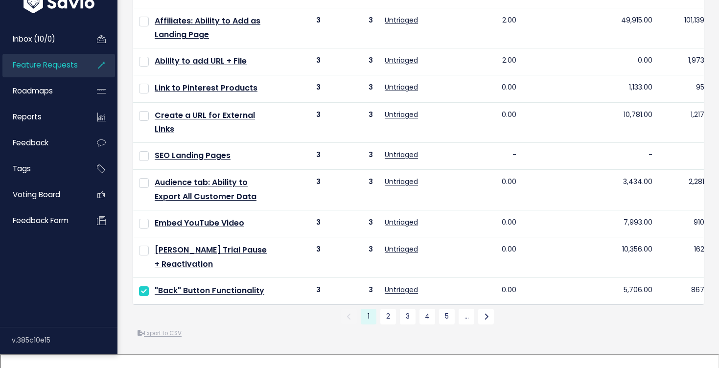
scroll to position [601, 0]
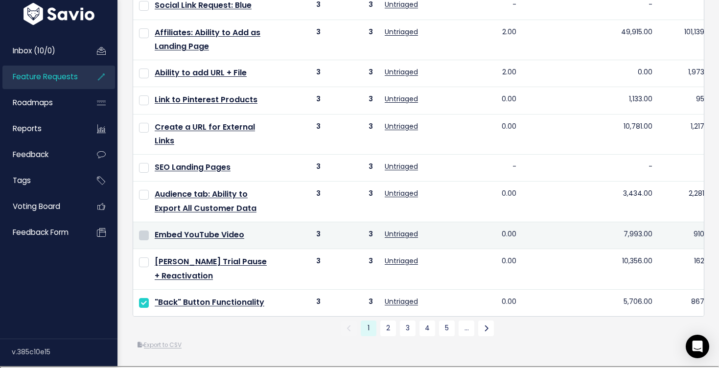
click at [146, 240] on input "checkbox" at bounding box center [144, 236] width 10 height 10
checkbox input "true"
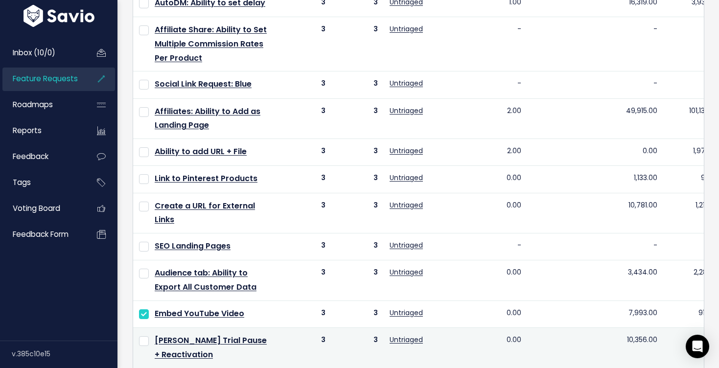
scroll to position [519, 0]
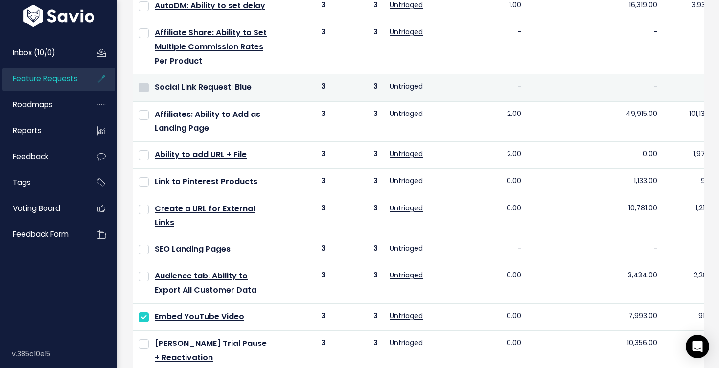
click at [145, 87] on input "checkbox" at bounding box center [144, 88] width 10 height 10
checkbox input "true"
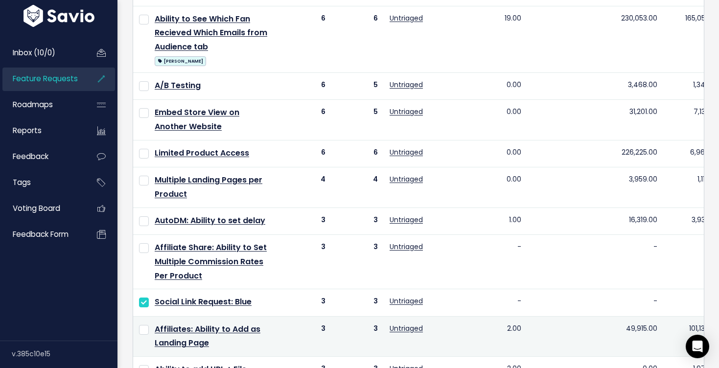
scroll to position [301, 0]
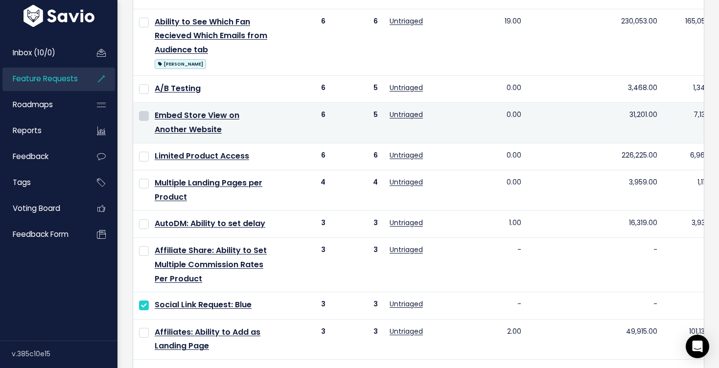
click at [143, 119] on input "checkbox" at bounding box center [144, 116] width 10 height 10
checkbox input "true"
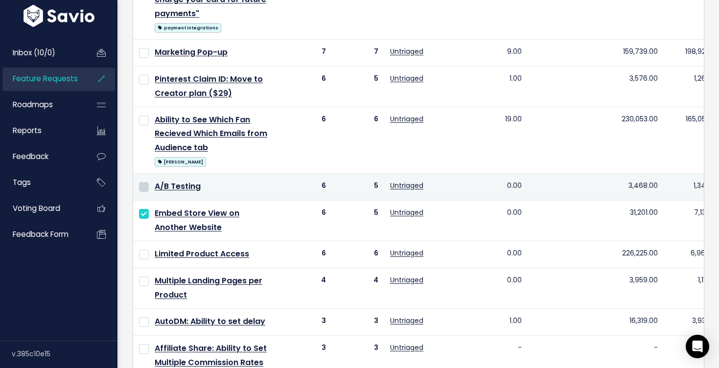
scroll to position [191, 0]
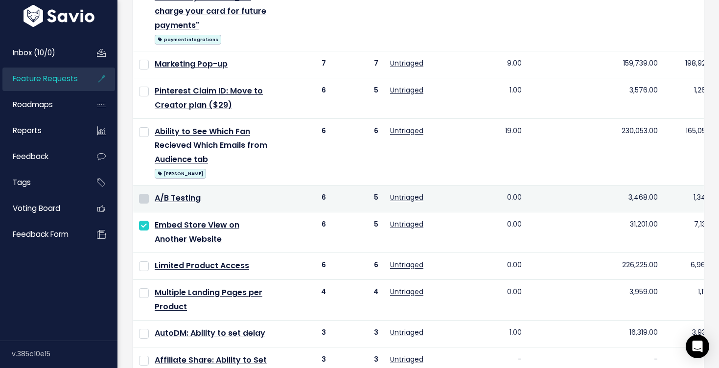
click at [146, 197] on input "checkbox" at bounding box center [144, 199] width 10 height 10
checkbox input "true"
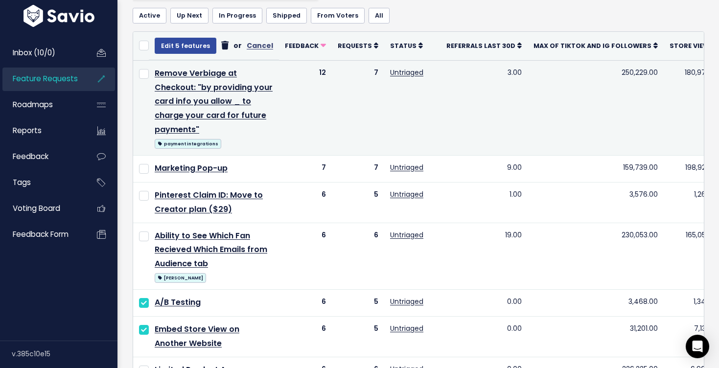
scroll to position [86, 0]
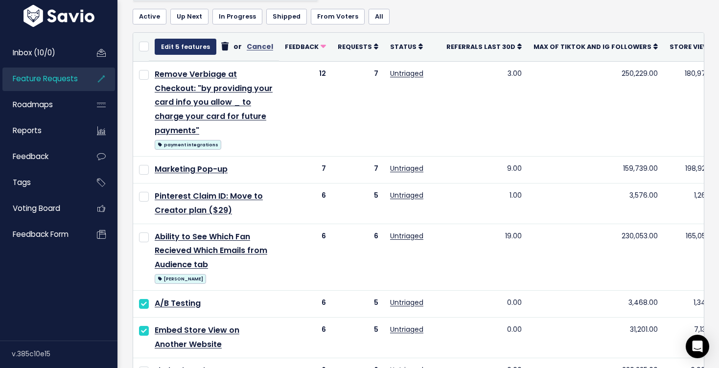
click at [178, 40] on button "Edit 5 features" at bounding box center [186, 47] width 62 height 16
select select
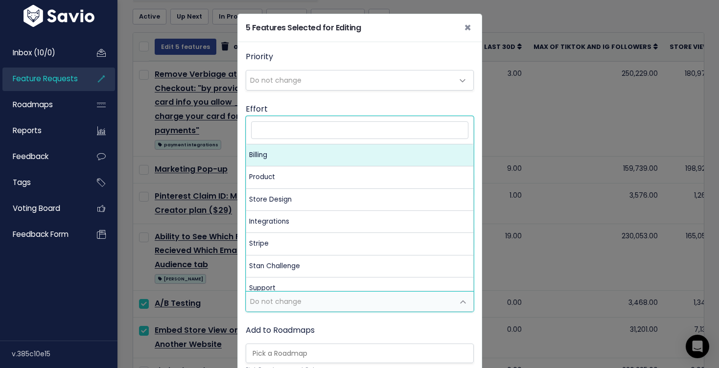
click at [283, 294] on span "Do not change" at bounding box center [350, 302] width 208 height 20
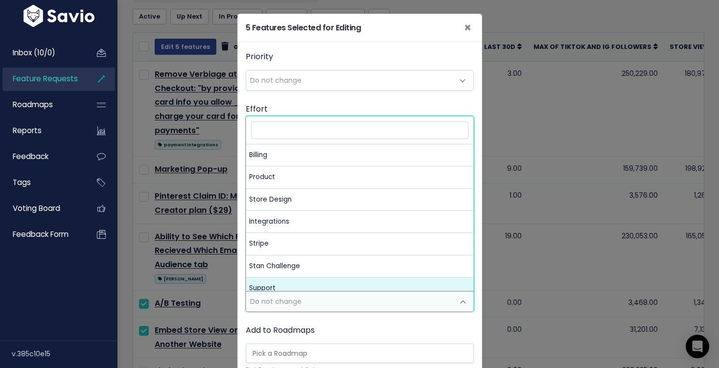
scroll to position [31, 0]
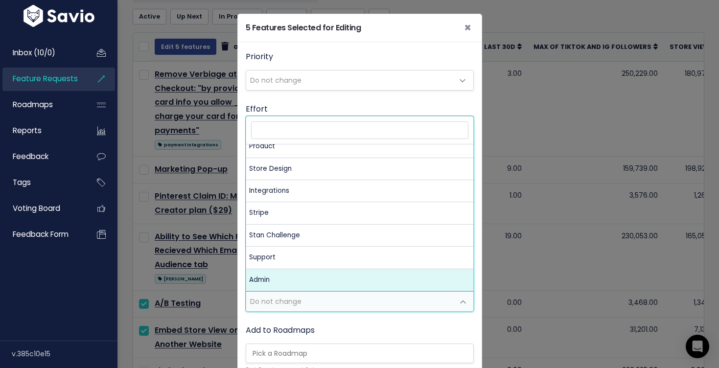
select select "MAIN:ADMIN"
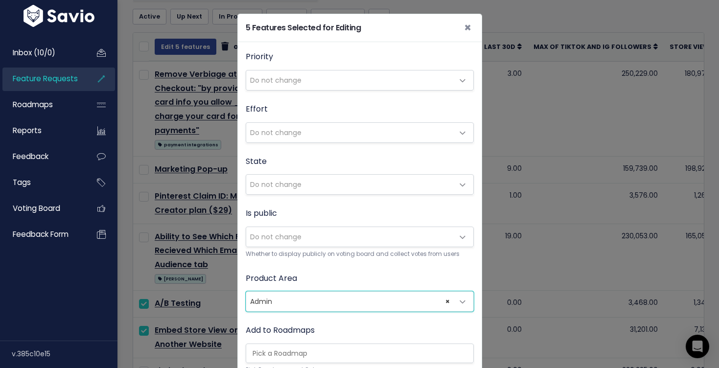
scroll to position [254, 0]
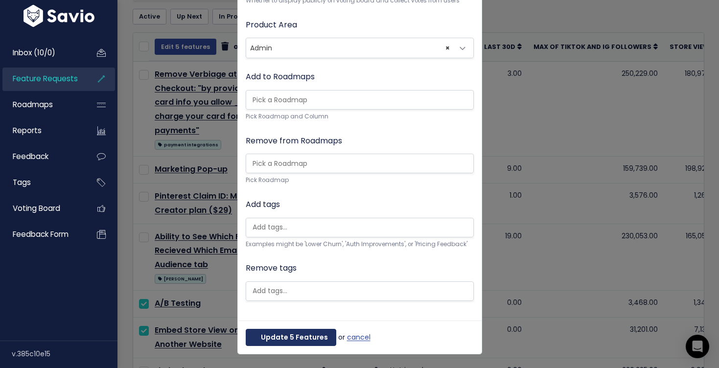
click at [307, 341] on button "Update 5 Features" at bounding box center [291, 338] width 91 height 18
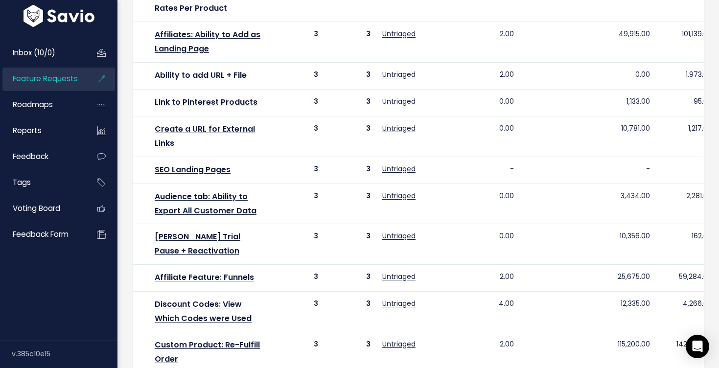
scroll to position [675, 0]
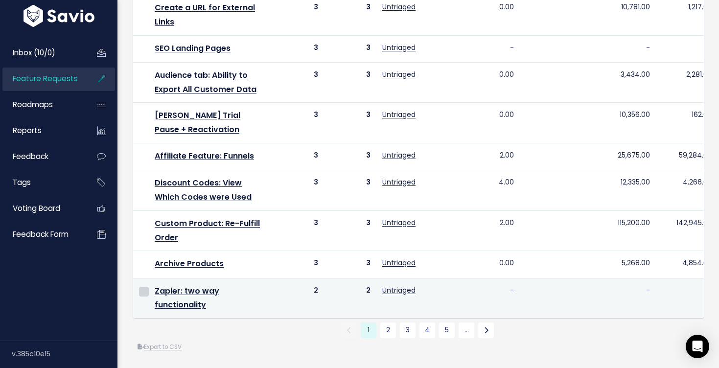
click at [143, 293] on input "checkbox" at bounding box center [144, 292] width 10 height 10
checkbox input "true"
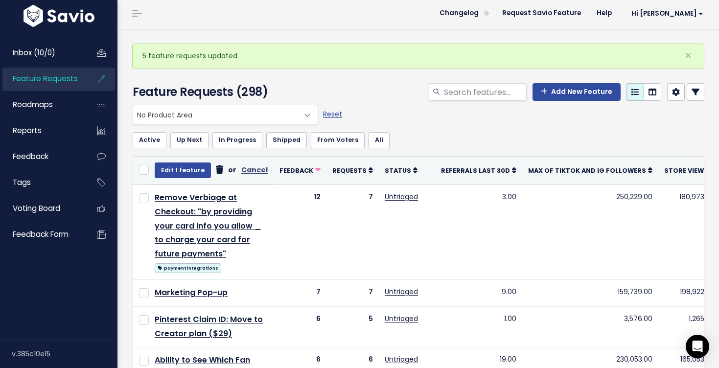
scroll to position [0, 0]
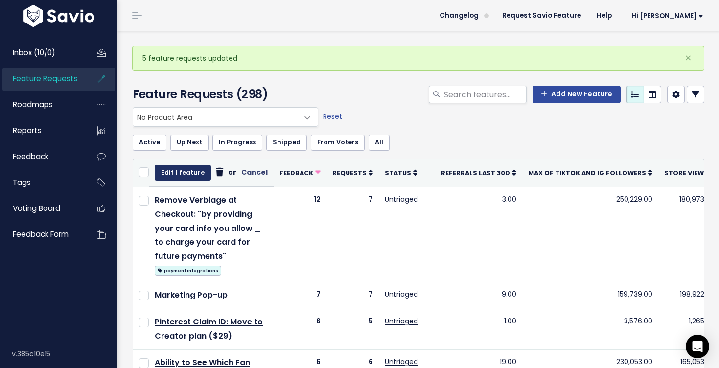
click at [172, 168] on button "Edit 1 feature" at bounding box center [183, 173] width 56 height 16
select select
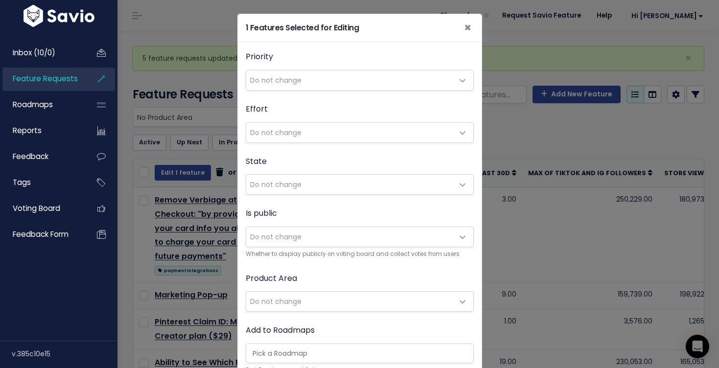
click at [282, 298] on span "Do not change" at bounding box center [275, 302] width 51 height 10
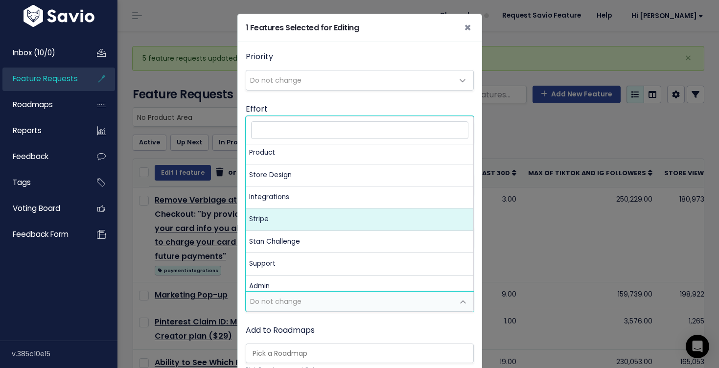
scroll to position [28, 0]
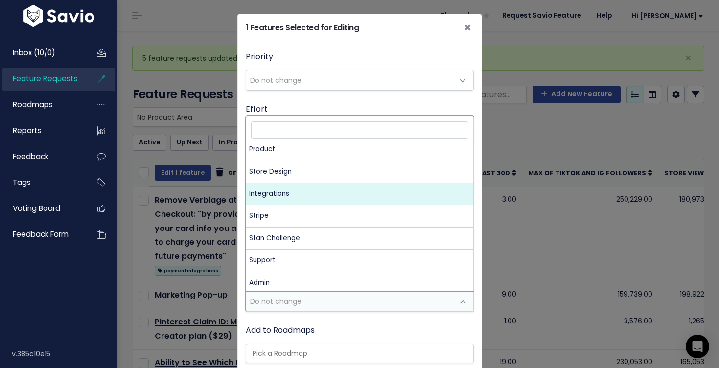
select select "MAIN:INTEGRATIONS"
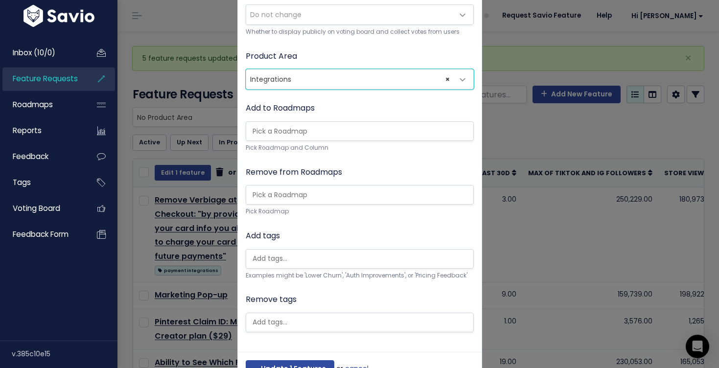
scroll to position [254, 0]
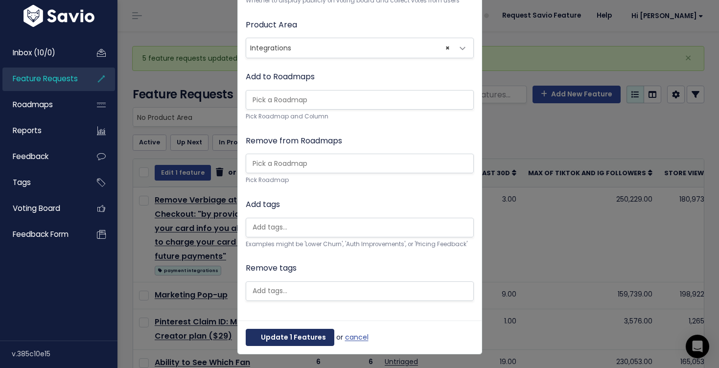
click at [274, 334] on button "Update 1 Features" at bounding box center [290, 338] width 89 height 18
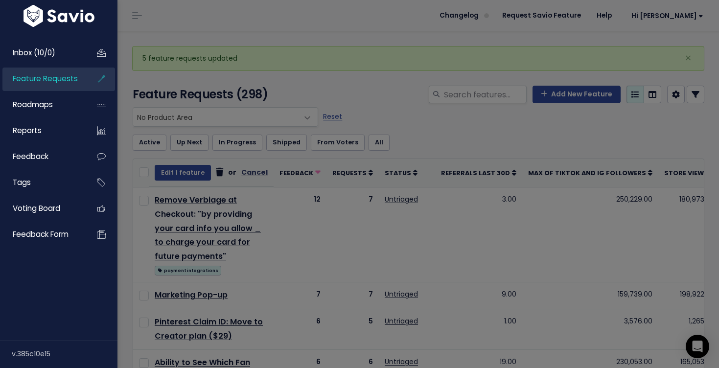
scroll to position [0, 0]
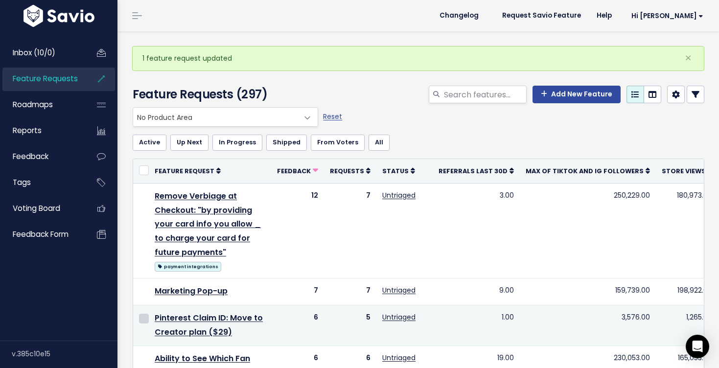
click at [145, 317] on input "checkbox" at bounding box center [144, 319] width 10 height 10
checkbox input "true"
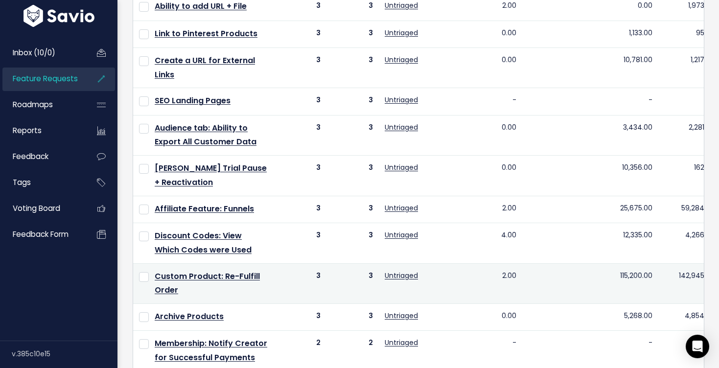
scroll to position [619, 0]
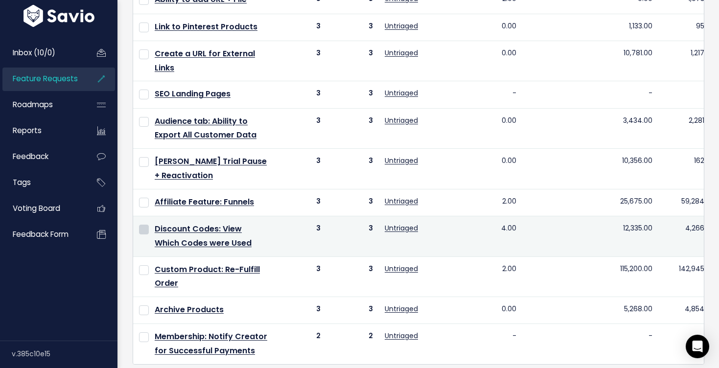
click at [146, 234] on input "checkbox" at bounding box center [144, 230] width 10 height 10
checkbox input "true"
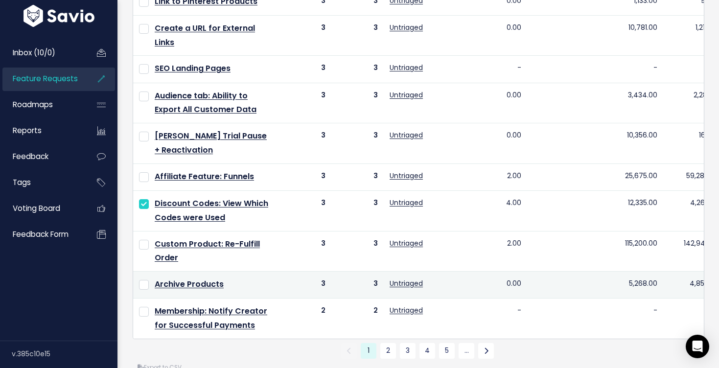
scroll to position [644, 0]
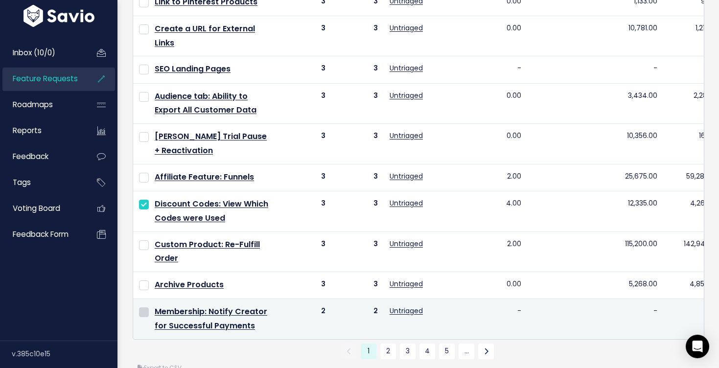
click at [144, 310] on input "checkbox" at bounding box center [144, 312] width 10 height 10
checkbox input "true"
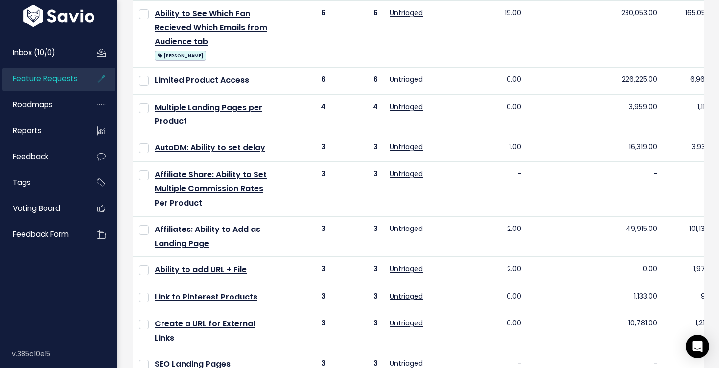
scroll to position [0, 0]
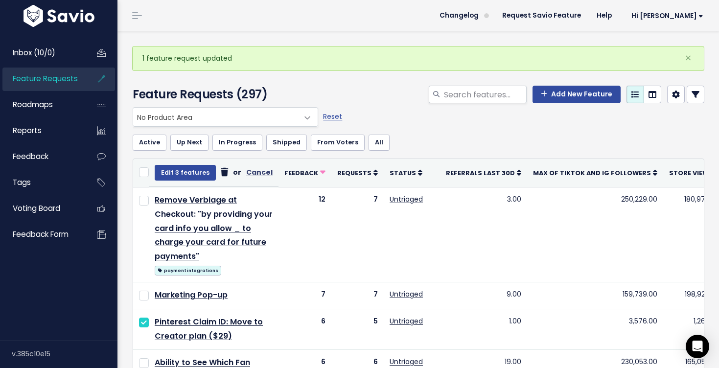
click at [178, 181] on th "Edit 3 features or Cancel" at bounding box center [214, 173] width 130 height 28
click at [178, 176] on button "Edit 3 features" at bounding box center [185, 173] width 61 height 16
select select
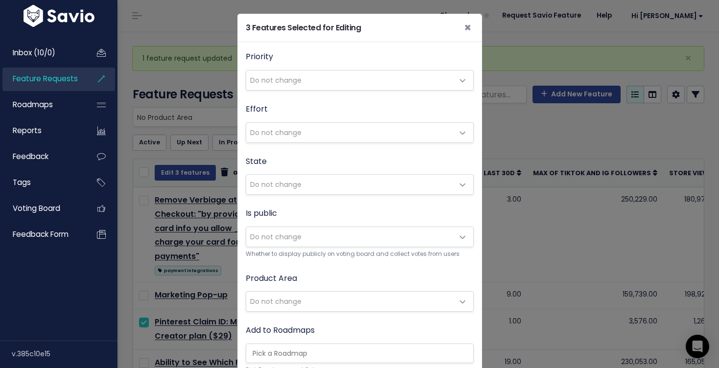
click at [304, 293] on span "Do not change" at bounding box center [350, 302] width 208 height 20
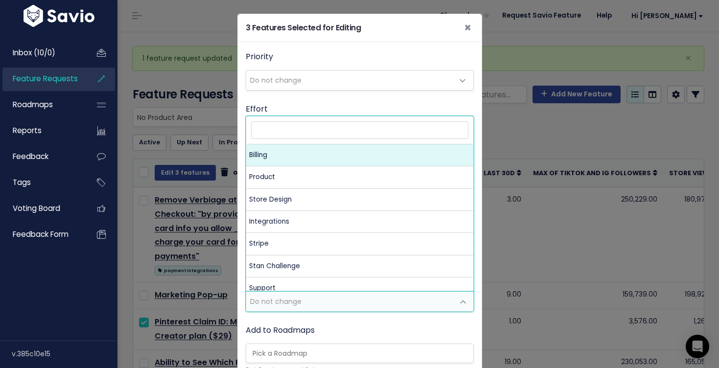
select select "MAIN:BILLING"
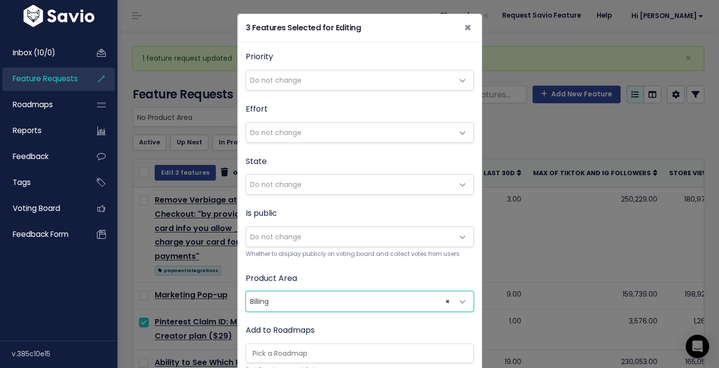
scroll to position [254, 0]
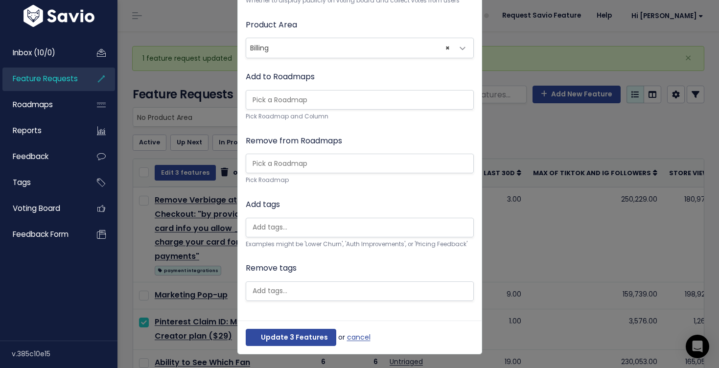
click at [303, 326] on div "Update 3 Features or cancel" at bounding box center [360, 338] width 244 height 34
click at [303, 330] on button "Update 3 Features" at bounding box center [291, 338] width 91 height 18
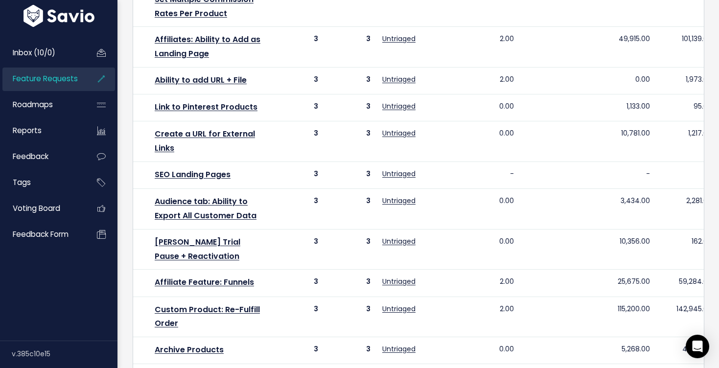
scroll to position [648, 0]
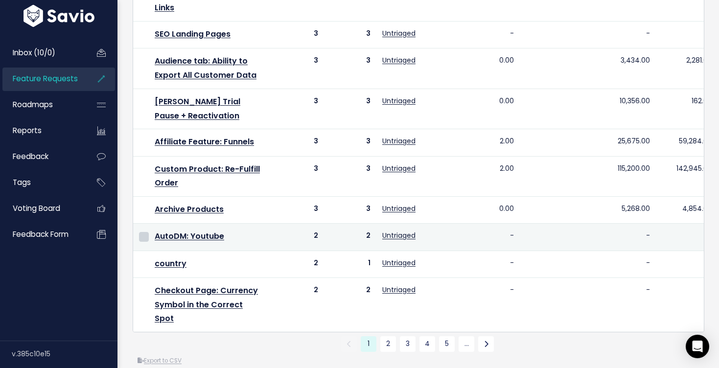
click at [142, 238] on input "checkbox" at bounding box center [144, 237] width 10 height 10
checkbox input "true"
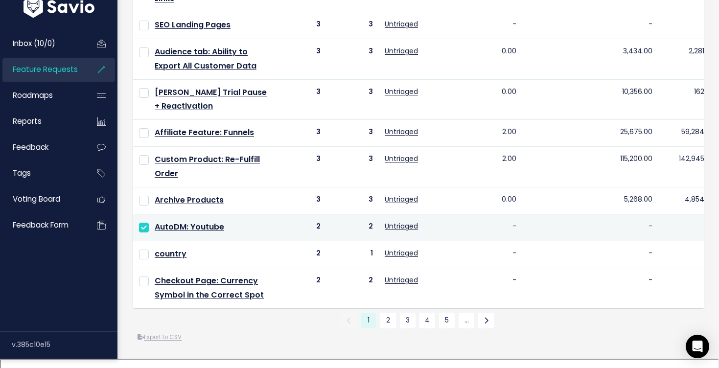
scroll to position [652, 0]
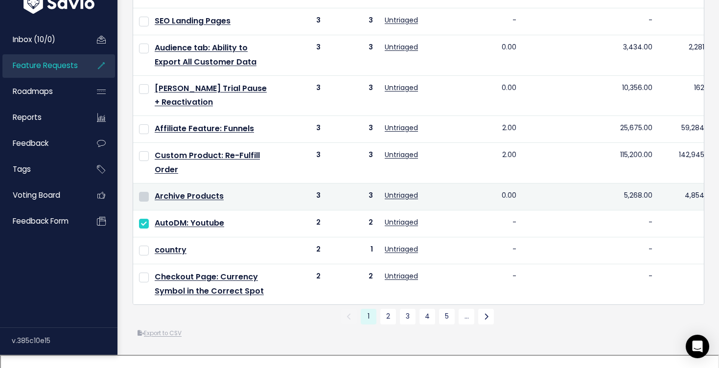
click at [143, 202] on input "checkbox" at bounding box center [144, 197] width 10 height 10
checkbox input "true"
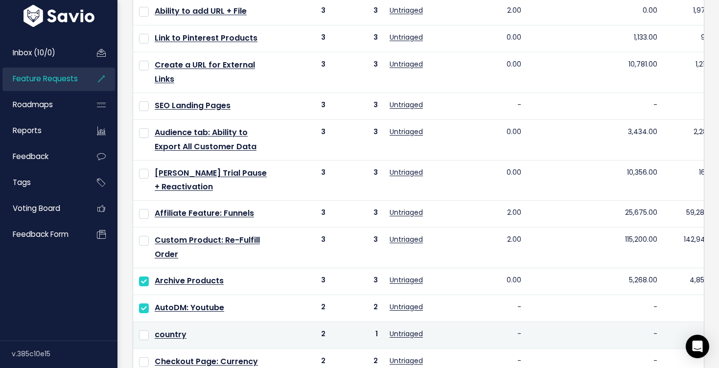
scroll to position [565, 0]
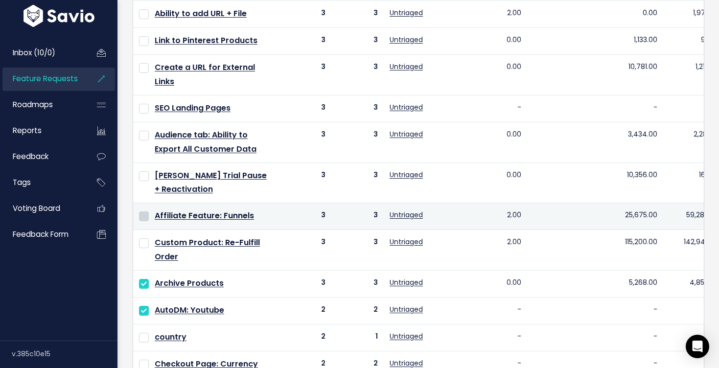
click at [140, 218] on input "checkbox" at bounding box center [144, 216] width 10 height 10
checkbox input "true"
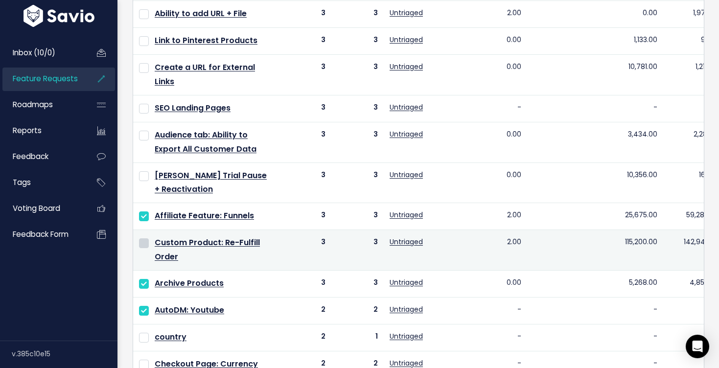
click at [143, 241] on input "checkbox" at bounding box center [144, 243] width 10 height 10
checkbox input "true"
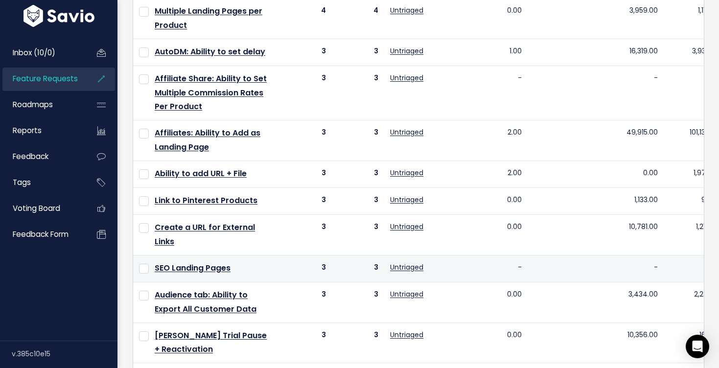
scroll to position [403, 0]
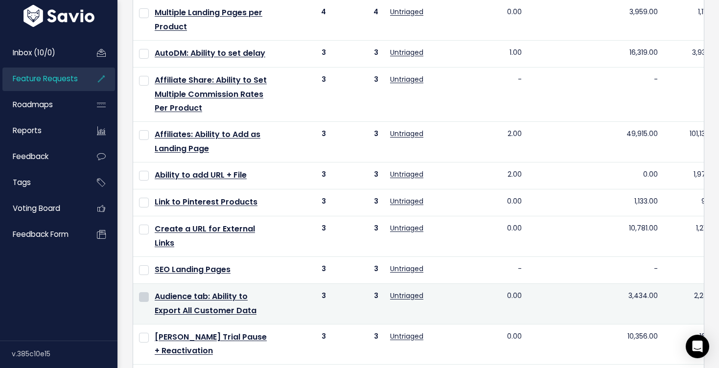
click at [145, 297] on input "checkbox" at bounding box center [144, 297] width 10 height 10
checkbox input "true"
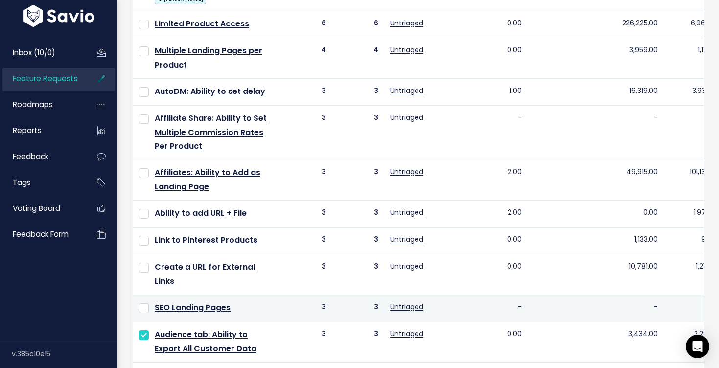
scroll to position [363, 0]
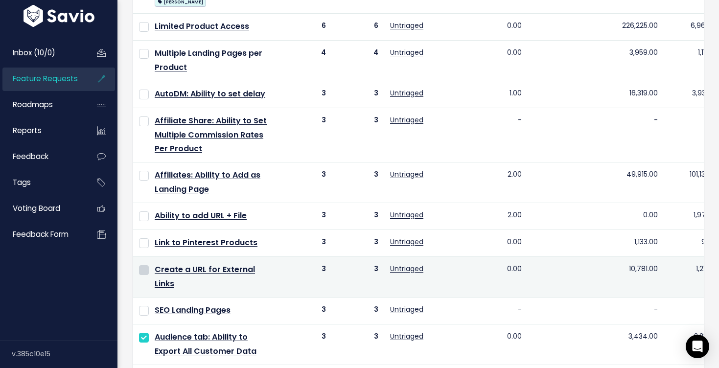
click at [142, 269] on input "checkbox" at bounding box center [144, 270] width 10 height 10
checkbox input "true"
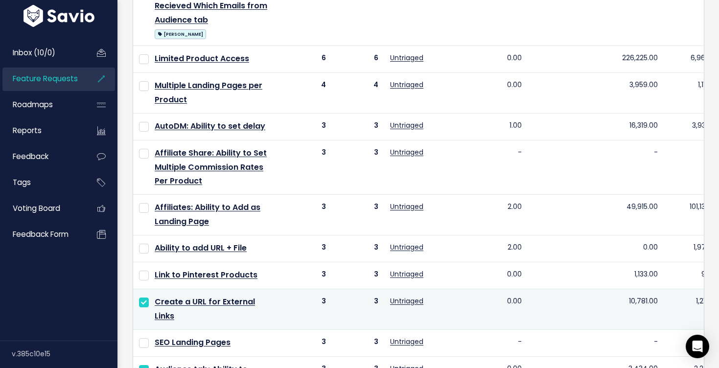
scroll to position [331, 0]
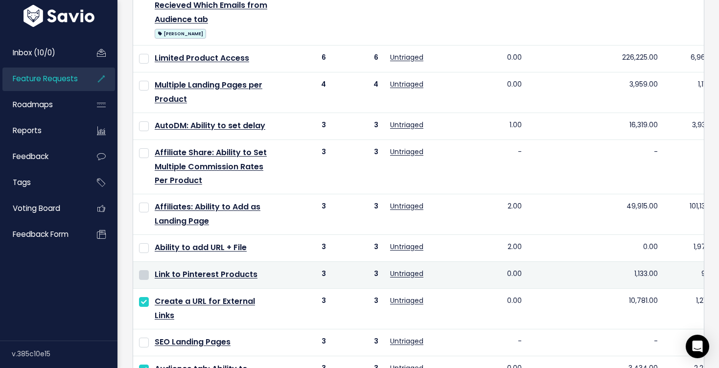
click at [144, 274] on input "checkbox" at bounding box center [144, 275] width 10 height 10
checkbox input "true"
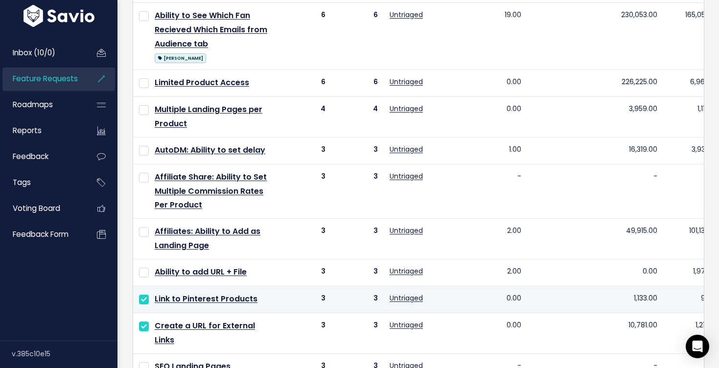
scroll to position [299, 0]
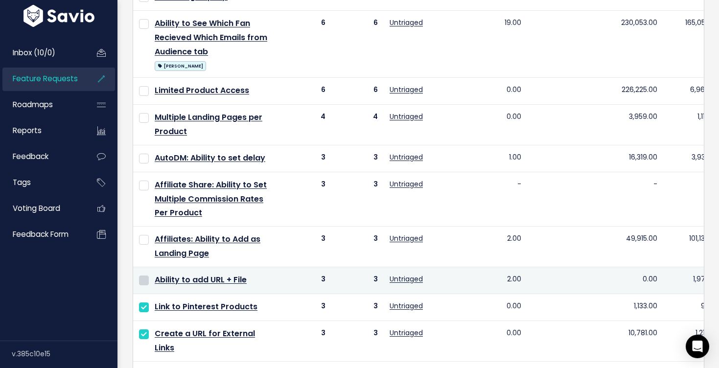
click at [143, 279] on input "checkbox" at bounding box center [144, 281] width 10 height 10
checkbox input "true"
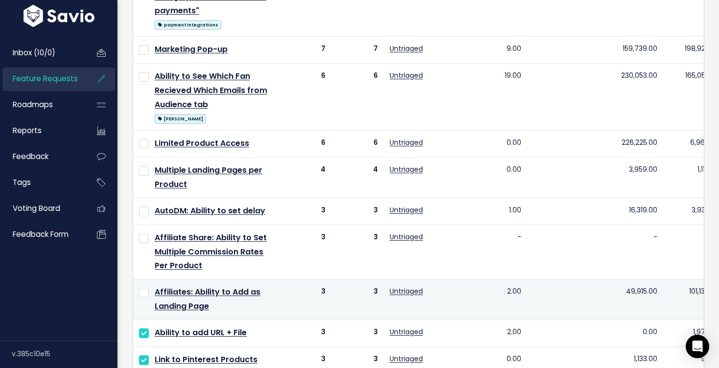
scroll to position [244, 0]
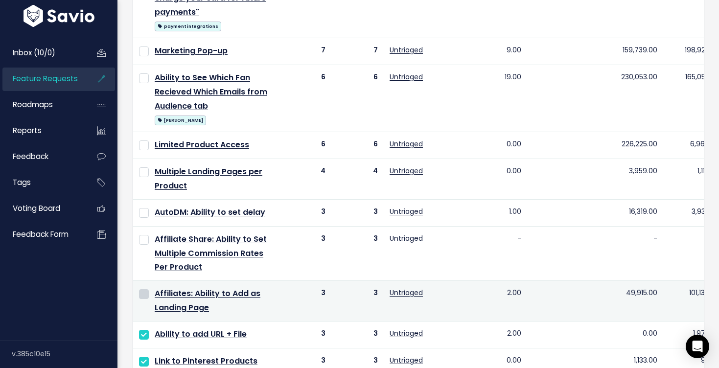
click at [145, 292] on input "checkbox" at bounding box center [144, 294] width 10 height 10
checkbox input "true"
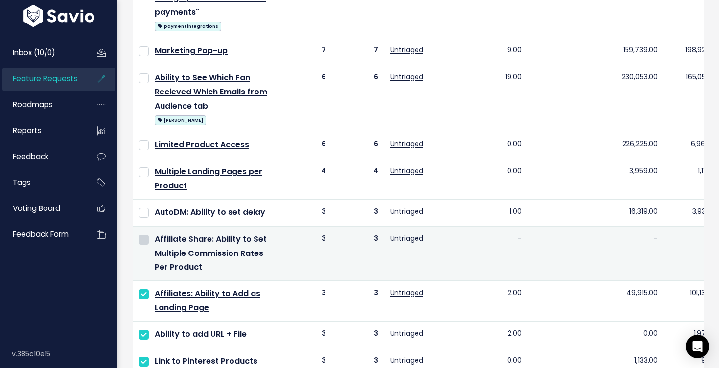
click at [142, 240] on input "checkbox" at bounding box center [144, 240] width 10 height 10
checkbox input "true"
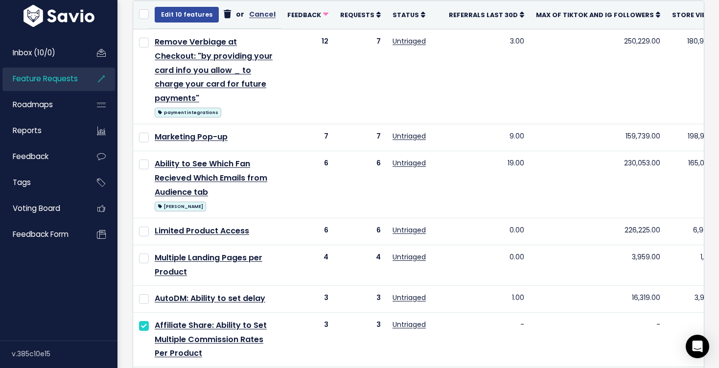
scroll to position [157, 0]
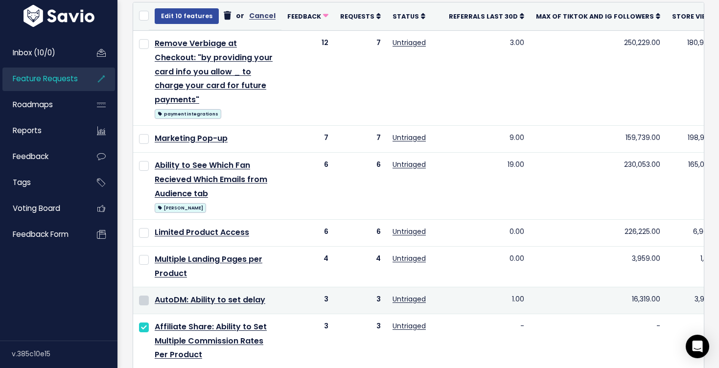
click at [144, 299] on input "checkbox" at bounding box center [144, 301] width 10 height 10
checkbox input "true"
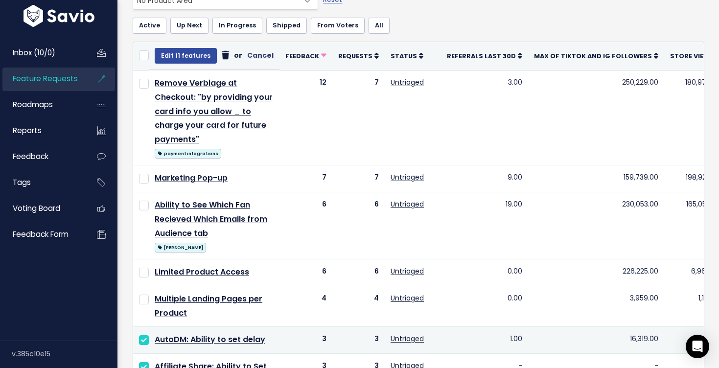
scroll to position [117, 0]
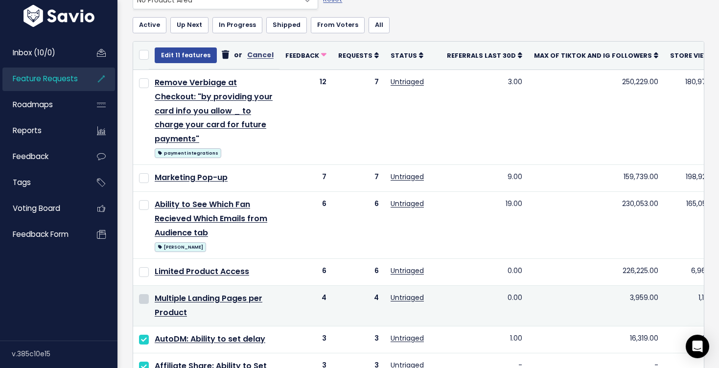
click at [145, 294] on input "checkbox" at bounding box center [144, 299] width 10 height 10
checkbox input "true"
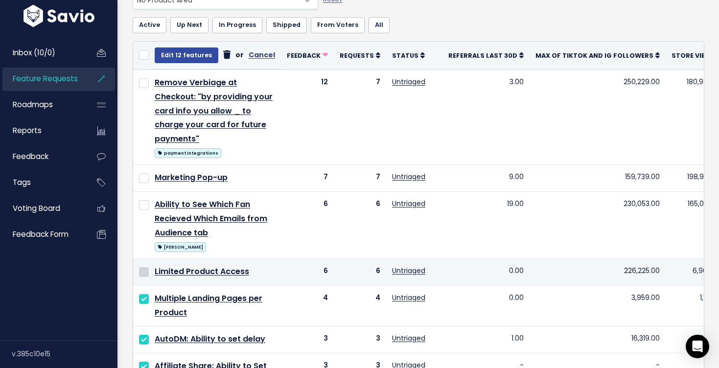
click at [142, 271] on input "checkbox" at bounding box center [144, 272] width 10 height 10
checkbox input "true"
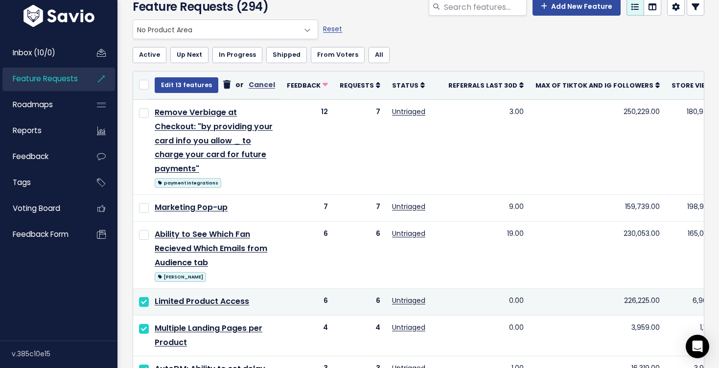
scroll to position [0, 0]
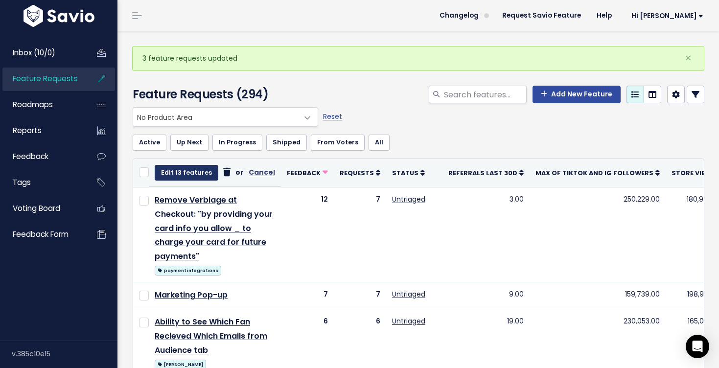
click at [172, 167] on button "Edit 13 features" at bounding box center [187, 173] width 64 height 16
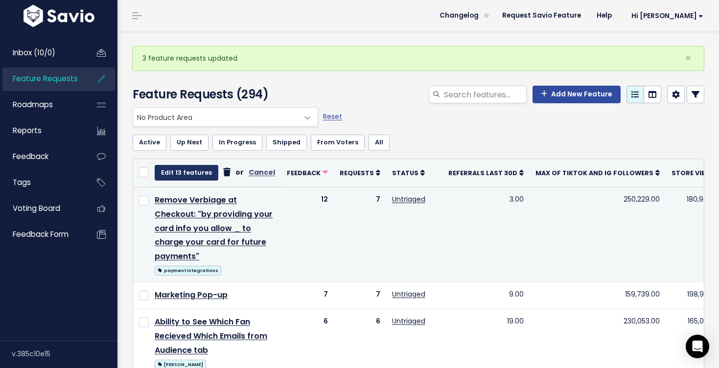
select select
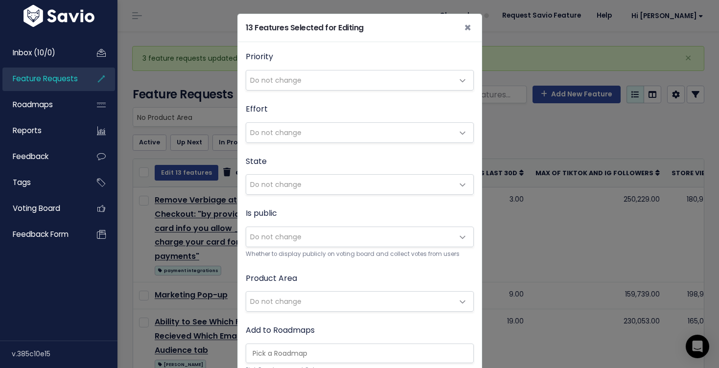
click at [300, 293] on span "Do not change" at bounding box center [350, 302] width 208 height 20
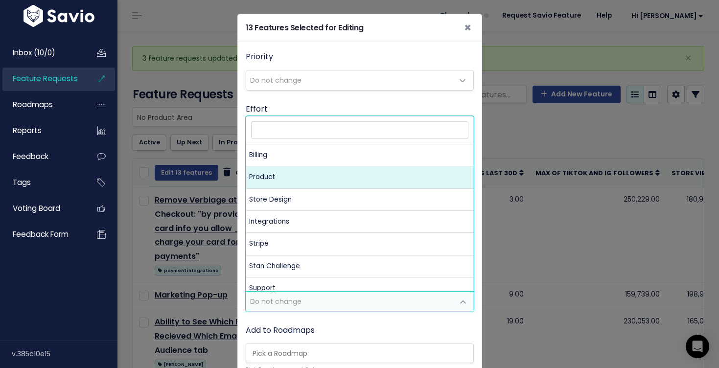
select select "MAIN:PRODUCT"
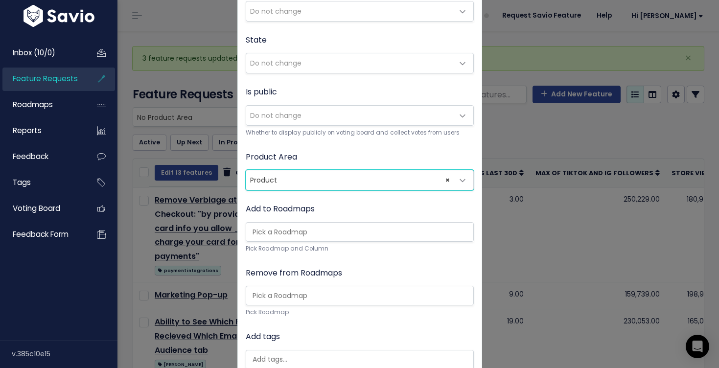
scroll to position [254, 0]
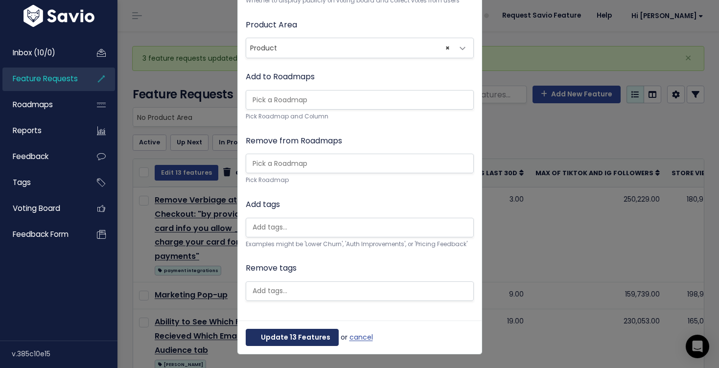
click at [286, 336] on button "Update 13 Features" at bounding box center [292, 338] width 93 height 18
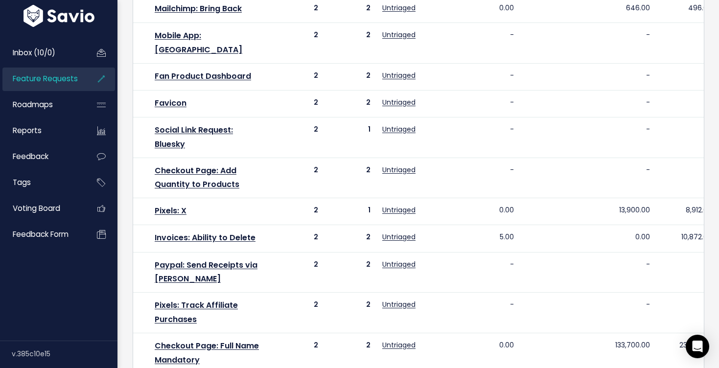
scroll to position [662, 0]
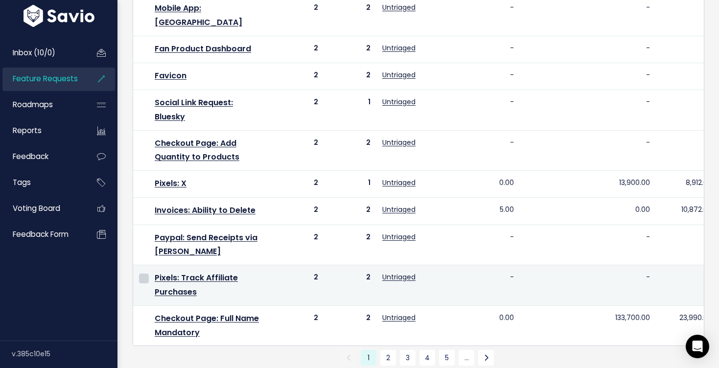
click at [142, 274] on input "checkbox" at bounding box center [144, 279] width 10 height 10
checkbox input "true"
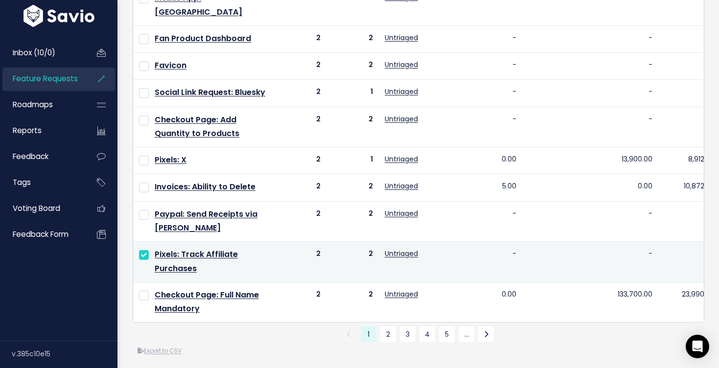
scroll to position [666, 0]
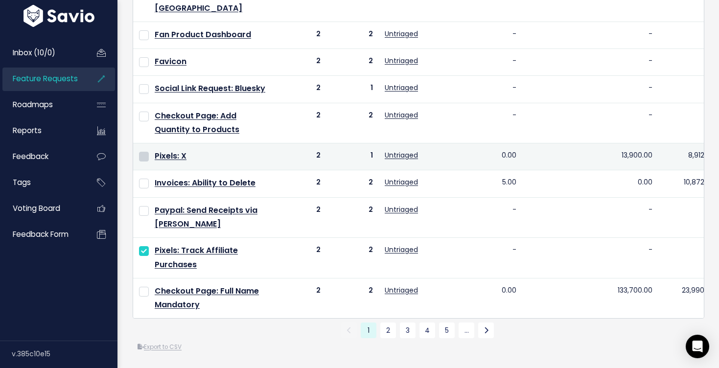
click at [144, 157] on input "checkbox" at bounding box center [144, 157] width 10 height 10
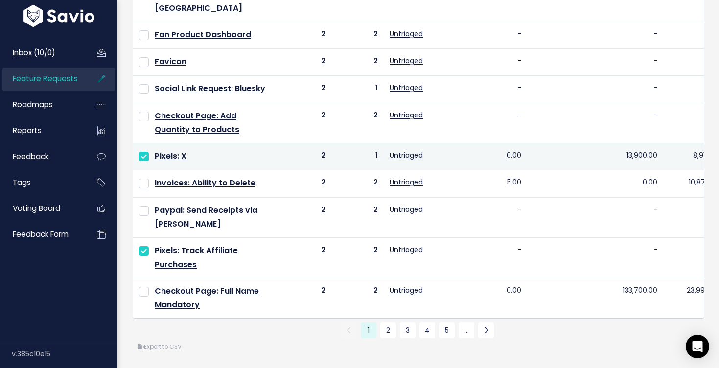
click at [143, 153] on input "checkbox" at bounding box center [144, 157] width 10 height 10
checkbox input "false"
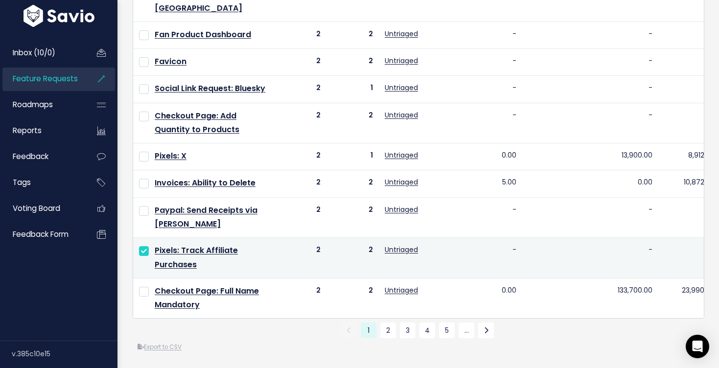
click at [141, 251] on input "checkbox" at bounding box center [144, 251] width 10 height 10
checkbox input "false"
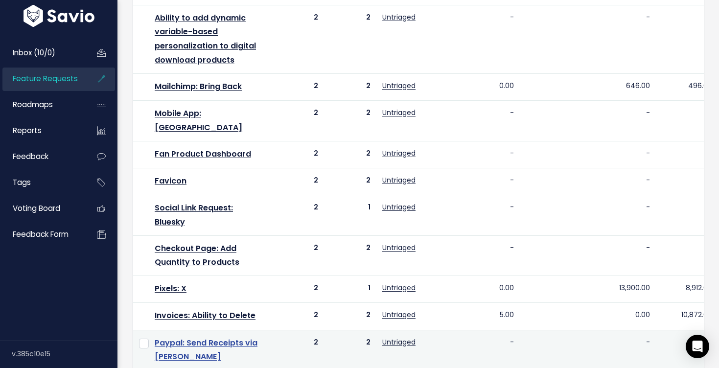
scroll to position [555, 0]
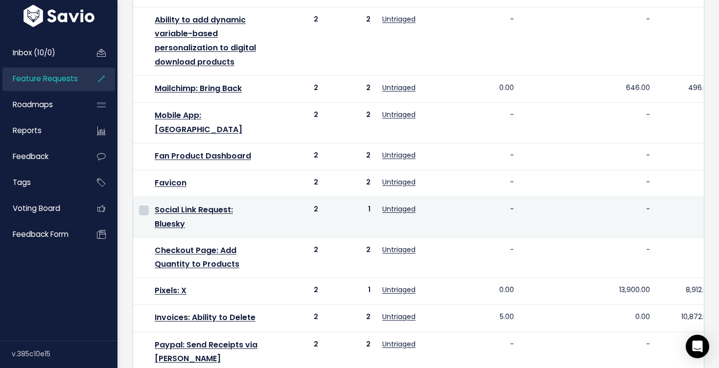
click at [141, 206] on input "checkbox" at bounding box center [144, 211] width 10 height 10
checkbox input "true"
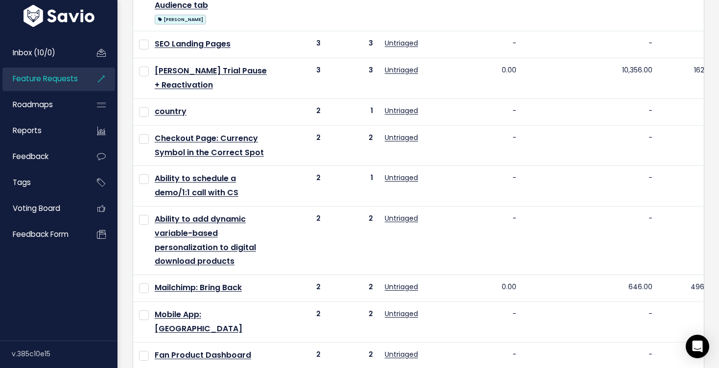
scroll to position [0, 0]
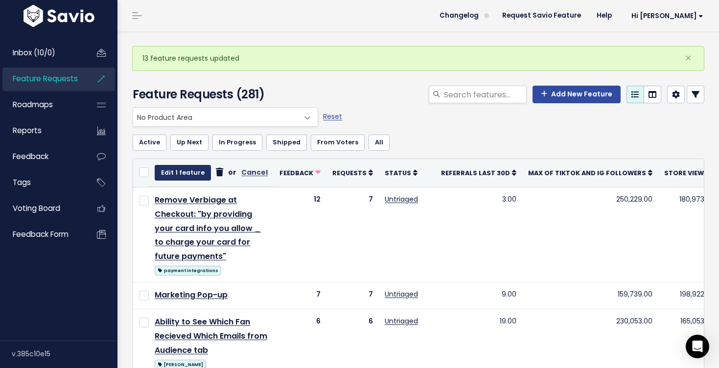
click at [178, 168] on button "Edit 1 feature" at bounding box center [183, 173] width 56 height 16
select select
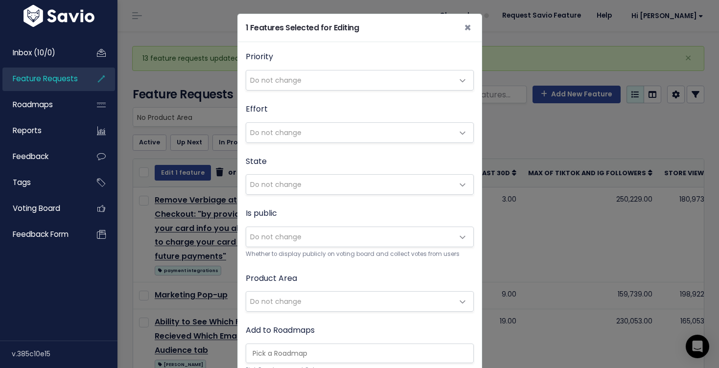
click at [298, 302] on span "Do not change" at bounding box center [275, 302] width 51 height 10
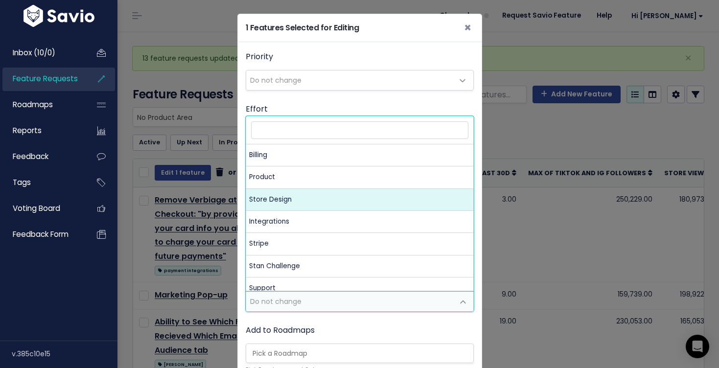
select select "MAIN:STORE_DESIGN"
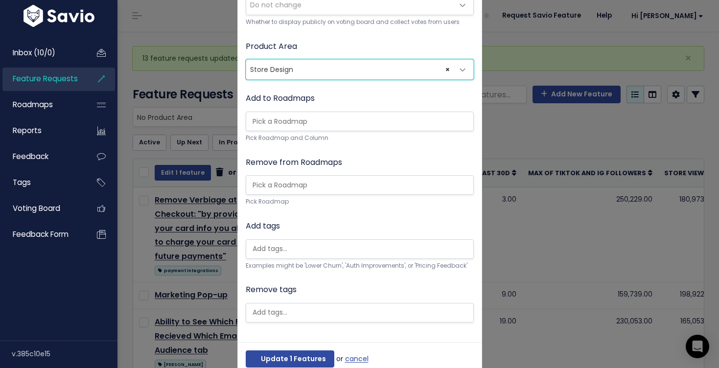
scroll to position [254, 0]
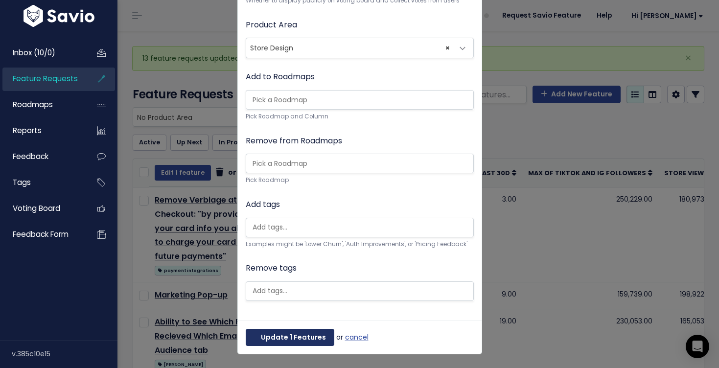
click at [322, 332] on button "Update 1 Features" at bounding box center [290, 338] width 89 height 18
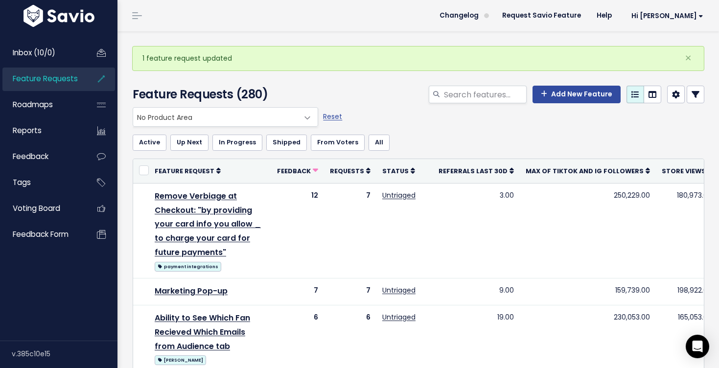
click at [47, 77] on span "Feature Requests" at bounding box center [45, 78] width 65 height 10
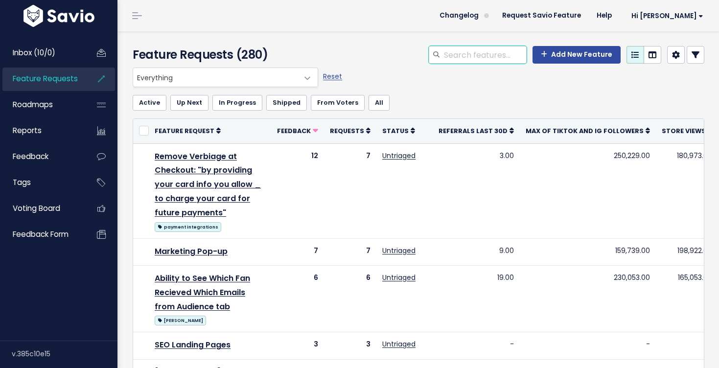
click at [447, 53] on input "search" at bounding box center [485, 55] width 84 height 18
type input "bluesky"
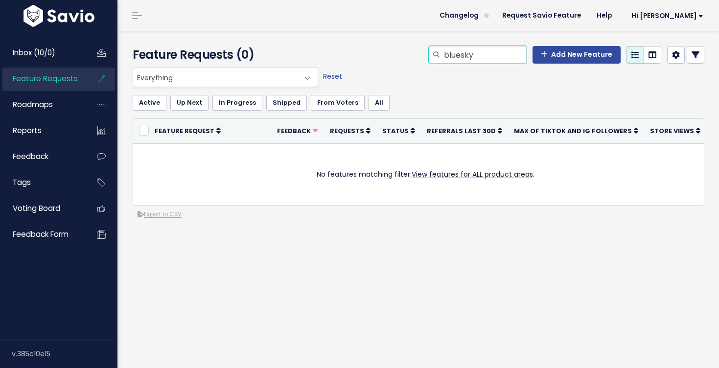
drag, startPoint x: 476, startPoint y: 57, endPoint x: 449, endPoint y: 56, distance: 26.9
click at [449, 56] on input "bluesky" at bounding box center [485, 55] width 84 height 18
click at [481, 58] on input "bluesky" at bounding box center [485, 55] width 84 height 18
drag, startPoint x: 481, startPoint y: 58, endPoint x: 443, endPoint y: 55, distance: 38.3
click at [444, 55] on div "bluesky" at bounding box center [478, 55] width 98 height 18
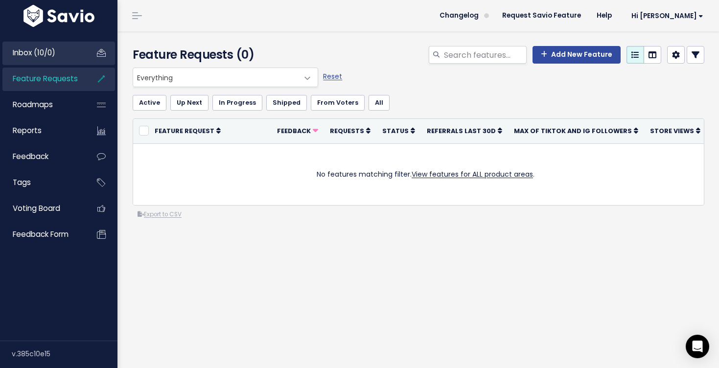
click at [58, 50] on link "Inbox (10/0)" at bounding box center [41, 53] width 79 height 23
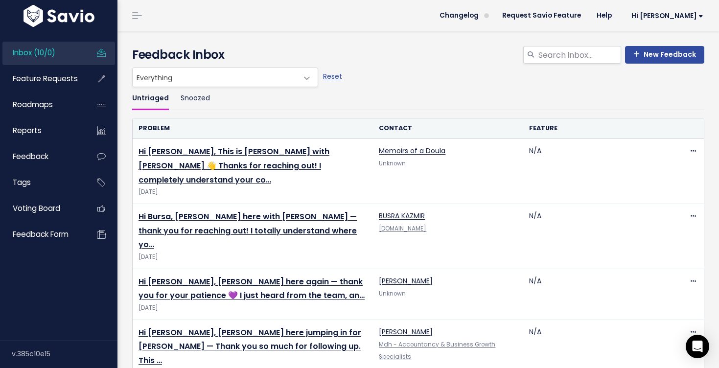
scroll to position [5, 0]
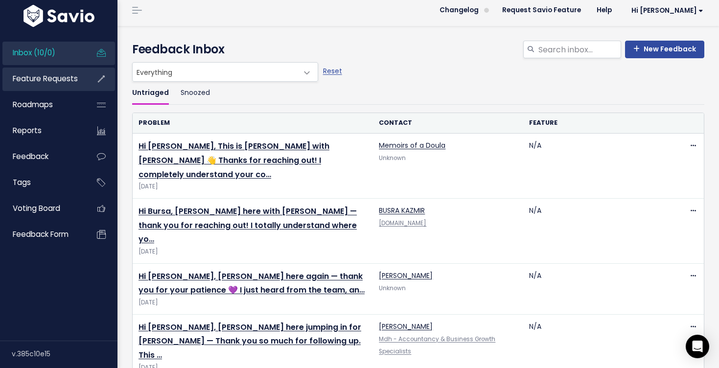
click at [46, 82] on span "Feature Requests" at bounding box center [45, 78] width 65 height 10
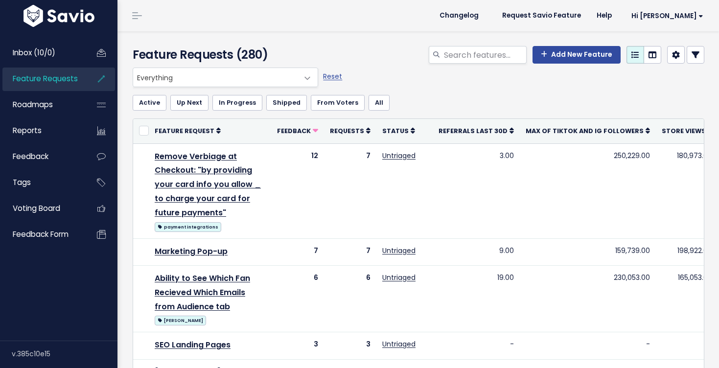
click at [173, 74] on span "Everything" at bounding box center [215, 77] width 165 height 19
select select "NOT_SET:NOT_SET"
click at [53, 56] on span "Inbox (10/0)" at bounding box center [34, 52] width 43 height 10
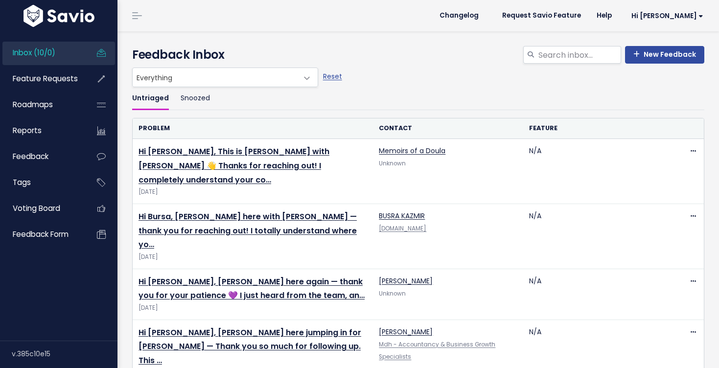
click at [61, 77] on span "Feature Requests" at bounding box center [45, 78] width 65 height 10
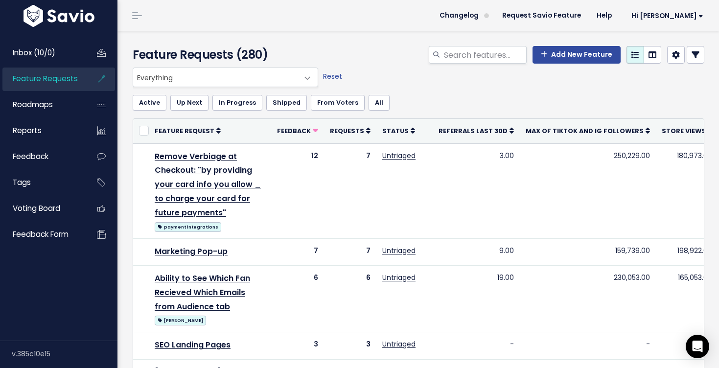
click at [306, 76] on span at bounding box center [308, 79] width 20 height 20
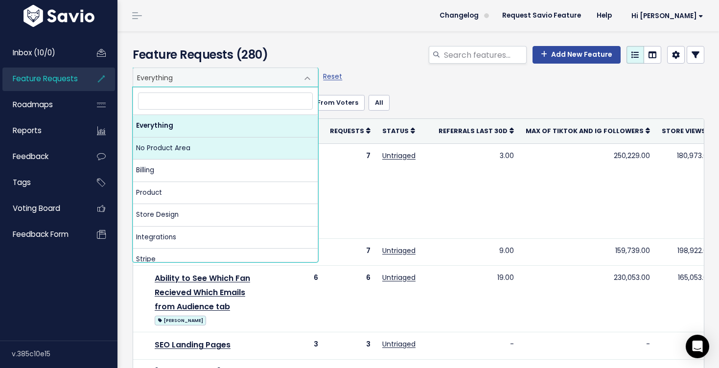
select select "NOT_SET:NOT_SET"
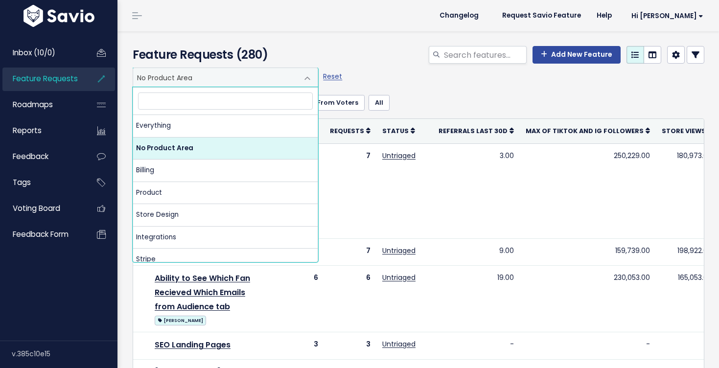
click at [263, 75] on span "No Product Area" at bounding box center [215, 77] width 165 height 19
select select "MAIN:BILLING"
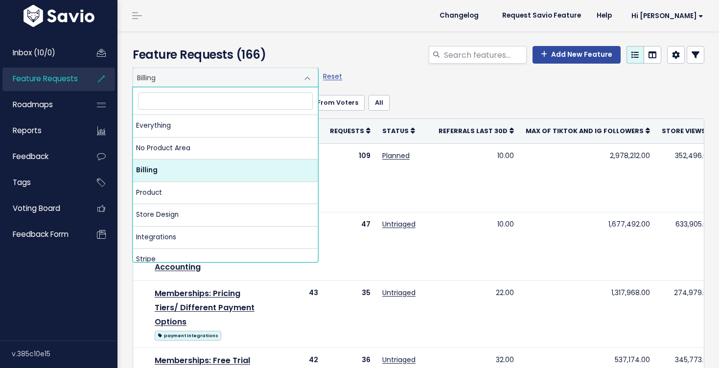
click at [260, 83] on span "Billing" at bounding box center [215, 77] width 165 height 19
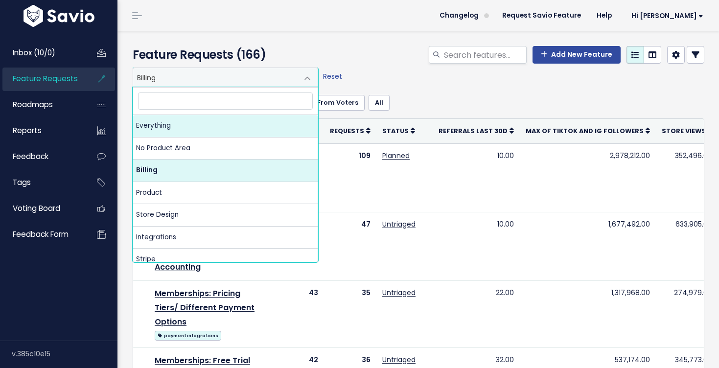
select select ":"
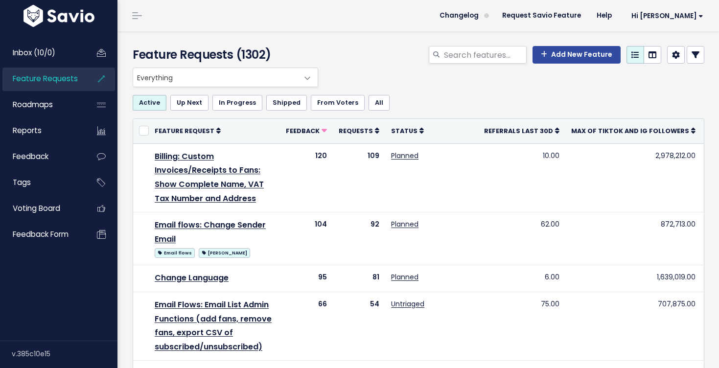
click at [258, 81] on span "Everything" at bounding box center [215, 77] width 165 height 19
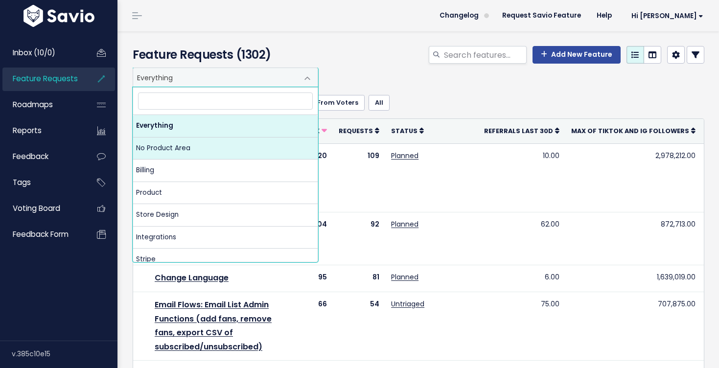
select select "NOT_SET:NOT_SET"
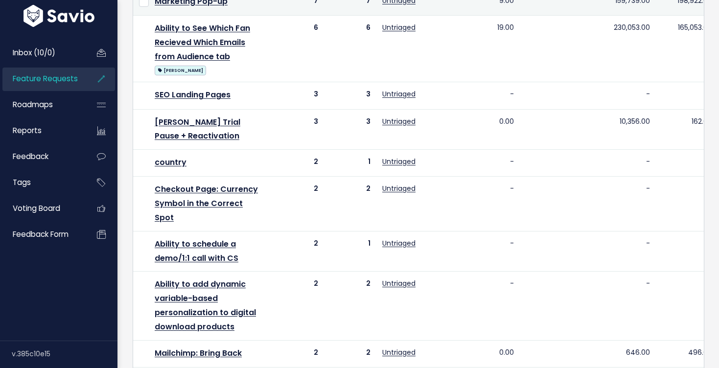
scroll to position [300, 0]
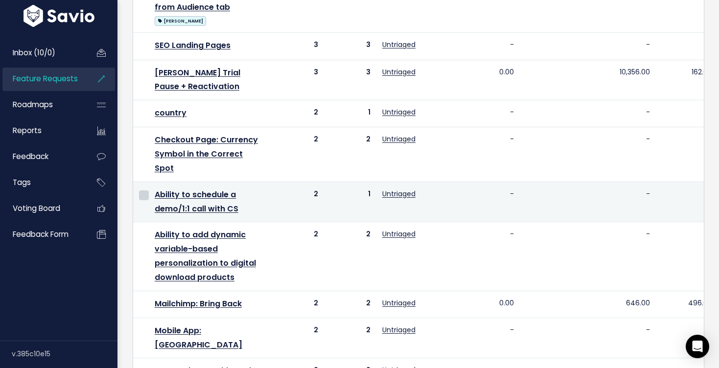
click at [141, 190] on input "checkbox" at bounding box center [144, 195] width 10 height 10
checkbox input "true"
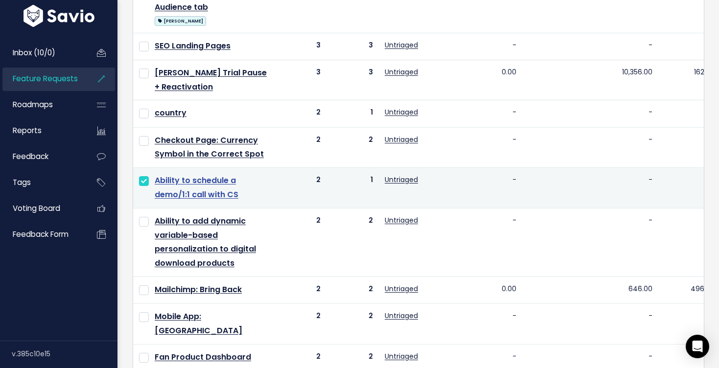
click at [179, 184] on link "Ability to schedule a demo/1:1 call with CS" at bounding box center [197, 187] width 84 height 25
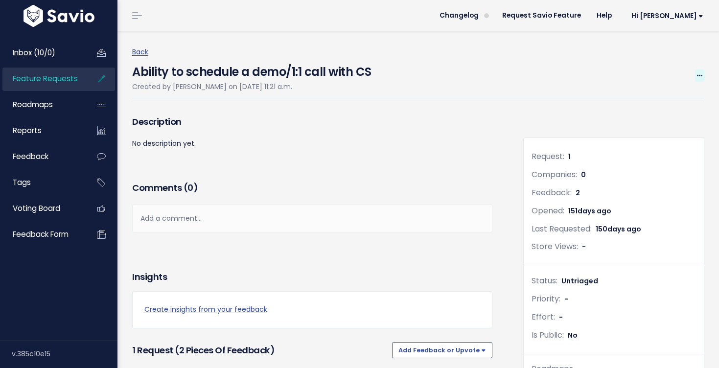
click at [702, 74] on span at bounding box center [699, 76] width 9 height 12
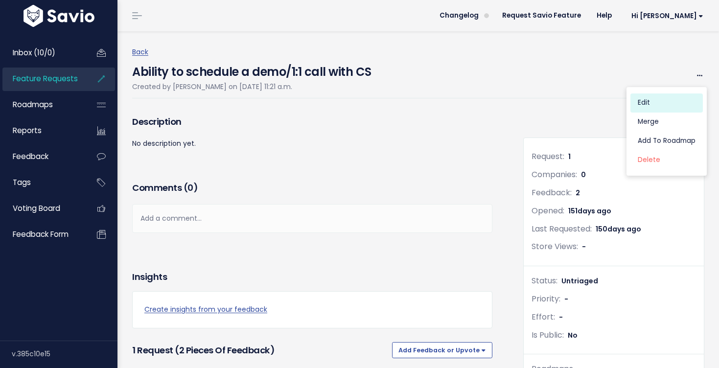
click at [644, 105] on link "Edit" at bounding box center [666, 102] width 72 height 19
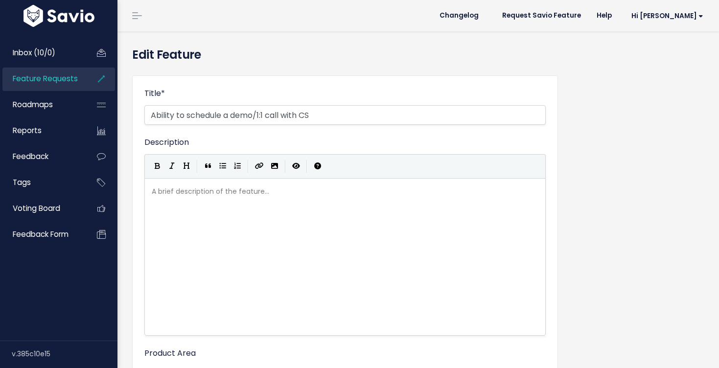
select select
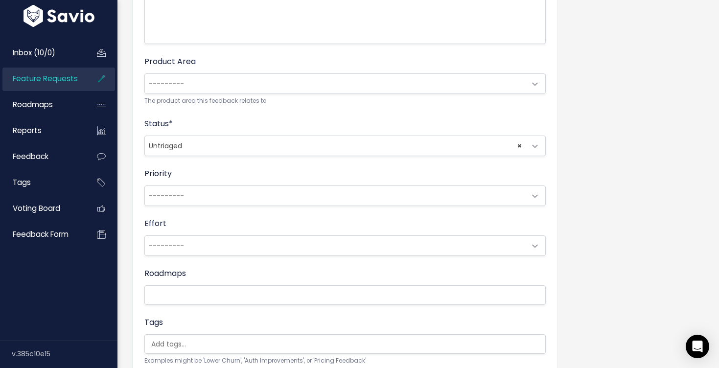
scroll to position [284, 0]
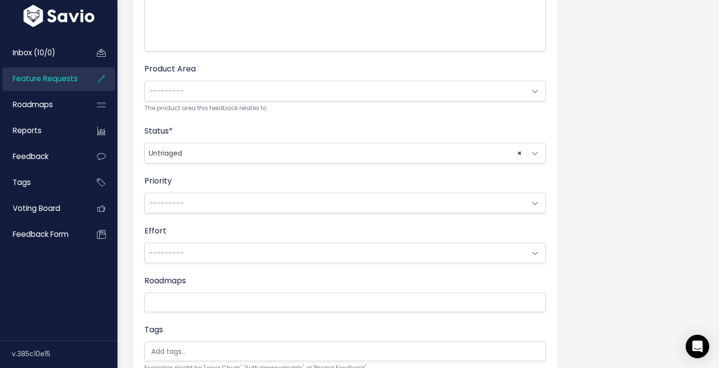
type input "Support: Ability to schedule a demo/1:1 call with CS"
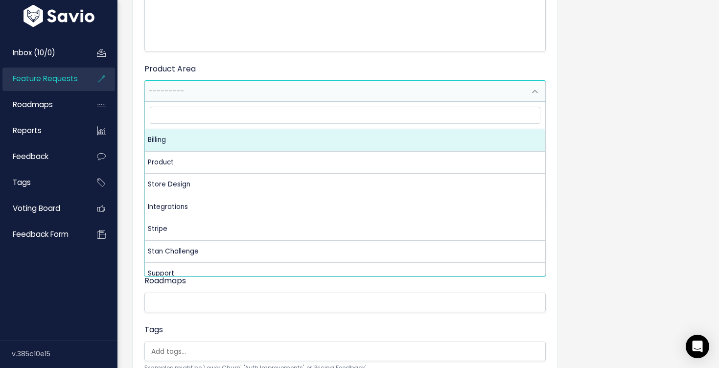
click at [214, 92] on span "---------" at bounding box center [335, 91] width 381 height 20
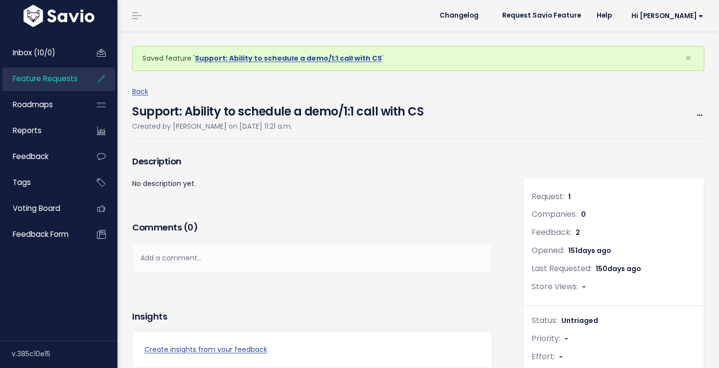
click at [41, 80] on span "Feature Requests" at bounding box center [45, 78] width 65 height 10
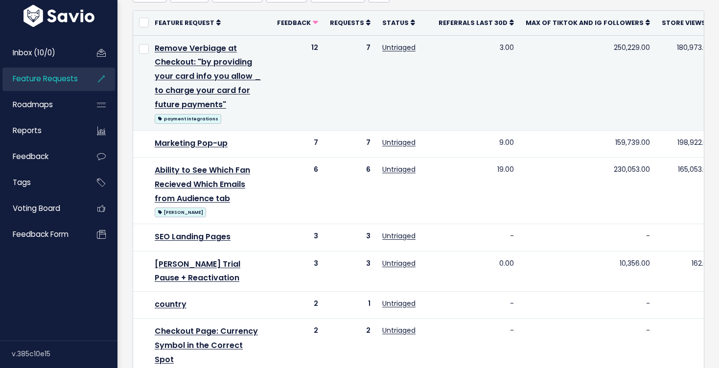
scroll to position [297, 0]
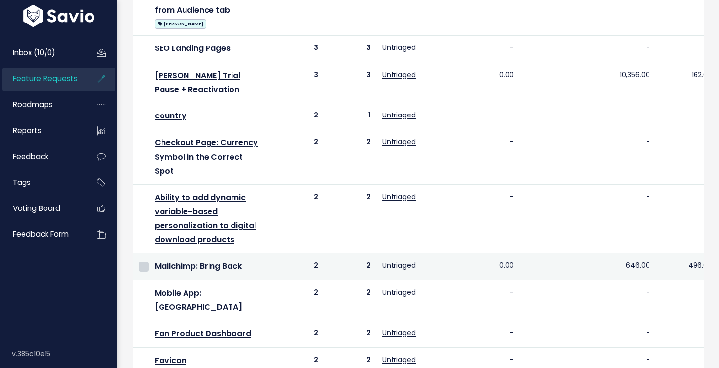
click at [144, 262] on input "checkbox" at bounding box center [144, 267] width 10 height 10
checkbox input "true"
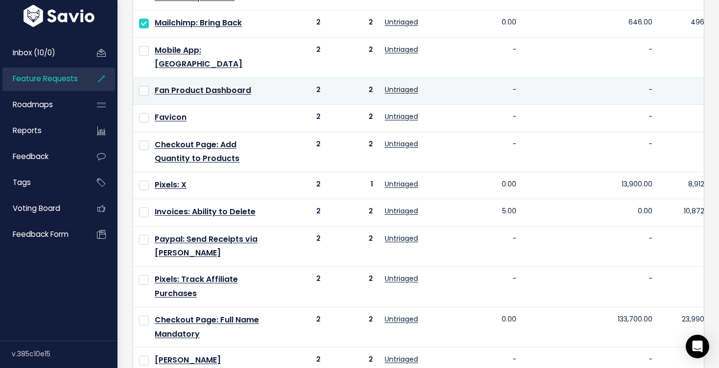
scroll to position [455, 0]
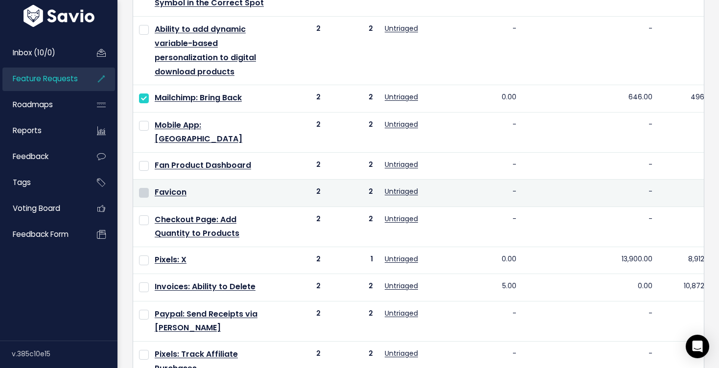
click at [144, 188] on input "checkbox" at bounding box center [144, 193] width 10 height 10
checkbox input "true"
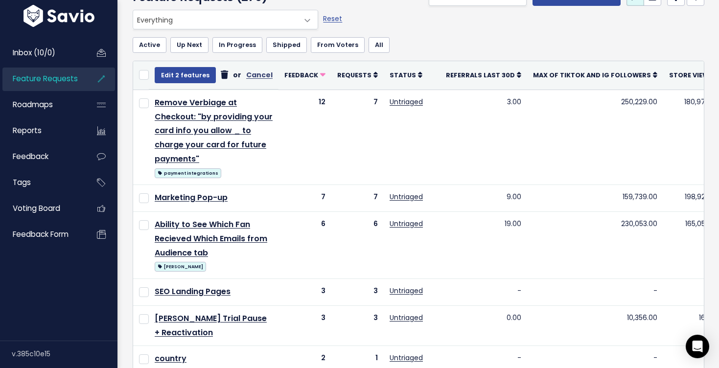
scroll to position [0, 0]
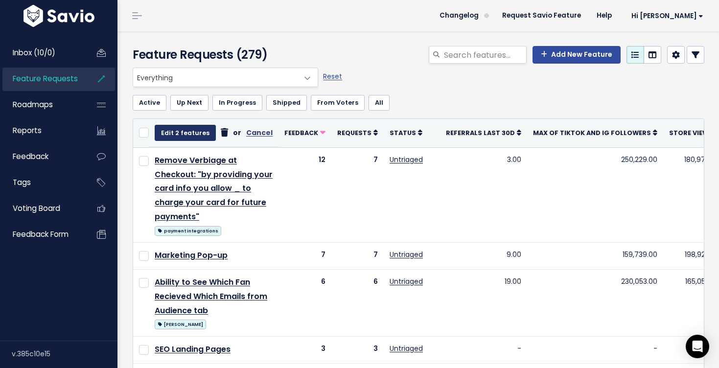
click at [182, 133] on button "Edit 2 features" at bounding box center [185, 133] width 61 height 16
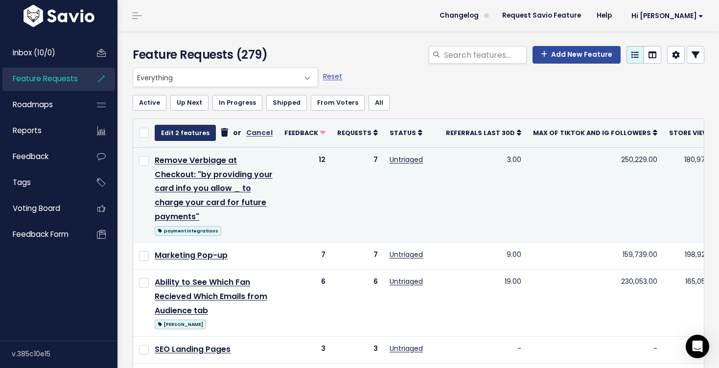
select select
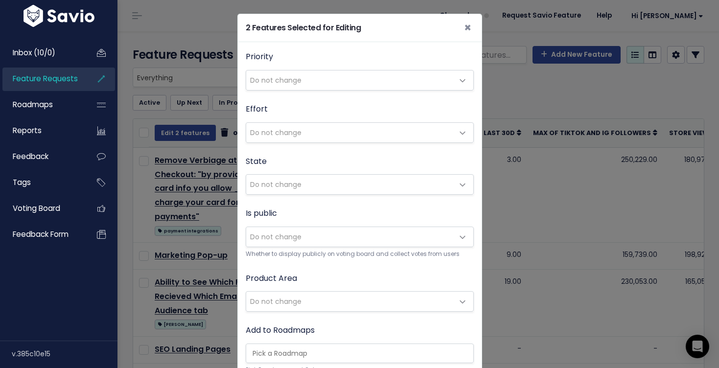
click at [299, 300] on span "Do not change" at bounding box center [275, 302] width 51 height 10
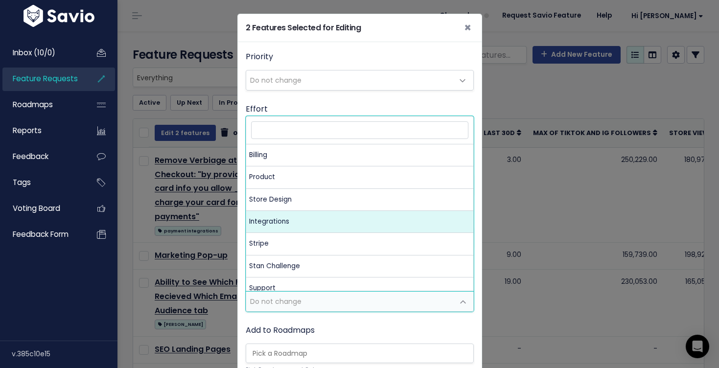
select select "MAIN:INTEGRATIONS"
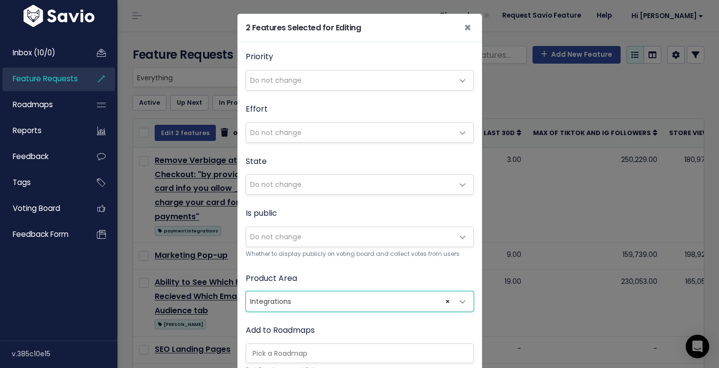
scroll to position [254, 0]
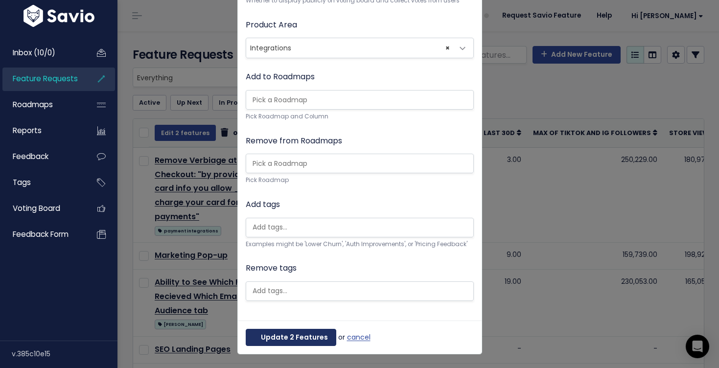
click at [289, 336] on button "Update 2 Features" at bounding box center [291, 338] width 91 height 18
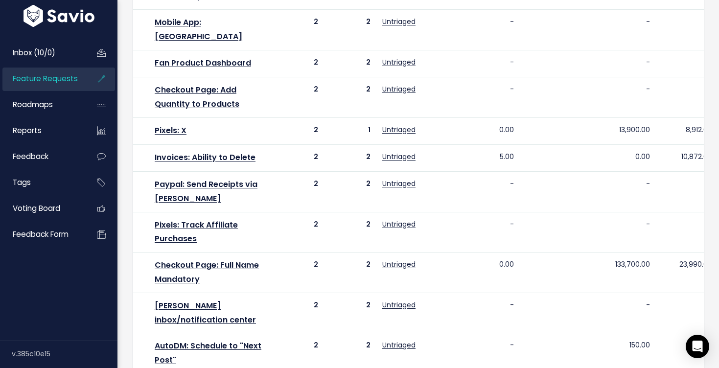
scroll to position [676, 0]
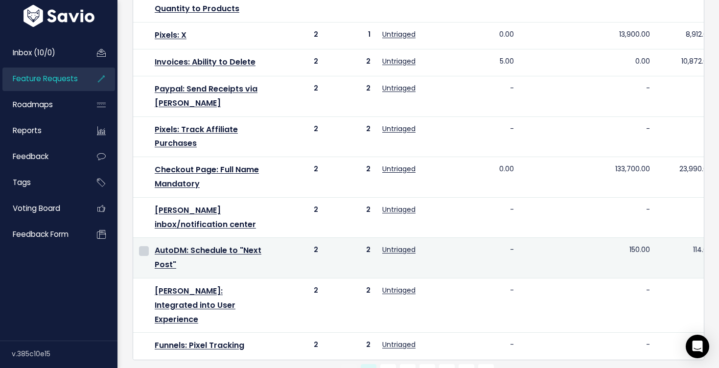
click at [140, 246] on input "checkbox" at bounding box center [144, 251] width 10 height 10
checkbox input "true"
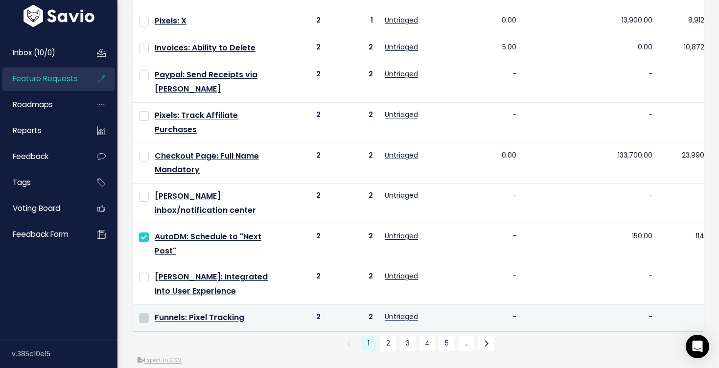
click at [145, 313] on input "checkbox" at bounding box center [144, 318] width 10 height 10
checkbox input "true"
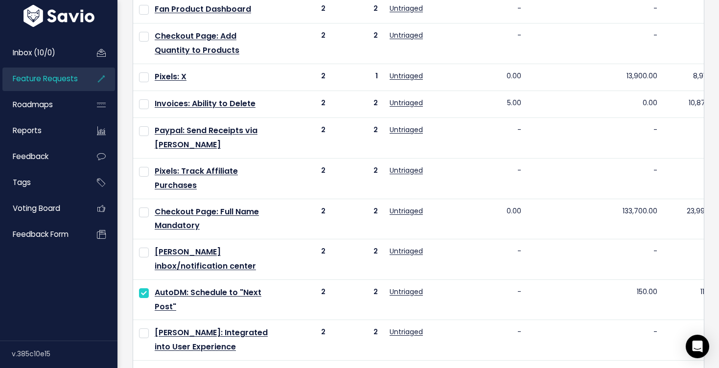
scroll to position [621, 0]
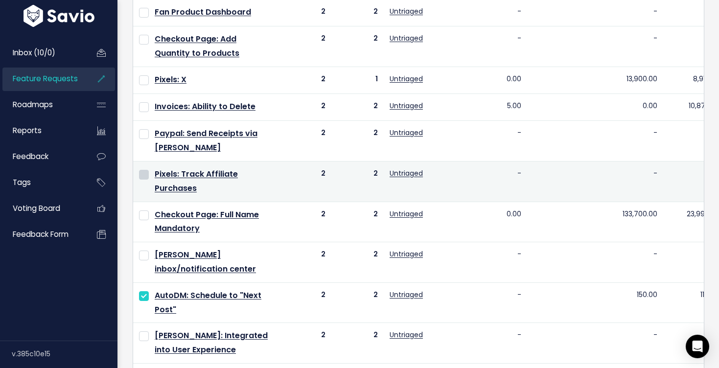
click at [146, 170] on input "checkbox" at bounding box center [144, 175] width 10 height 10
checkbox input "true"
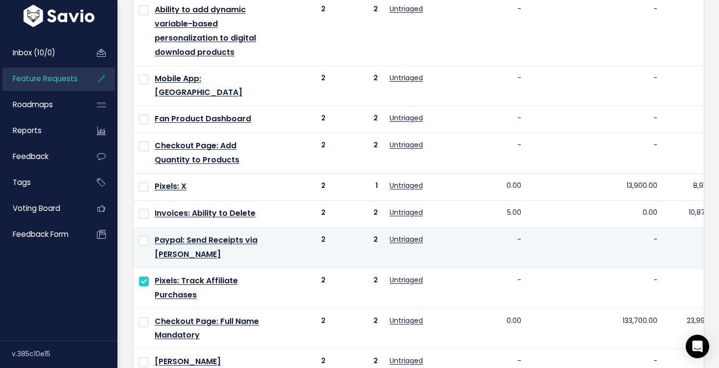
scroll to position [514, 0]
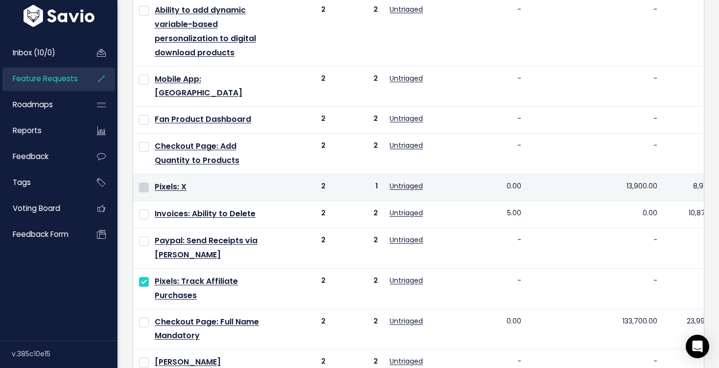
click at [145, 183] on input "checkbox" at bounding box center [144, 188] width 10 height 10
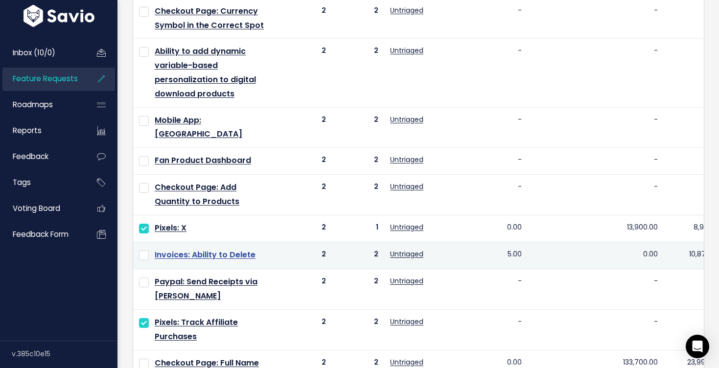
scroll to position [471, 0]
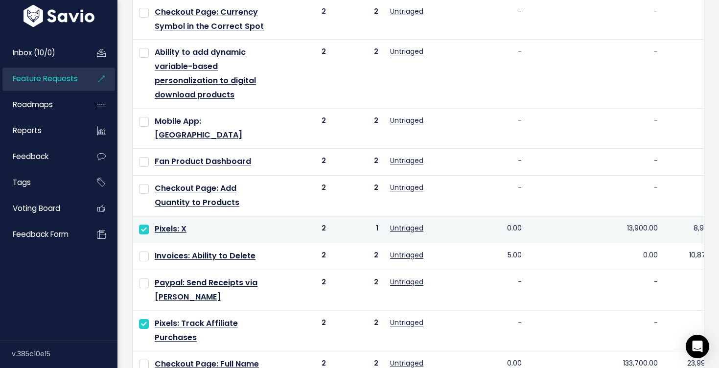
click at [142, 225] on input "checkbox" at bounding box center [144, 230] width 10 height 10
checkbox input "false"
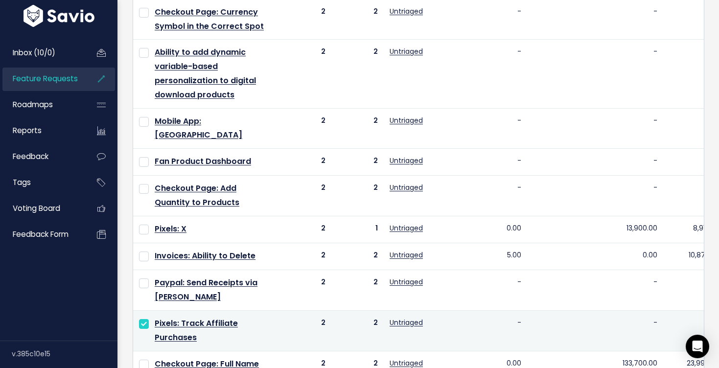
click at [142, 319] on input "checkbox" at bounding box center [144, 324] width 10 height 10
checkbox input "false"
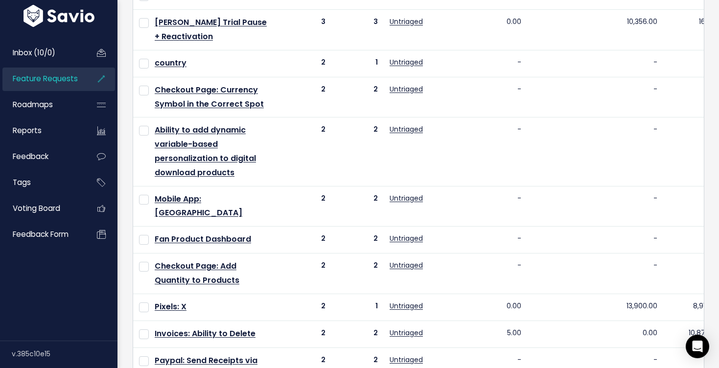
scroll to position [385, 0]
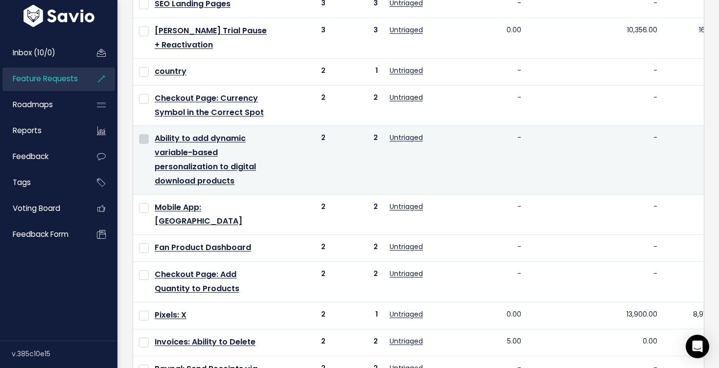
click at [143, 134] on input "checkbox" at bounding box center [144, 139] width 10 height 10
checkbox input "true"
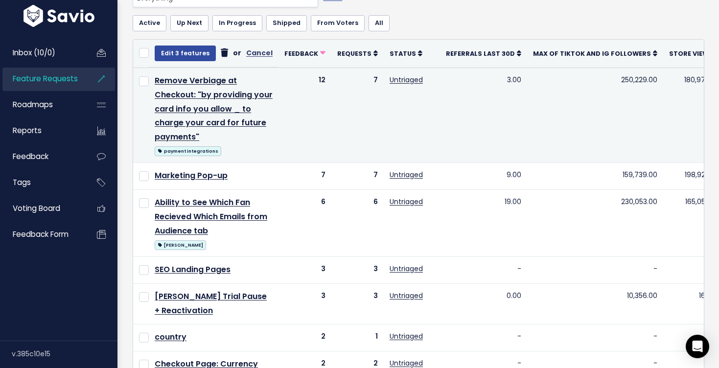
scroll to position [9, 0]
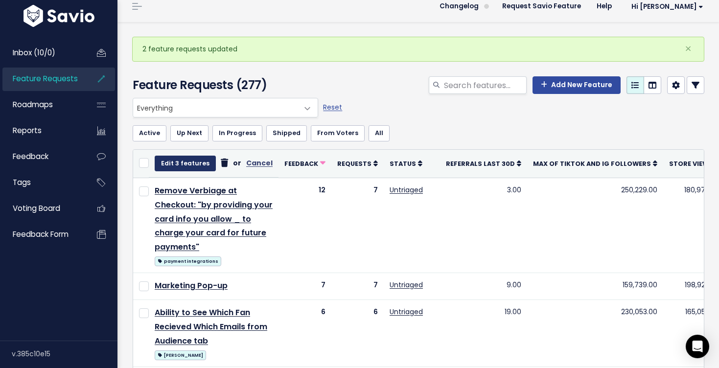
click at [179, 164] on button "Edit 3 features" at bounding box center [185, 164] width 61 height 16
select select
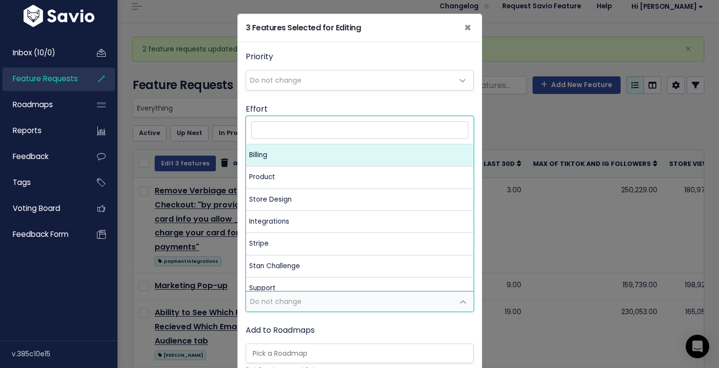
click at [320, 302] on span "Do not change" at bounding box center [350, 302] width 208 height 20
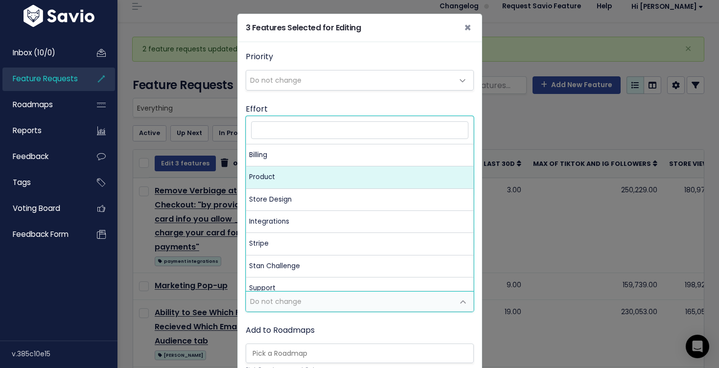
select select "MAIN:PRODUCT"
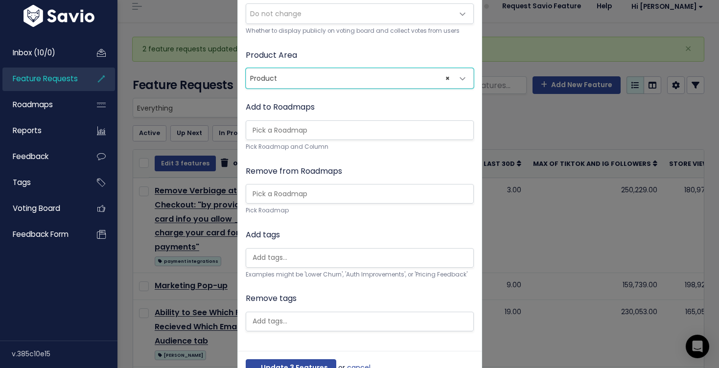
scroll to position [254, 0]
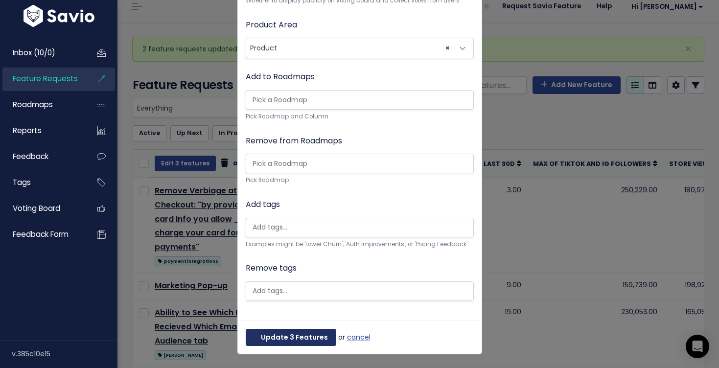
click at [279, 338] on button "Update 3 Features" at bounding box center [291, 338] width 91 height 18
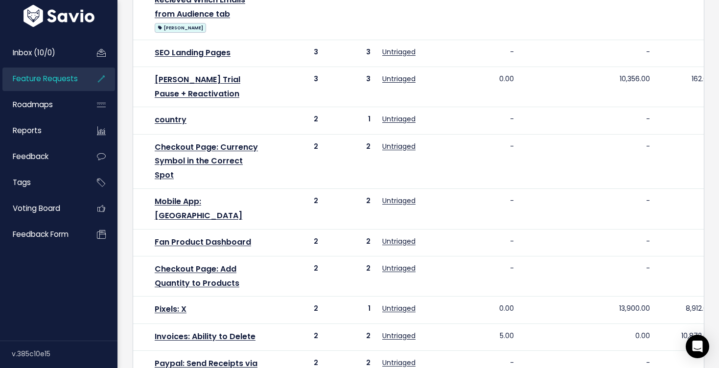
scroll to position [689, 0]
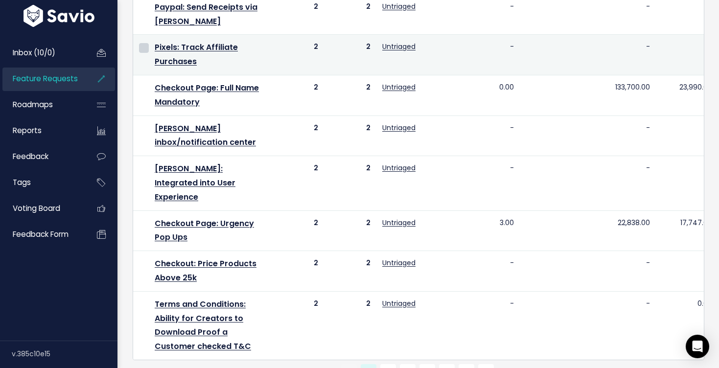
click at [143, 43] on input "checkbox" at bounding box center [144, 48] width 10 height 10
checkbox input "true"
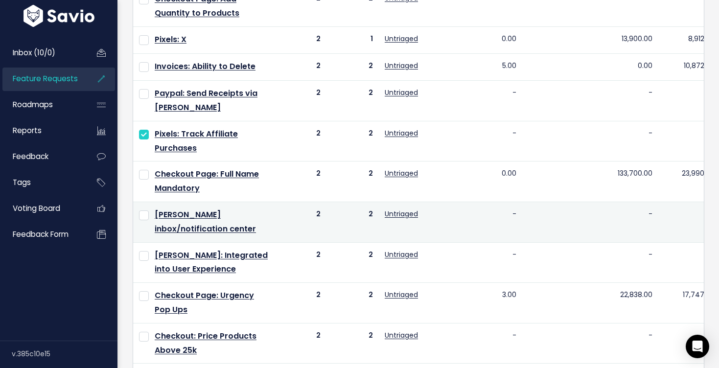
scroll to position [584, 0]
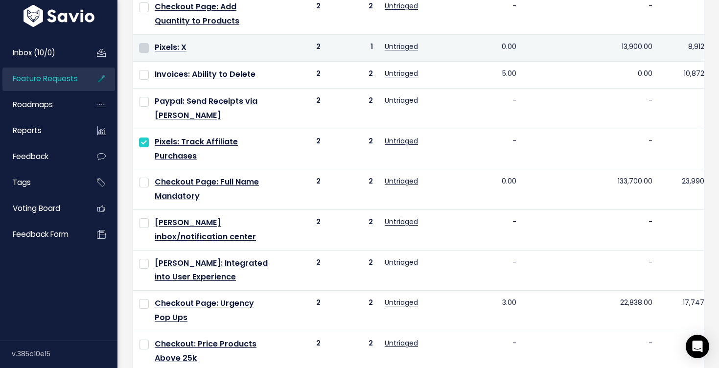
click at [143, 43] on input "checkbox" at bounding box center [144, 48] width 10 height 10
checkbox input "true"
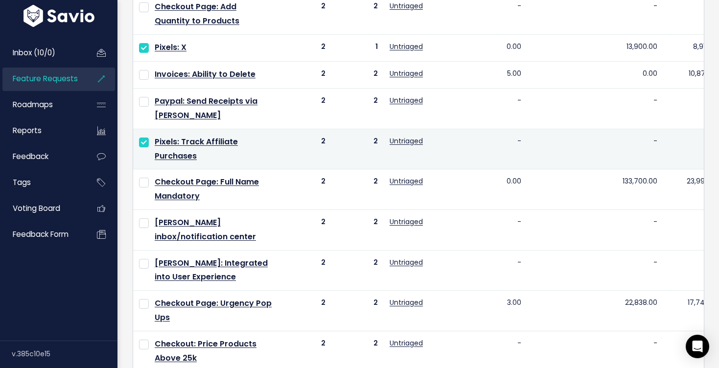
click at [144, 138] on input "checkbox" at bounding box center [144, 143] width 10 height 10
checkbox input "false"
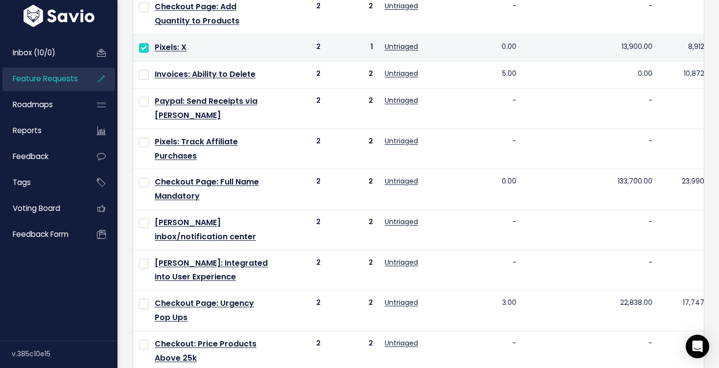
click at [144, 43] on input "checkbox" at bounding box center [144, 48] width 10 height 10
checkbox input "false"
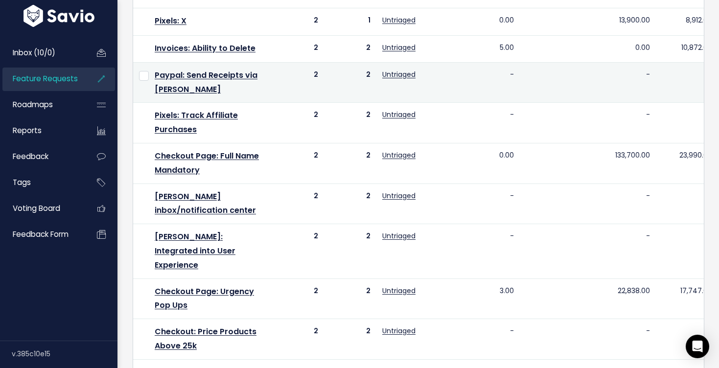
scroll to position [689, 0]
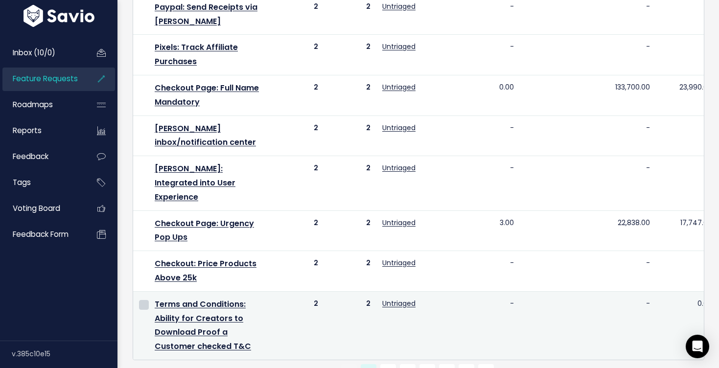
click at [147, 300] on input "checkbox" at bounding box center [144, 305] width 10 height 10
checkbox input "true"
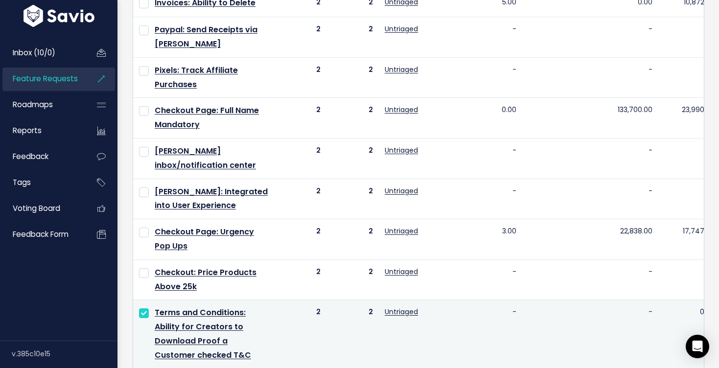
scroll to position [640, 0]
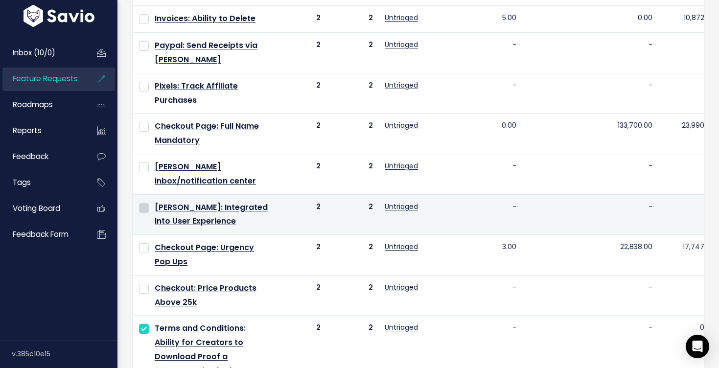
click at [145, 203] on input "checkbox" at bounding box center [144, 208] width 10 height 10
checkbox input "true"
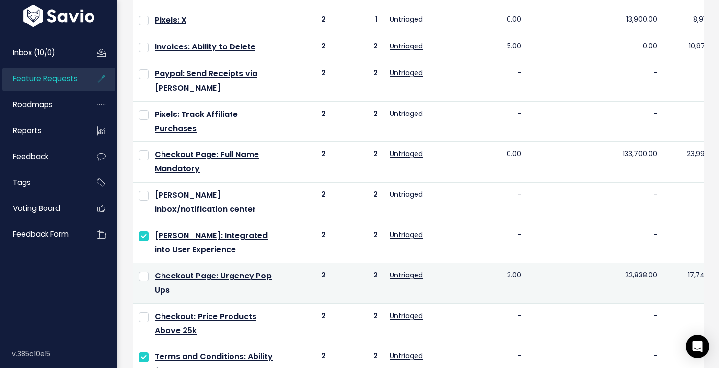
scroll to position [587, 0]
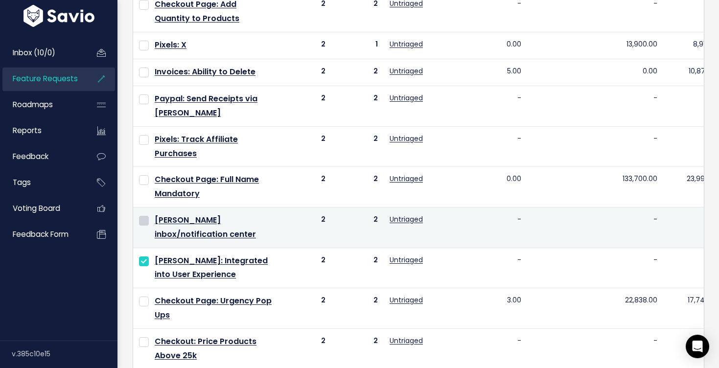
click at [141, 216] on input "checkbox" at bounding box center [144, 221] width 10 height 10
checkbox input "true"
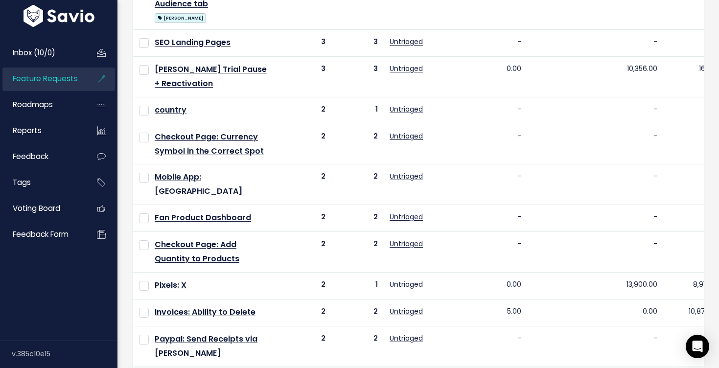
scroll to position [334, 0]
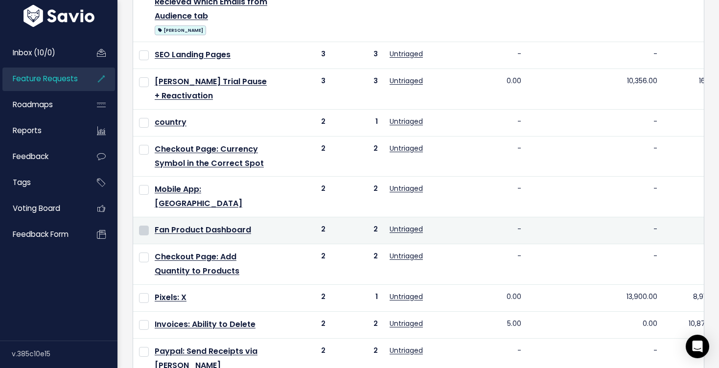
click at [141, 226] on input "checkbox" at bounding box center [144, 231] width 10 height 10
checkbox input "true"
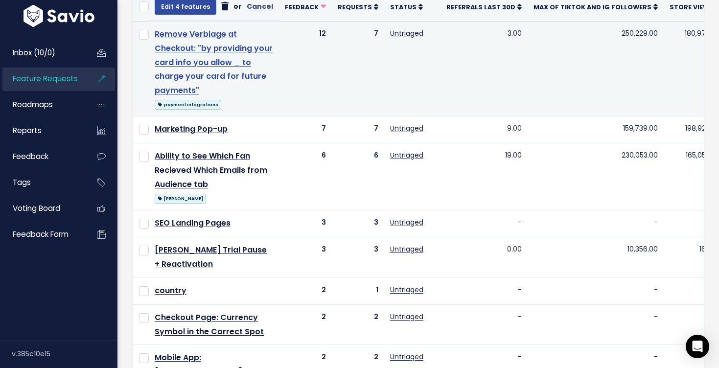
scroll to position [105, 0]
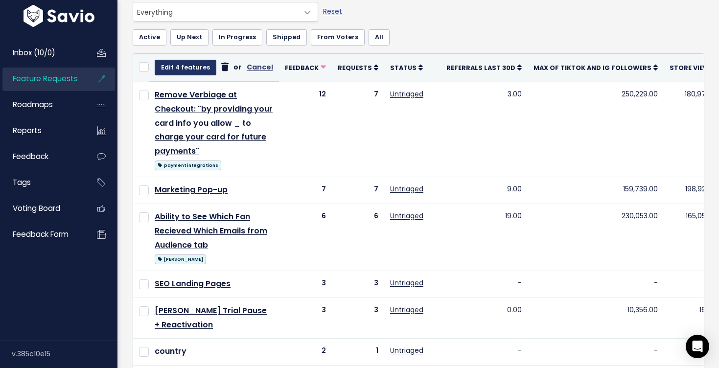
click at [174, 70] on button "Edit 4 features" at bounding box center [186, 68] width 62 height 16
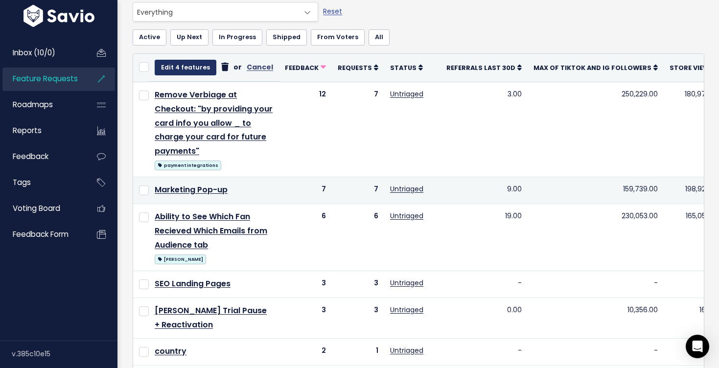
select select
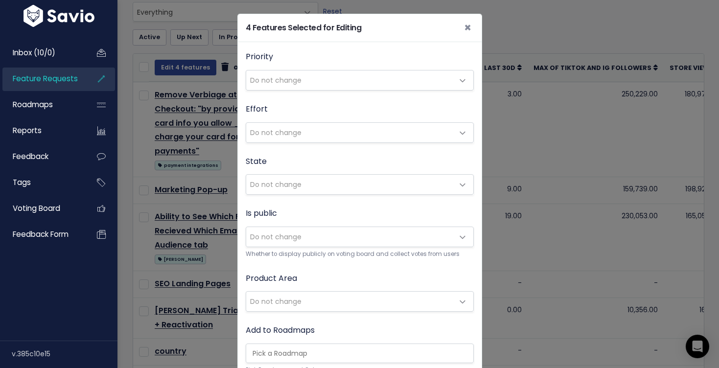
click at [281, 300] on span "Do not change" at bounding box center [275, 302] width 51 height 10
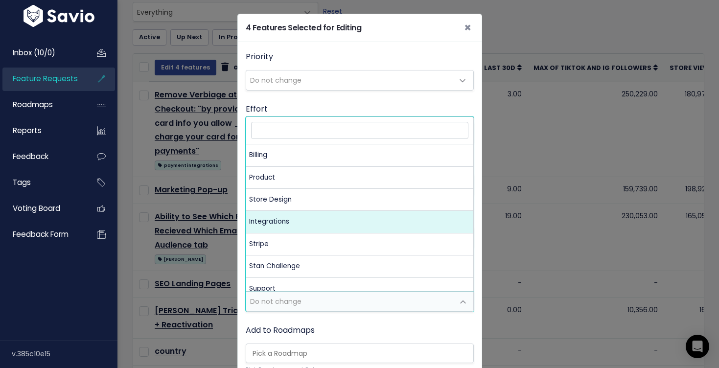
scroll to position [31, 0]
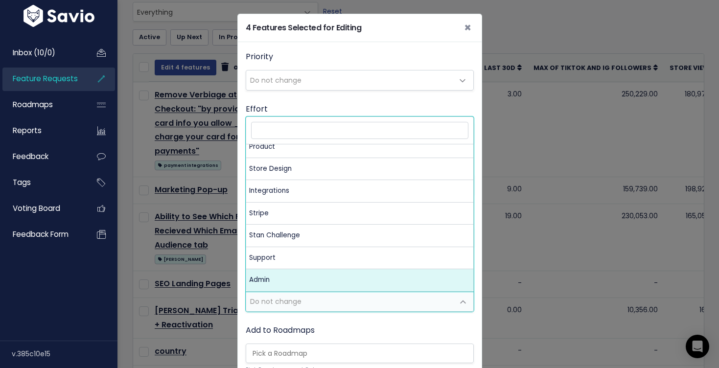
select select "MAIN:ADMIN"
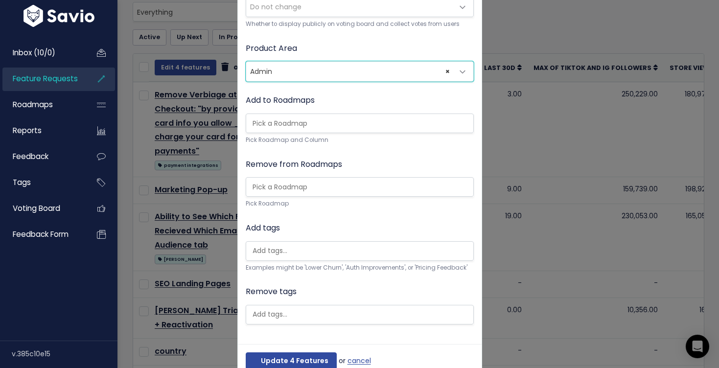
scroll to position [254, 0]
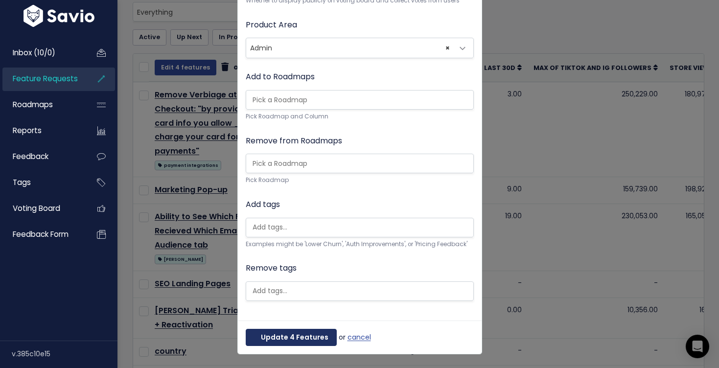
click at [284, 336] on button "Update 4 Features" at bounding box center [291, 338] width 91 height 18
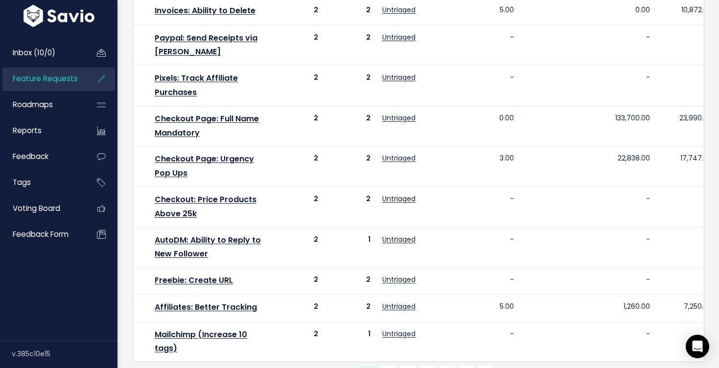
scroll to position [647, 0]
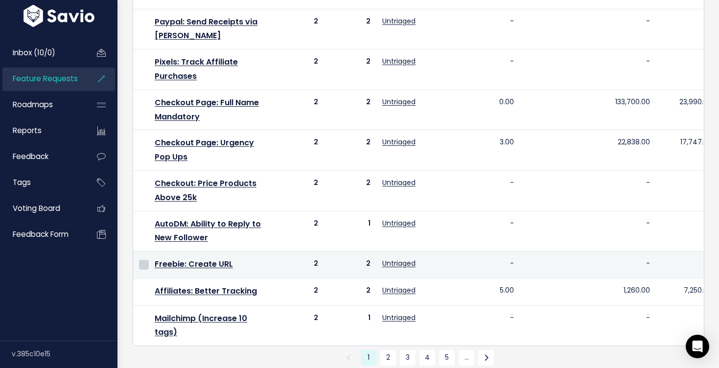
click at [145, 260] on input "checkbox" at bounding box center [144, 265] width 10 height 10
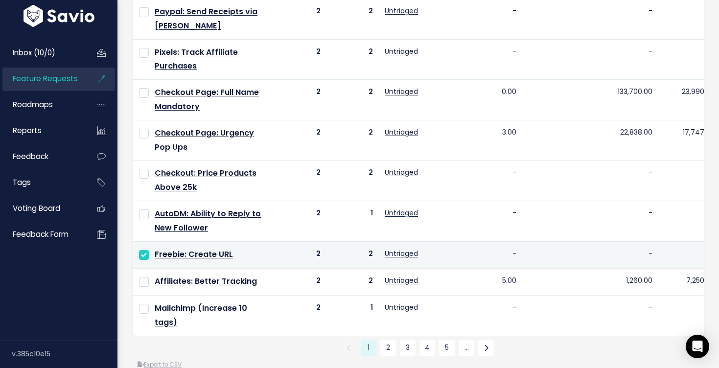
scroll to position [651, 0]
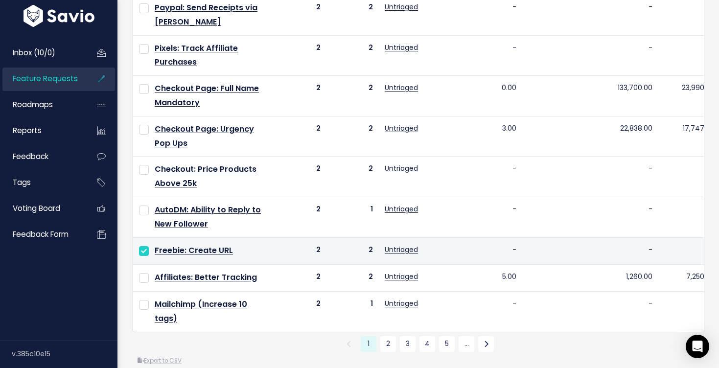
click at [144, 246] on input "checkbox" at bounding box center [144, 251] width 10 height 10
checkbox input "false"
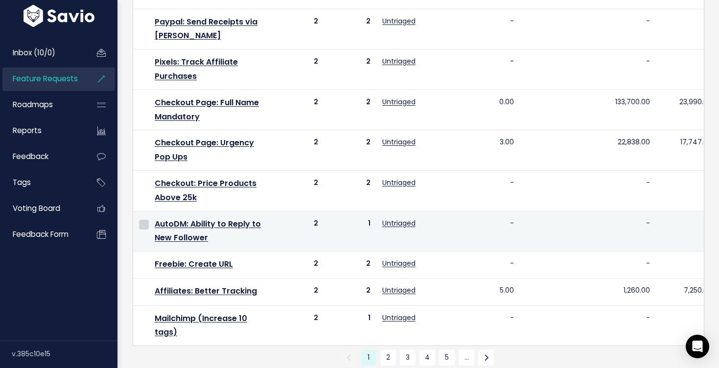
click at [141, 220] on input "checkbox" at bounding box center [144, 225] width 10 height 10
checkbox input "true"
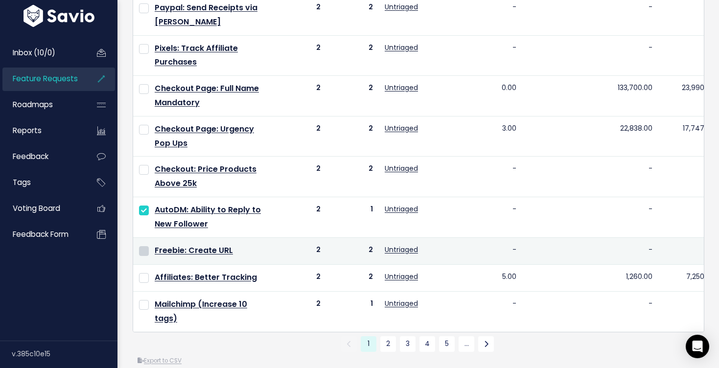
click at [145, 246] on input "checkbox" at bounding box center [144, 251] width 10 height 10
checkbox input "true"
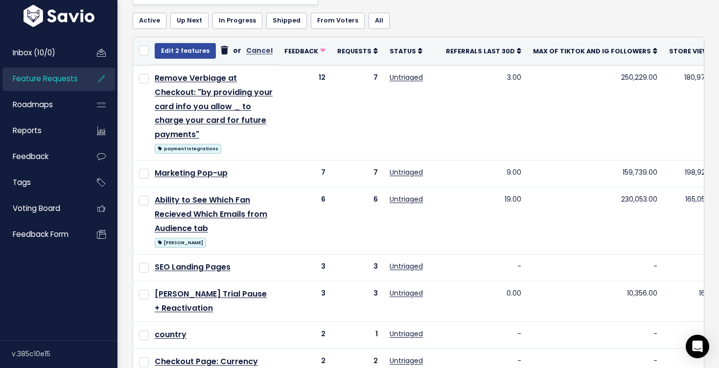
scroll to position [0, 0]
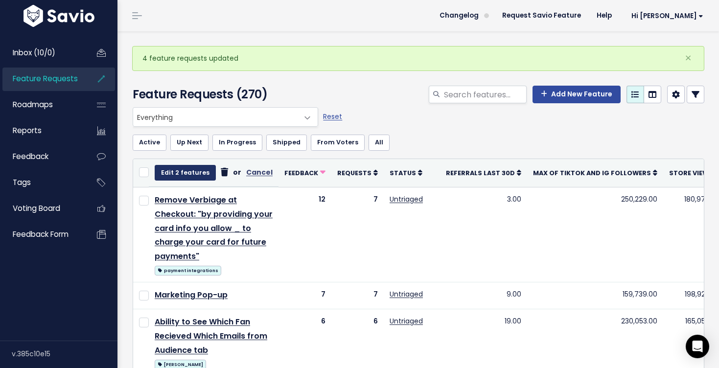
click at [195, 172] on button "Edit 2 features" at bounding box center [185, 173] width 61 height 16
select select
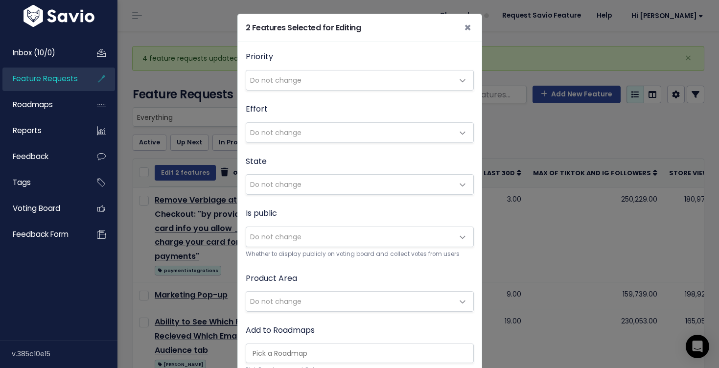
click at [301, 289] on div "Product Area Do not change Billing Product Store Design Integrations Stripe [PE…" at bounding box center [360, 292] width 228 height 41
click at [302, 296] on span "Do not change" at bounding box center [350, 302] width 208 height 20
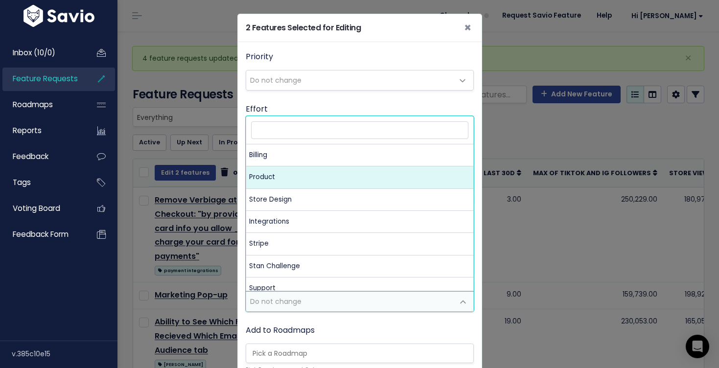
select select "MAIN:PRODUCT"
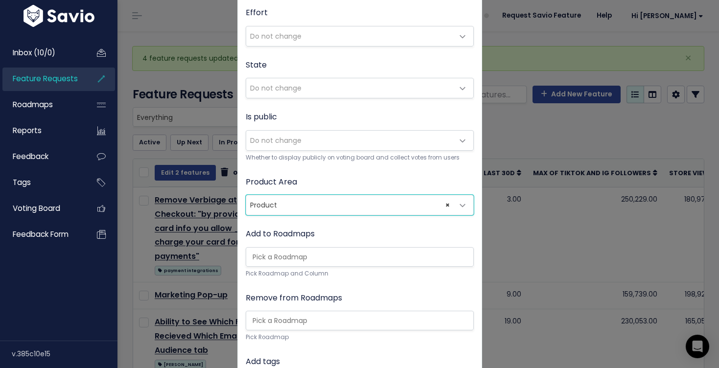
scroll to position [248, 0]
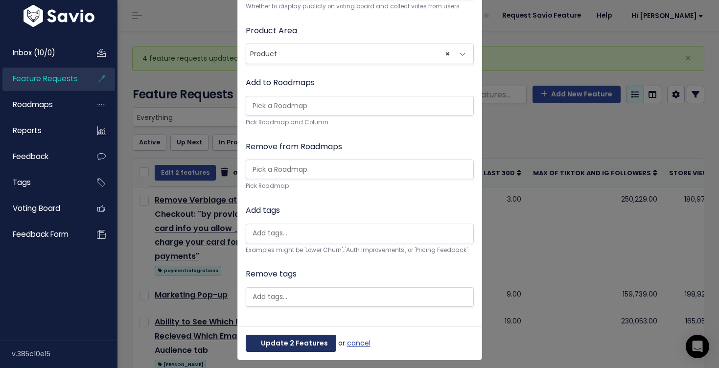
click at [294, 344] on button "Update 2 Features" at bounding box center [291, 344] width 91 height 18
